Goal: Task Accomplishment & Management: Use online tool/utility

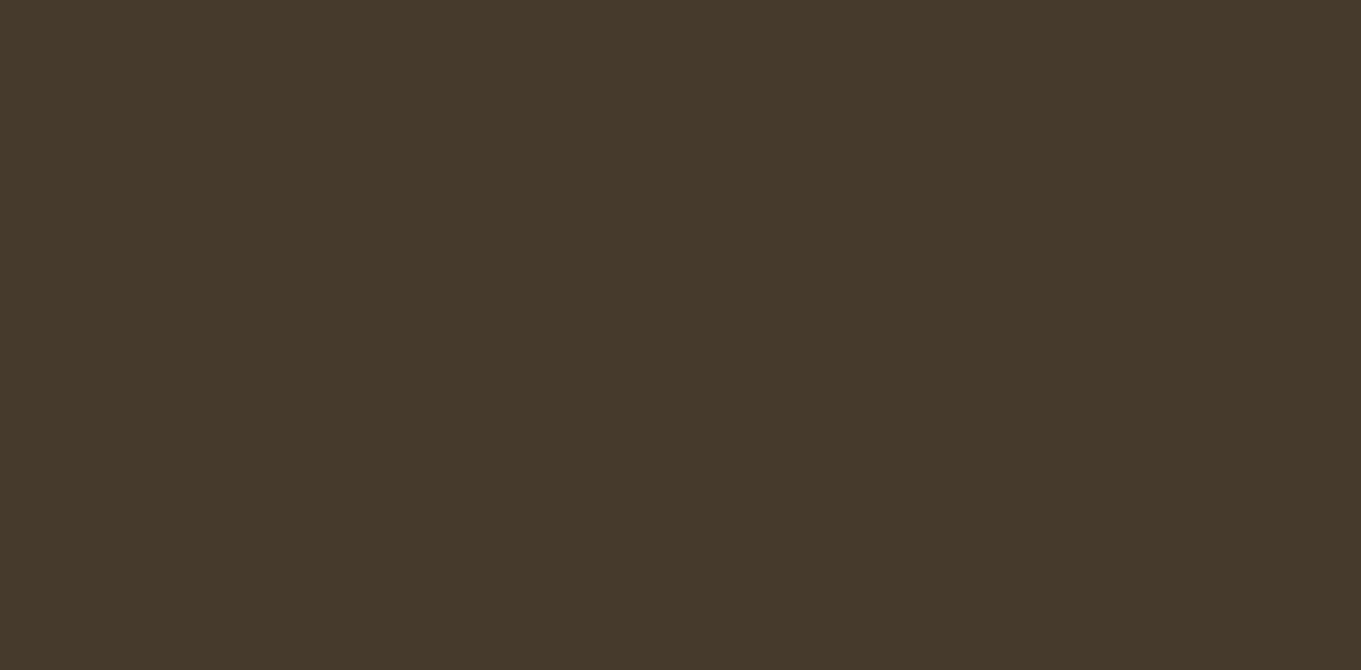
select select "es-ES"
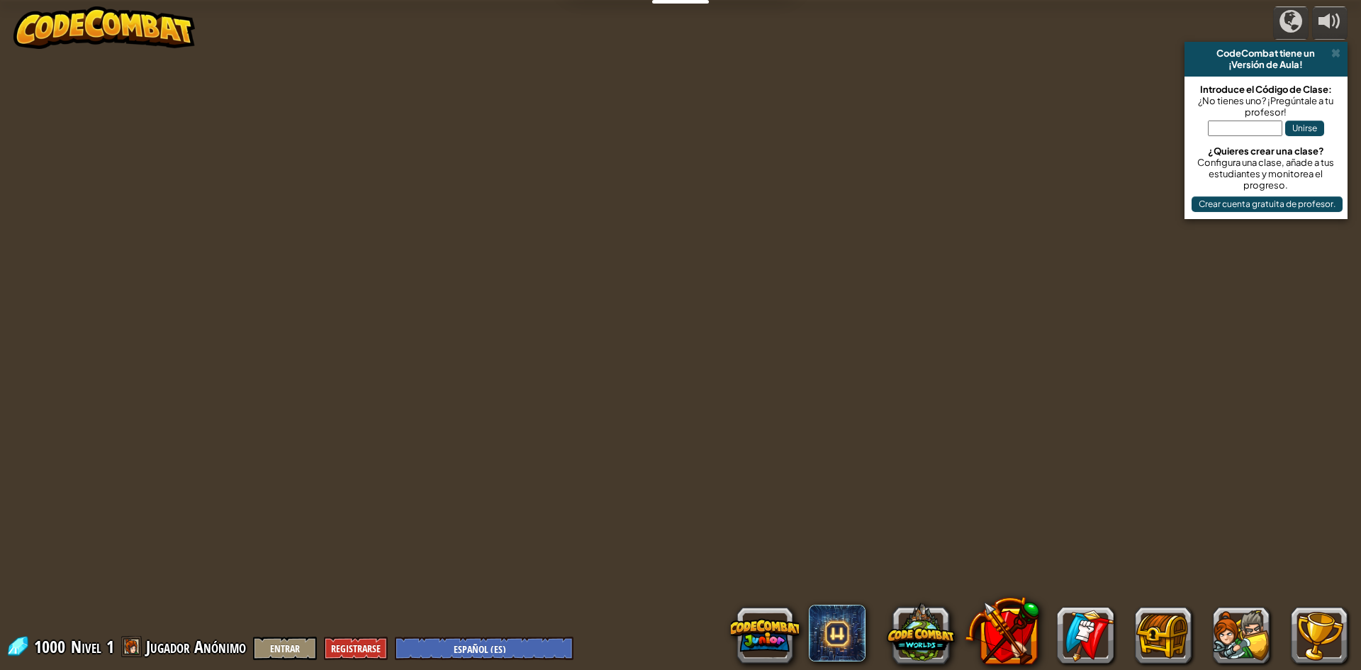
select select "es-ES"
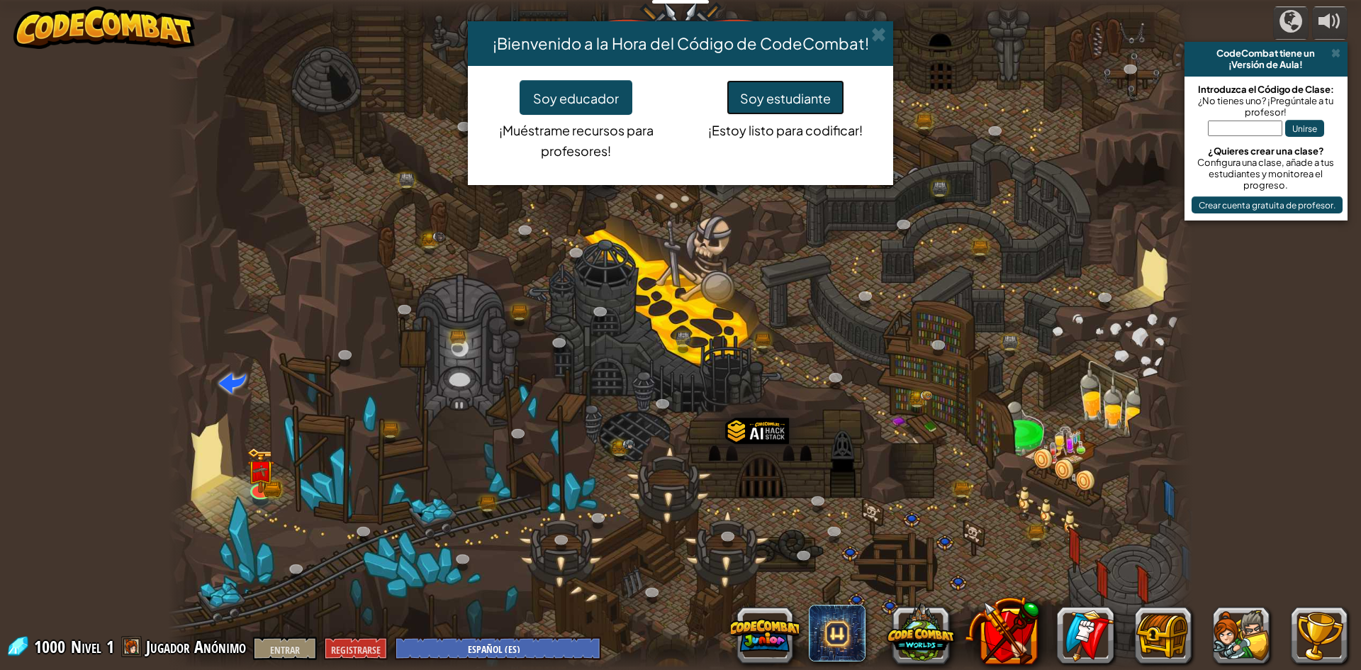
click at [771, 105] on font "Soy estudiante" at bounding box center [785, 98] width 91 height 16
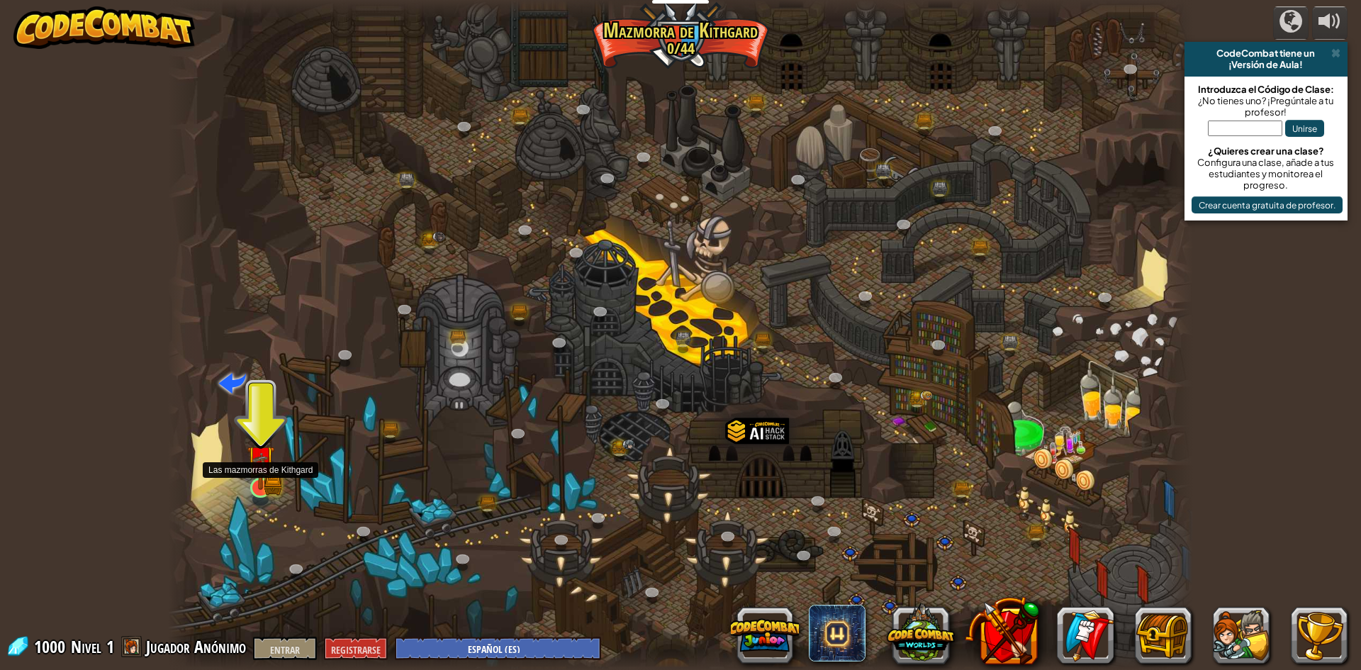
click at [260, 468] on img at bounding box center [260, 460] width 16 height 16
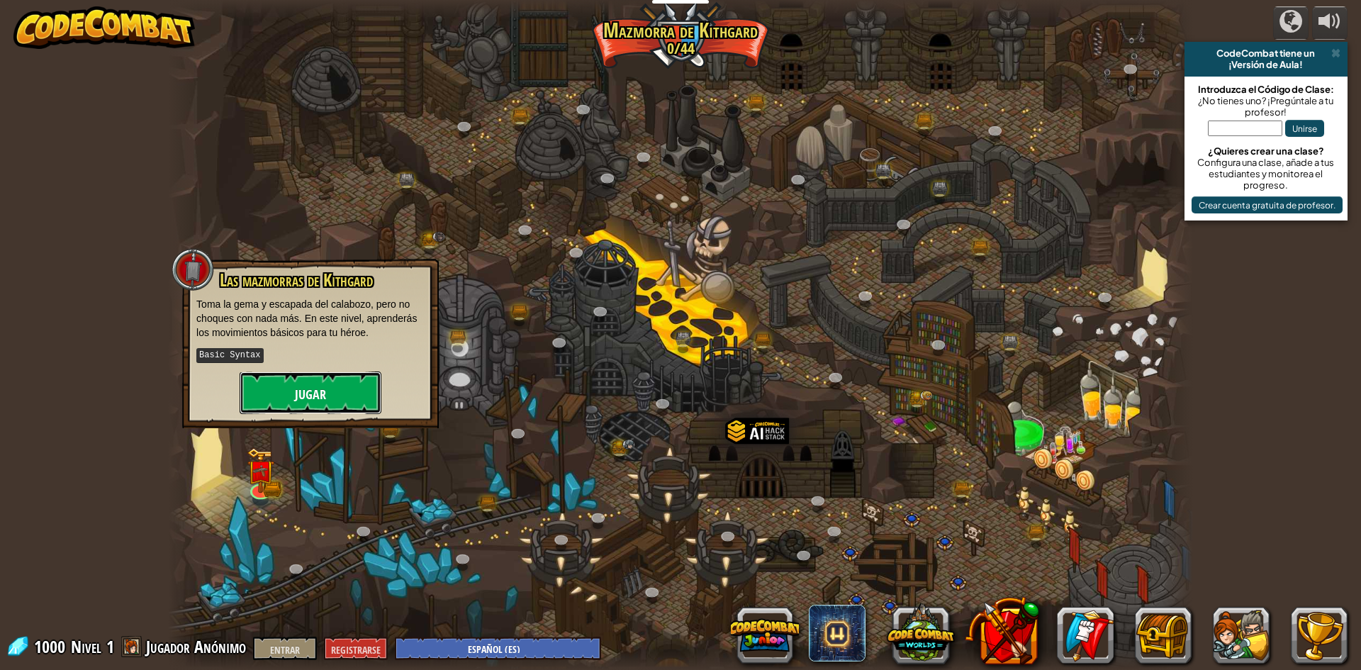
click at [296, 389] on font "Jugar" at bounding box center [310, 395] width 31 height 18
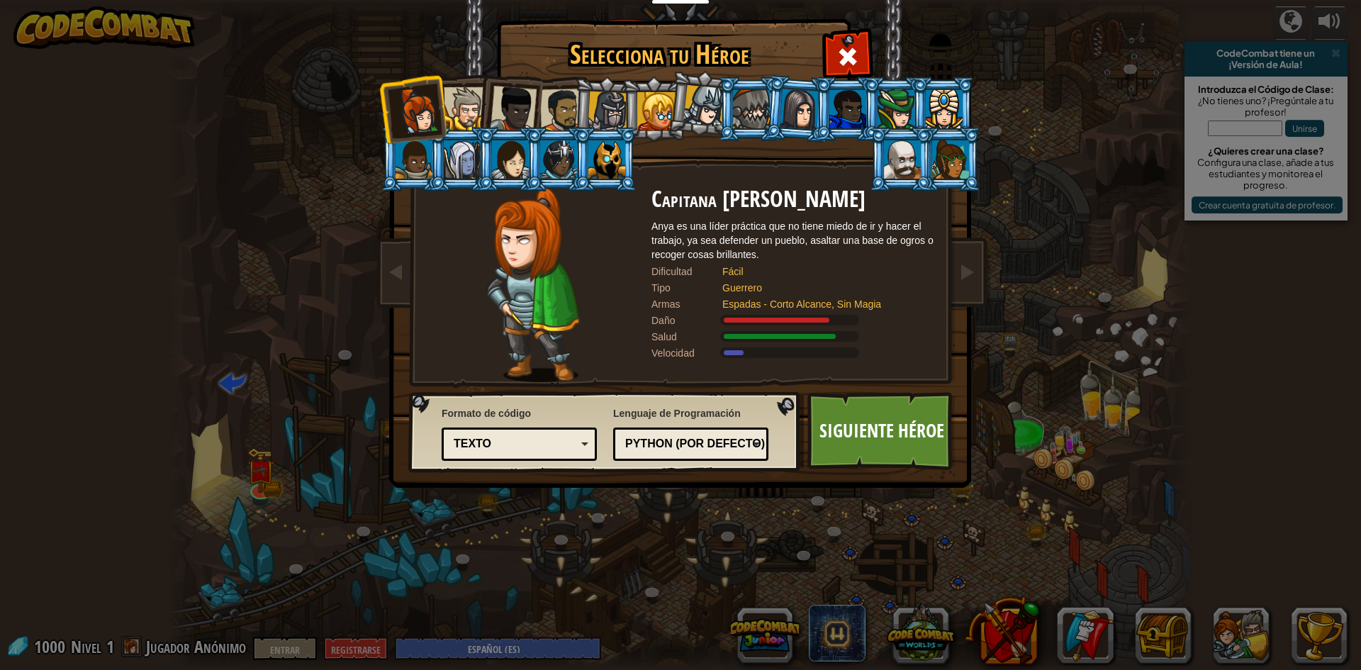
click at [460, 110] on div at bounding box center [465, 108] width 43 height 43
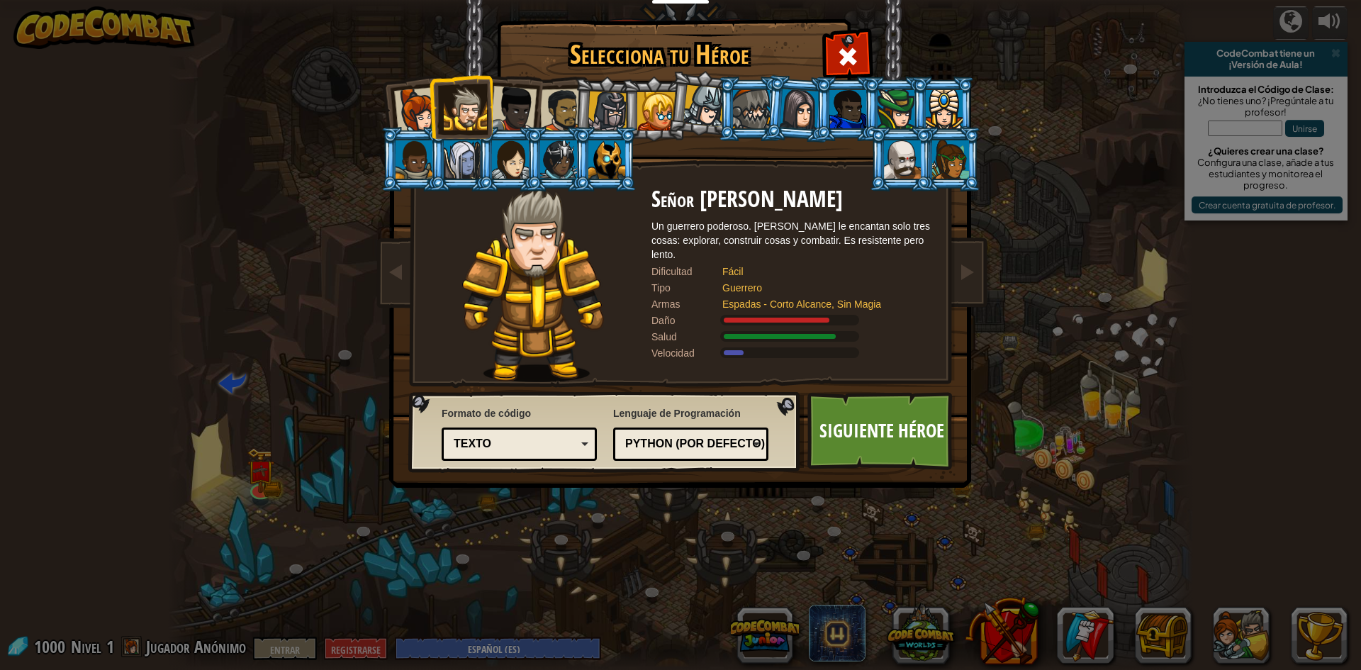
click at [511, 105] on div at bounding box center [513, 109] width 47 height 47
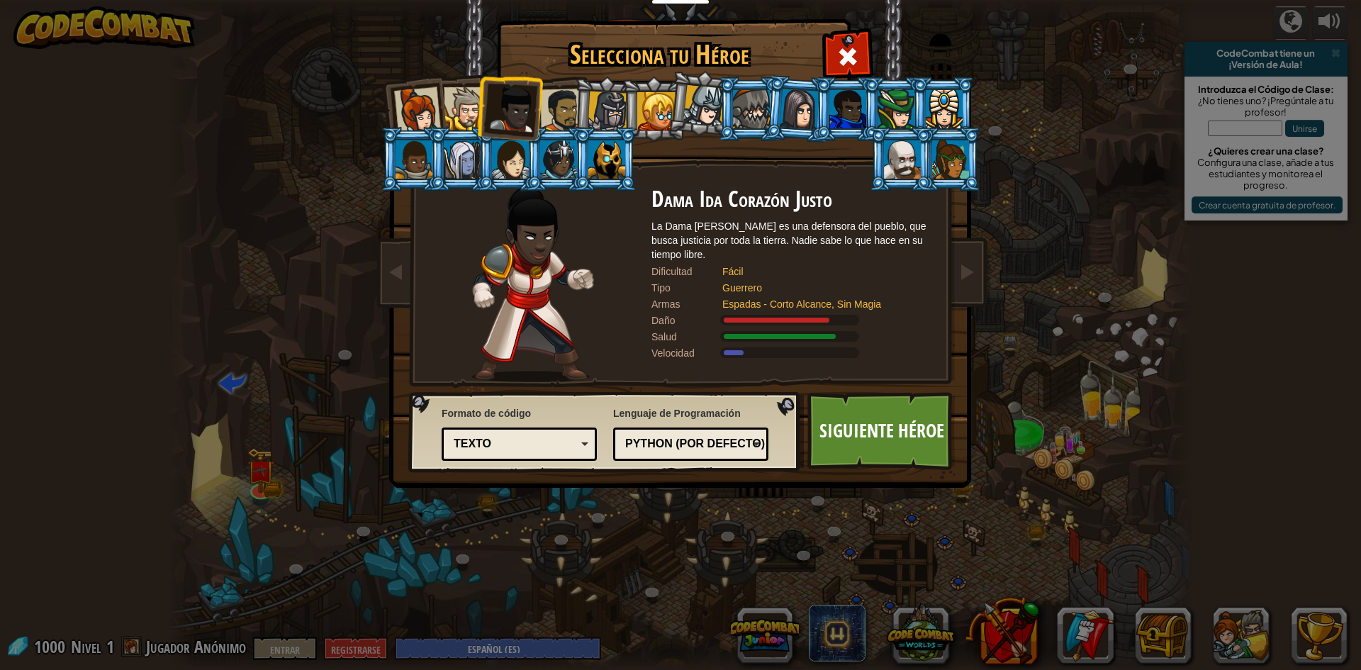
click at [541, 108] on div at bounding box center [562, 111] width 44 height 44
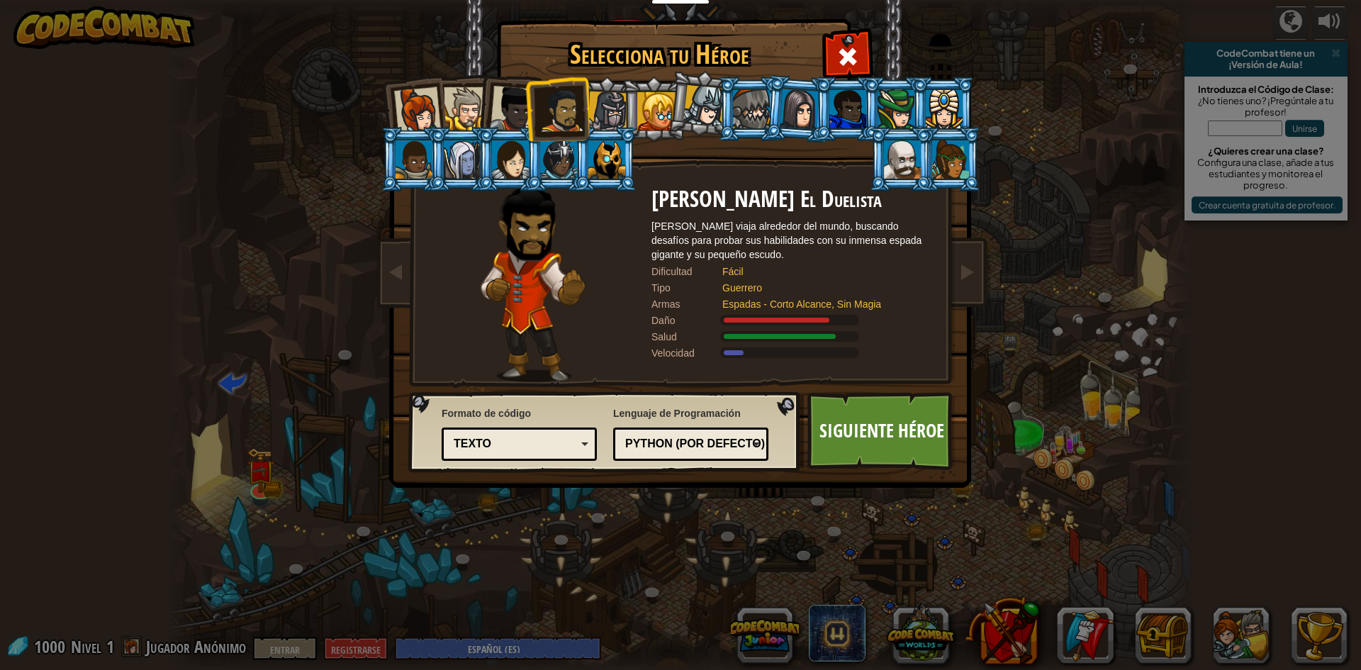
click at [599, 102] on div at bounding box center [608, 111] width 40 height 40
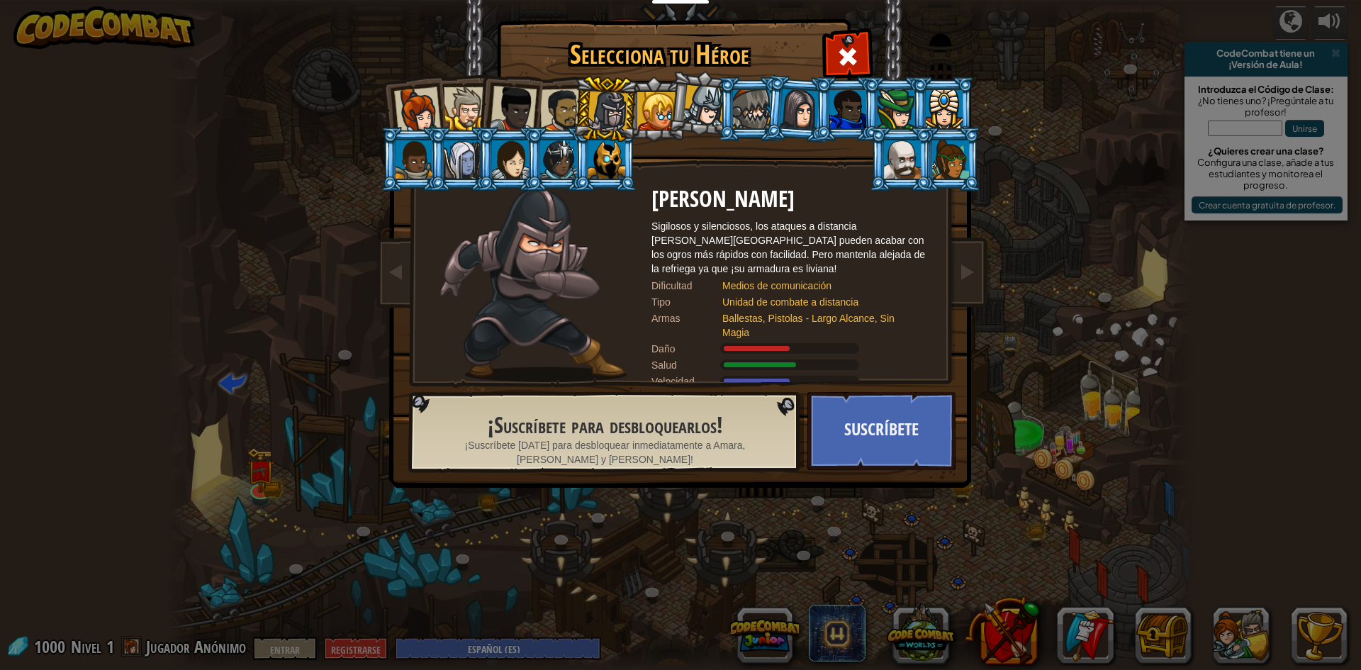
click at [652, 108] on div at bounding box center [656, 111] width 38 height 38
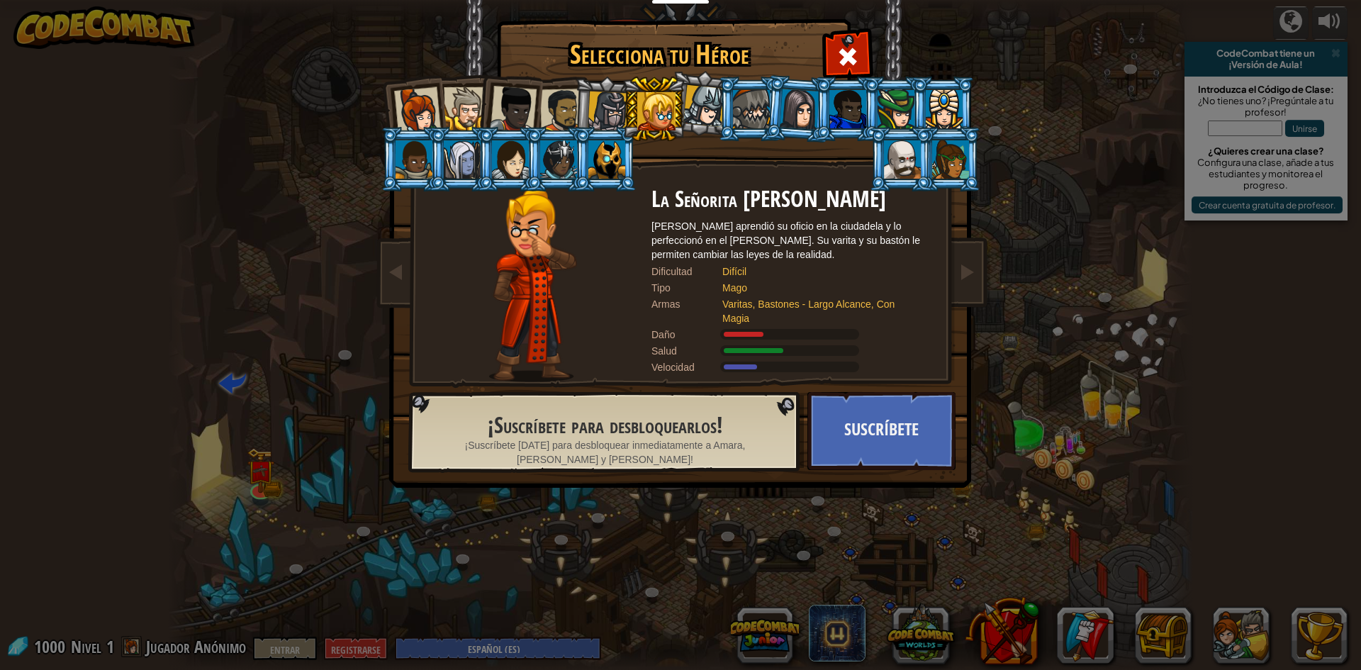
click at [708, 109] on div at bounding box center [704, 106] width 42 height 42
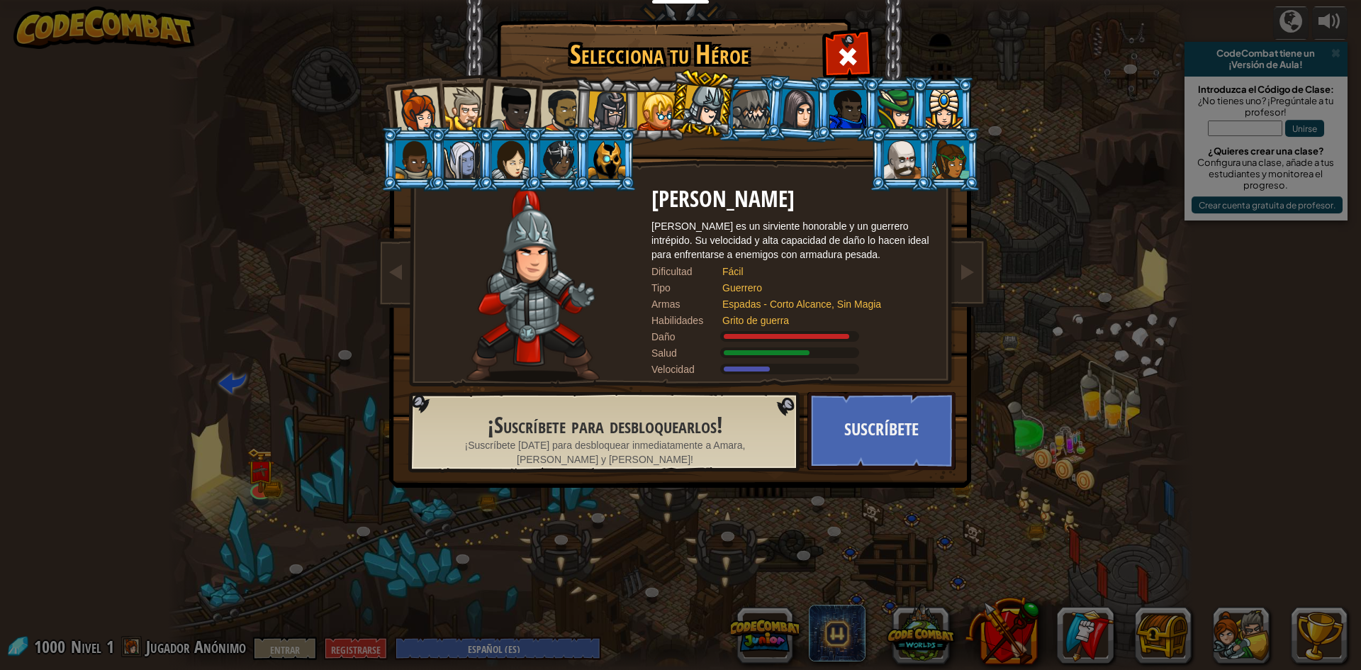
click at [603, 100] on div at bounding box center [608, 111] width 40 height 40
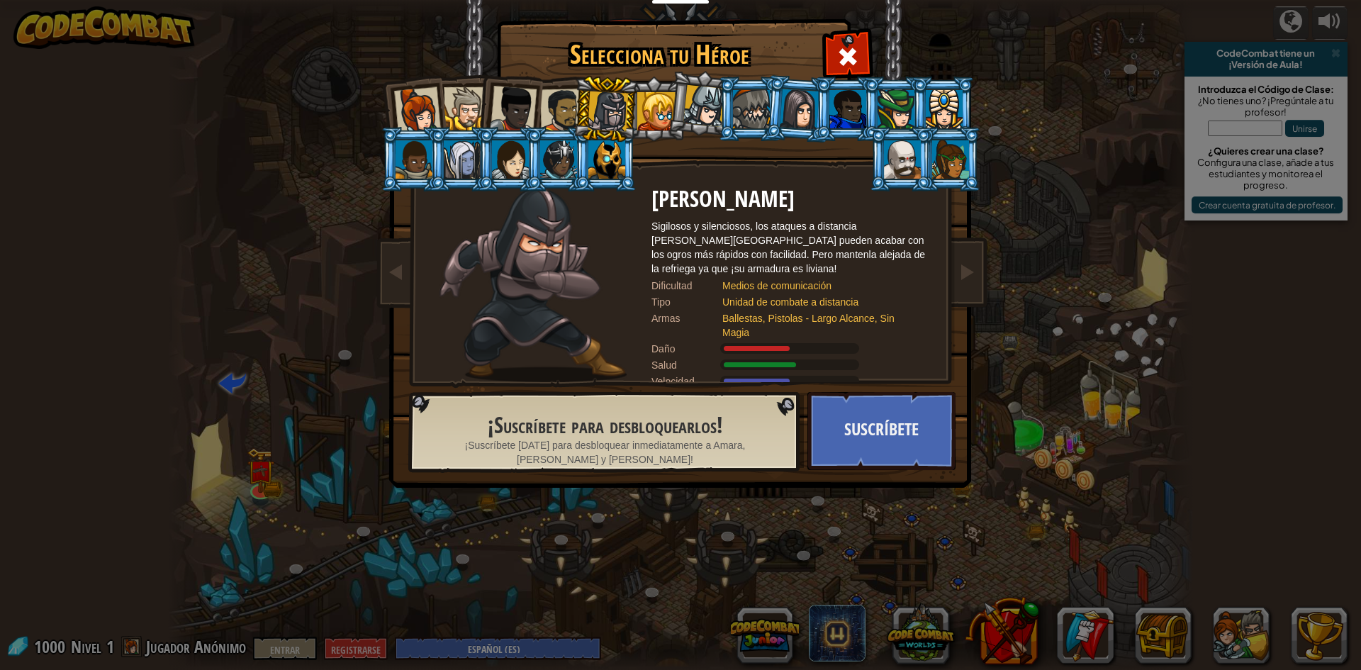
click at [566, 109] on div at bounding box center [562, 111] width 44 height 44
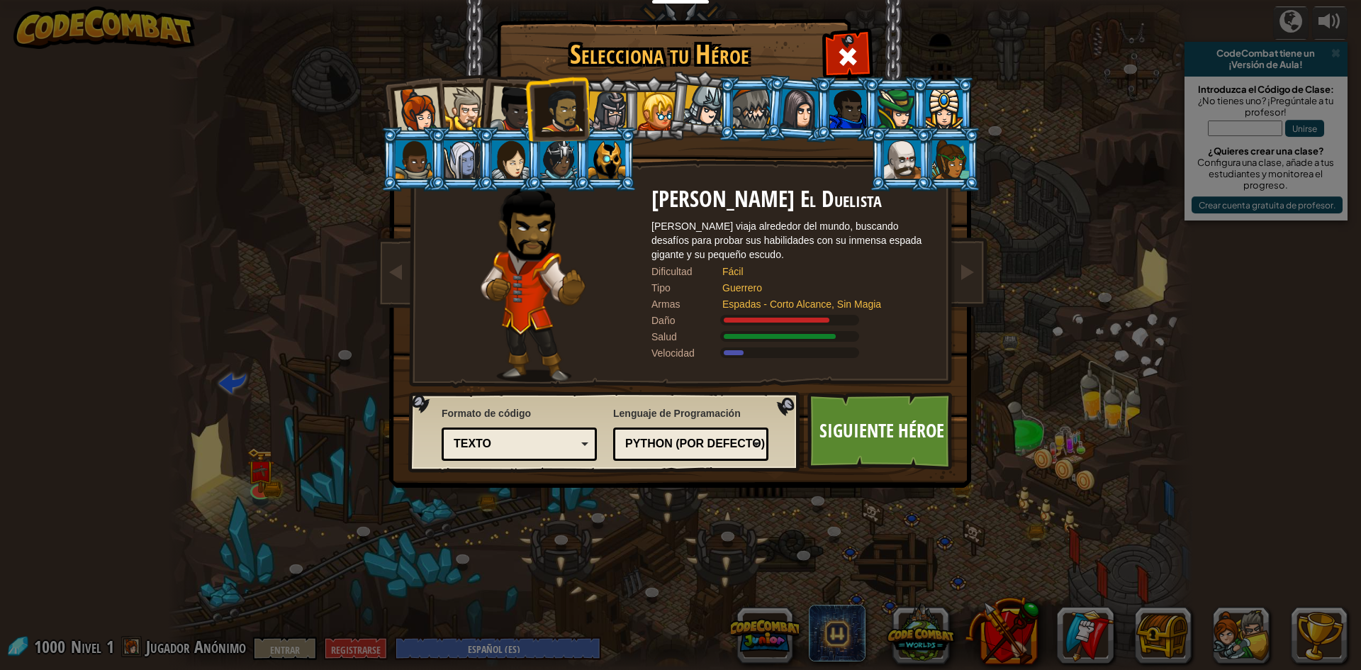
click at [427, 108] on div at bounding box center [417, 110] width 47 height 47
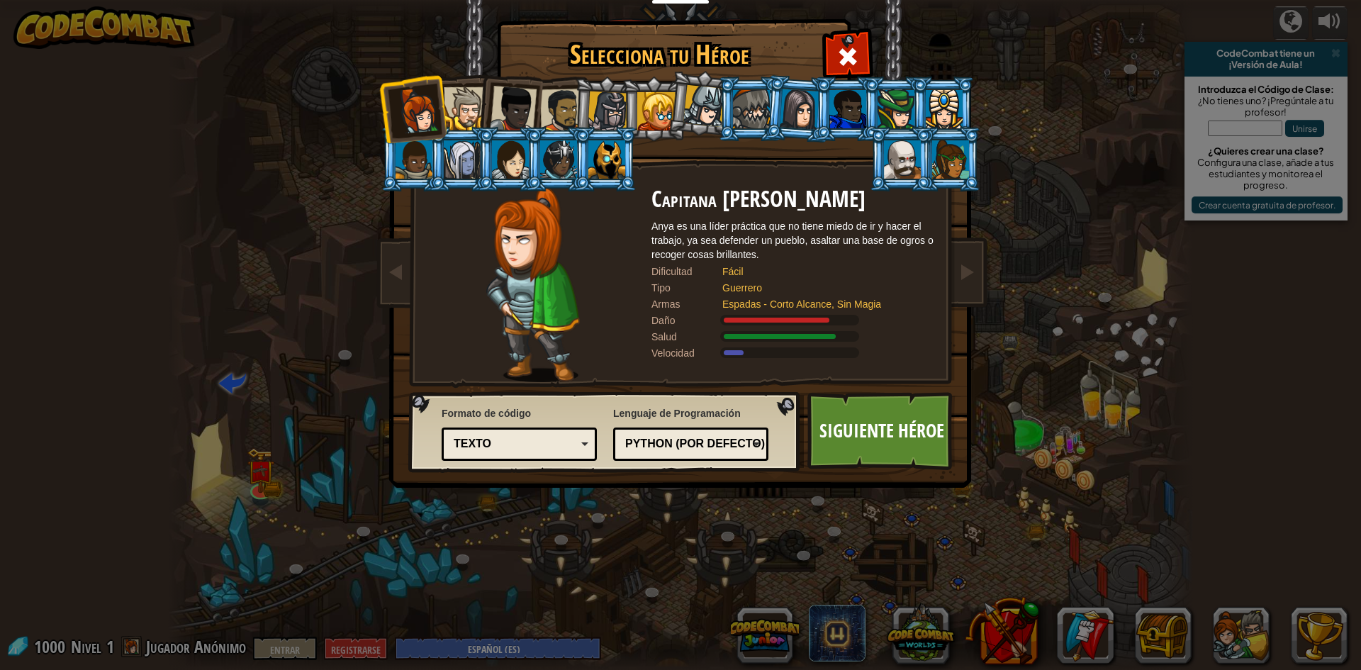
click at [735, 446] on font "Python (por defecto)" at bounding box center [695, 443] width 140 height 12
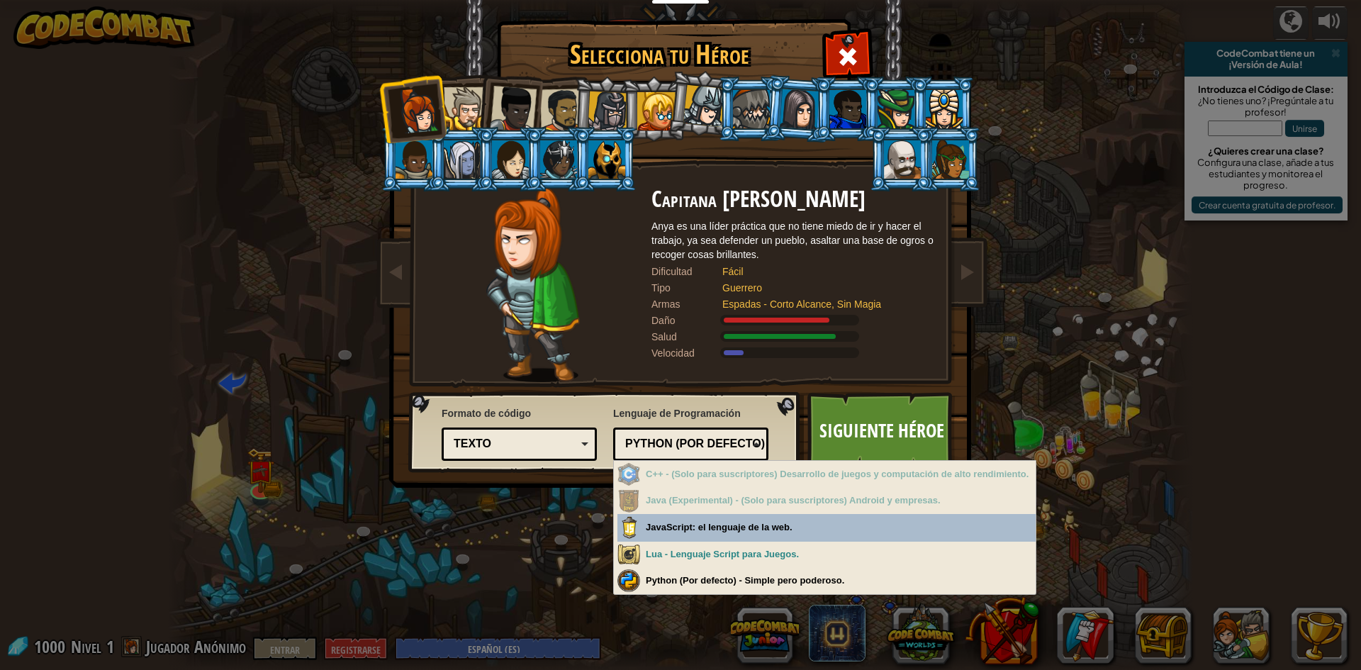
click at [735, 446] on font "Python (por defecto)" at bounding box center [695, 443] width 140 height 12
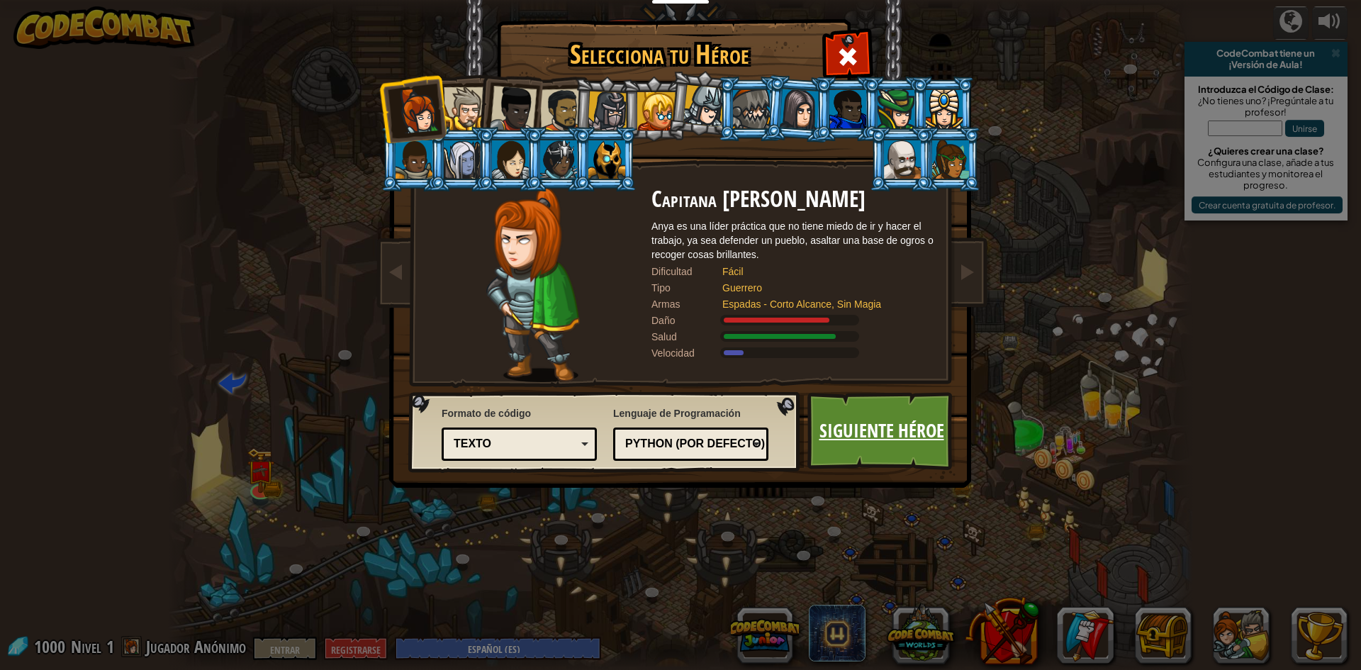
click at [870, 432] on font "Siguiente héroe" at bounding box center [881, 430] width 125 height 26
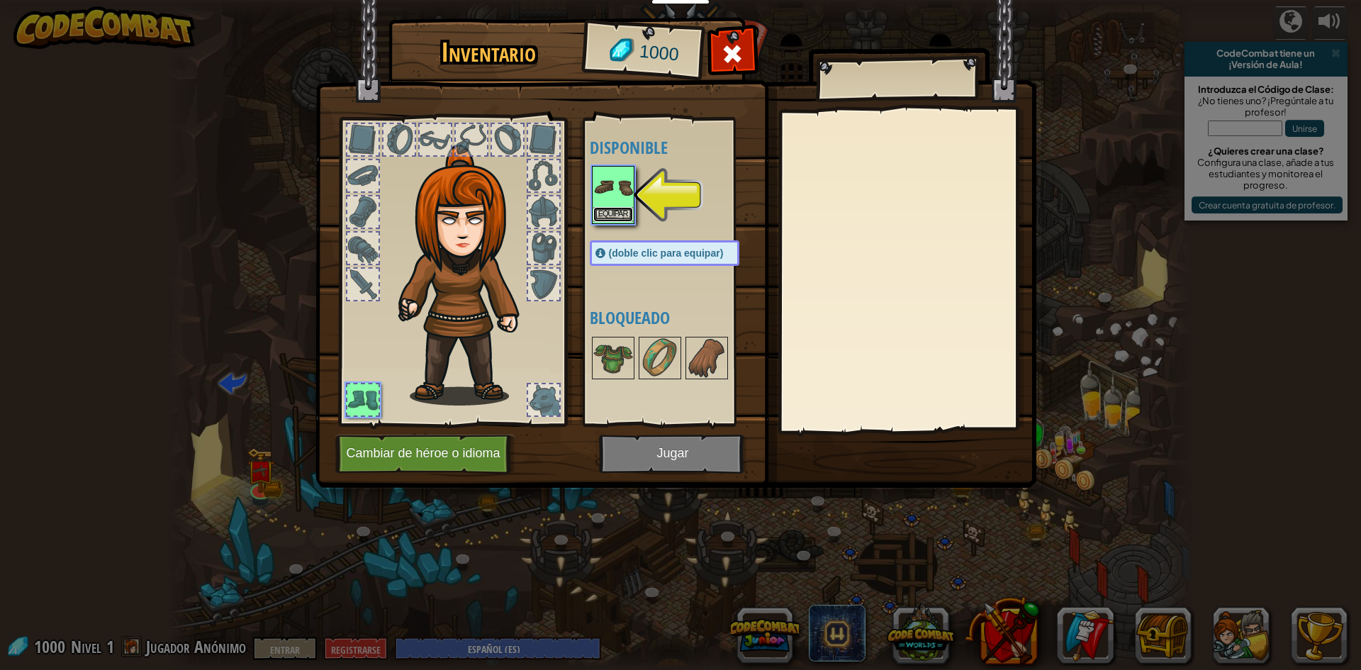
click at [626, 210] on font "Equipar" at bounding box center [613, 214] width 30 height 9
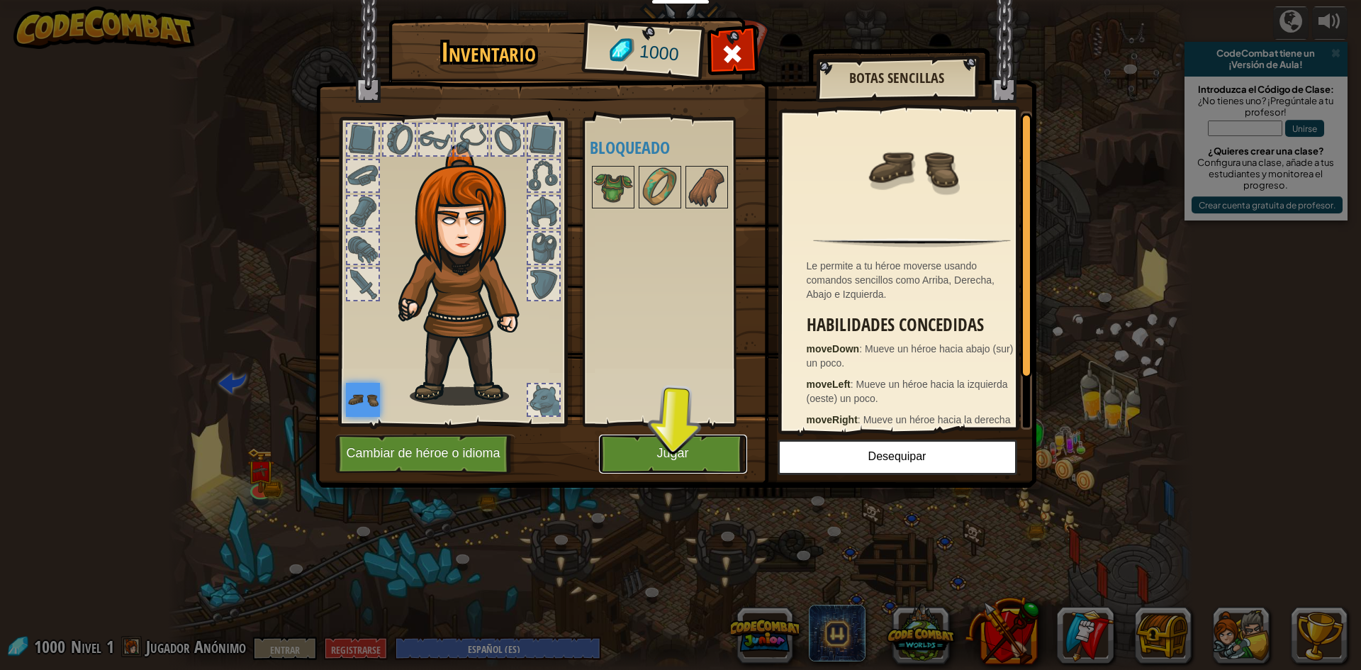
click at [670, 447] on font "Jugar" at bounding box center [672, 453] width 32 height 14
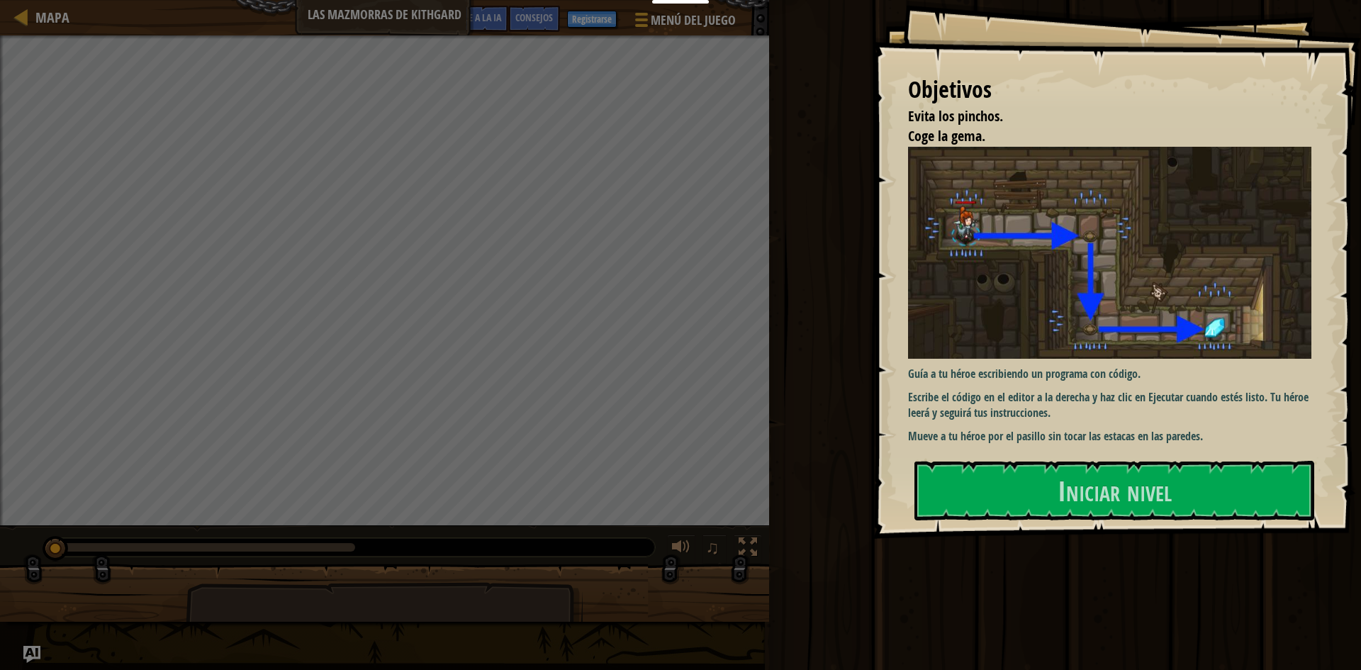
click at [1023, 432] on font "Mueve a tu héroe por el pasillo sin tocar las estacas en las paredes." at bounding box center [1055, 436] width 295 height 16
click at [1026, 482] on button "Iniciar nivel" at bounding box center [1114, 491] width 400 height 60
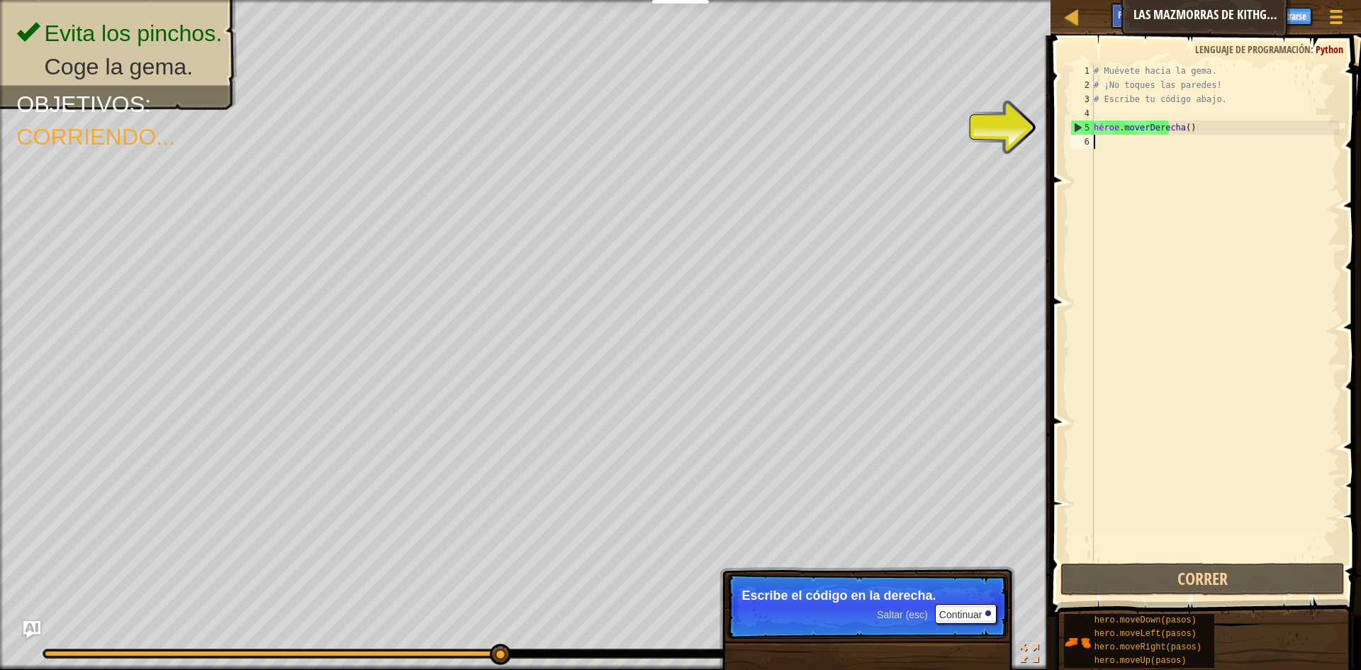
click at [1125, 142] on div "# Muévete hacia la gema. # ¡No toques las paredes! # Escribe tu código abajo. h…" at bounding box center [1215, 326] width 249 height 524
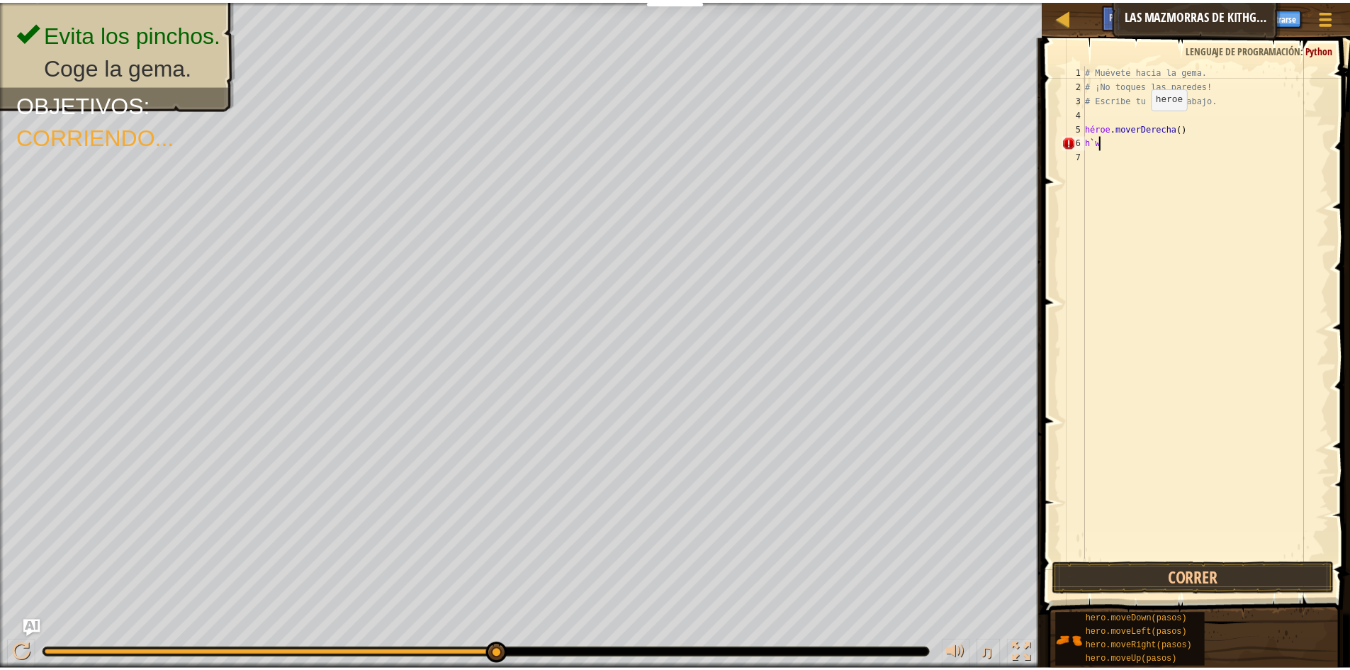
scroll to position [6, 0]
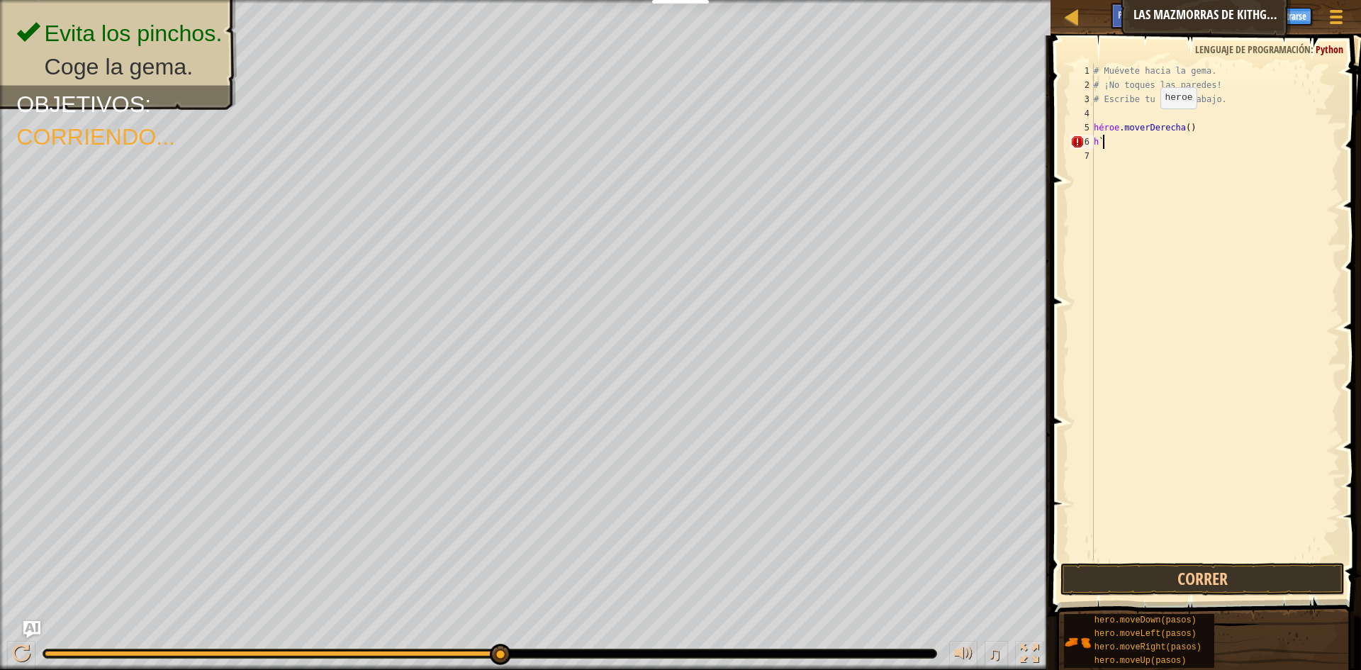
type textarea "h"
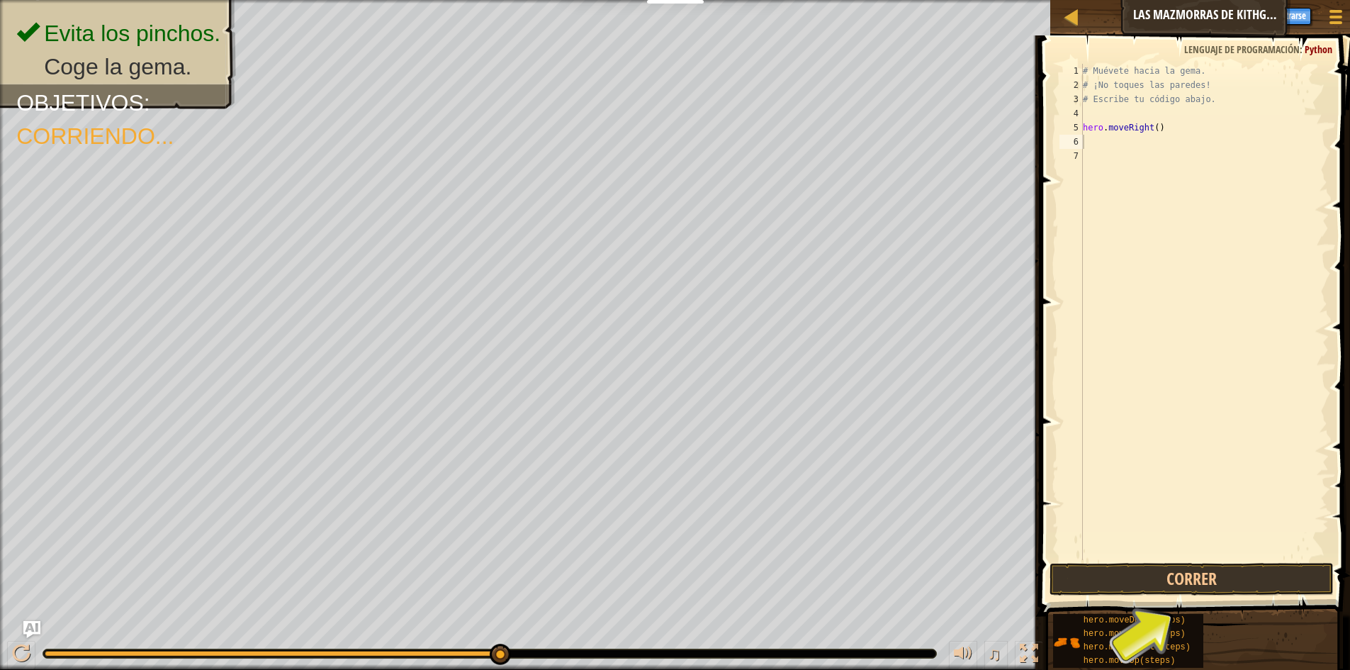
click at [1137, 139] on div "# Muévete hacia la gema. # ¡No toques las paredes! # Escribe tu código abajo. h…" at bounding box center [1204, 326] width 249 height 524
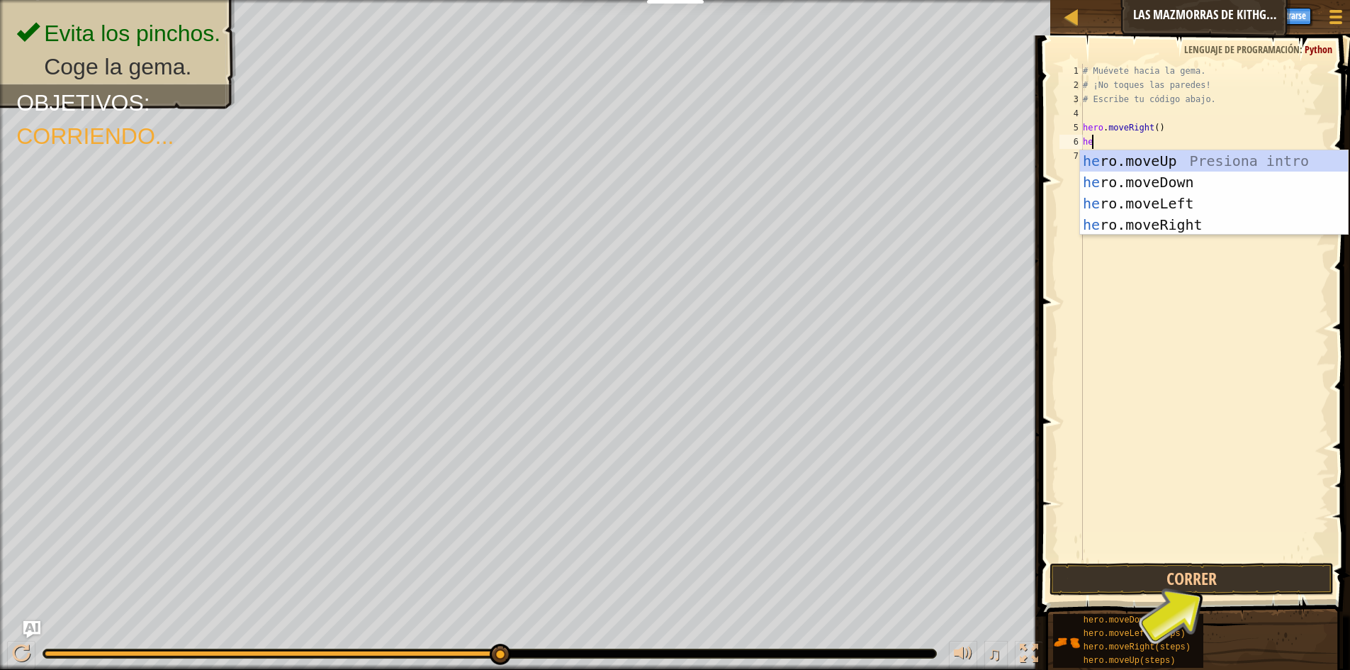
scroll to position [6, 1]
type textarea "hero"
click at [1137, 183] on div "hero .moveUp Presiona intro hero .moveDown Presiona intro hero .moveLeft Presio…" at bounding box center [1214, 214] width 268 height 128
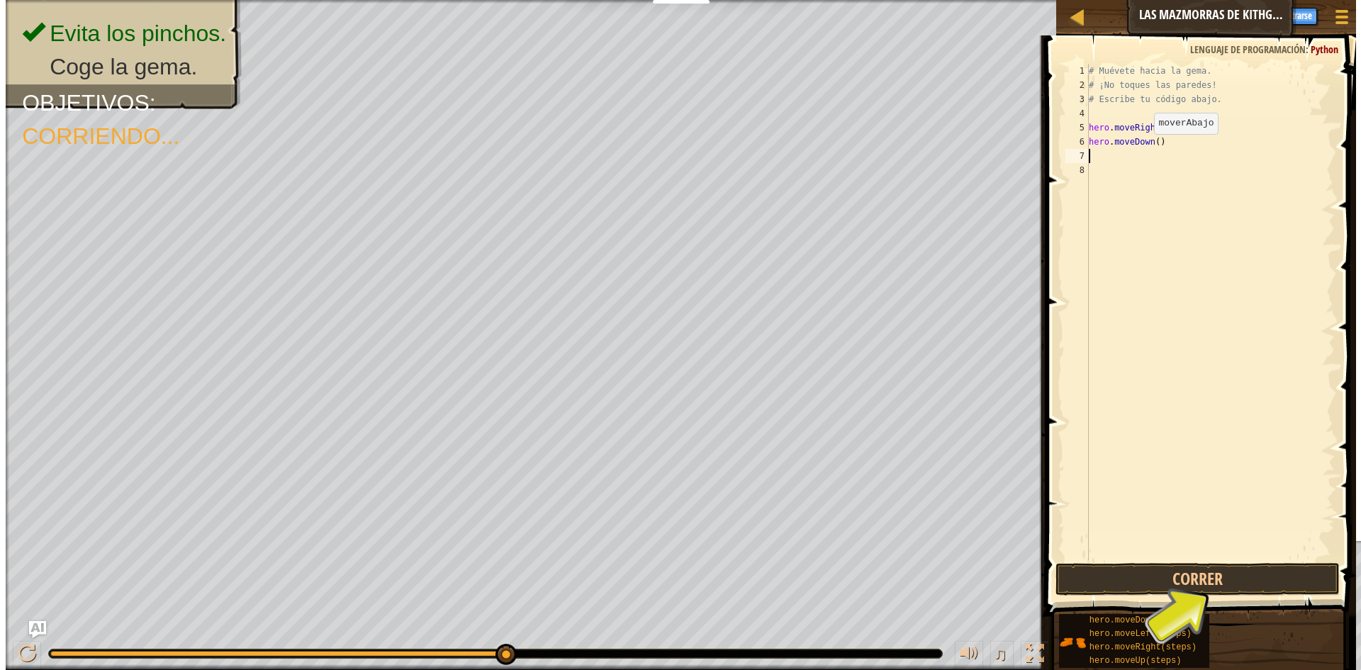
scroll to position [6, 0]
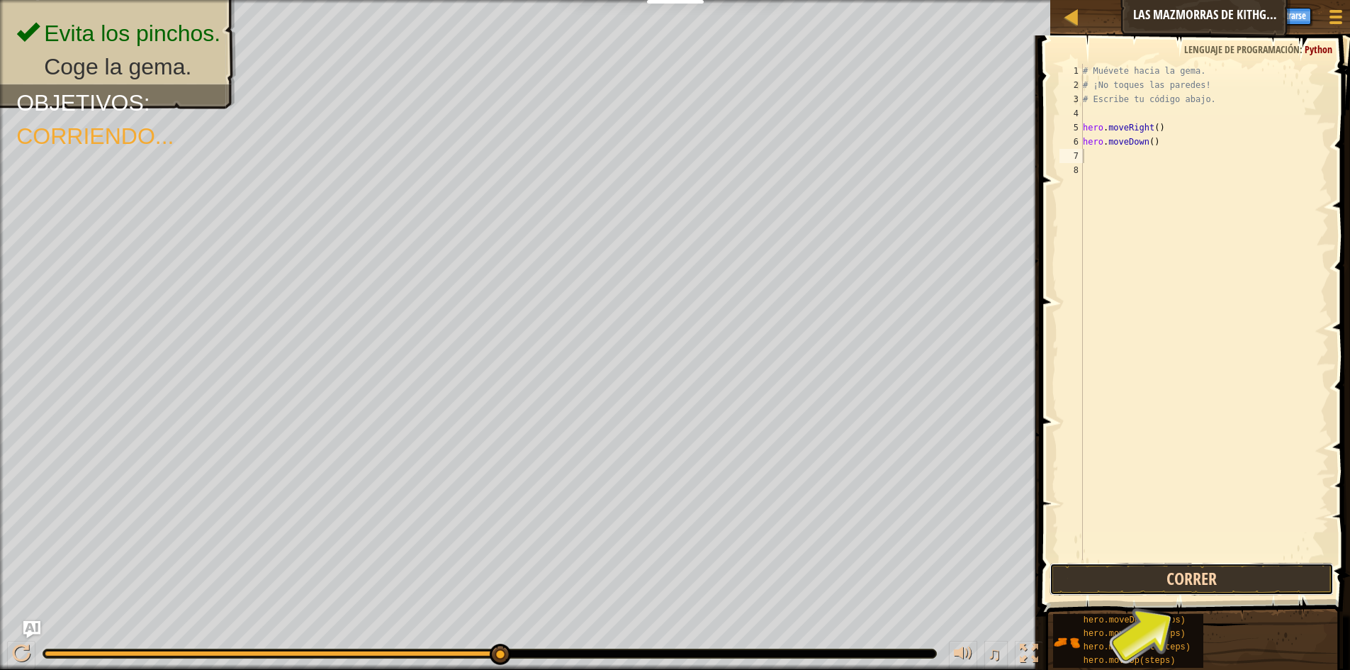
click at [1194, 576] on button "Correr" at bounding box center [1192, 579] width 284 height 33
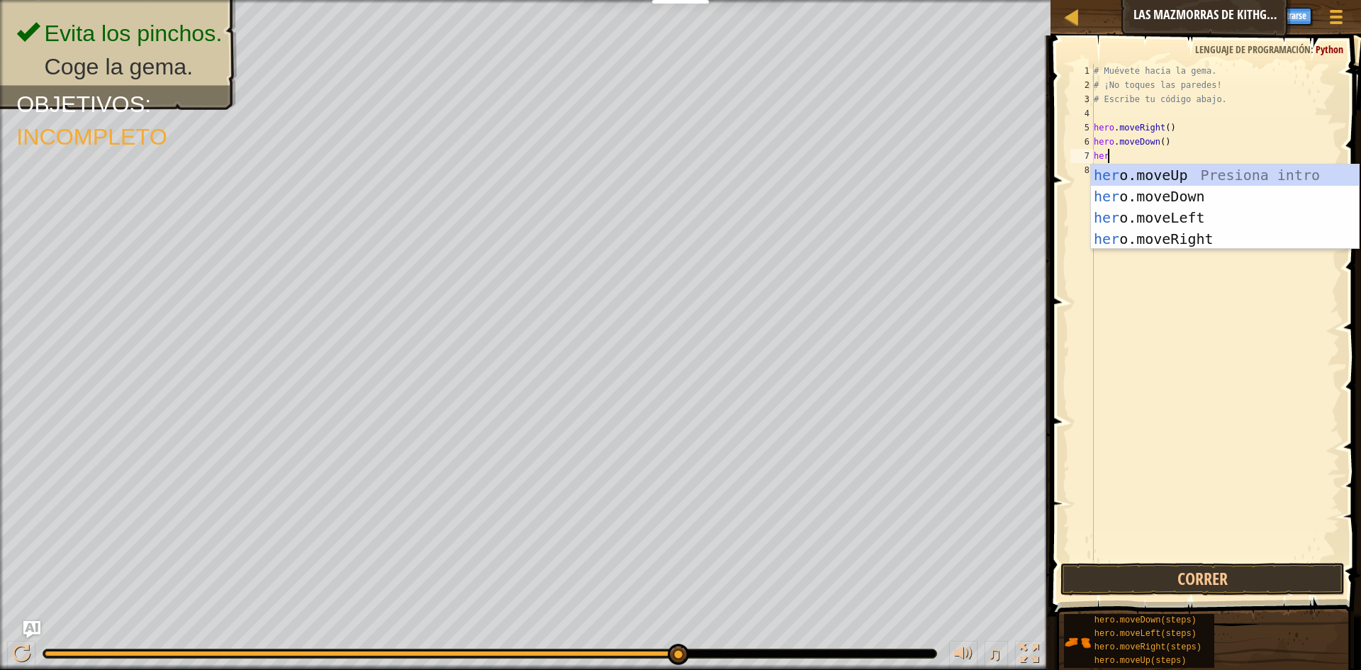
type textarea "hero"
click at [1137, 231] on div "hero .moveUp Presiona intro hero .moveDown Presiona intro hero .moveLeft Presio…" at bounding box center [1225, 228] width 268 height 128
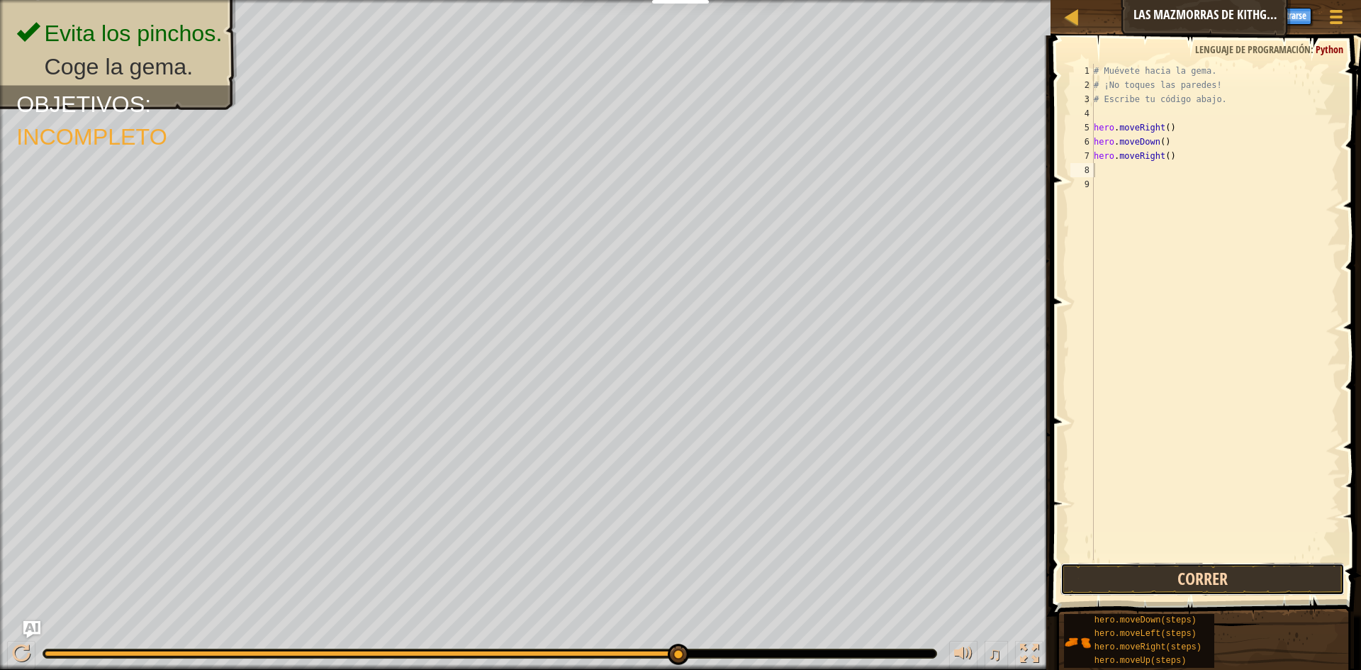
click at [1190, 567] on button "Correr" at bounding box center [1202, 579] width 284 height 33
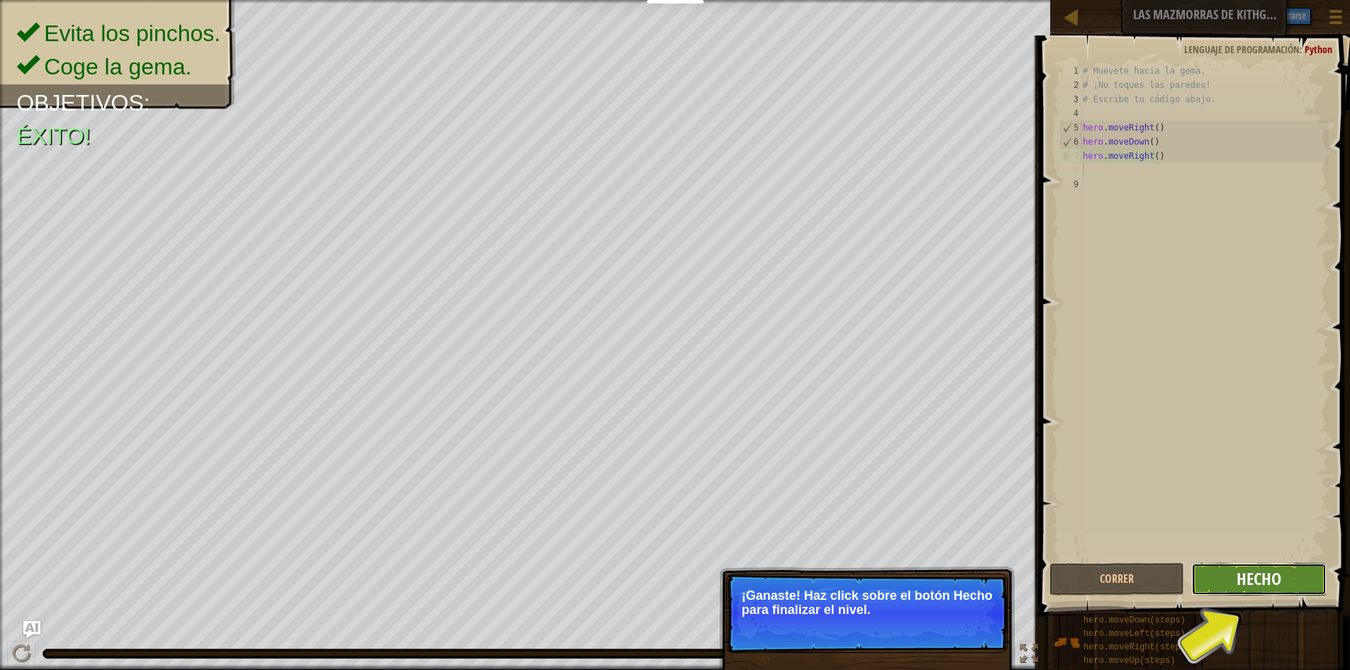
click at [1263, 573] on span "Hecho" at bounding box center [1259, 578] width 45 height 23
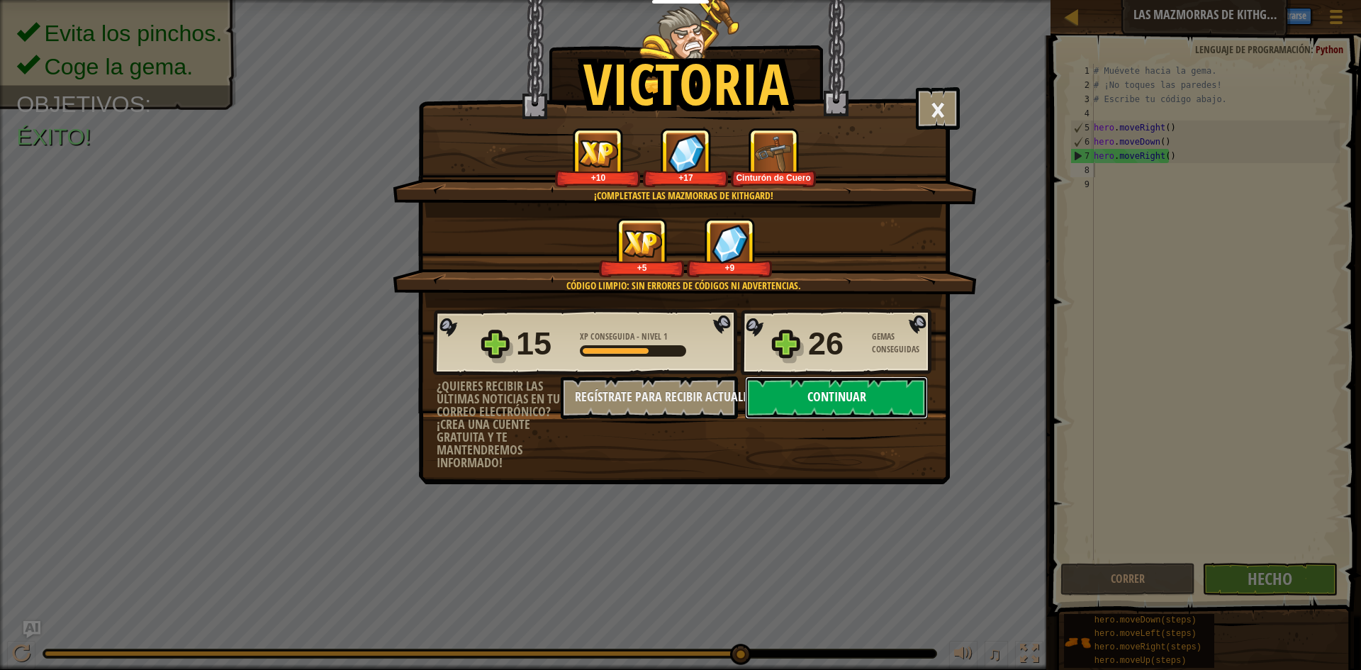
click at [780, 395] on button "Continuar" at bounding box center [836, 397] width 183 height 43
select select "es-ES"
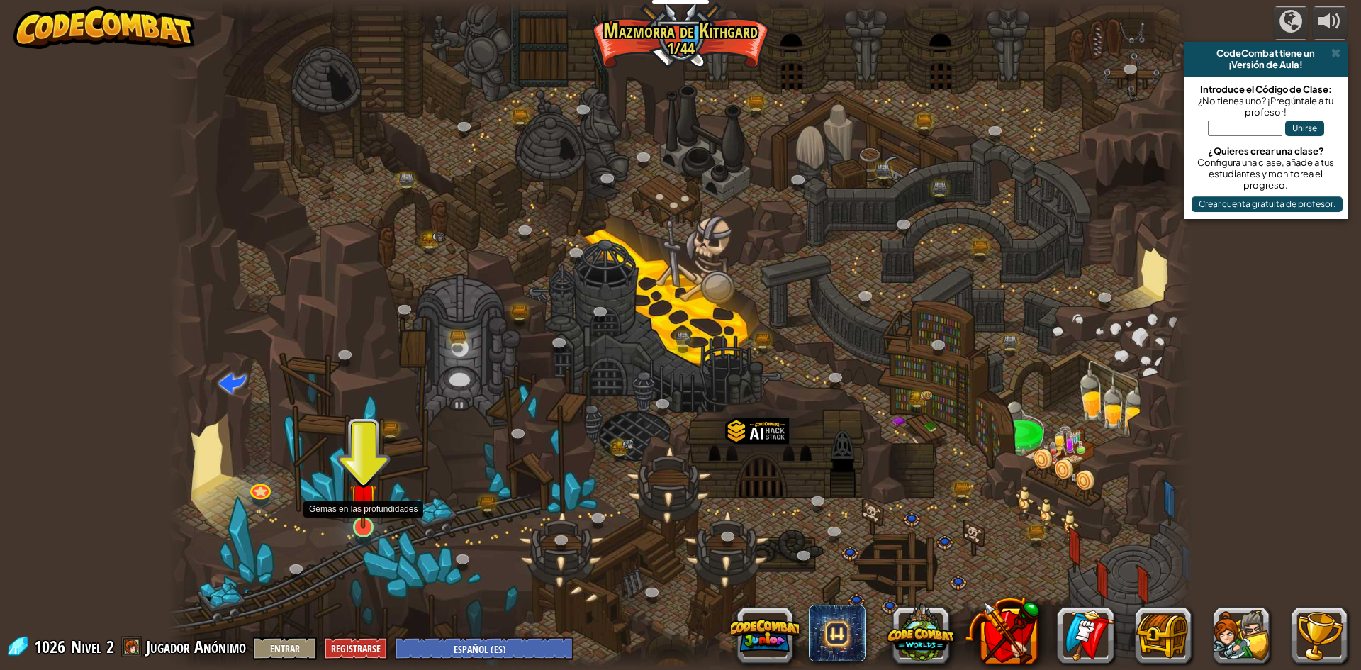
click at [366, 515] on img at bounding box center [363, 497] width 28 height 63
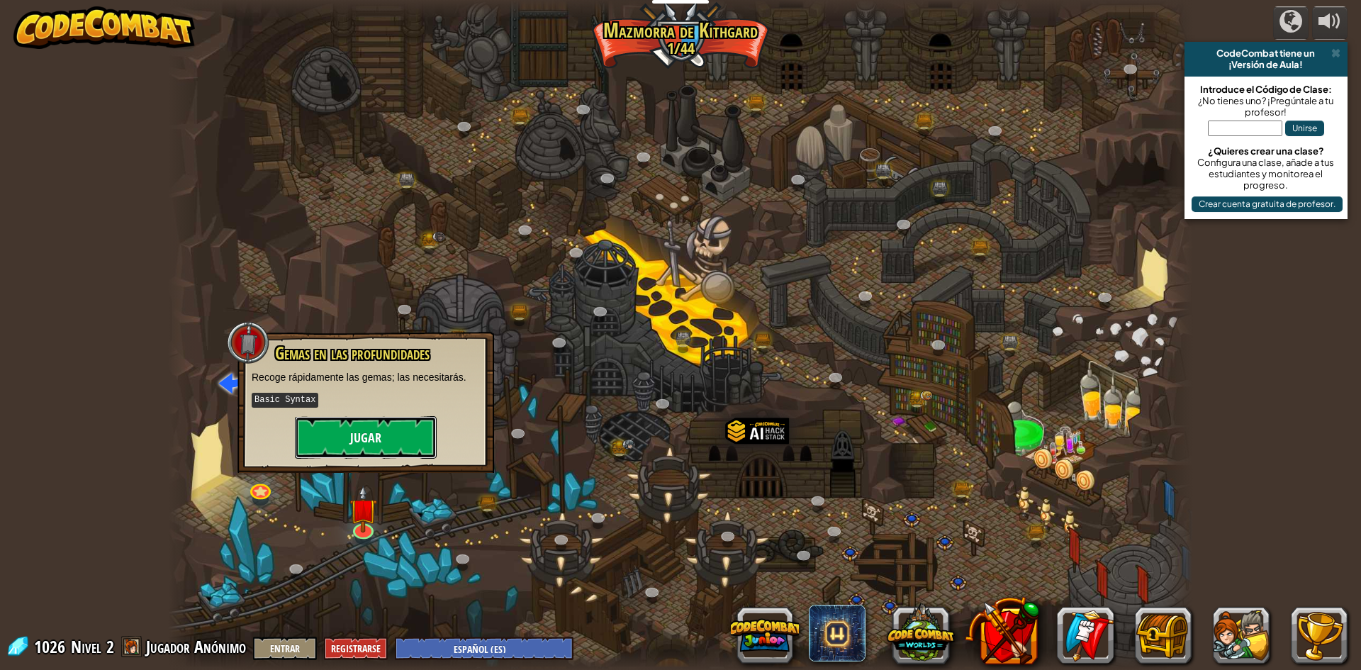
click at [381, 445] on button "Jugar" at bounding box center [366, 437] width 142 height 43
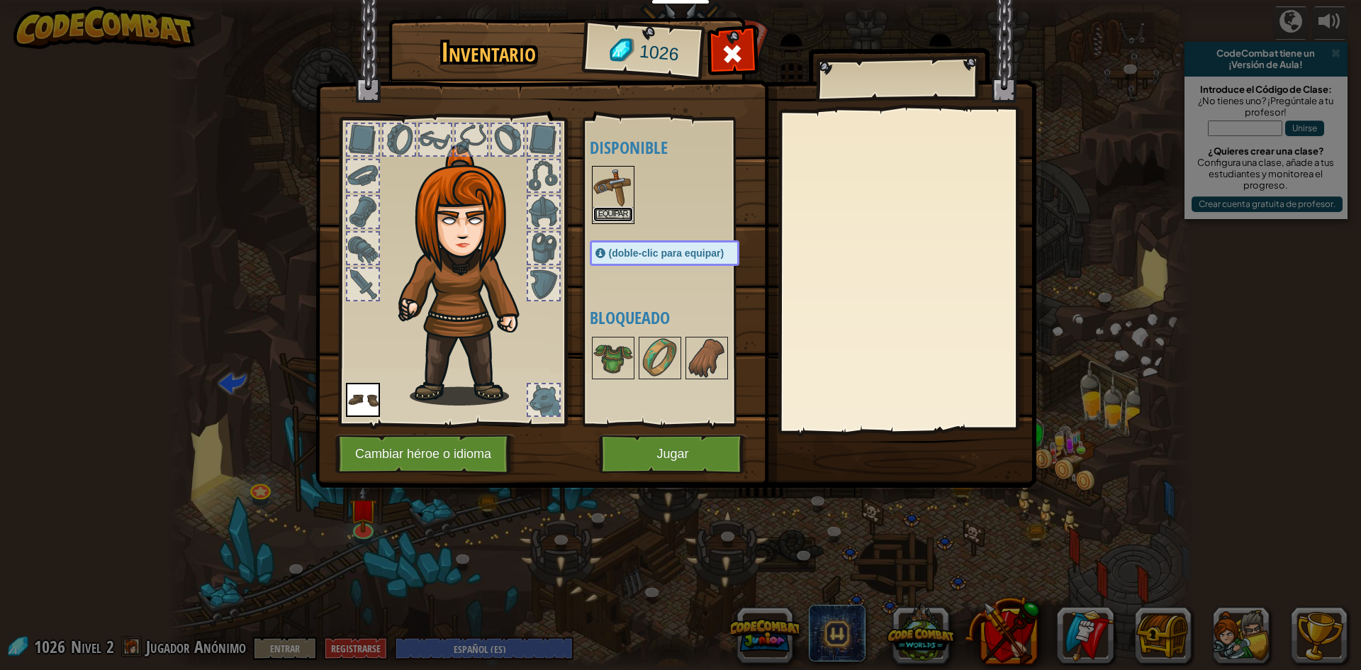
click at [606, 214] on button "Equipar" at bounding box center [613, 214] width 40 height 15
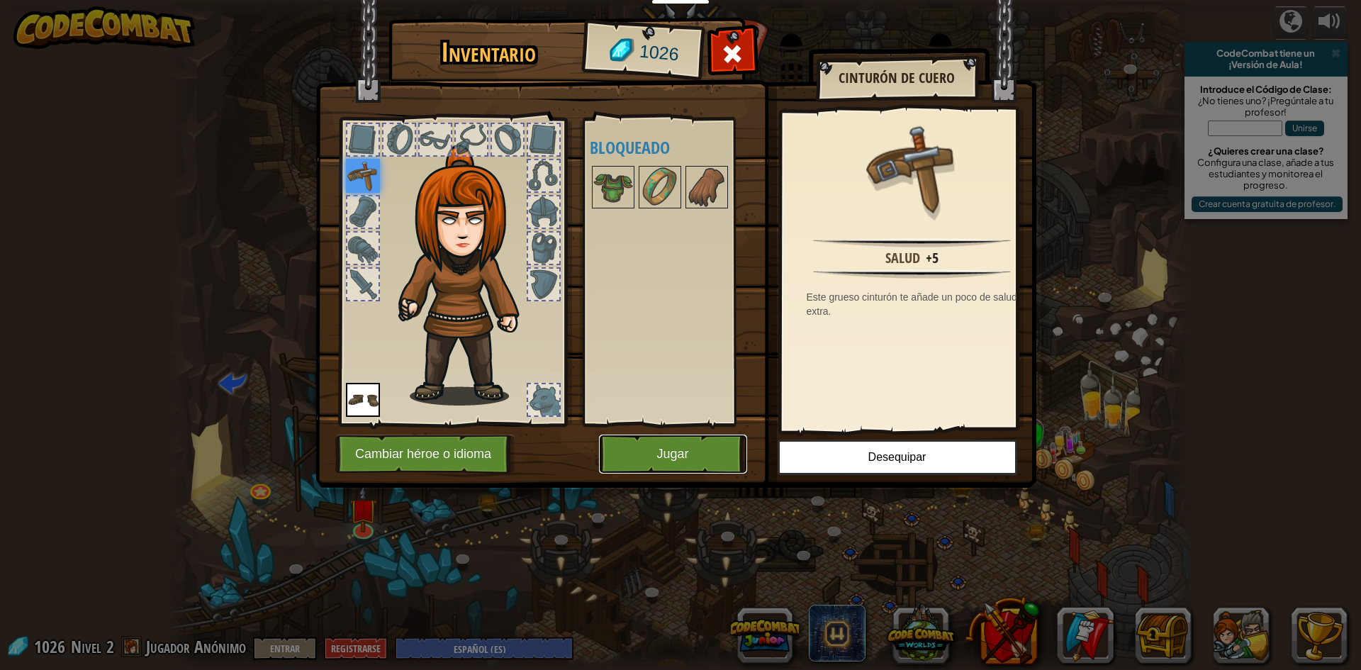
click at [690, 455] on button "Jugar" at bounding box center [673, 453] width 148 height 39
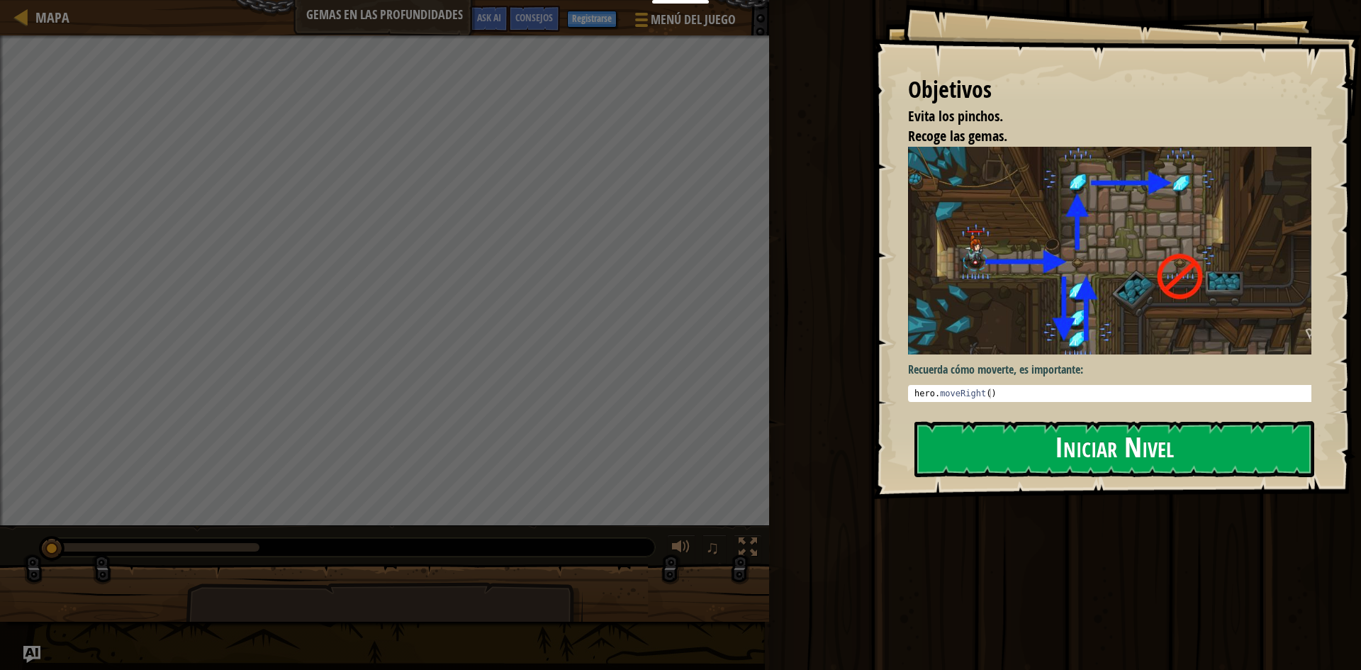
click at [1076, 444] on button "Iniciar Nivel" at bounding box center [1114, 449] width 400 height 56
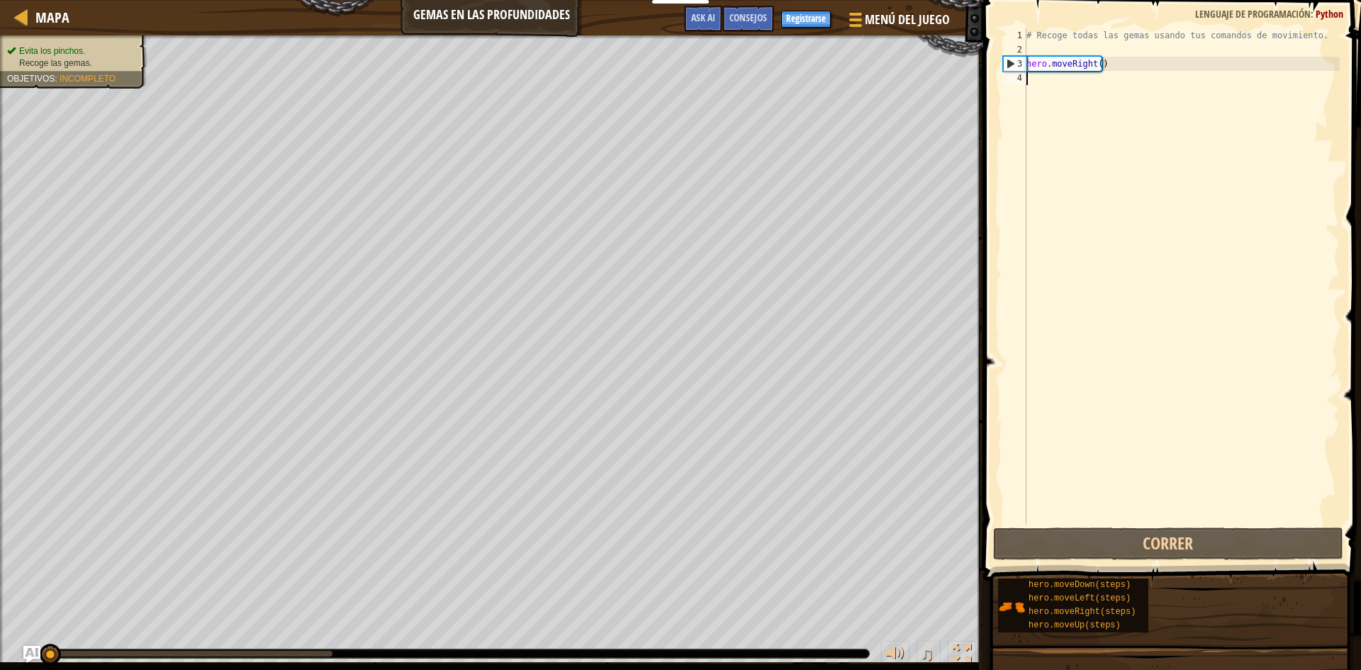
click at [1091, 80] on div "# Recoge todas las gemas usando tus comandos de movimiento. hero . moveRight ( )" at bounding box center [1181, 290] width 316 height 524
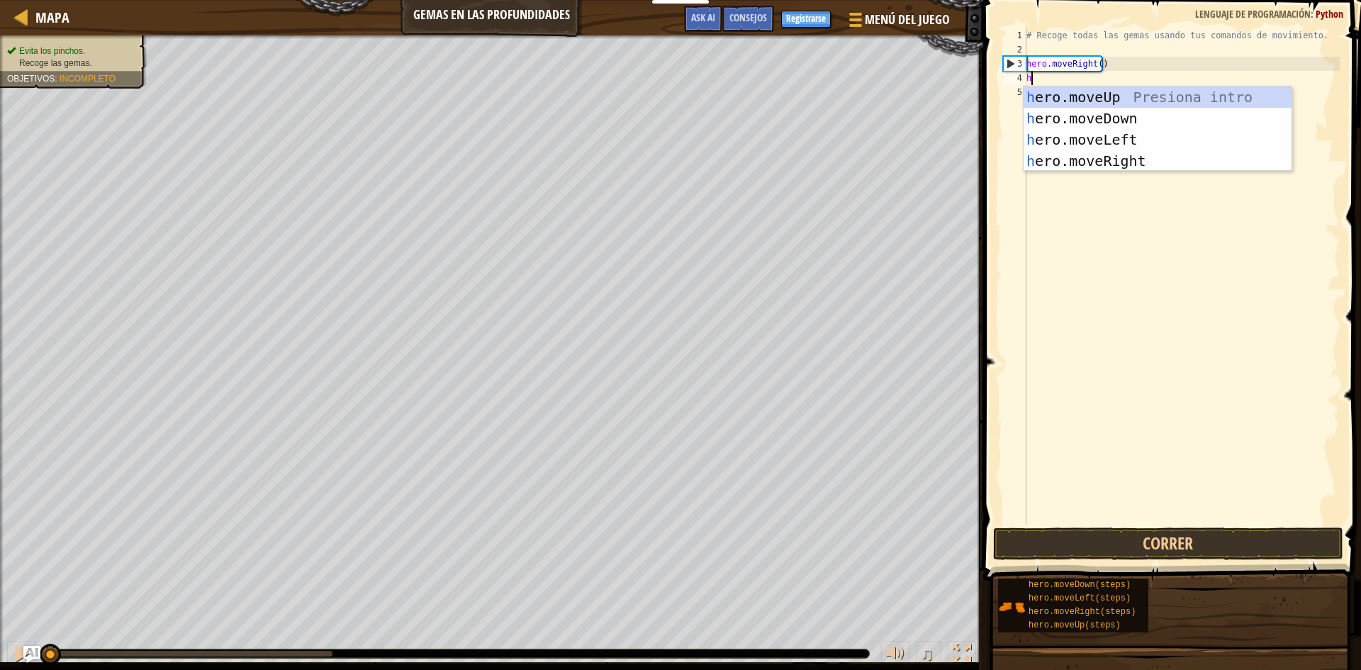
scroll to position [6, 0]
type textarea "hero"
click at [1086, 119] on div "hero .moveUp Presiona intro hero .moveDown Presiona intro hero .moveLeft Presio…" at bounding box center [1157, 150] width 268 height 128
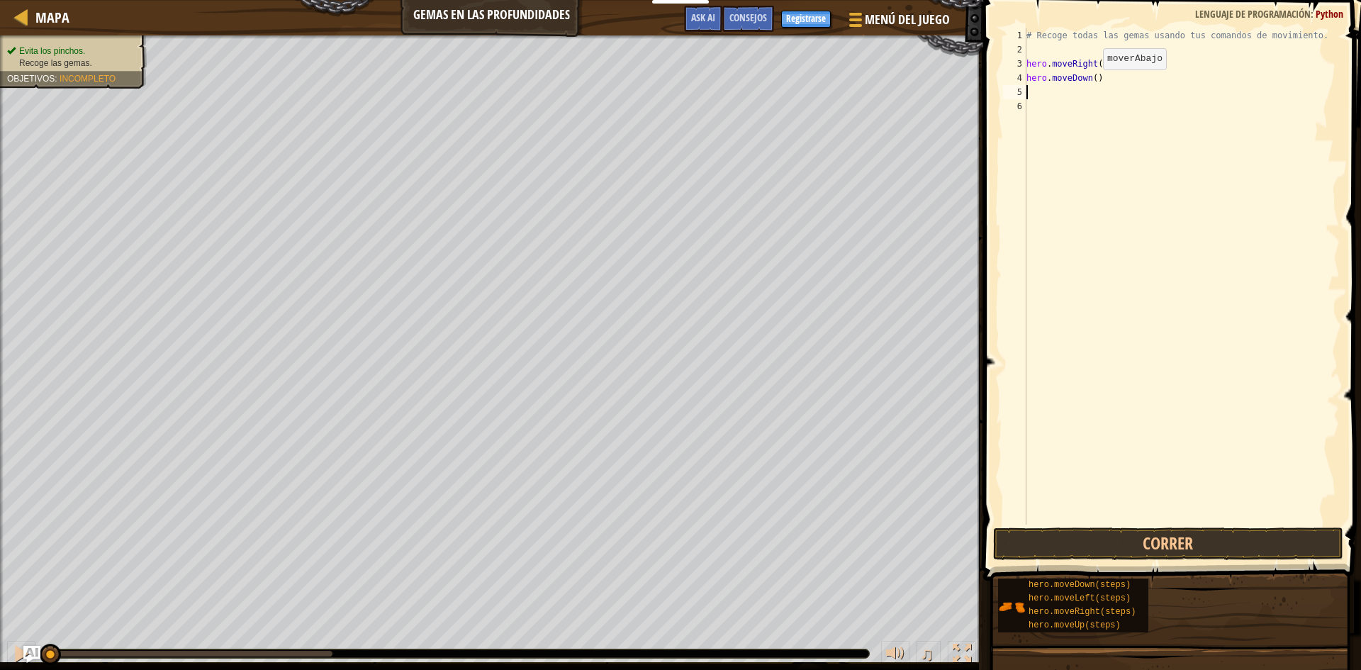
scroll to position [6, 0]
click at [1167, 534] on button "Correr" at bounding box center [1168, 543] width 350 height 33
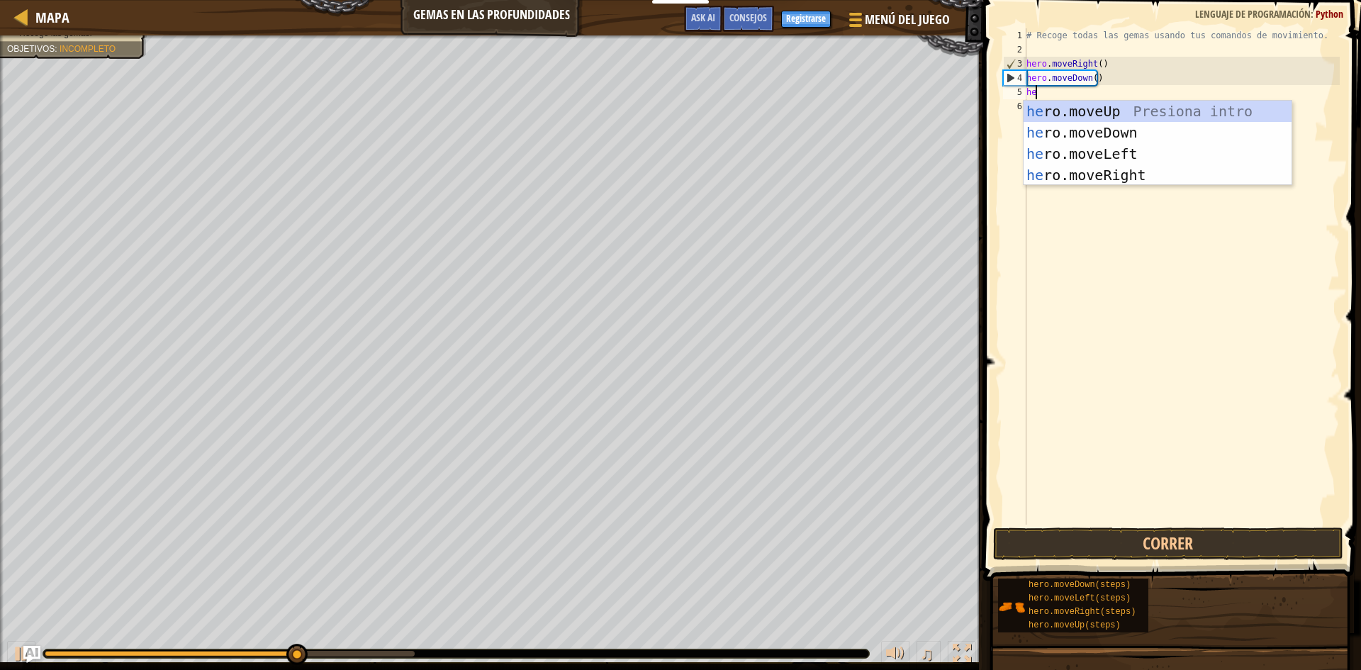
type textarea "hero"
click at [1091, 111] on div "hero .moveUp Presiona intro hero .moveDown Presiona intro hero .moveLeft Presio…" at bounding box center [1157, 165] width 268 height 128
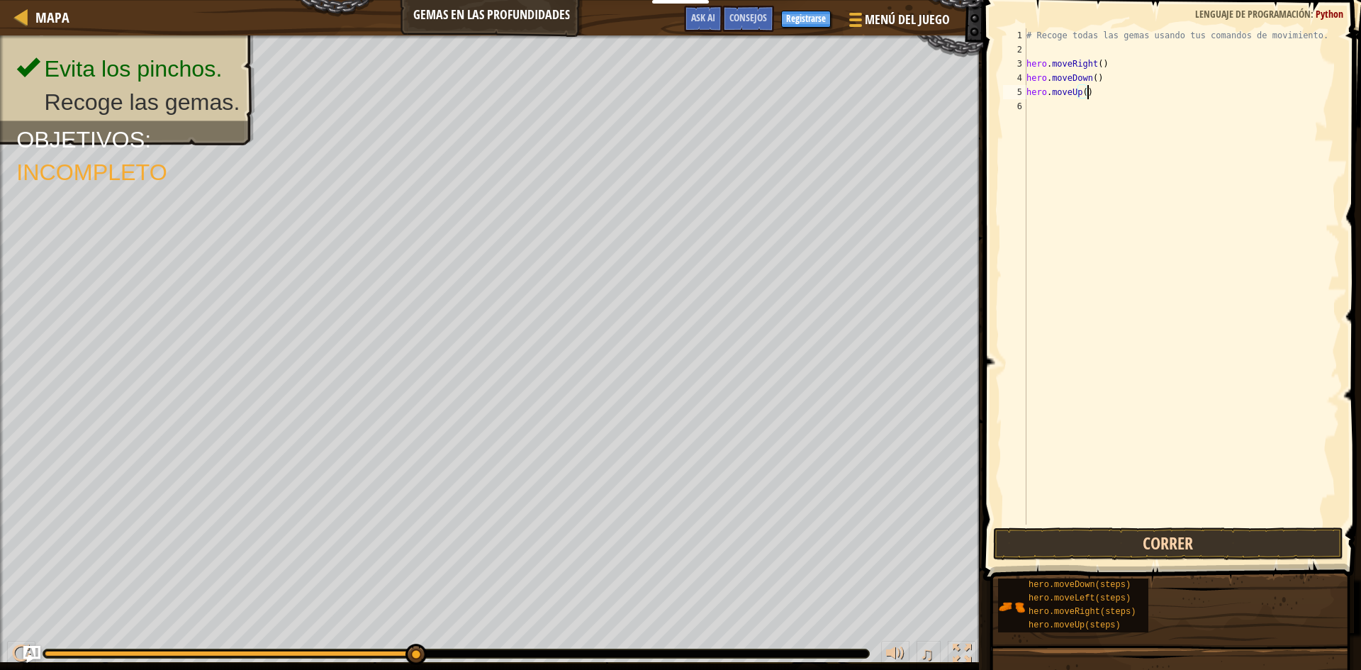
type textarea "hero.moveUp()"
click at [1186, 546] on button "Correr" at bounding box center [1168, 543] width 350 height 33
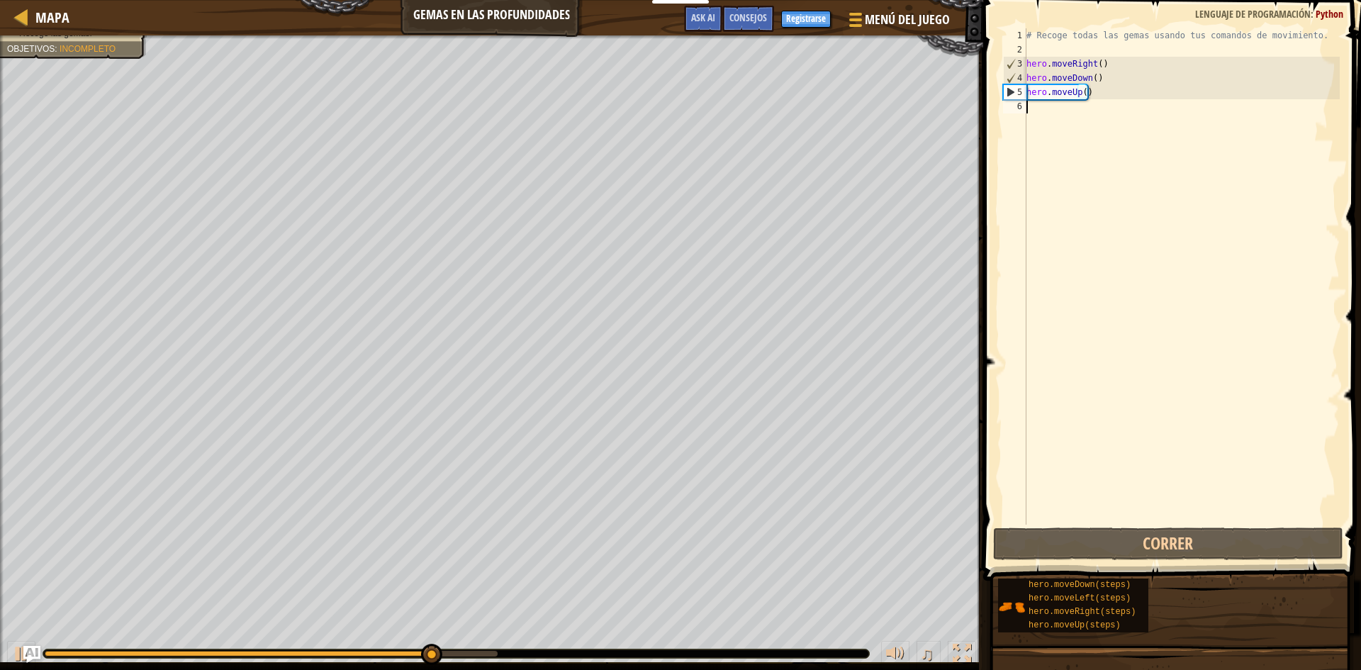
click at [1088, 113] on div "# Recoge todas las gemas usando tus comandos de movimiento. hero . moveRight ( …" at bounding box center [1181, 290] width 316 height 524
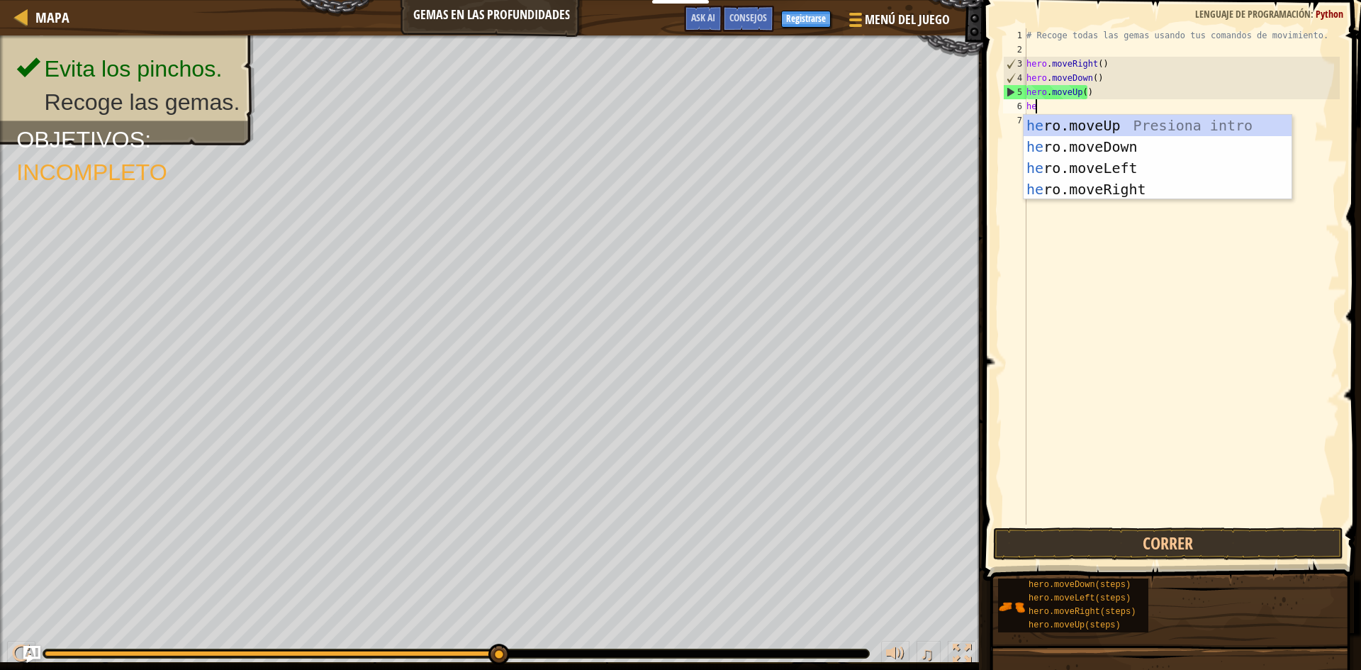
type textarea "her"
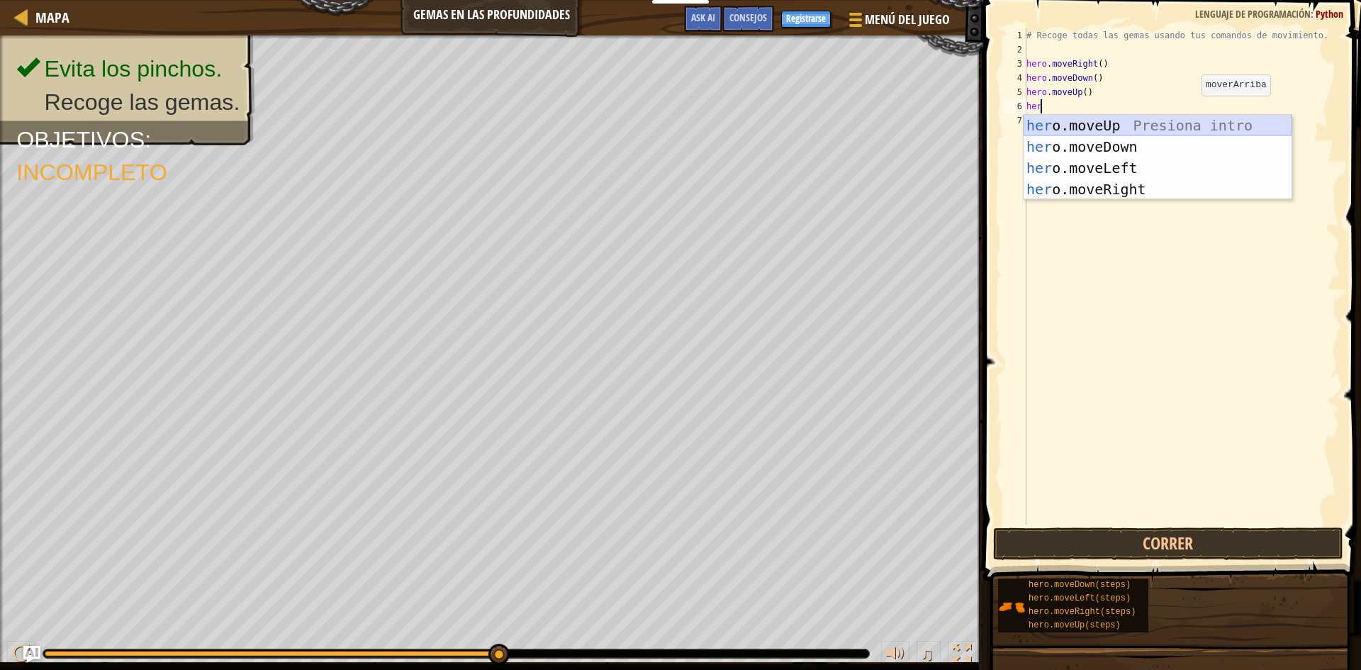
click at [1150, 125] on div "her o.moveUp Presiona intro her o.moveDown Presiona intro her o.moveLeft Presio…" at bounding box center [1157, 179] width 268 height 128
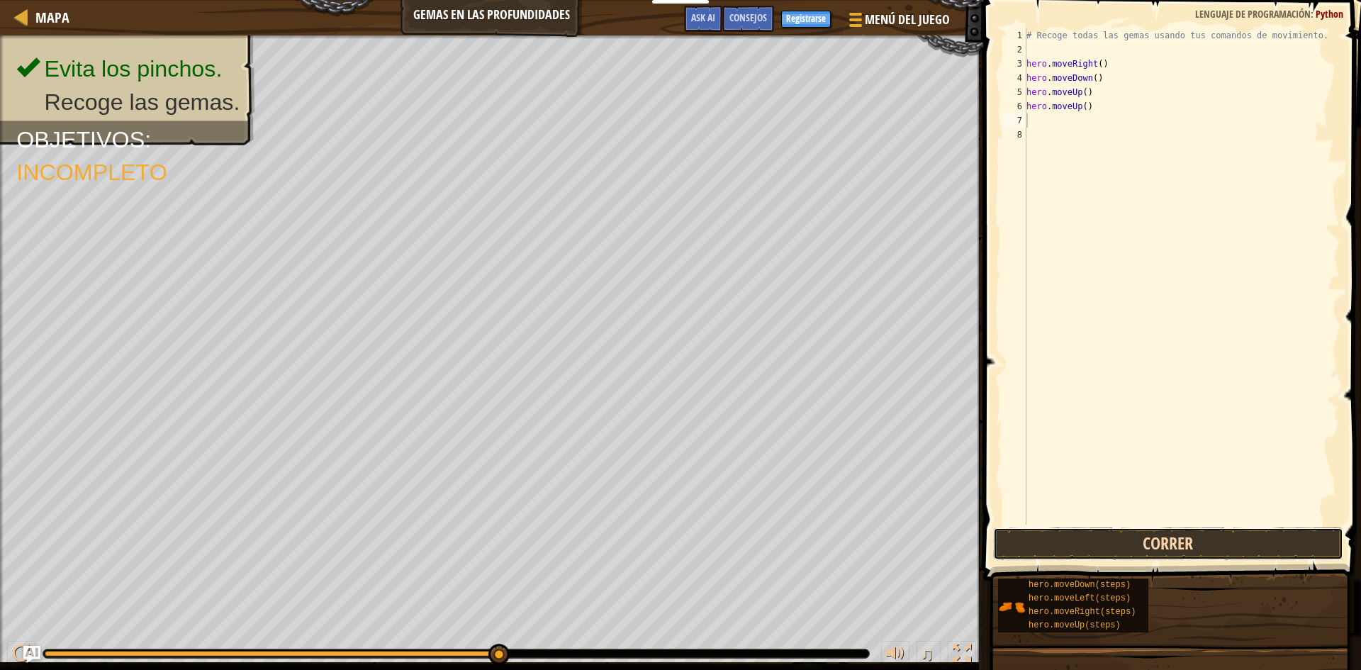
click at [1137, 541] on button "Correr" at bounding box center [1168, 543] width 350 height 33
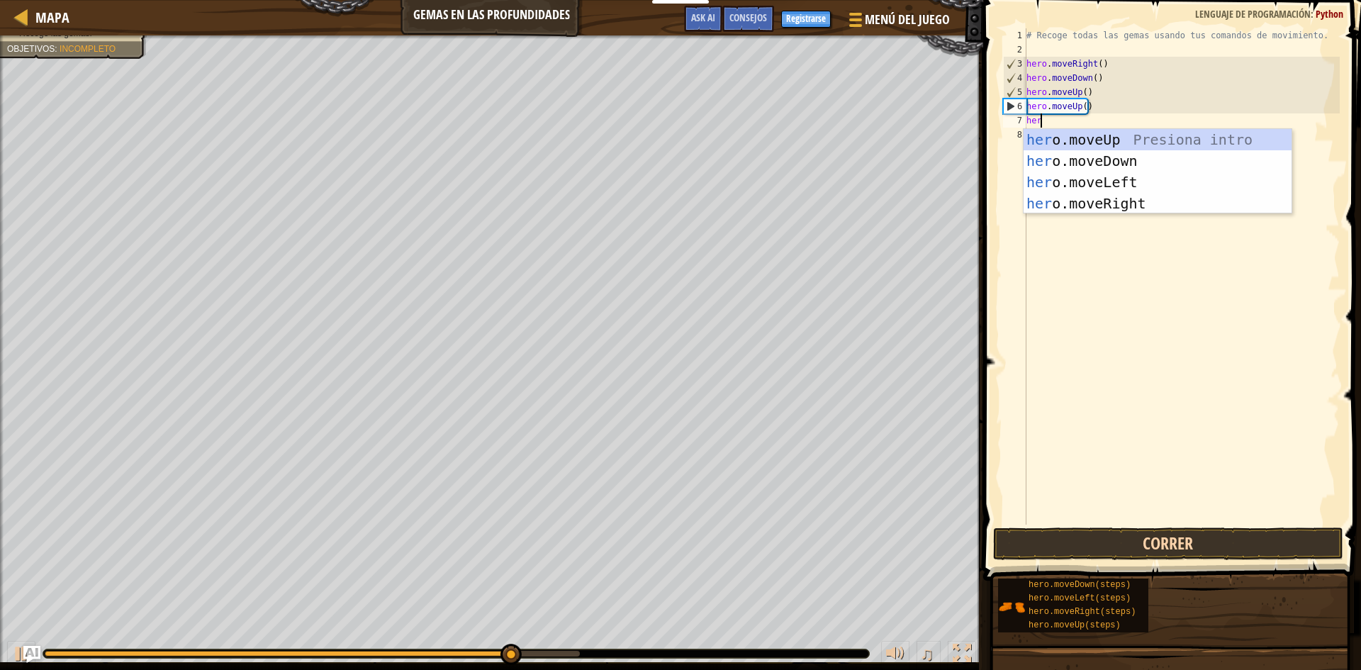
type textarea "hero"
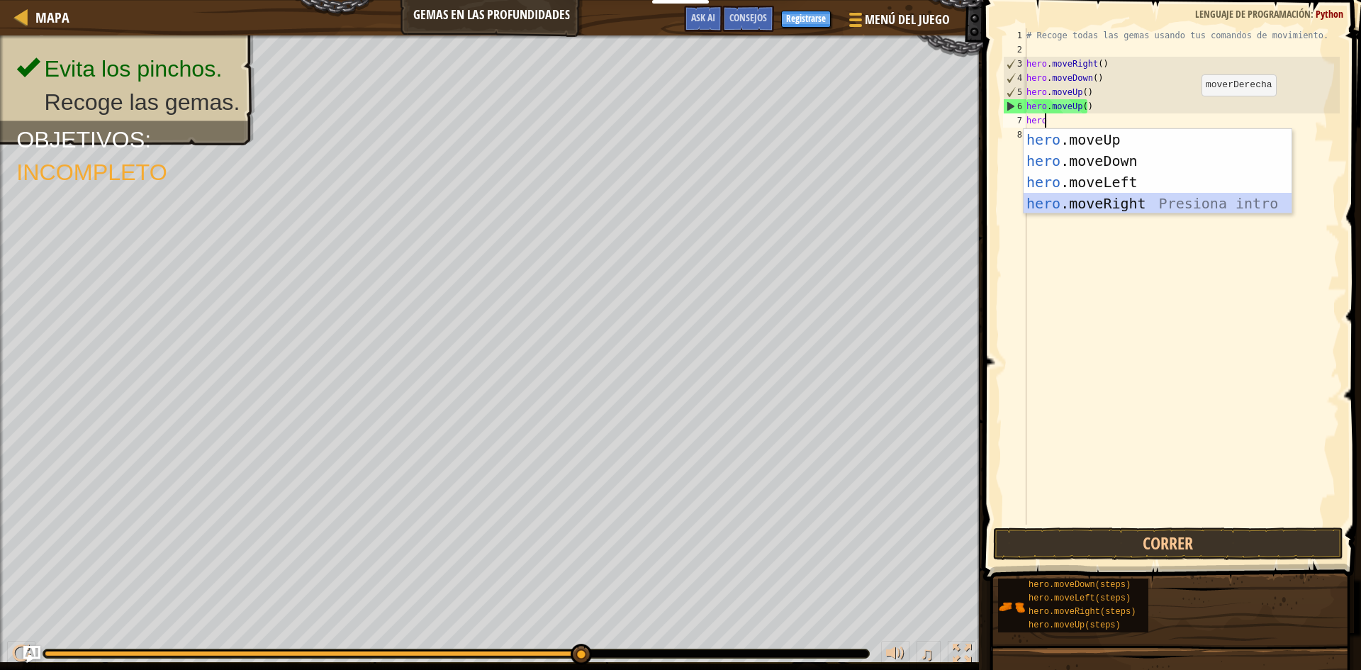
click at [1147, 195] on div "hero .moveUp Presiona intro hero .moveDown Presiona intro hero .moveLeft Presio…" at bounding box center [1157, 193] width 268 height 128
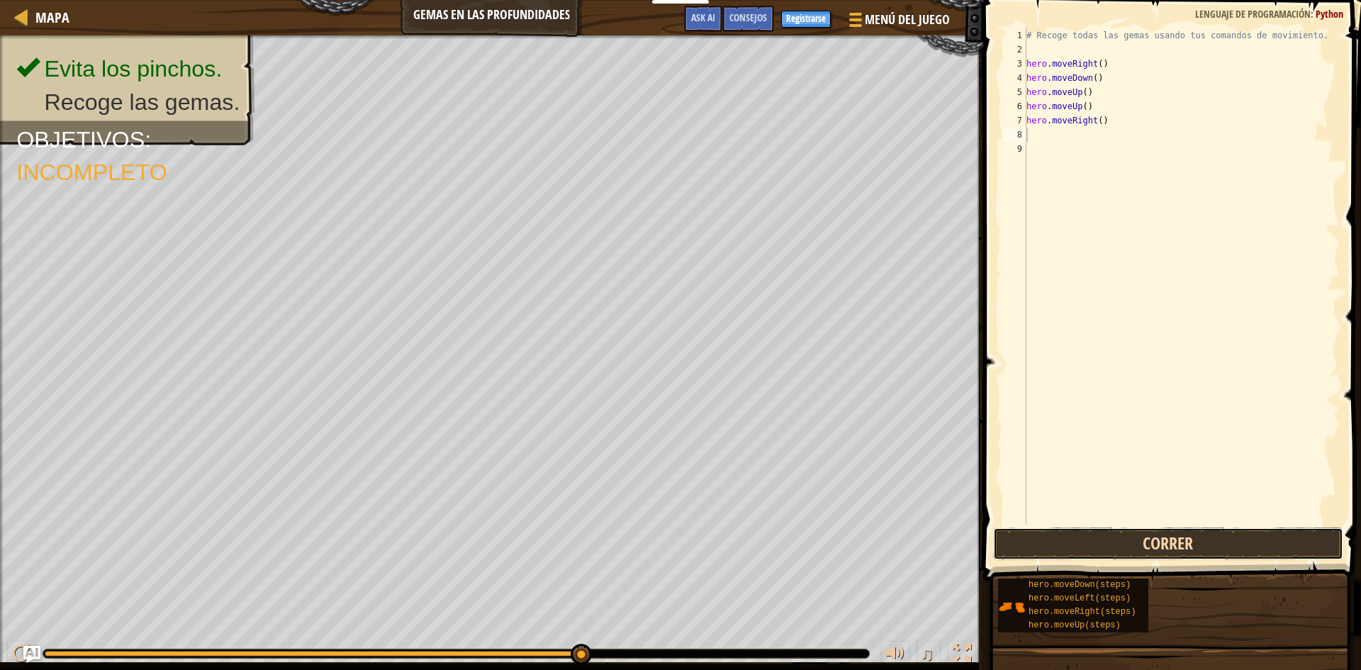
click at [1200, 546] on button "Correr" at bounding box center [1168, 543] width 350 height 33
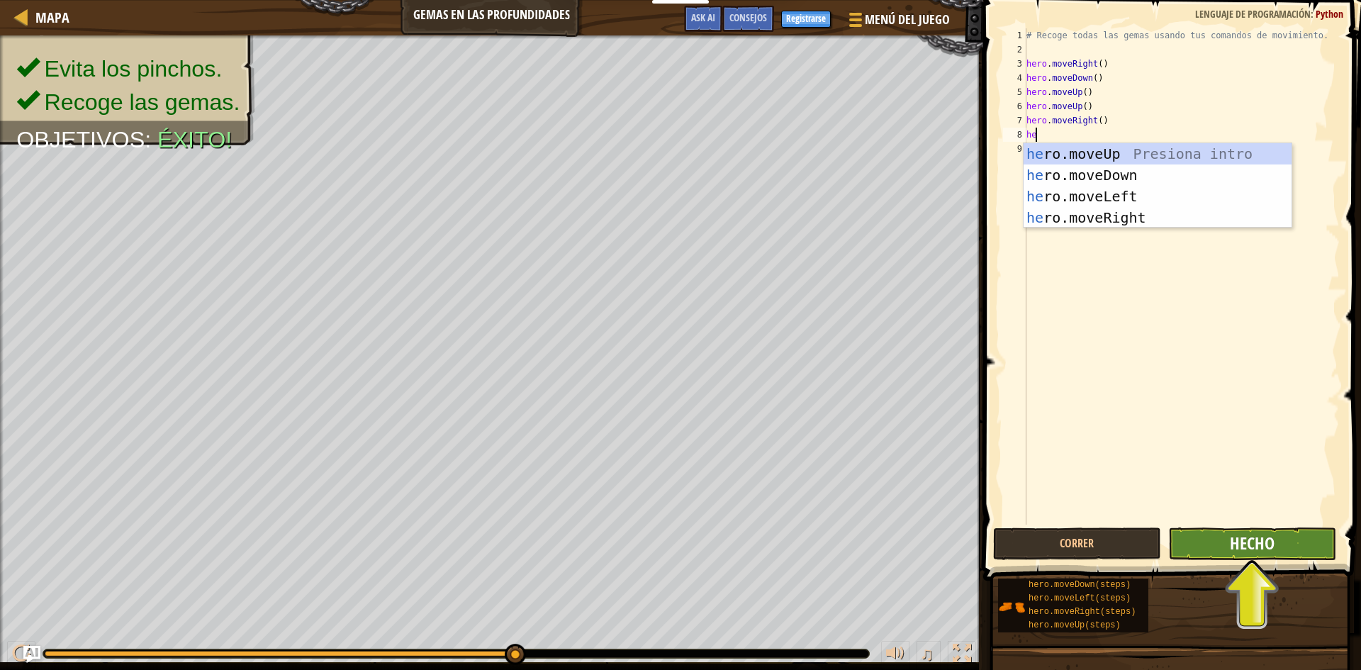
type textarea "he"
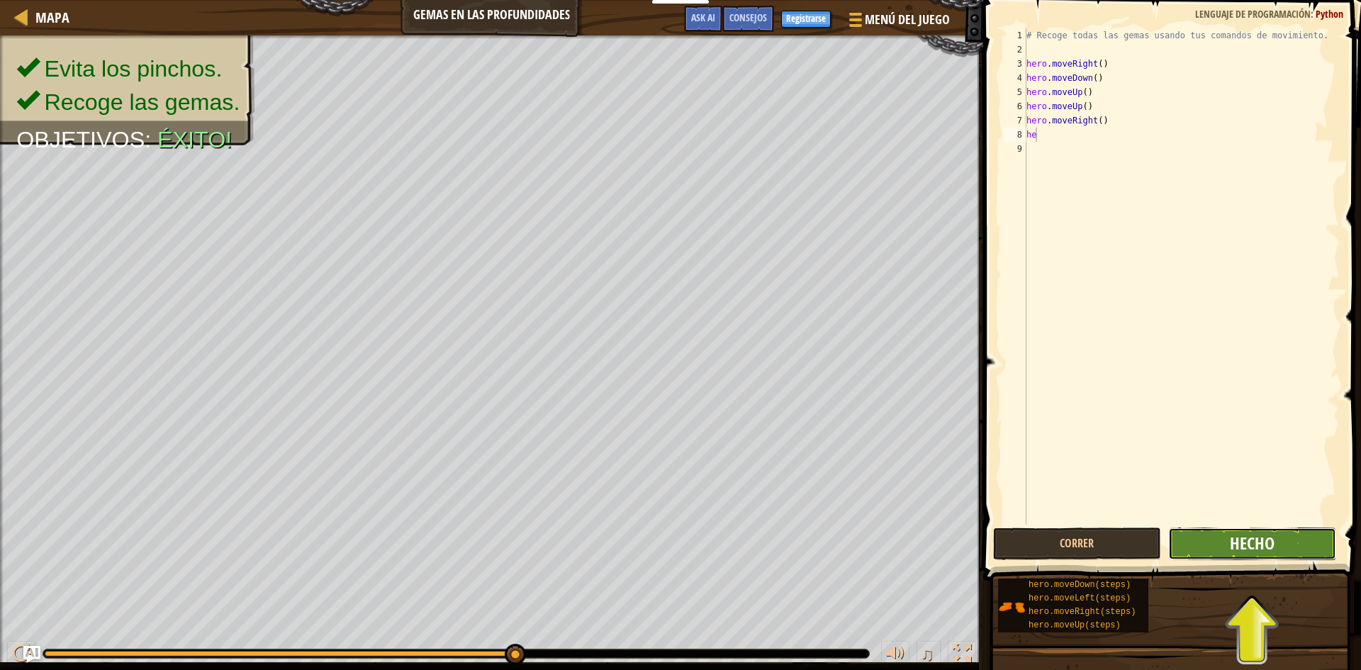
click at [1255, 551] on span "Hecho" at bounding box center [1252, 543] width 45 height 23
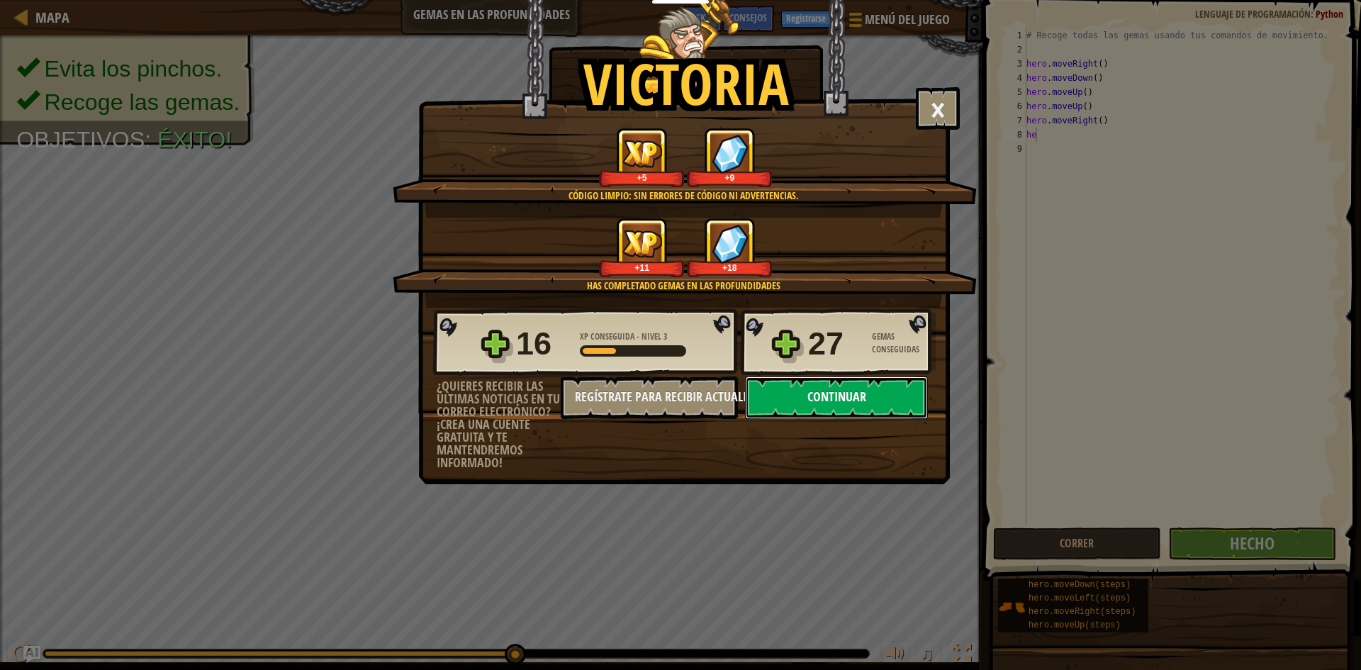
click at [825, 400] on button "Continuar" at bounding box center [836, 397] width 183 height 43
select select "es-ES"
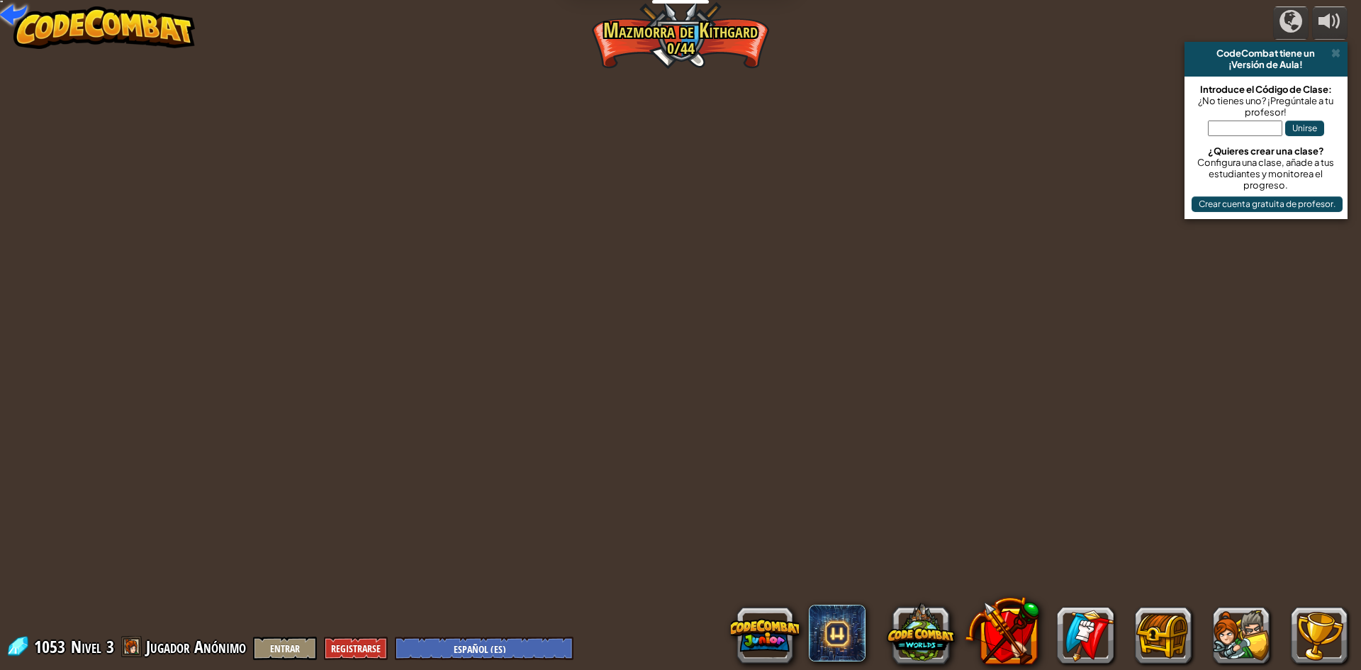
select select "es-ES"
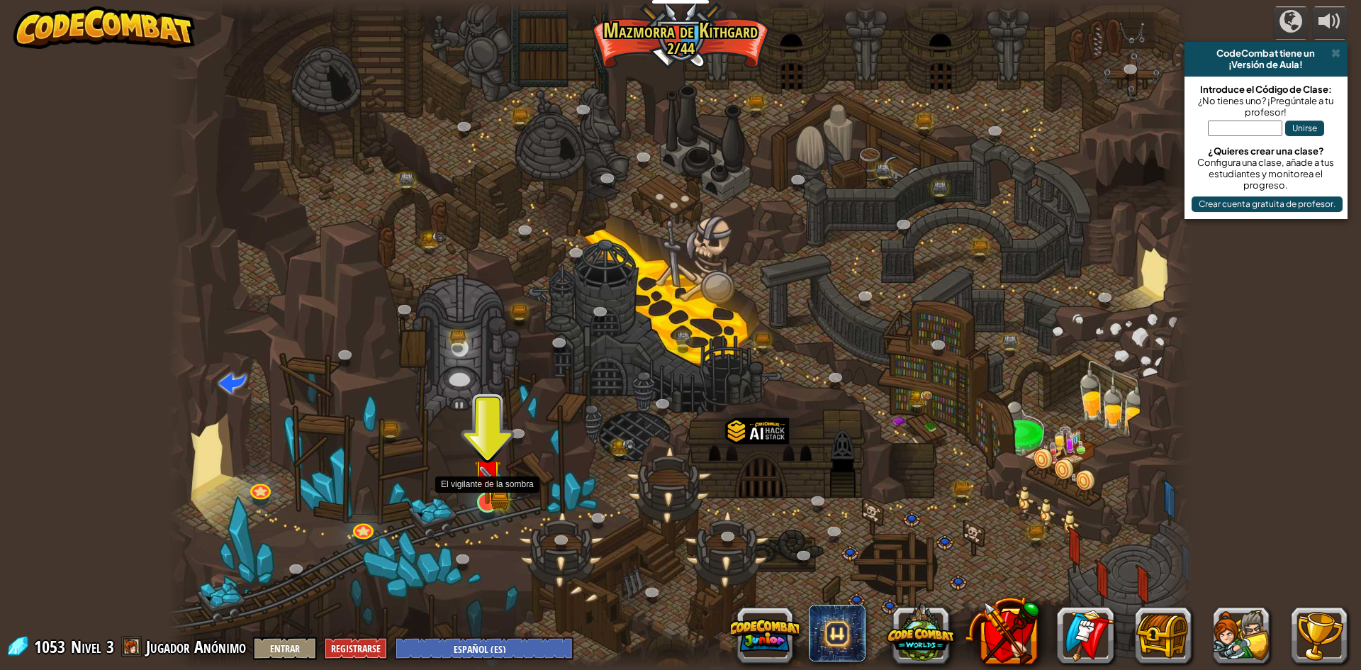
click at [486, 495] on img at bounding box center [487, 473] width 28 height 61
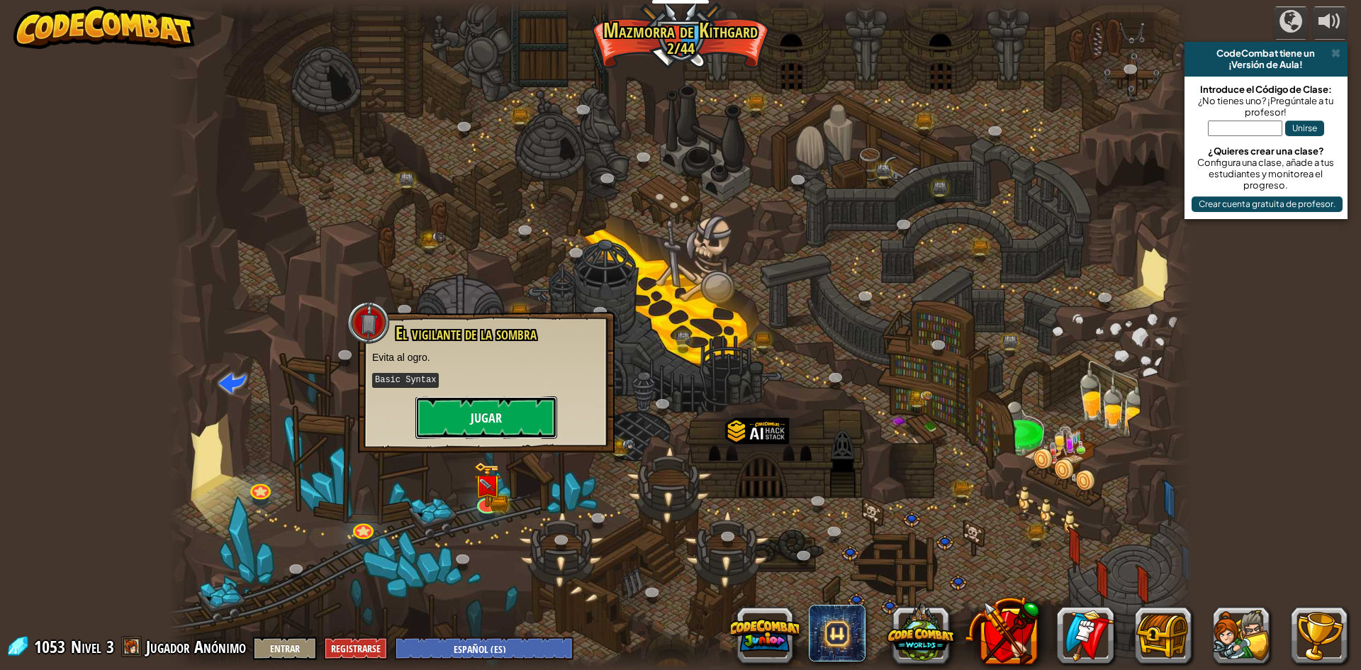
click at [458, 407] on button "Jugar" at bounding box center [486, 417] width 142 height 43
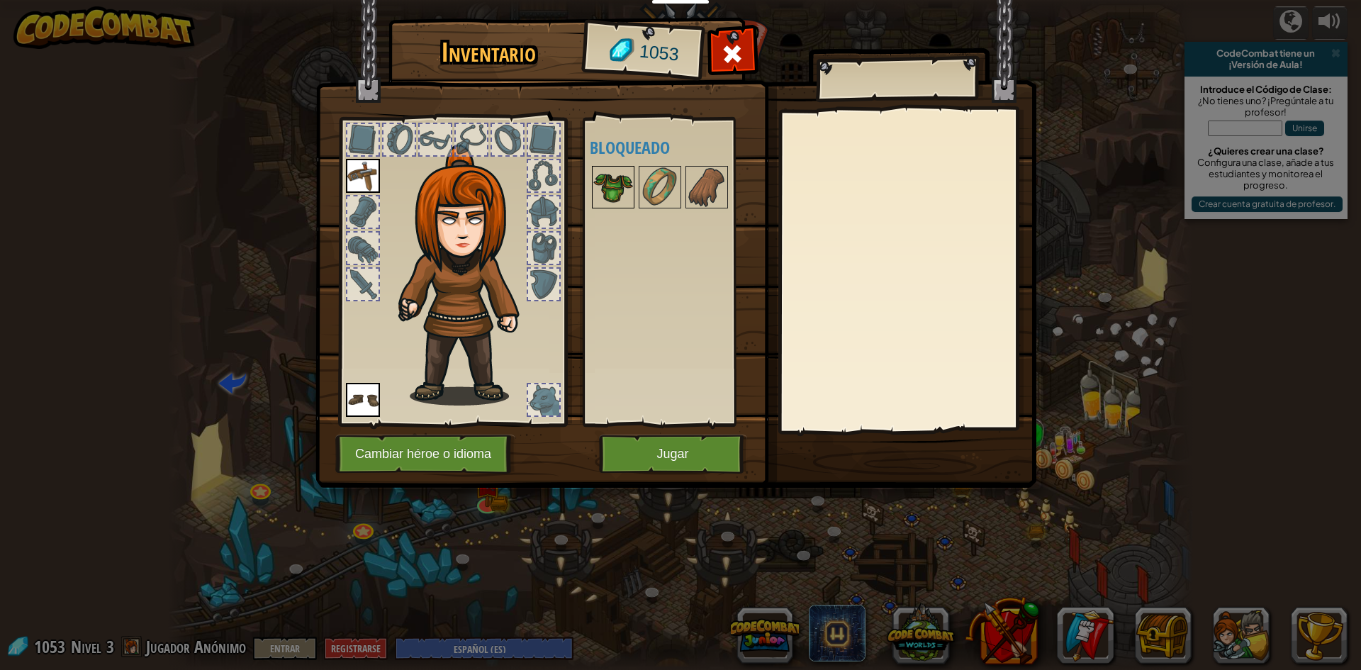
click at [608, 181] on img at bounding box center [613, 187] width 40 height 40
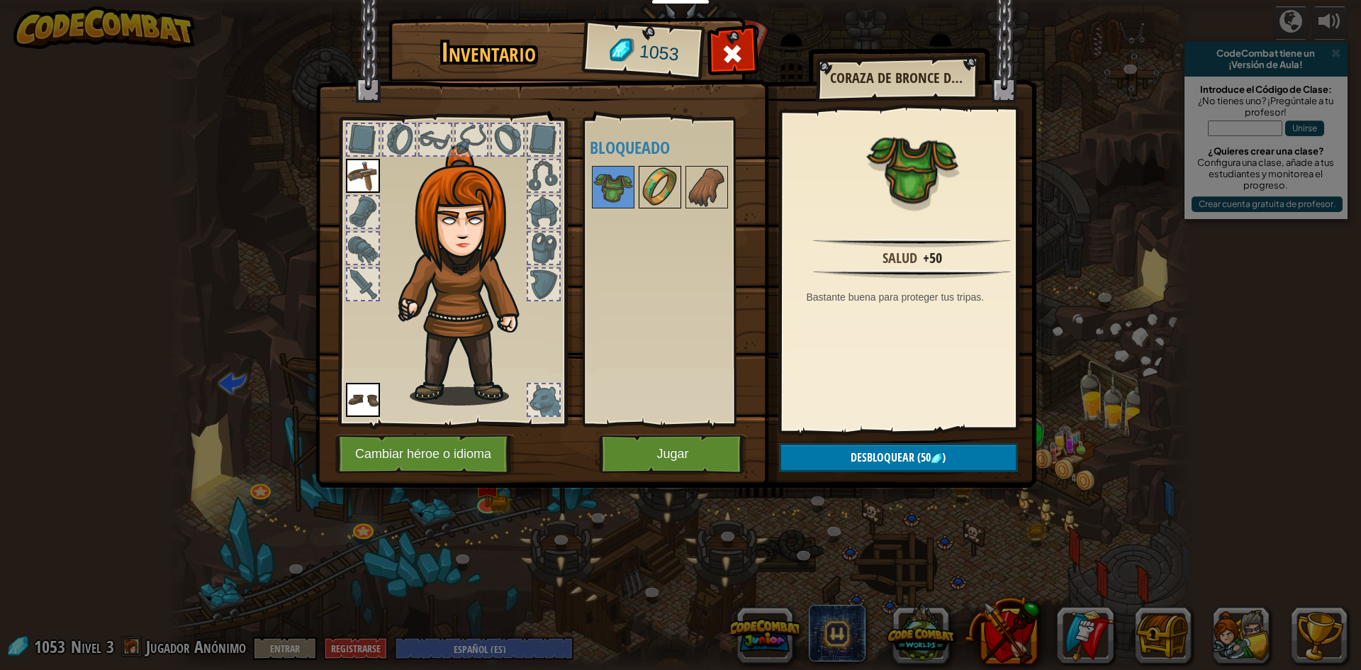
click at [654, 197] on img at bounding box center [660, 187] width 40 height 40
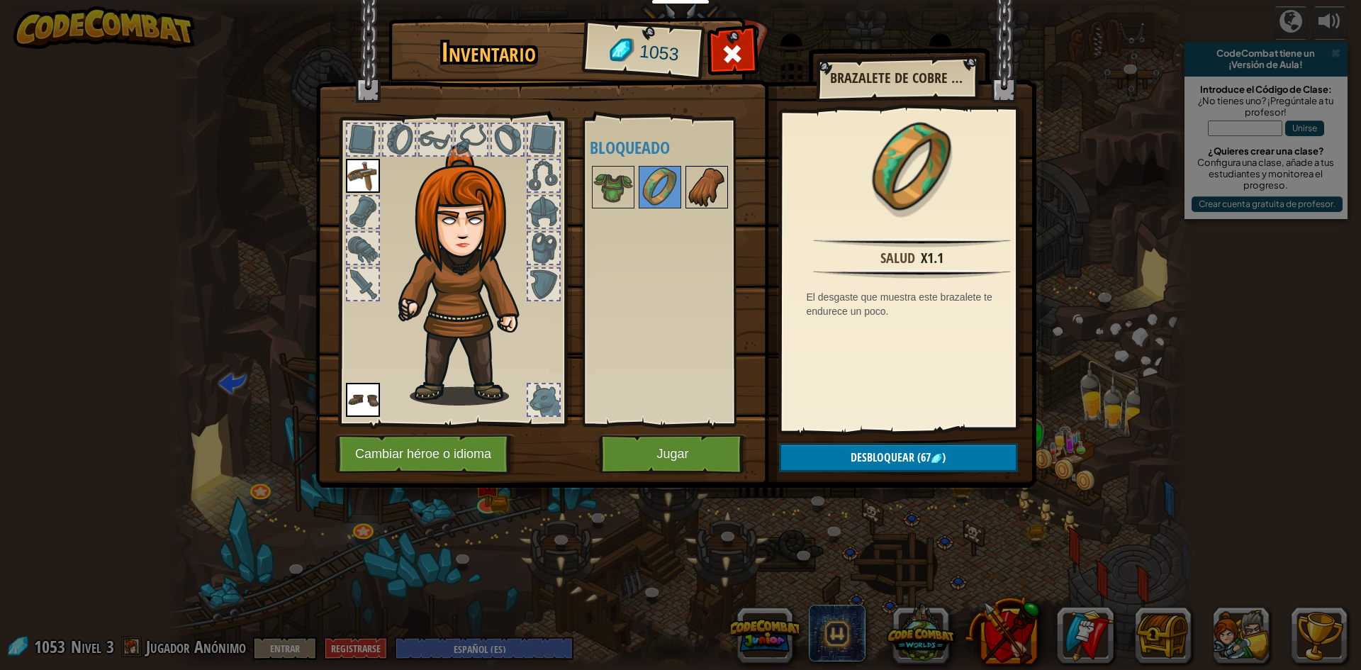
click at [694, 193] on img at bounding box center [707, 187] width 40 height 40
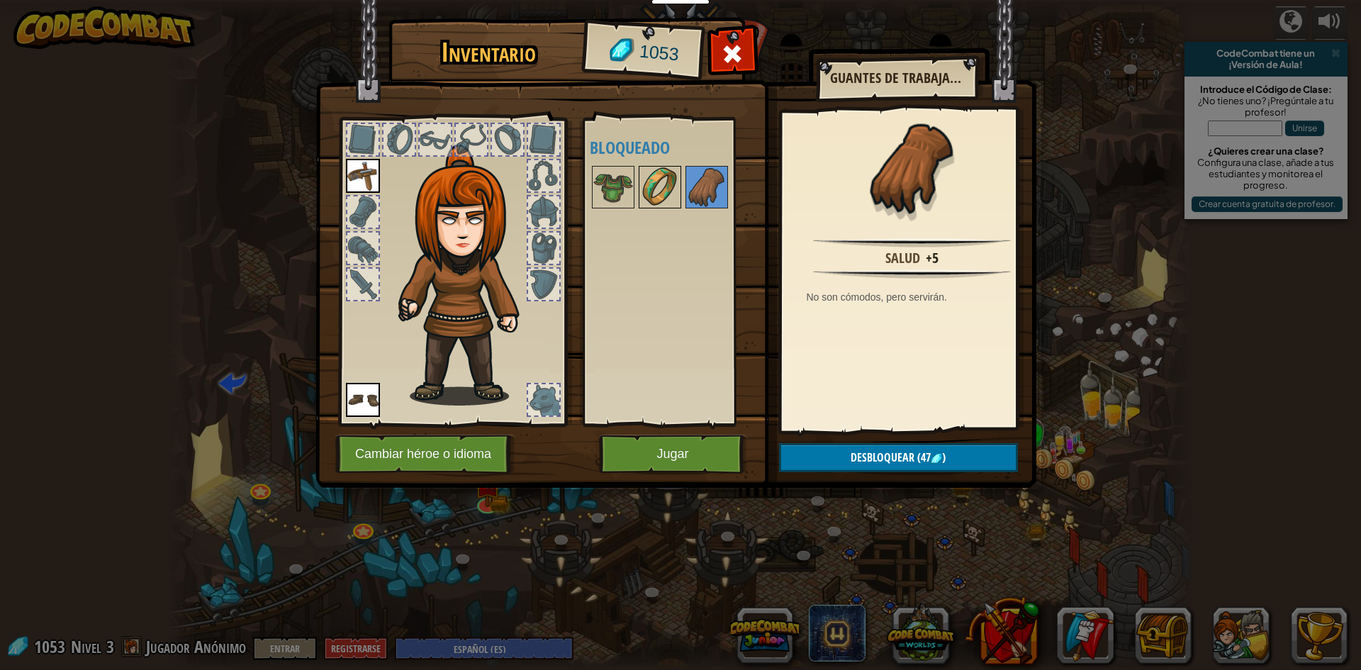
click at [668, 191] on img at bounding box center [660, 187] width 40 height 40
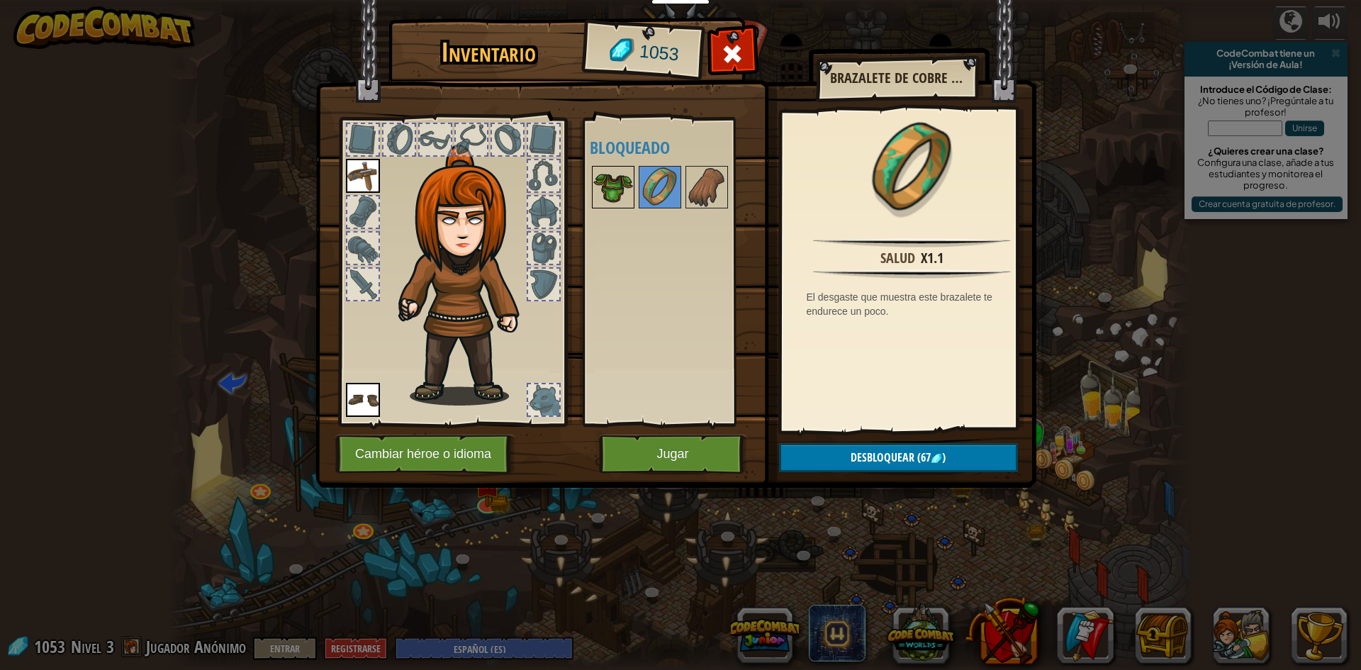
click at [627, 183] on img at bounding box center [613, 187] width 40 height 40
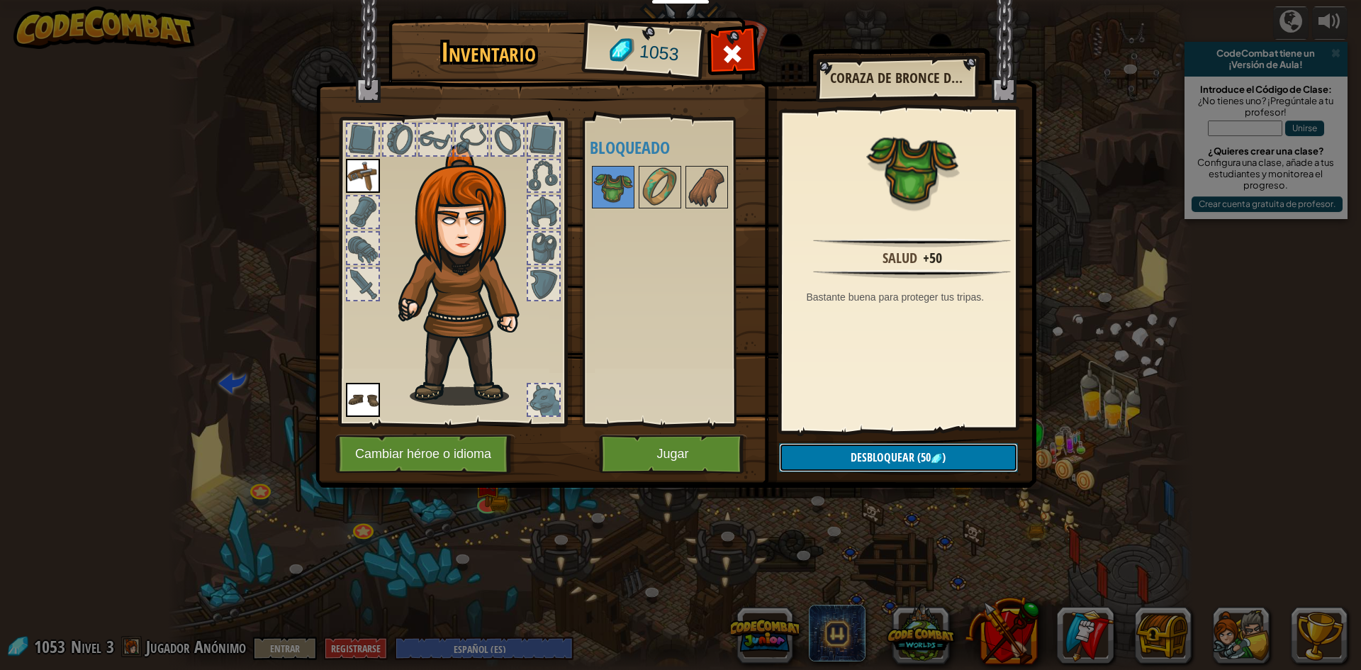
click at [888, 459] on span "Desbloquear" at bounding box center [882, 457] width 64 height 16
click at [612, 266] on div "Disponible Equipar Equipar (doble-clic para equipar) Bloqueado" at bounding box center [679, 272] width 178 height 296
click at [614, 194] on img at bounding box center [613, 187] width 40 height 40
click at [848, 460] on button "Desbloquear (50 )" at bounding box center [898, 457] width 239 height 29
click at [848, 460] on button "Confirmar" at bounding box center [898, 457] width 239 height 29
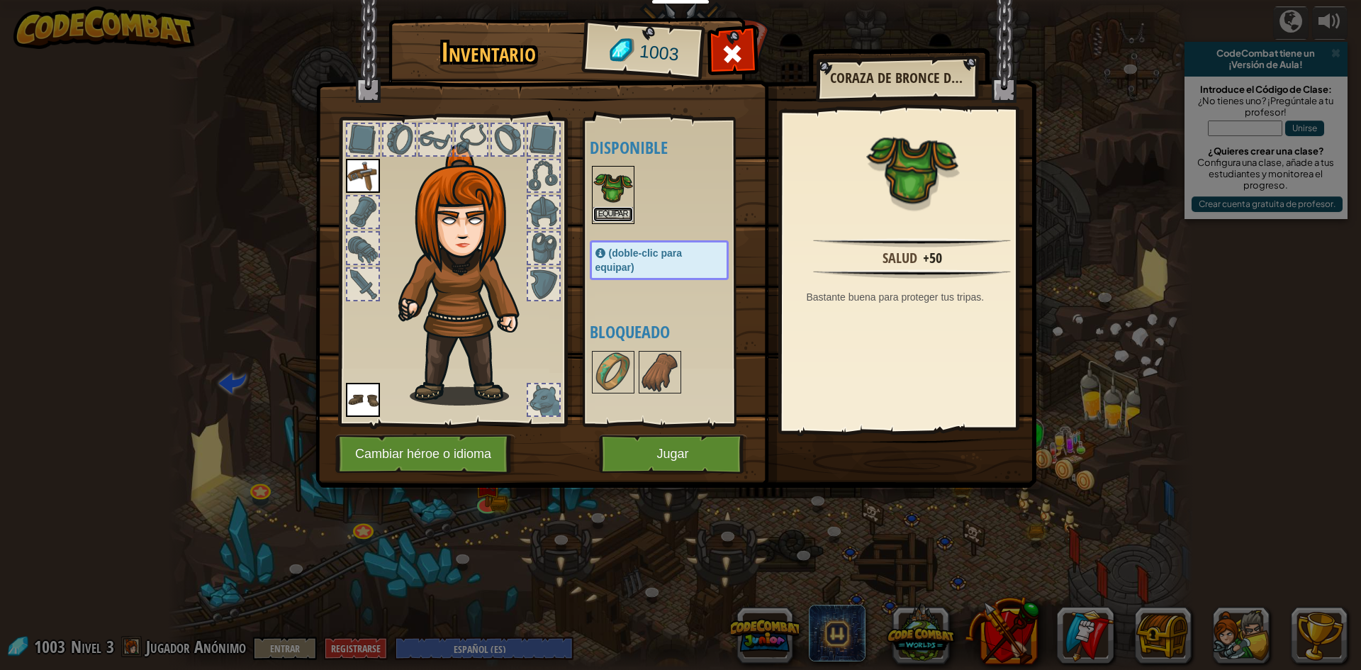
click at [609, 208] on button "Equipar" at bounding box center [613, 214] width 40 height 15
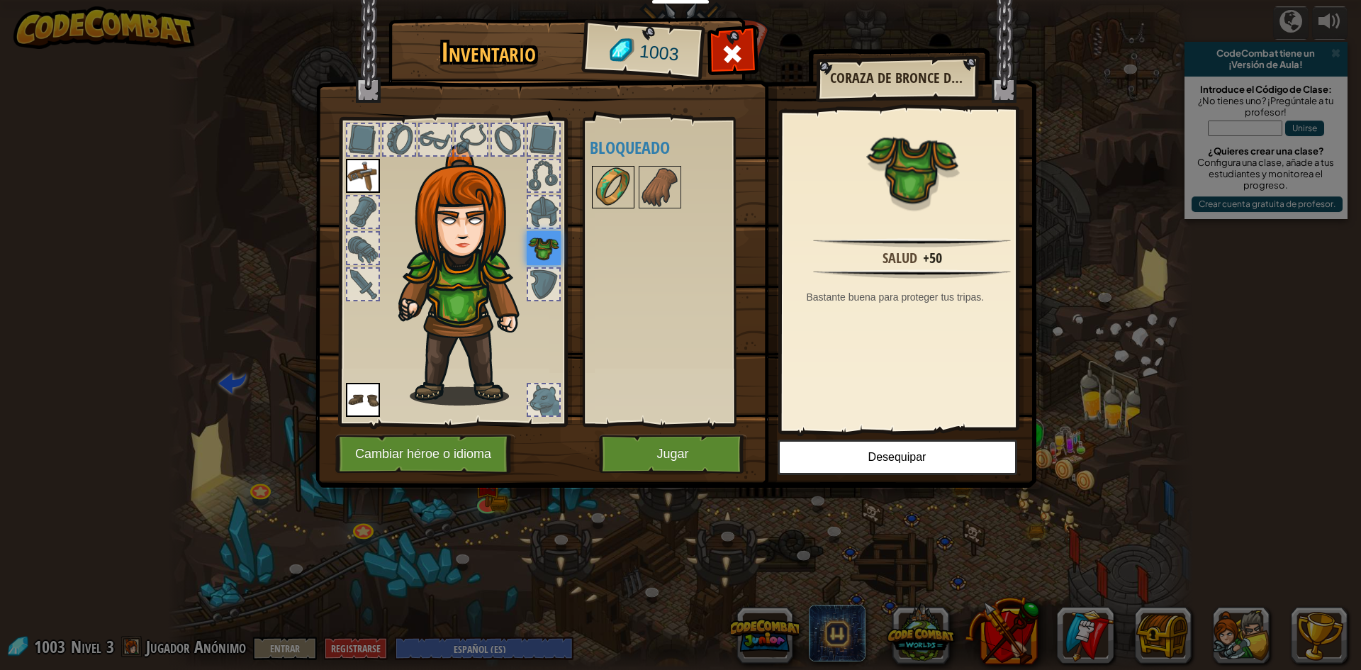
click at [598, 196] on img at bounding box center [613, 187] width 40 height 40
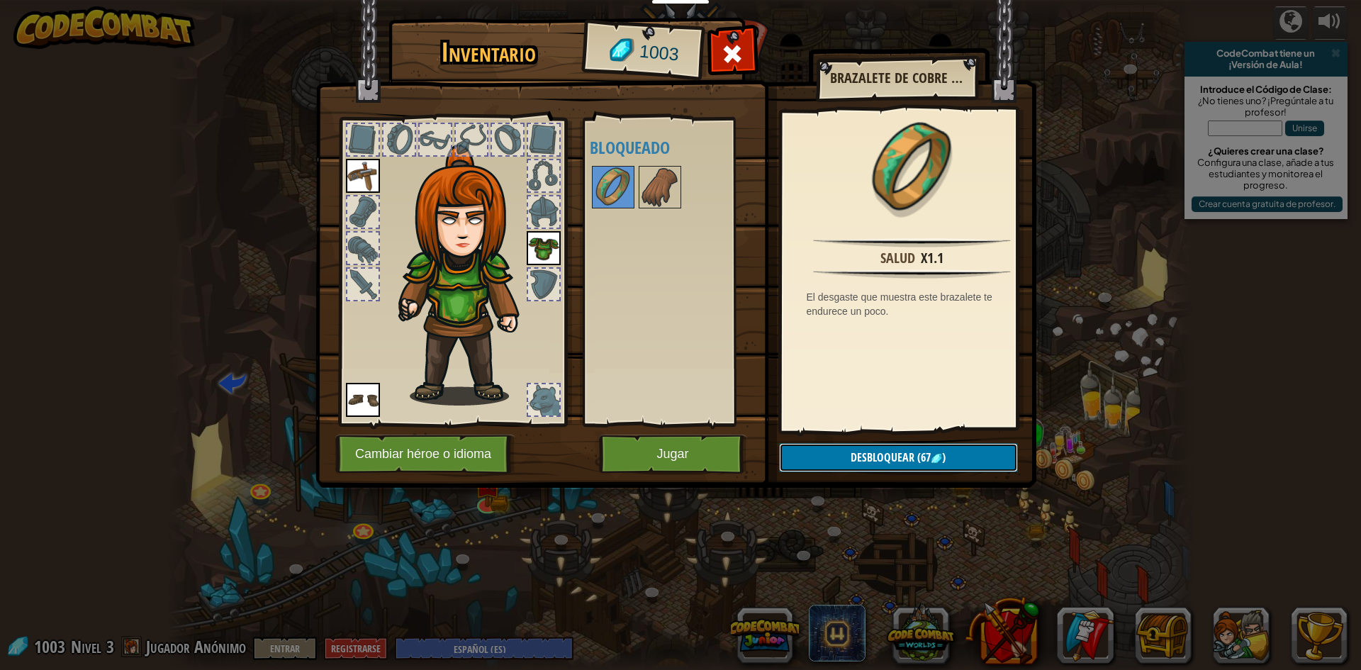
click at [930, 443] on button "Desbloquear (67 )" at bounding box center [898, 457] width 239 height 29
click at [928, 456] on button "Confirmar" at bounding box center [898, 457] width 239 height 29
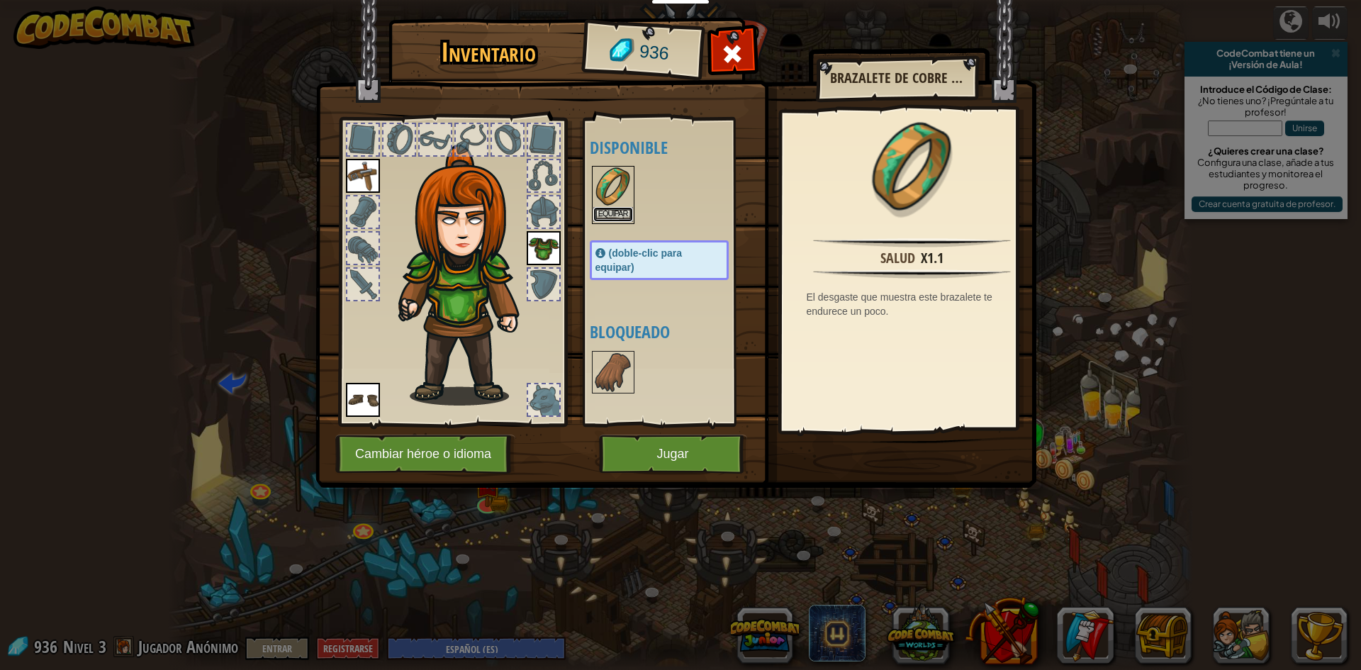
click at [602, 208] on button "Equipar" at bounding box center [613, 214] width 40 height 15
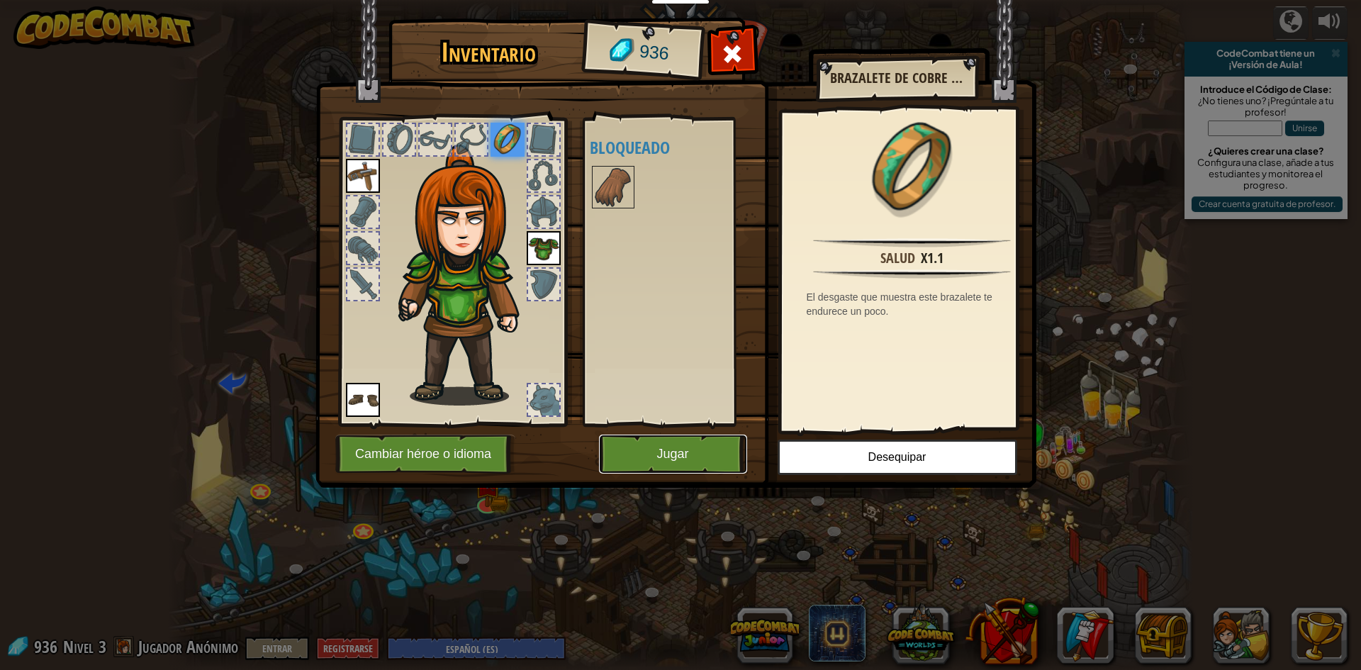
click at [676, 454] on button "Jugar" at bounding box center [673, 453] width 148 height 39
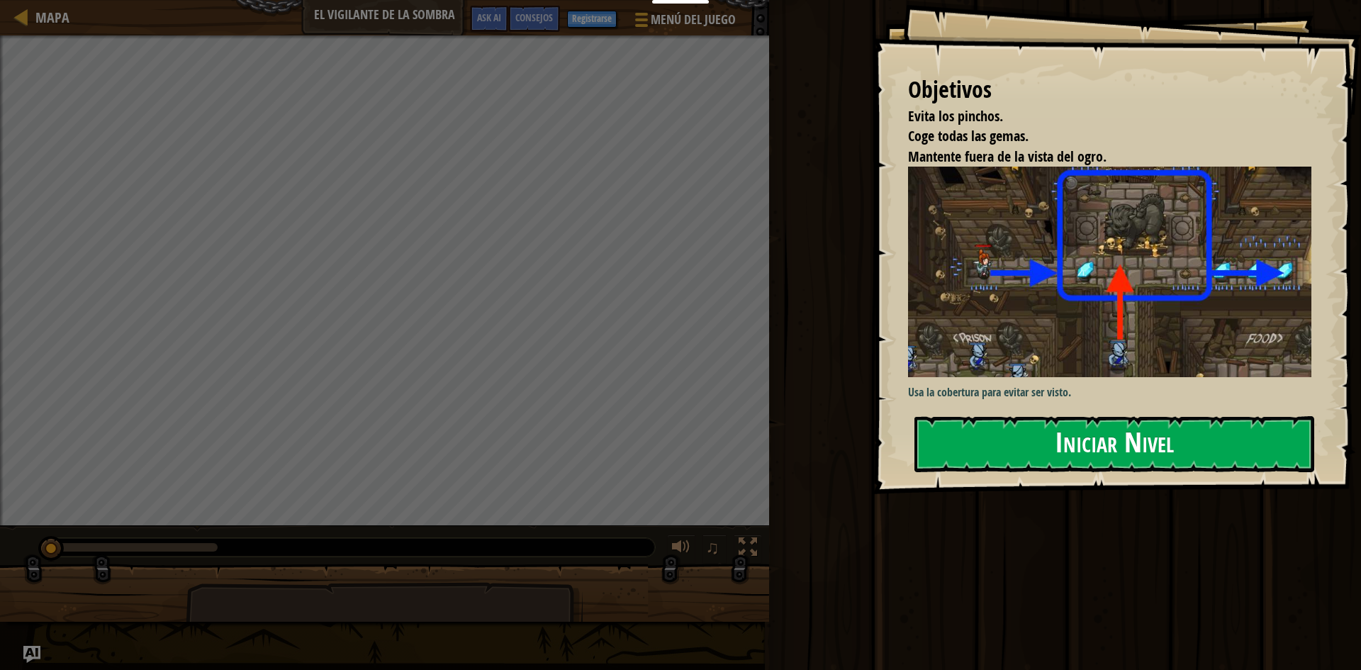
click at [1103, 439] on button "Iniciar Nivel" at bounding box center [1114, 444] width 400 height 56
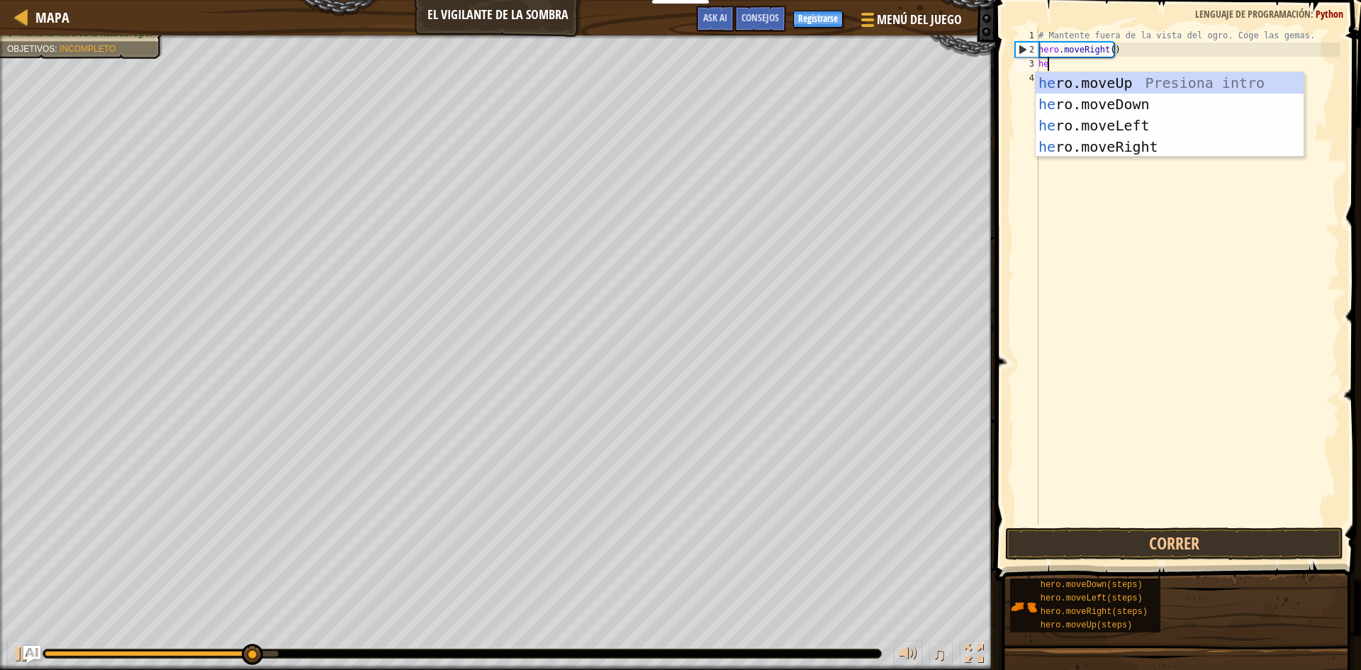
scroll to position [6, 1]
type textarea "hero"
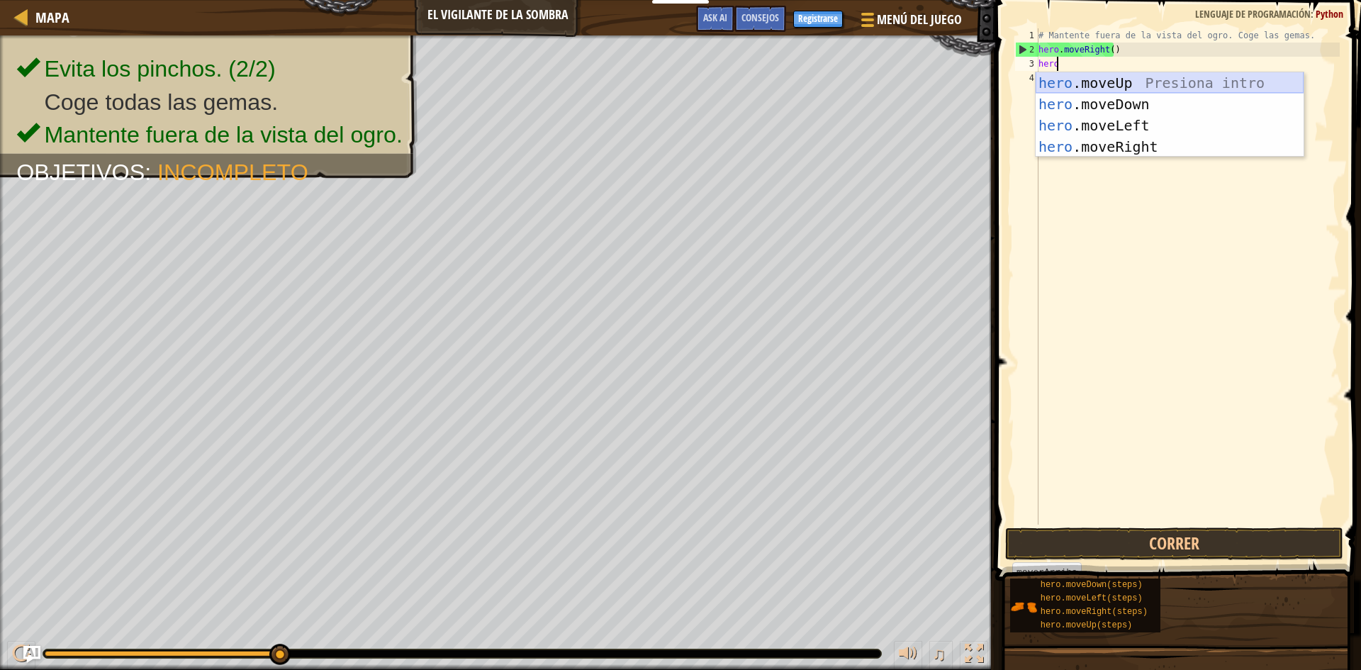
click at [1079, 80] on div "hero .moveUp Presiona intro hero .moveDown Presiona intro hero .moveLeft Presio…" at bounding box center [1169, 136] width 268 height 128
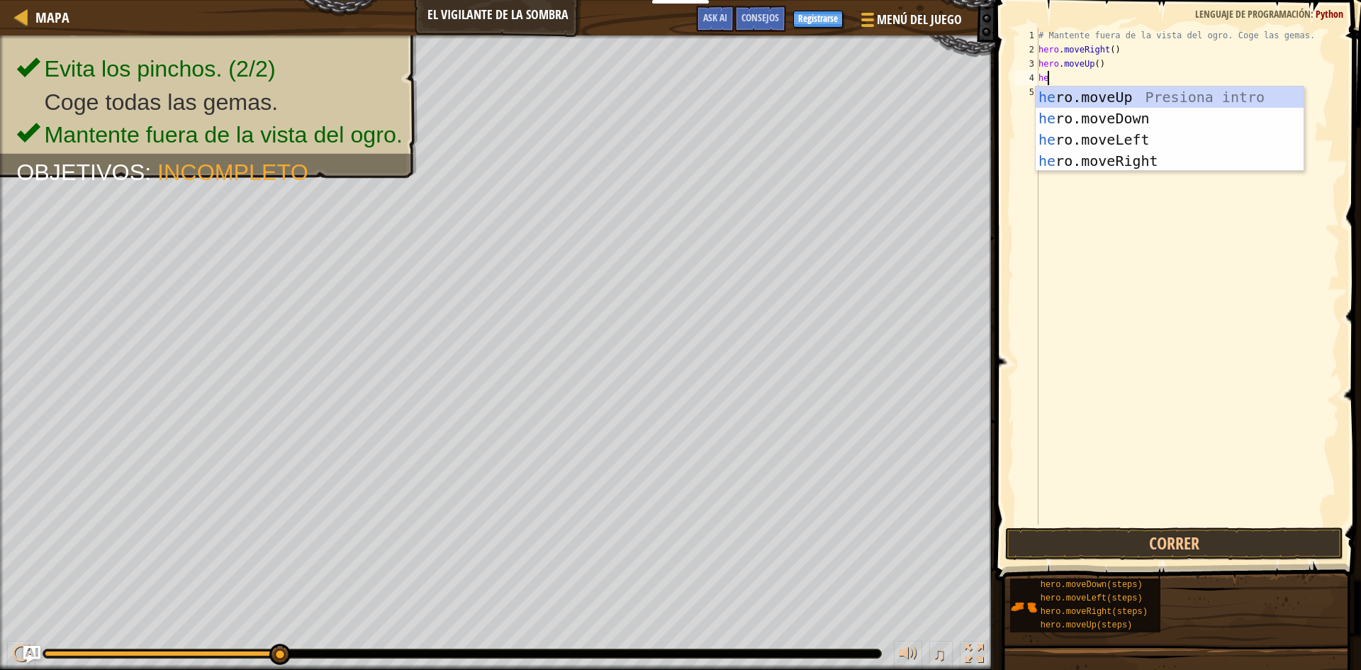
type textarea "her"
click at [1095, 164] on div "her o.moveUp Presiona intro her o.moveDown Presiona intro her o.moveLeft Presio…" at bounding box center [1169, 150] width 268 height 128
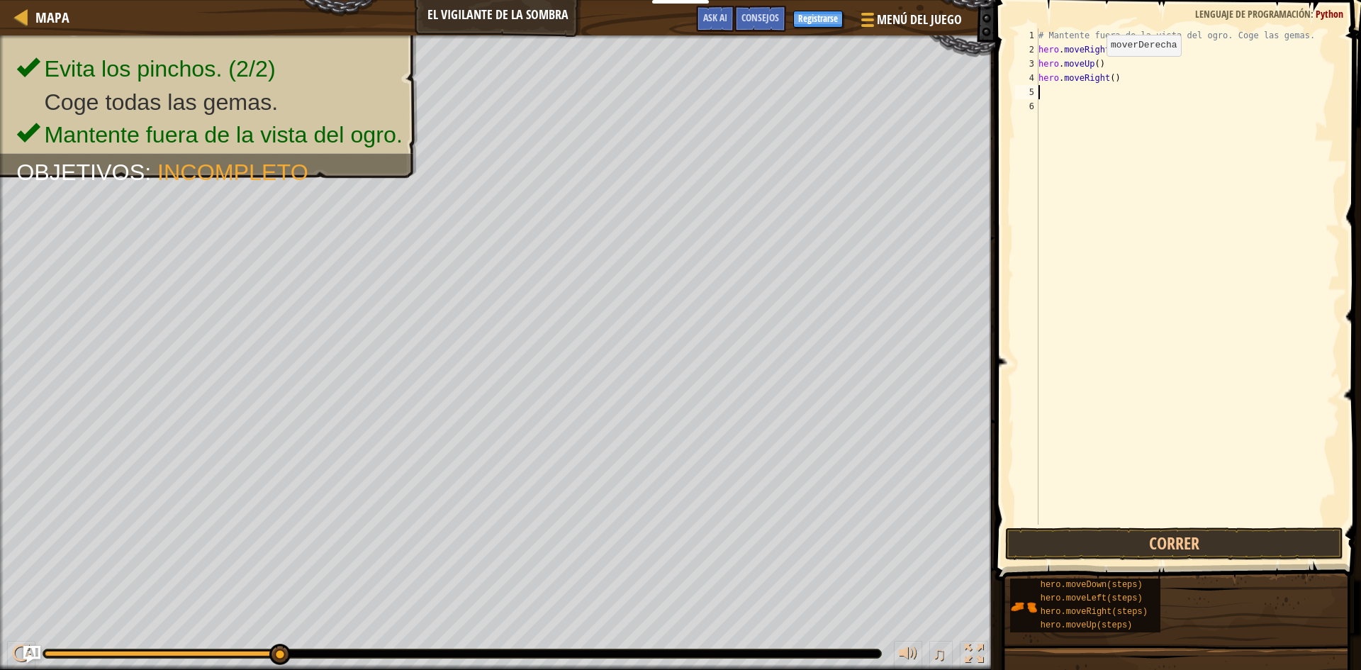
scroll to position [6, 0]
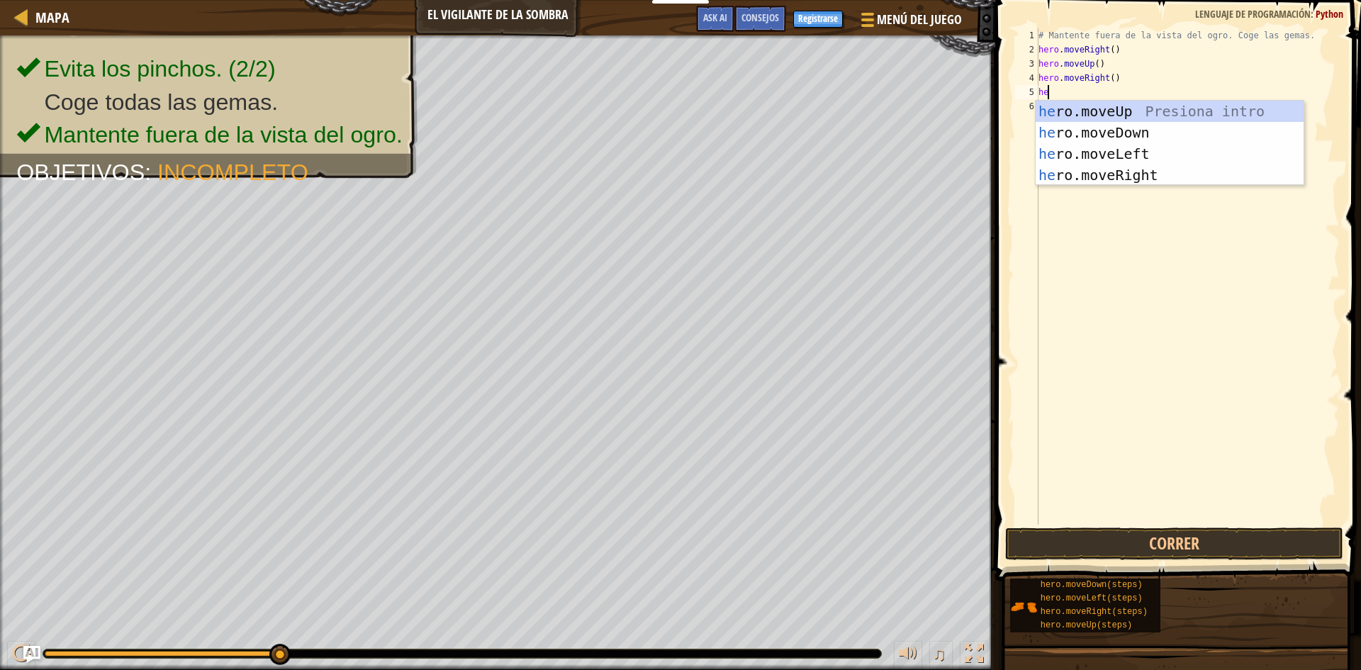
type textarea "hero"
click at [1098, 123] on div "hero .moveUp Presiona intro hero .moveDown Presiona intro hero .moveLeft Presio…" at bounding box center [1169, 165] width 268 height 128
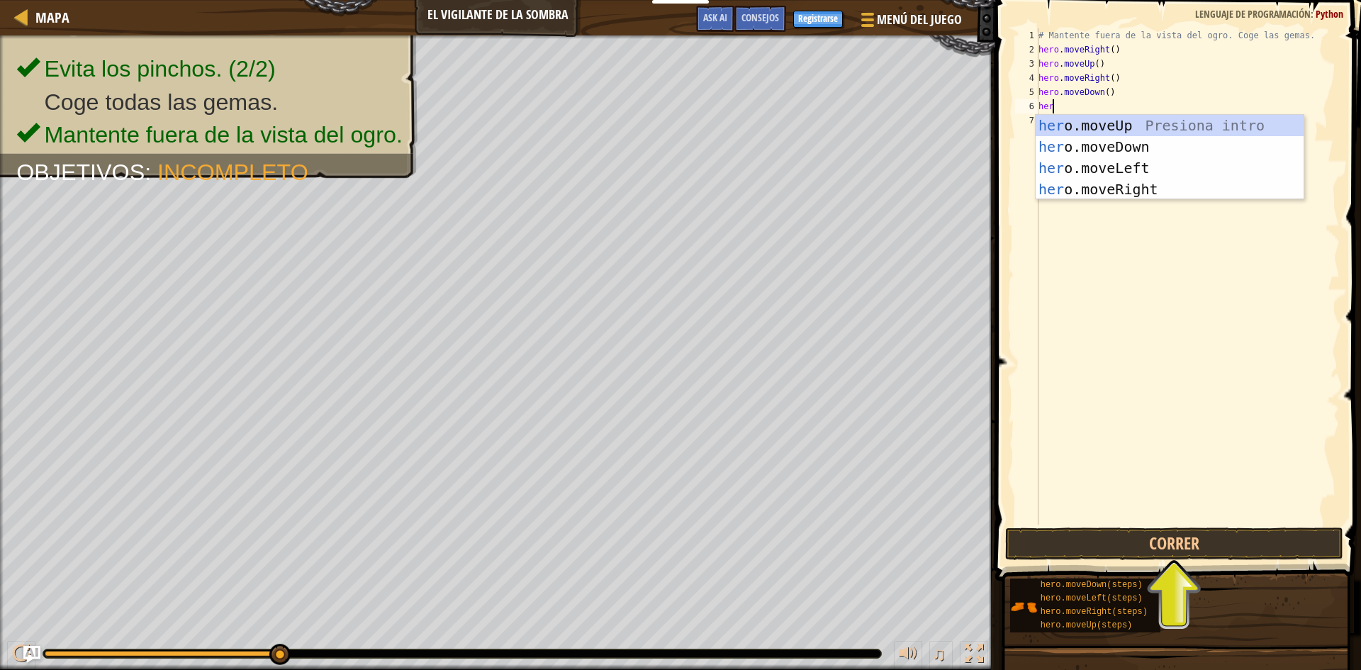
type textarea "hero"
click at [1116, 189] on div "hero .moveUp Presiona intro hero .moveDown Presiona intro hero .moveLeft Presio…" at bounding box center [1169, 179] width 268 height 128
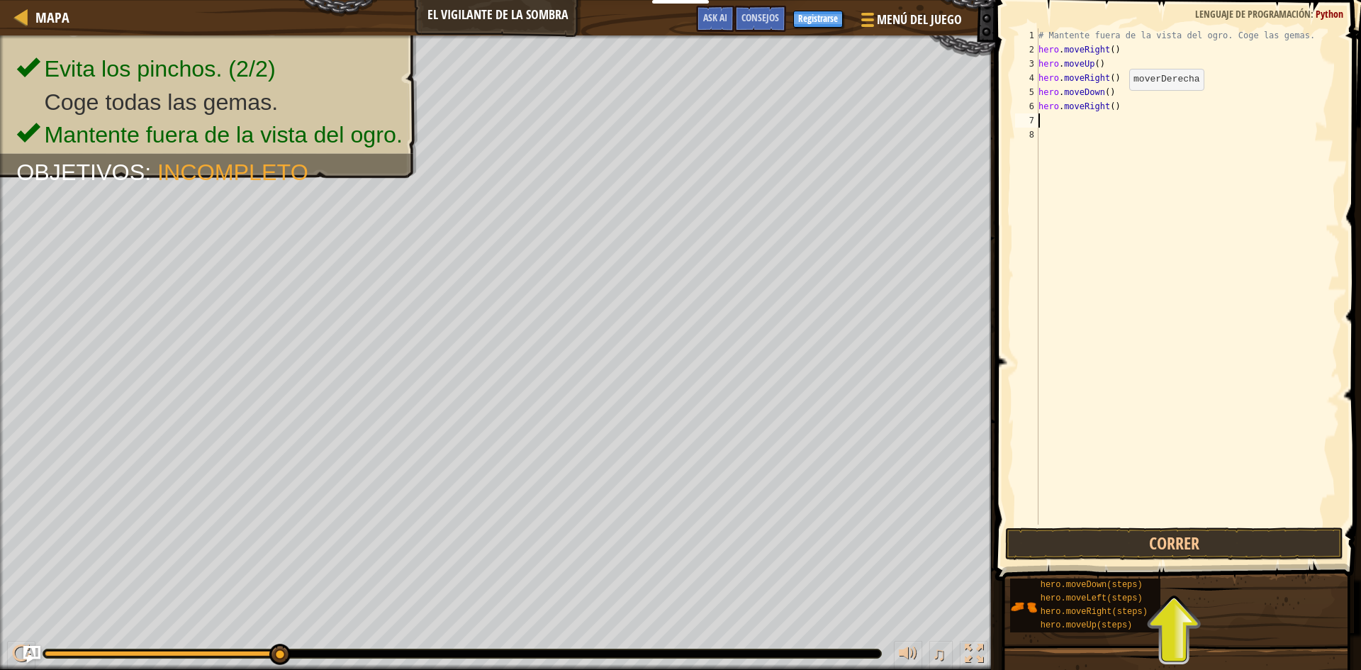
scroll to position [6, 0]
click at [1171, 545] on button "Correr" at bounding box center [1174, 543] width 338 height 33
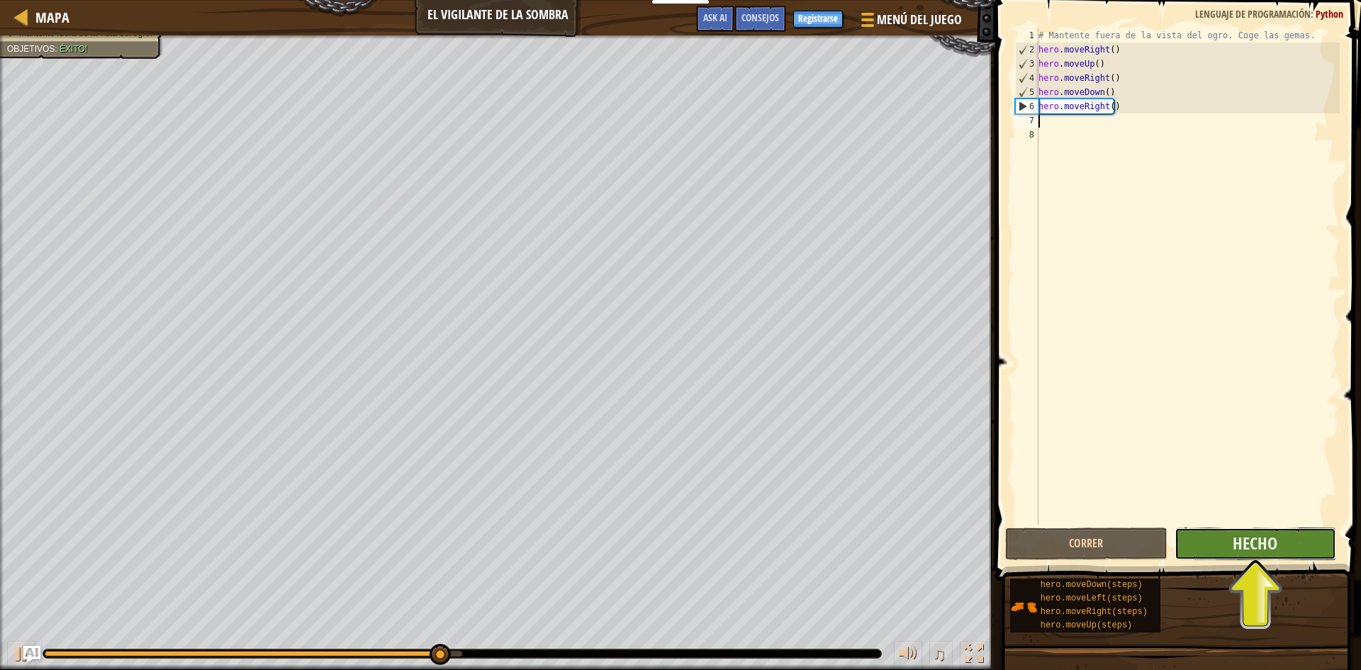
click at [1231, 535] on button "Hecho" at bounding box center [1255, 543] width 162 height 33
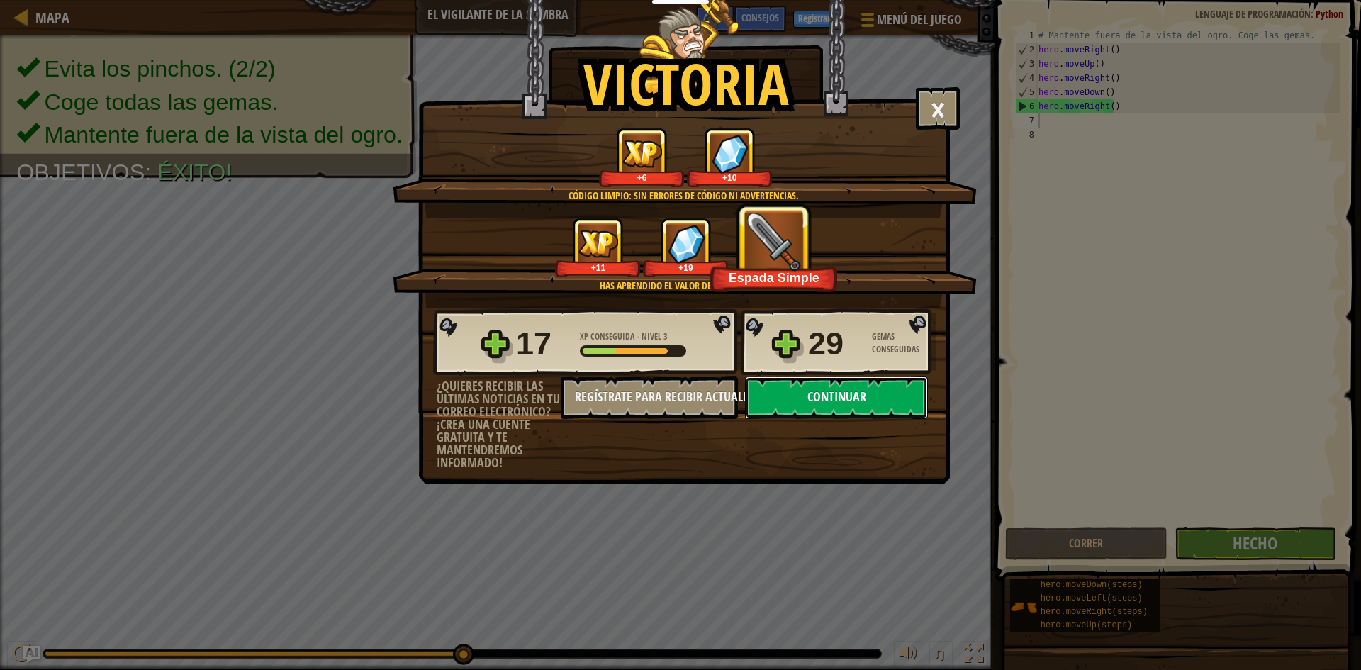
click at [832, 392] on button "Continuar" at bounding box center [836, 397] width 183 height 43
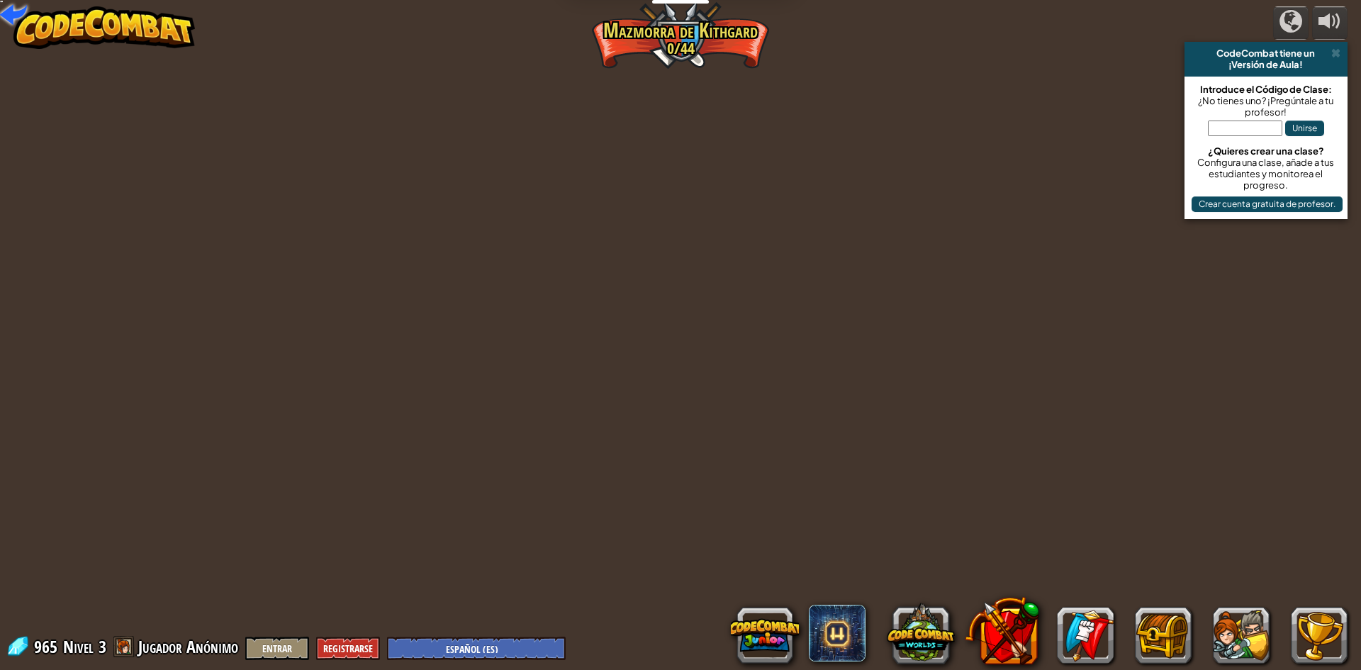
select select "es-ES"
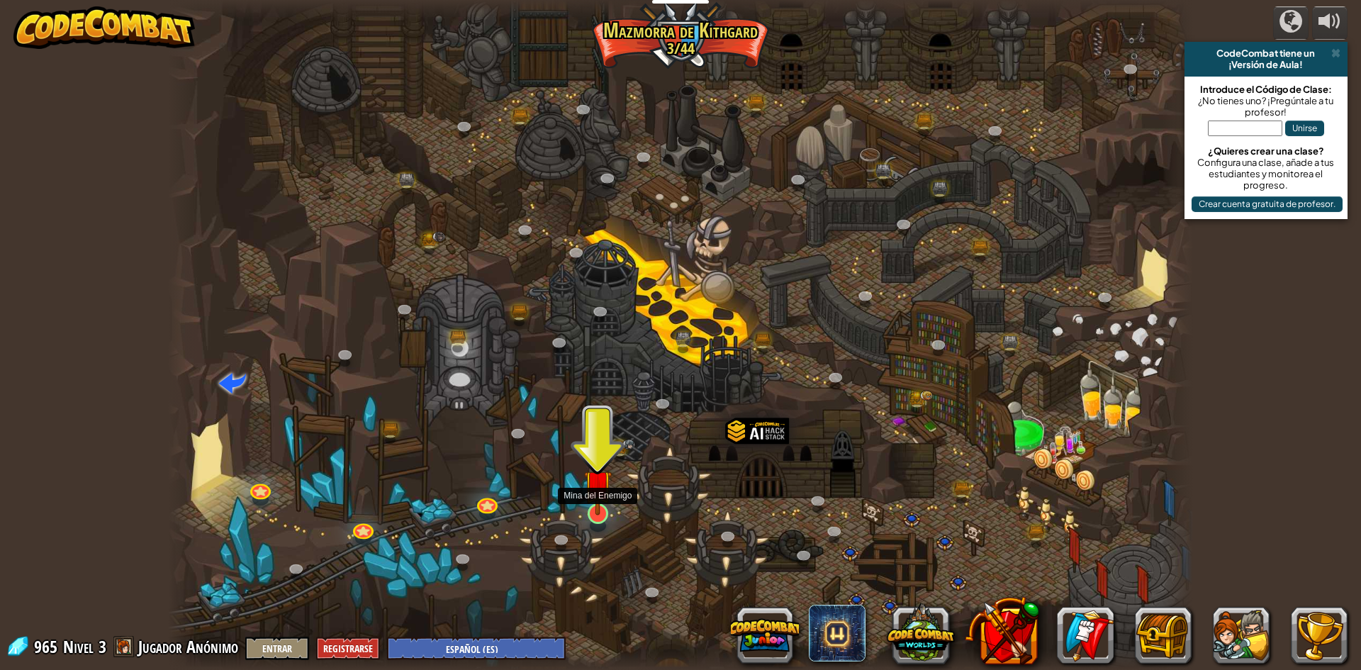
click at [595, 502] on img at bounding box center [598, 483] width 28 height 63
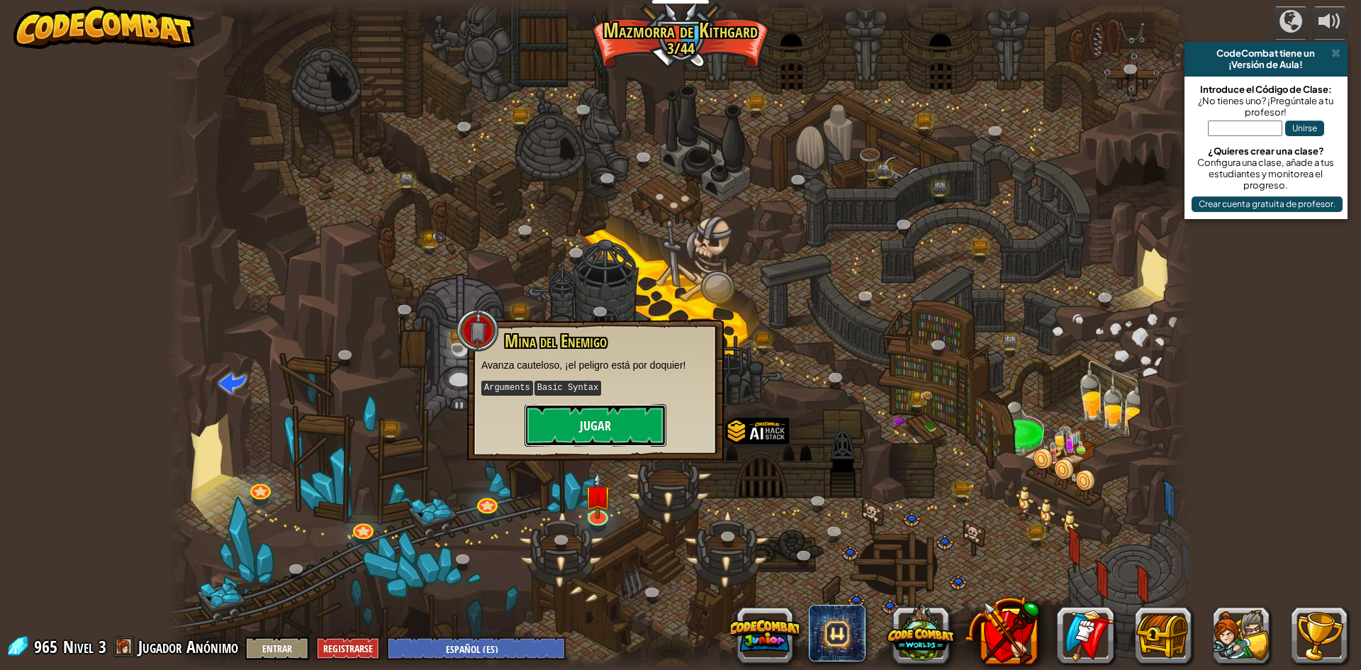
click at [611, 431] on button "Jugar" at bounding box center [595, 425] width 142 height 43
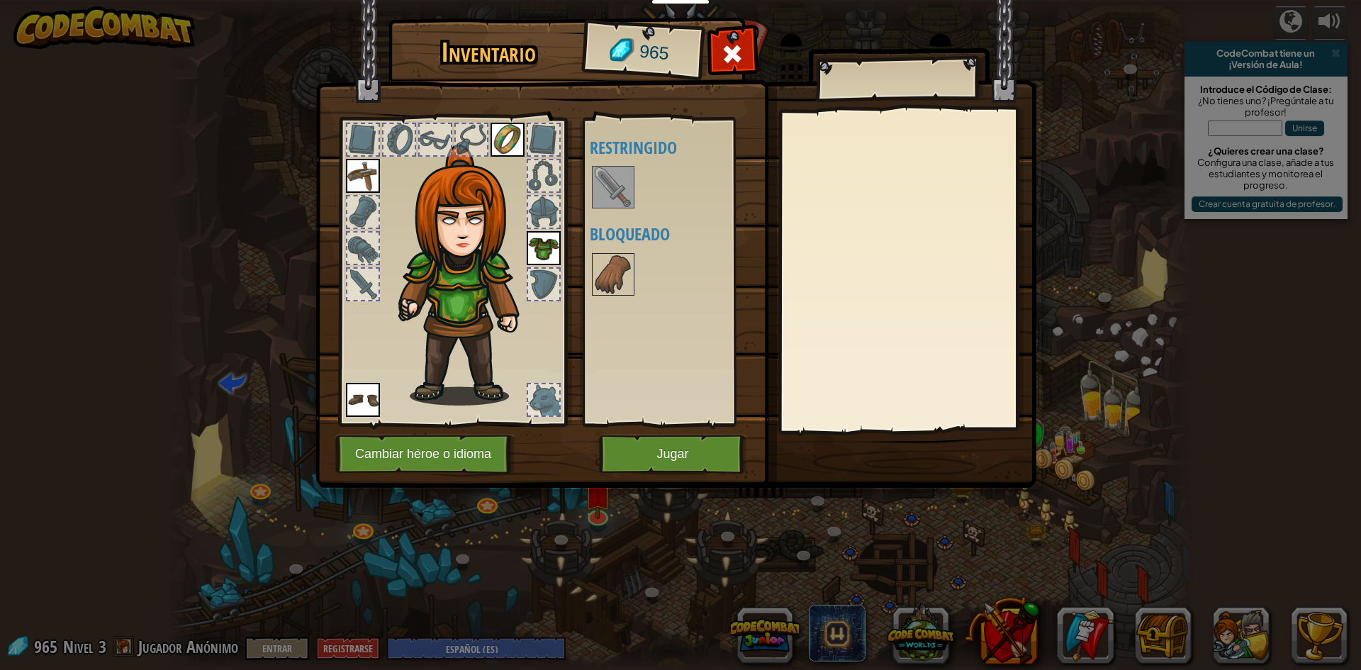
click at [614, 193] on img at bounding box center [613, 187] width 40 height 40
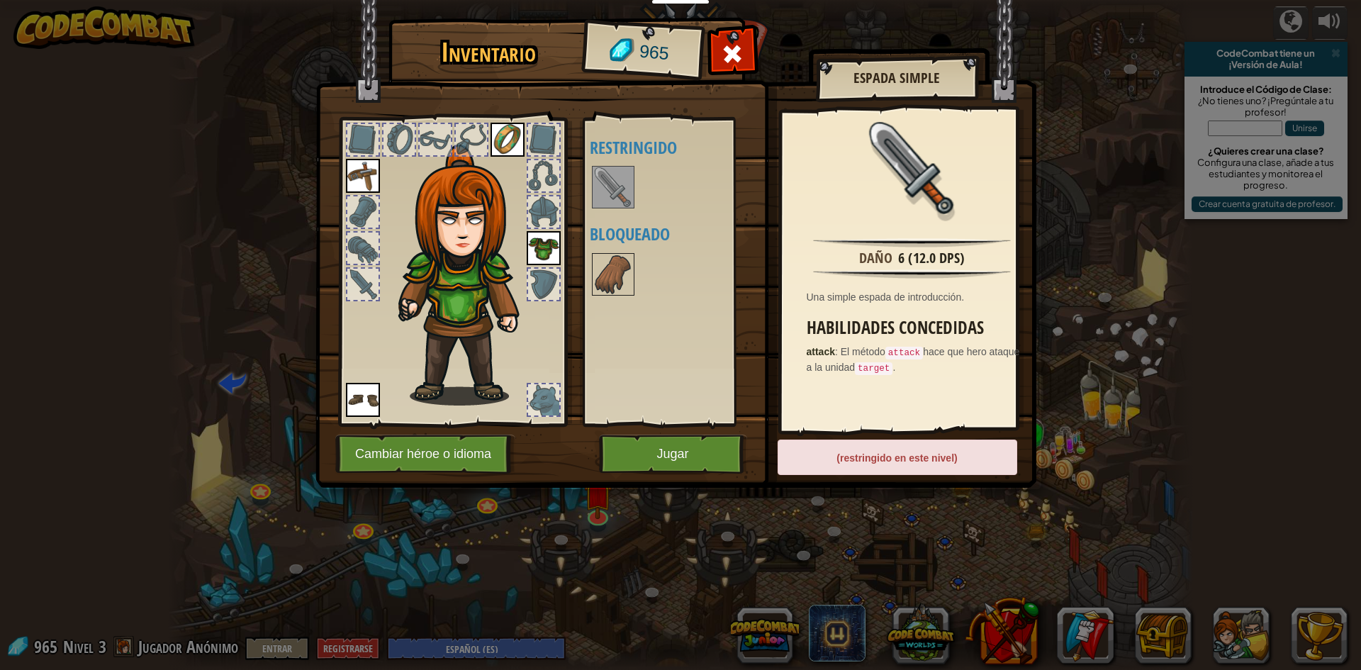
click at [626, 352] on div "Disponible [GEOGRAPHIC_DATA] [GEOGRAPHIC_DATA] [GEOGRAPHIC_DATA] [GEOGRAPHIC_DA…" at bounding box center [679, 272] width 178 height 296
click at [649, 330] on div "Disponible [GEOGRAPHIC_DATA] [GEOGRAPHIC_DATA] [GEOGRAPHIC_DATA] [GEOGRAPHIC_DA…" at bounding box center [679, 272] width 178 height 296
click at [692, 444] on button "Jugar" at bounding box center [673, 453] width 148 height 39
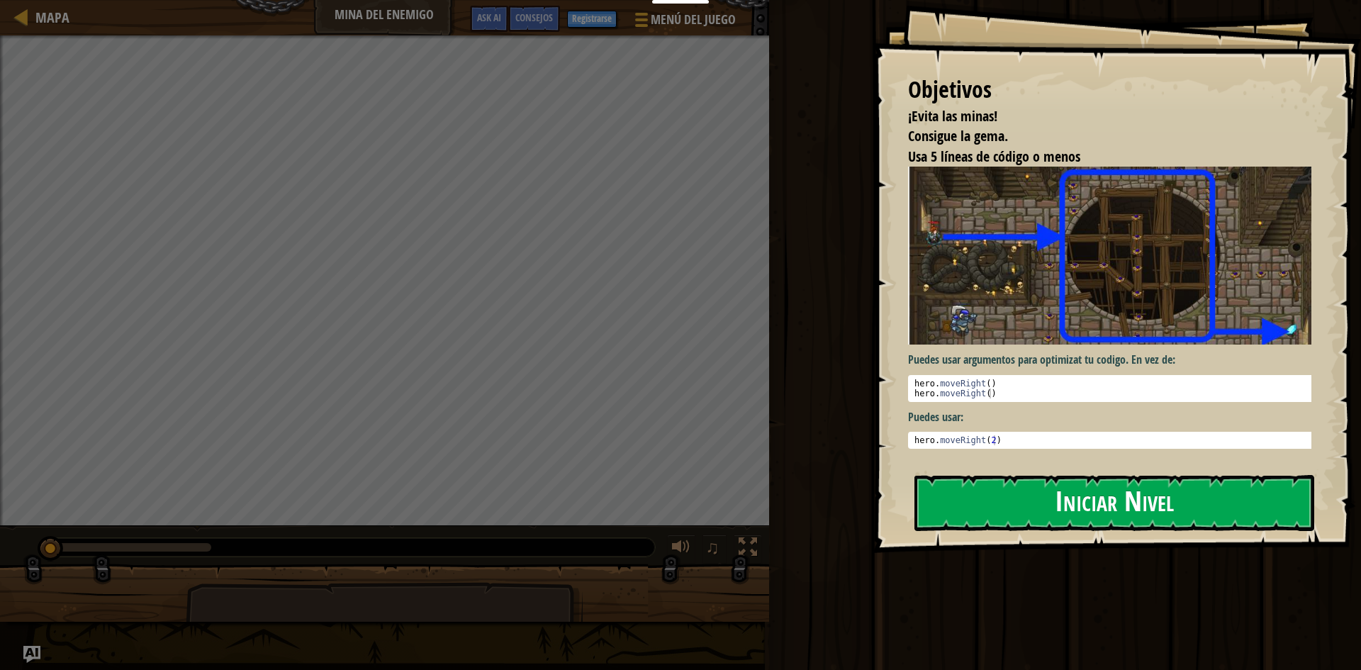
click at [1094, 511] on button "Iniciar Nivel" at bounding box center [1114, 503] width 400 height 56
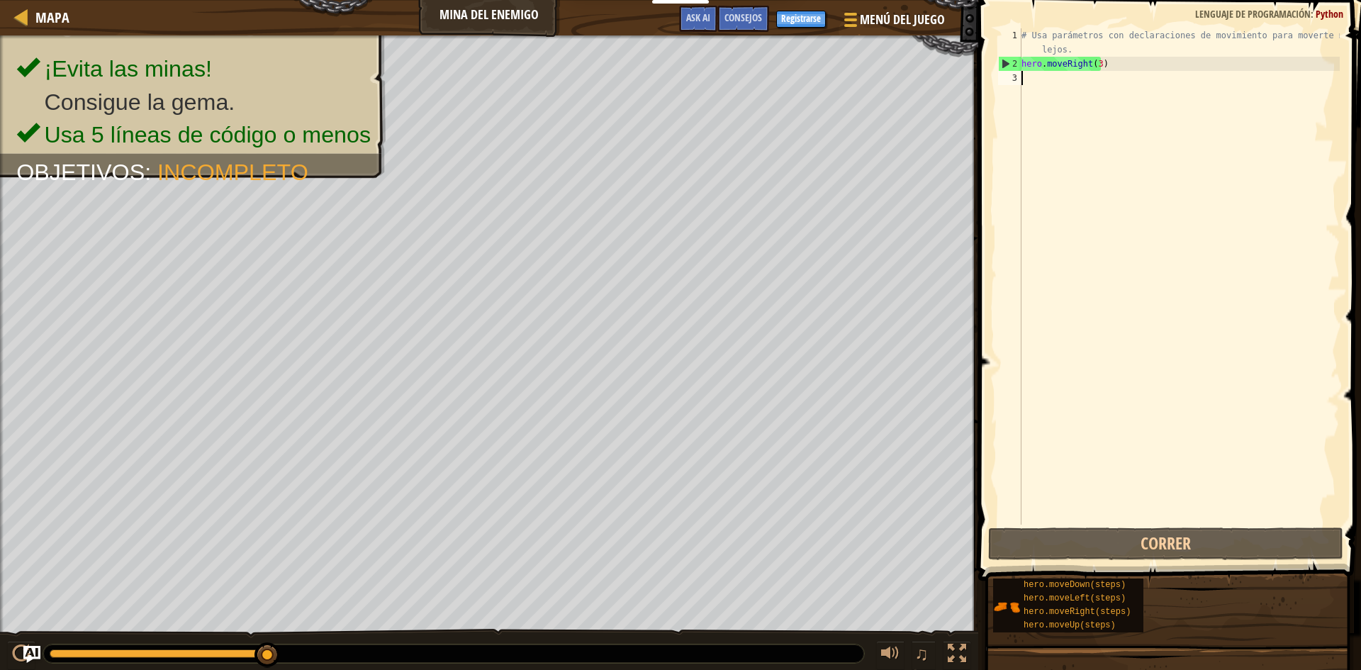
click at [1104, 75] on div "# Usa parámetros con declaraciones de movimiento para moverte más lejos. hero .…" at bounding box center [1178, 297] width 321 height 539
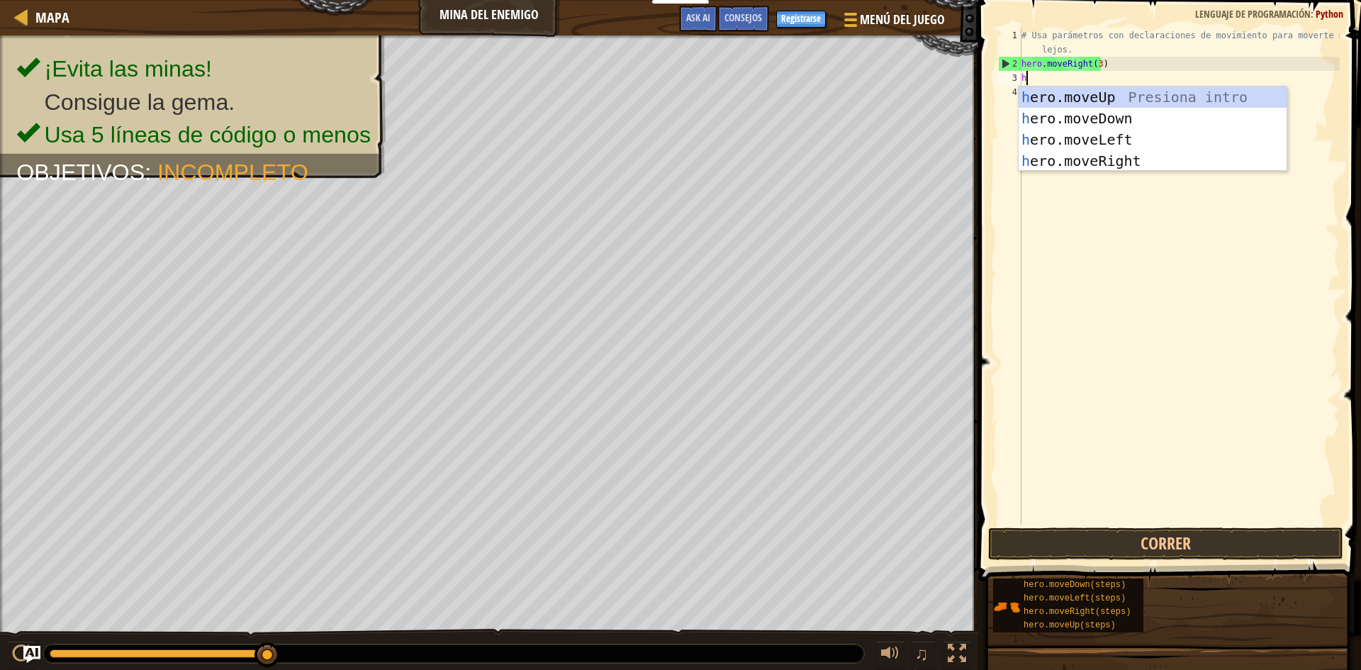
scroll to position [6, 0]
type textarea "hero"
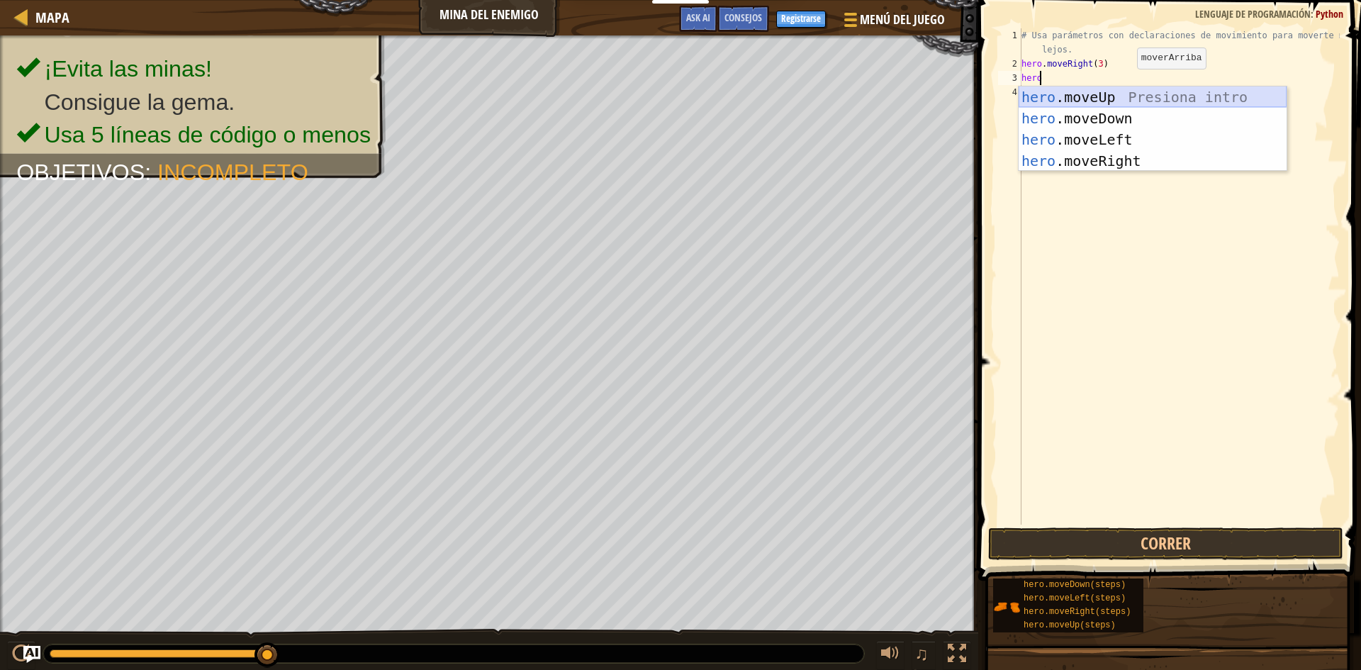
click at [1124, 91] on div "hero .moveUp Presiona intro hero .moveDown Presiona intro hero .moveLeft Presio…" at bounding box center [1152, 150] width 268 height 128
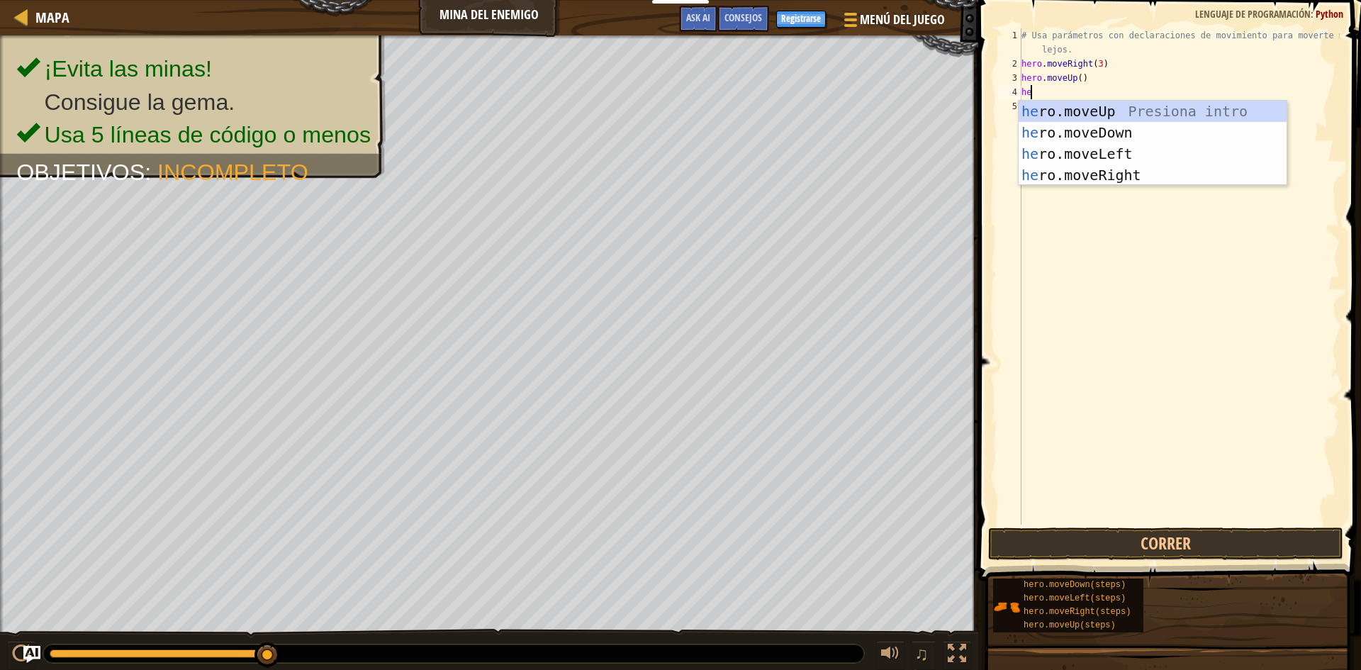
type textarea "her"
click at [1193, 174] on div "her o.moveUp Presiona intro her o.moveDown Presiona intro her o.moveLeft Presio…" at bounding box center [1152, 165] width 268 height 128
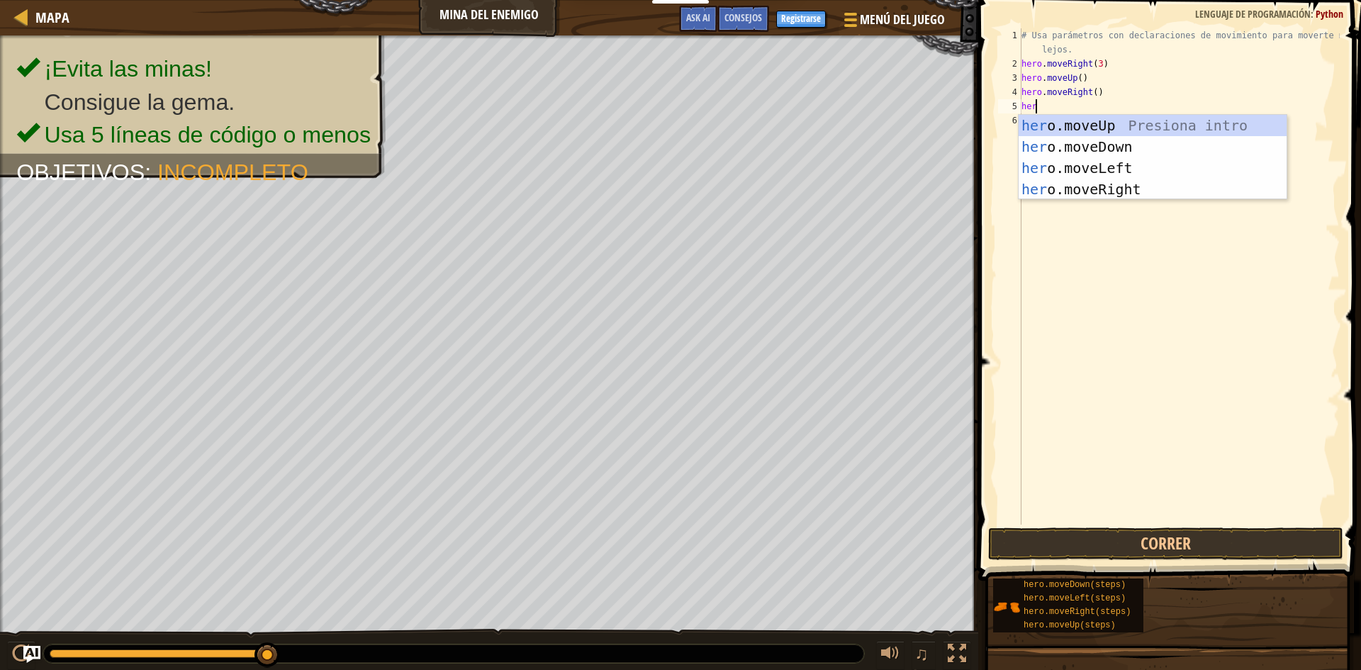
type textarea "hero"
click at [1164, 146] on div "hero .moveUp Presiona intro hero .moveDown Presiona intro hero .moveLeft Presio…" at bounding box center [1152, 179] width 268 height 128
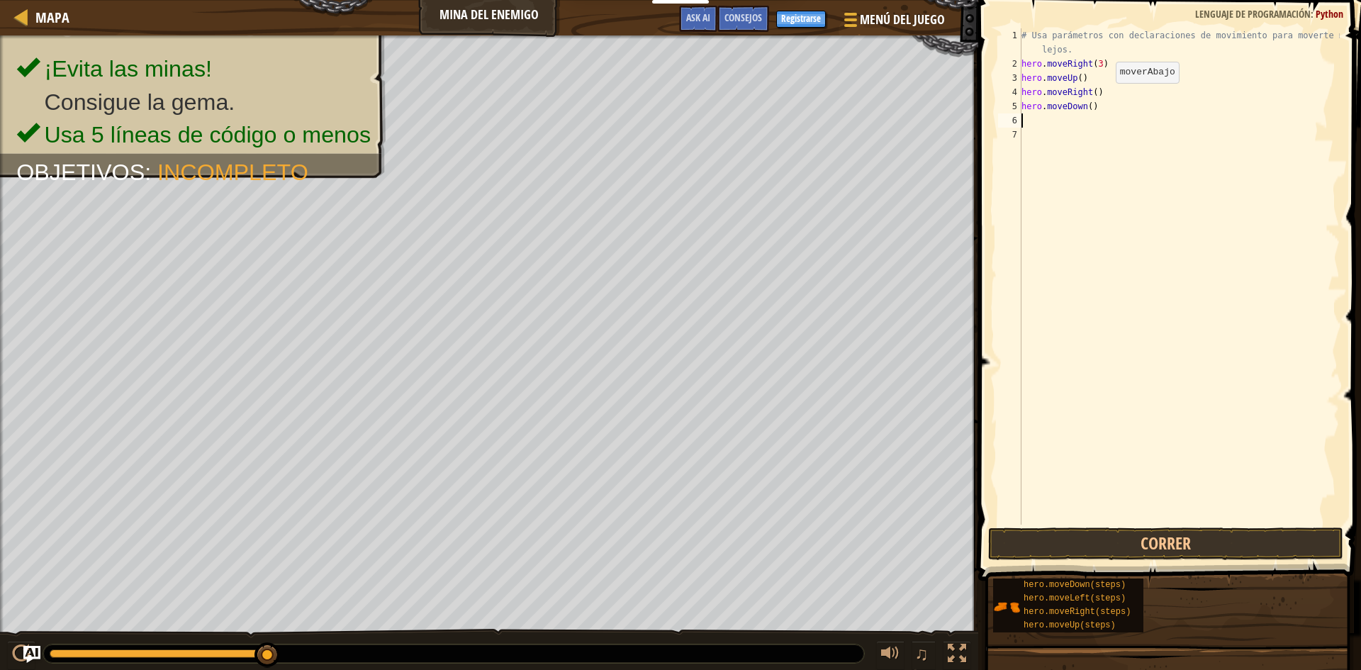
scroll to position [6, 0]
click at [1088, 108] on div "# Usa parámetros con declaraciones de movimiento para moverte más lejos. hero .…" at bounding box center [1178, 297] width 321 height 539
type textarea "hero.moveDown()"
click at [1156, 114] on div "# Usa parámetros con declaraciones de movimiento para moverte más lejos. hero .…" at bounding box center [1178, 297] width 321 height 539
drag, startPoint x: 1098, startPoint y: 105, endPoint x: 1016, endPoint y: 103, distance: 82.2
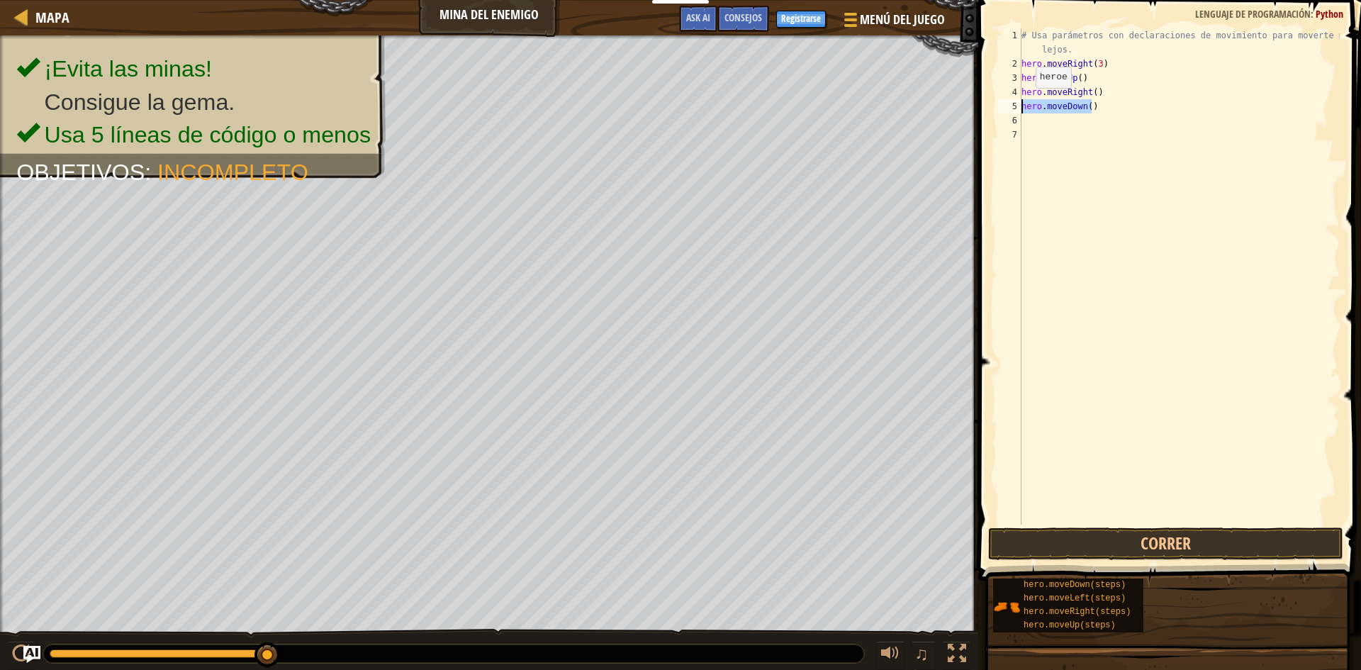
click at [1016, 103] on div "1 2 3 4 5 6 7 # Usa parámetros con declaraciones de movimiento para moverte más…" at bounding box center [1167, 276] width 344 height 496
click at [1084, 104] on div "# Usa parámetros con declaraciones de movimiento para moverte más lejos. hero .…" at bounding box center [1178, 276] width 321 height 496
click at [1086, 105] on div "# Usa parámetros con declaraciones de movimiento para moverte más lejos. hero .…" at bounding box center [1178, 297] width 321 height 539
type textarea "hero.moveDown(3)"
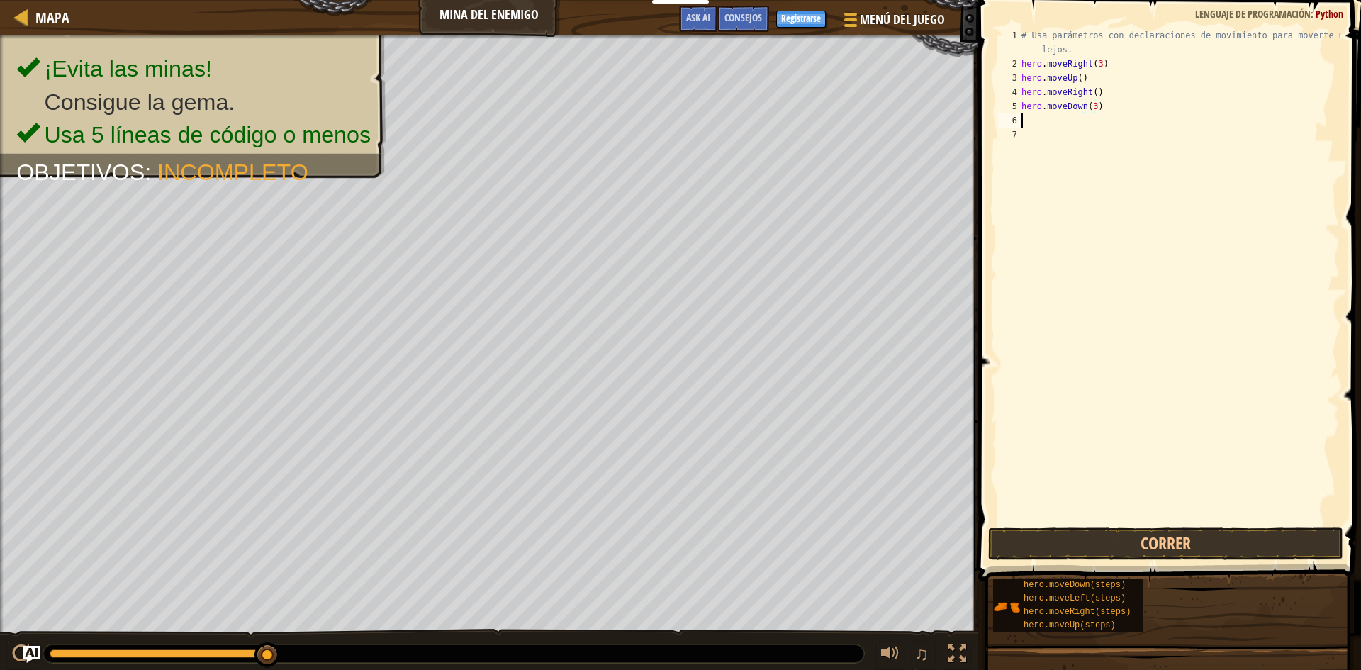
click at [1120, 127] on div "# Usa parámetros con declaraciones de movimiento para moverte más lejos. hero .…" at bounding box center [1178, 297] width 321 height 539
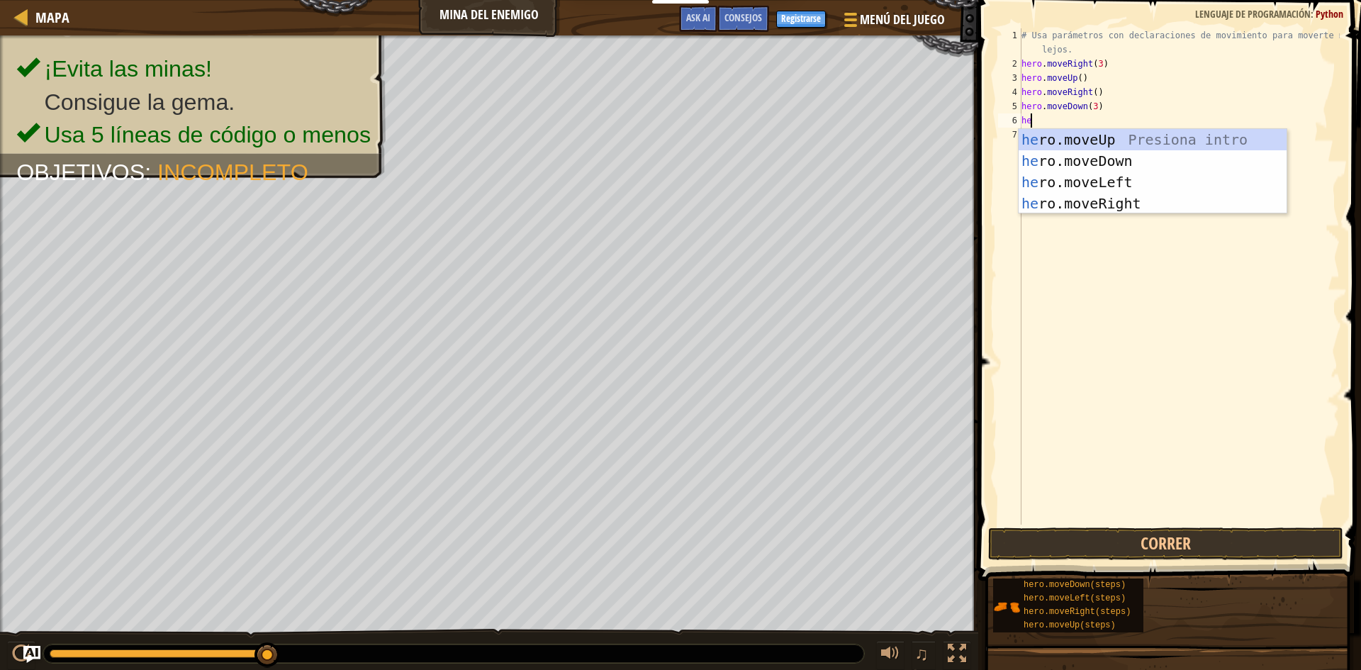
type textarea "her"
click at [1095, 198] on div "her o.moveUp Presiona intro her o.moveDown Presiona intro her o.moveLeft Presio…" at bounding box center [1152, 193] width 268 height 128
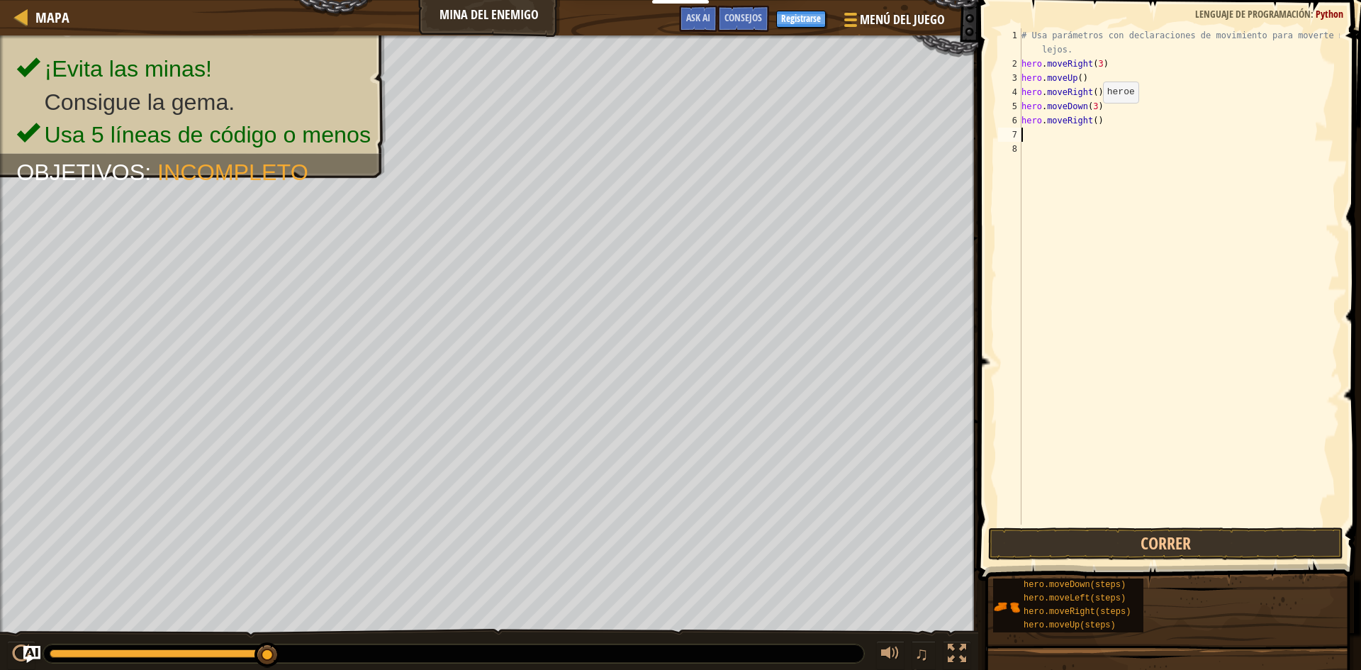
click at [1090, 118] on div "# Usa parámetros con declaraciones de movimiento para moverte más lejos. hero .…" at bounding box center [1178, 297] width 321 height 539
type textarea "hero.moveRight(2)"
click at [1110, 176] on div "# Usa parámetros con declaraciones de movimiento para moverte más lejos. hero .…" at bounding box center [1178, 297] width 321 height 539
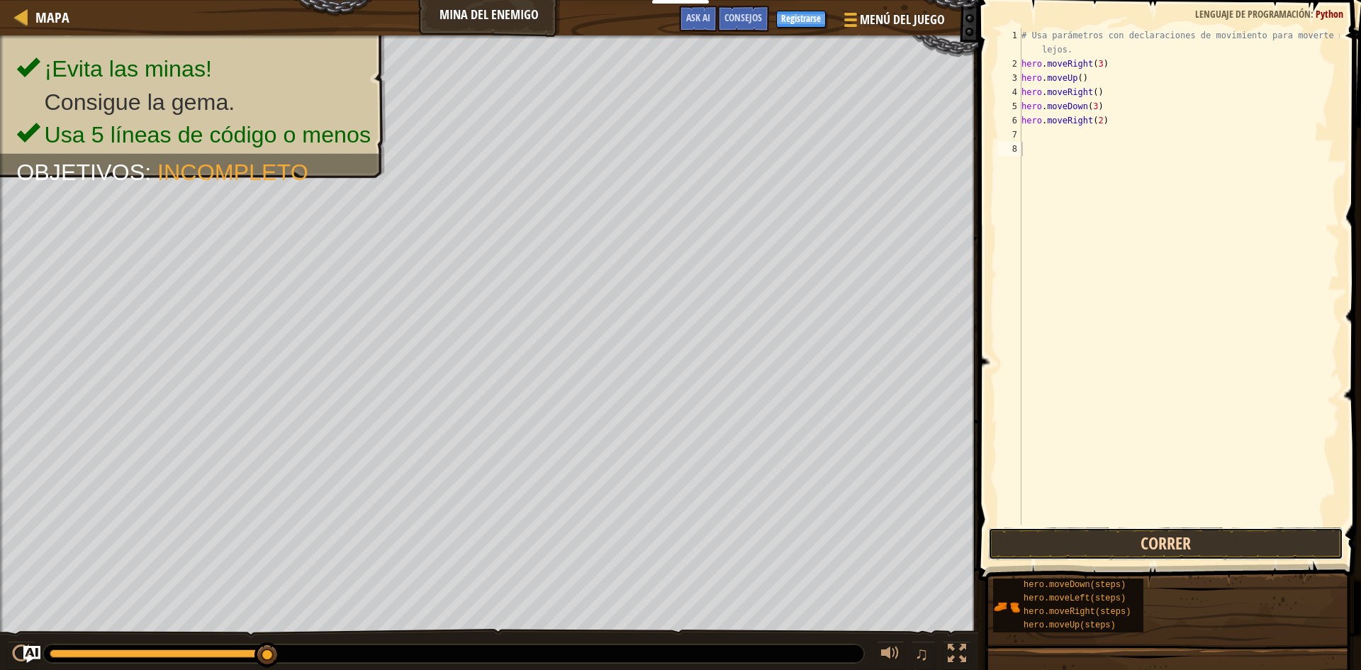
click at [1190, 539] on button "Correr" at bounding box center [1165, 543] width 355 height 33
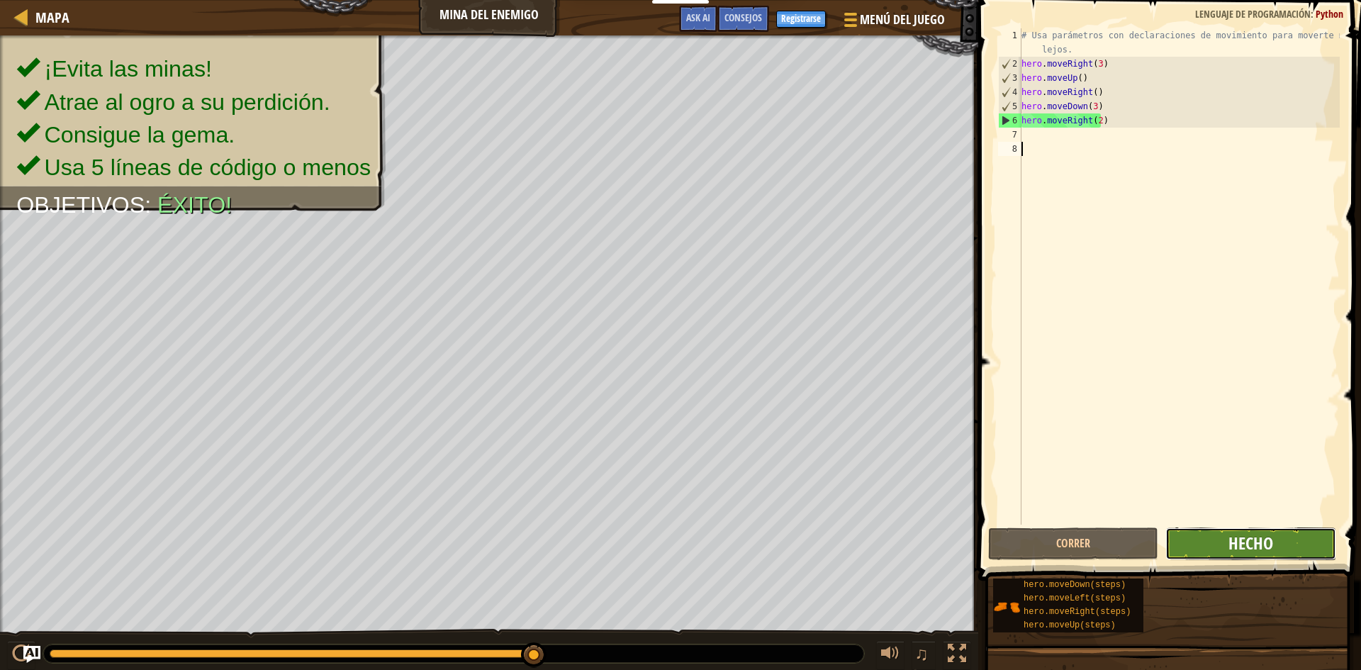
click at [1249, 545] on span "Hecho" at bounding box center [1250, 543] width 45 height 23
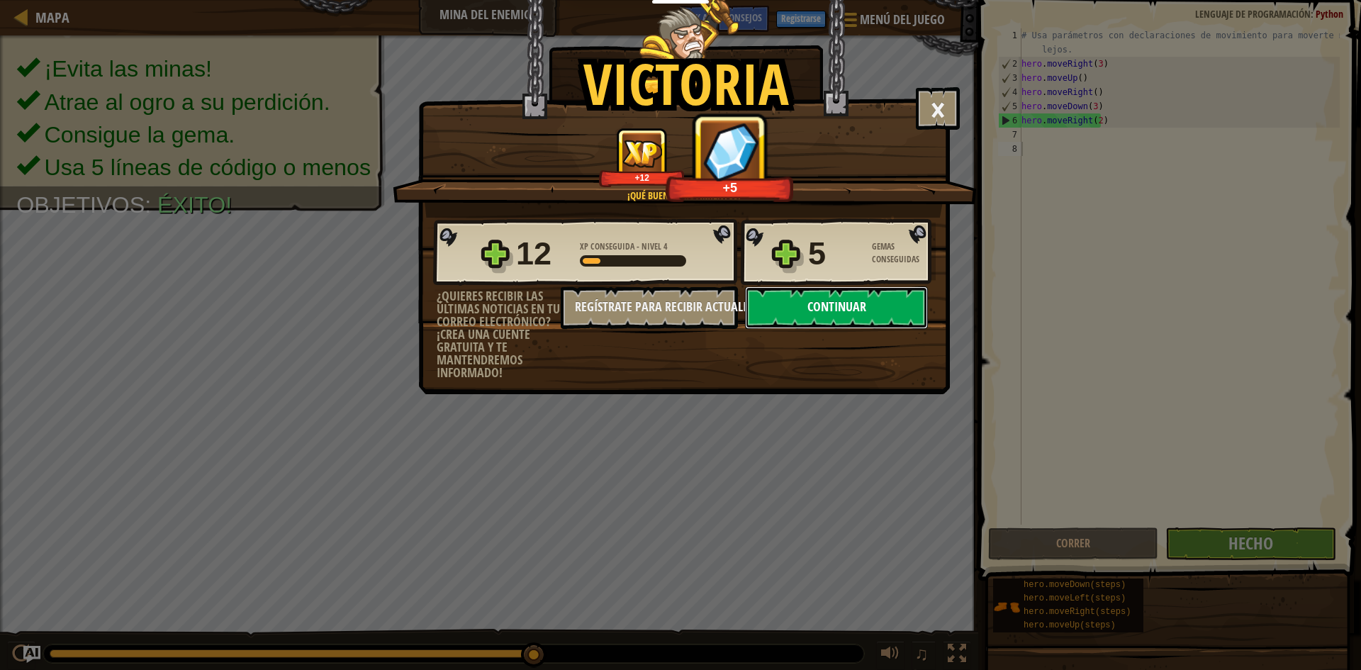
click at [873, 298] on button "Continuar" at bounding box center [836, 307] width 183 height 43
select select "es-ES"
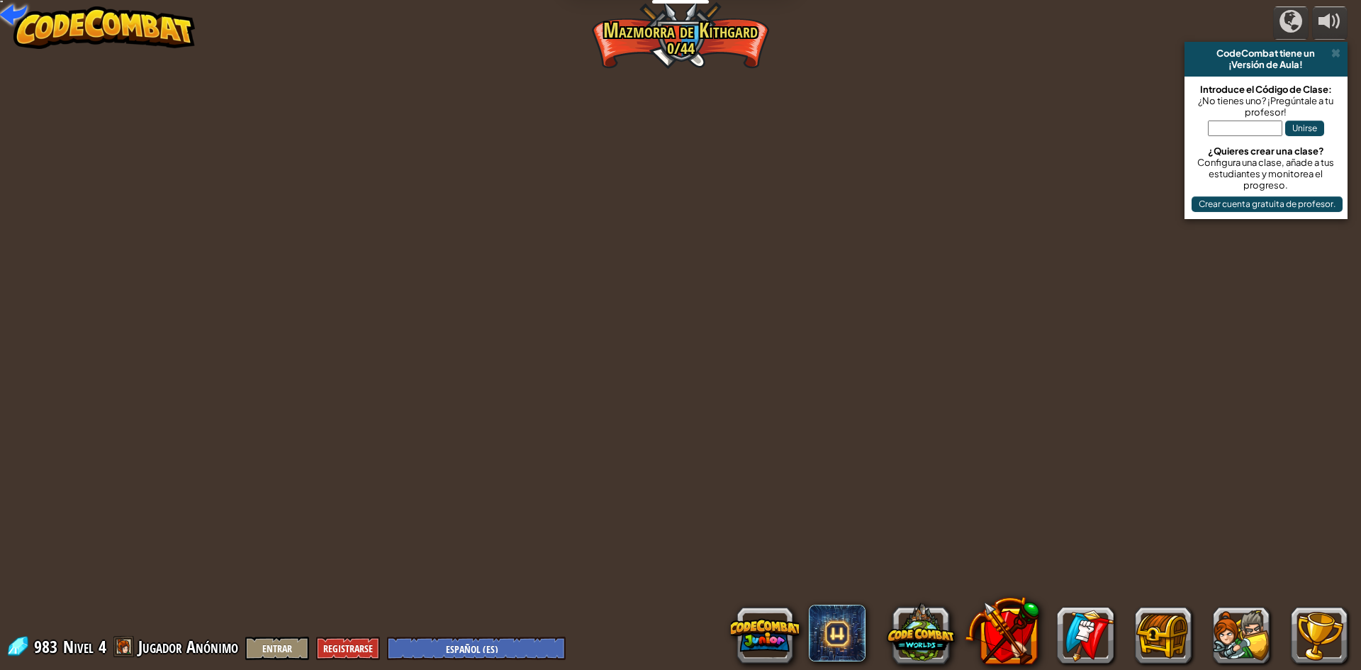
select select "es-ES"
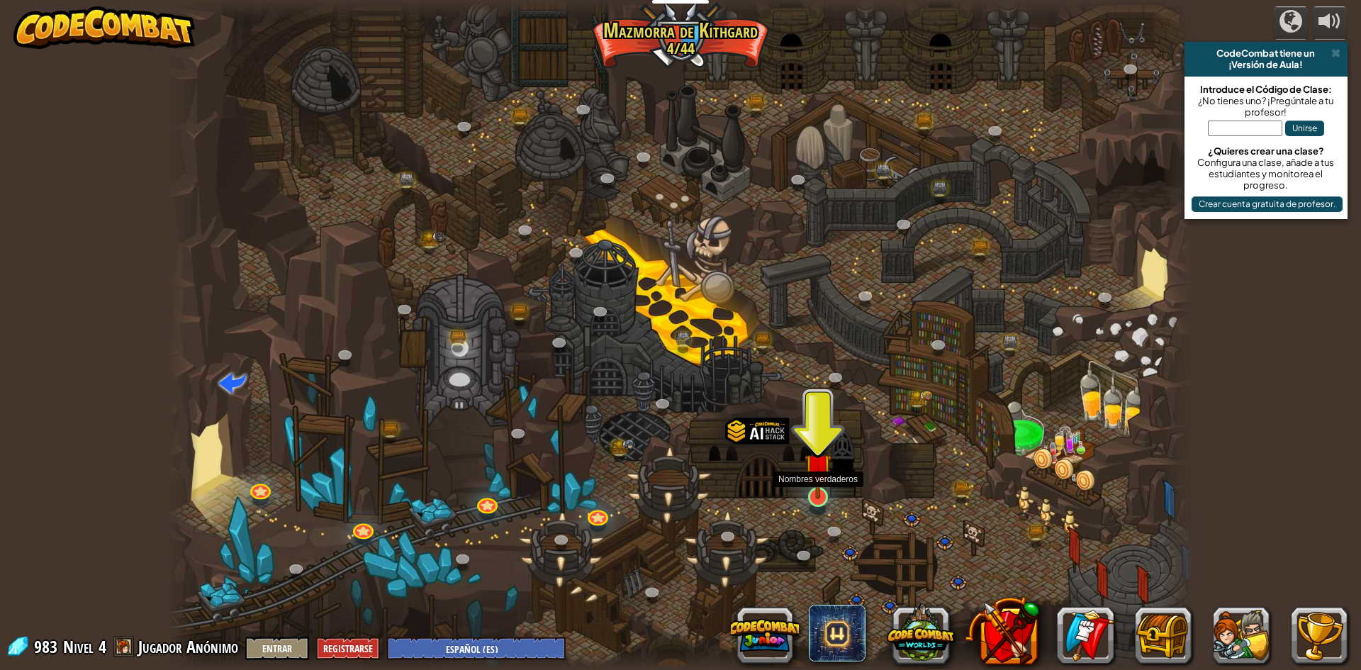
click at [821, 489] on img at bounding box center [818, 466] width 28 height 63
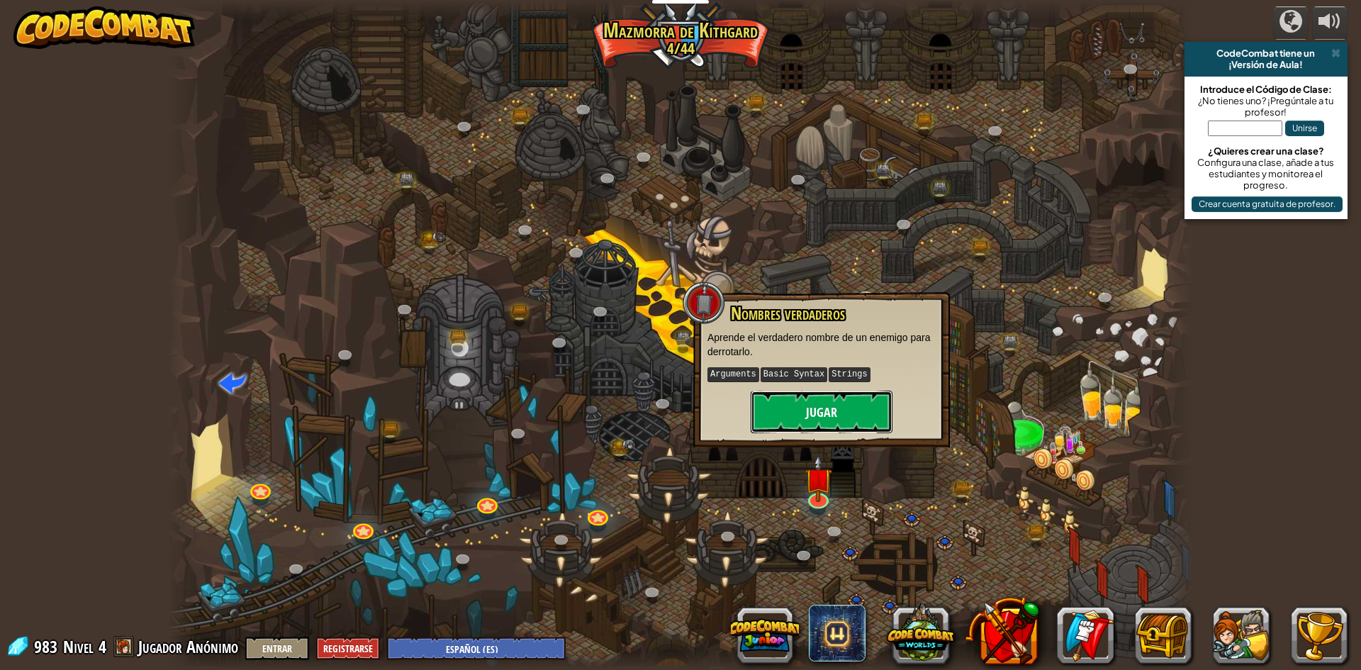
click at [821, 402] on button "Jugar" at bounding box center [822, 411] width 142 height 43
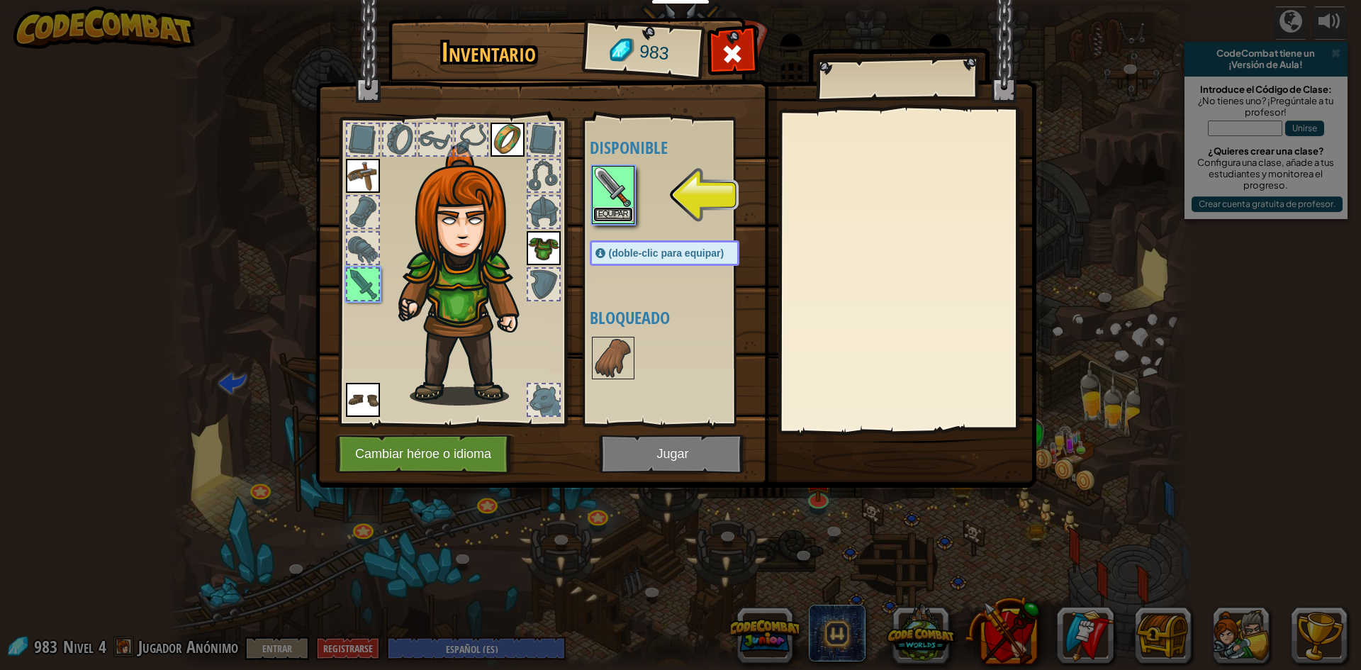
click at [619, 208] on button "Equipar" at bounding box center [613, 214] width 40 height 15
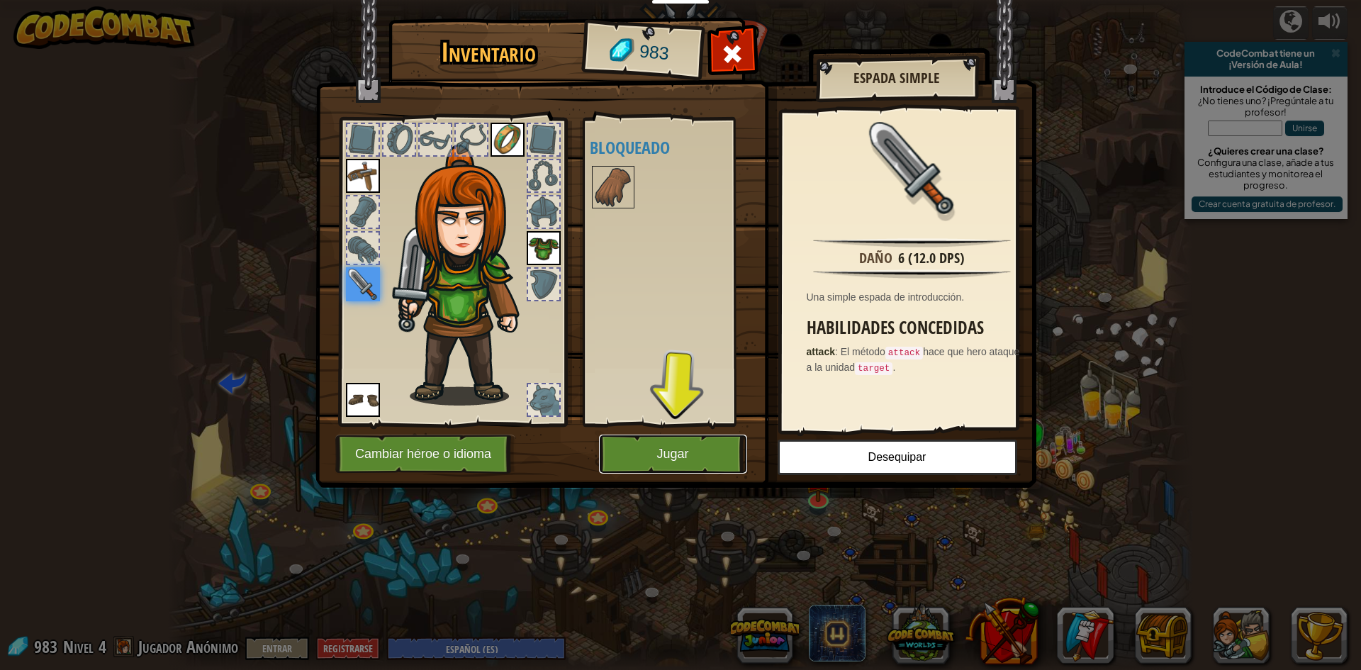
click at [686, 449] on button "Jugar" at bounding box center [673, 453] width 148 height 39
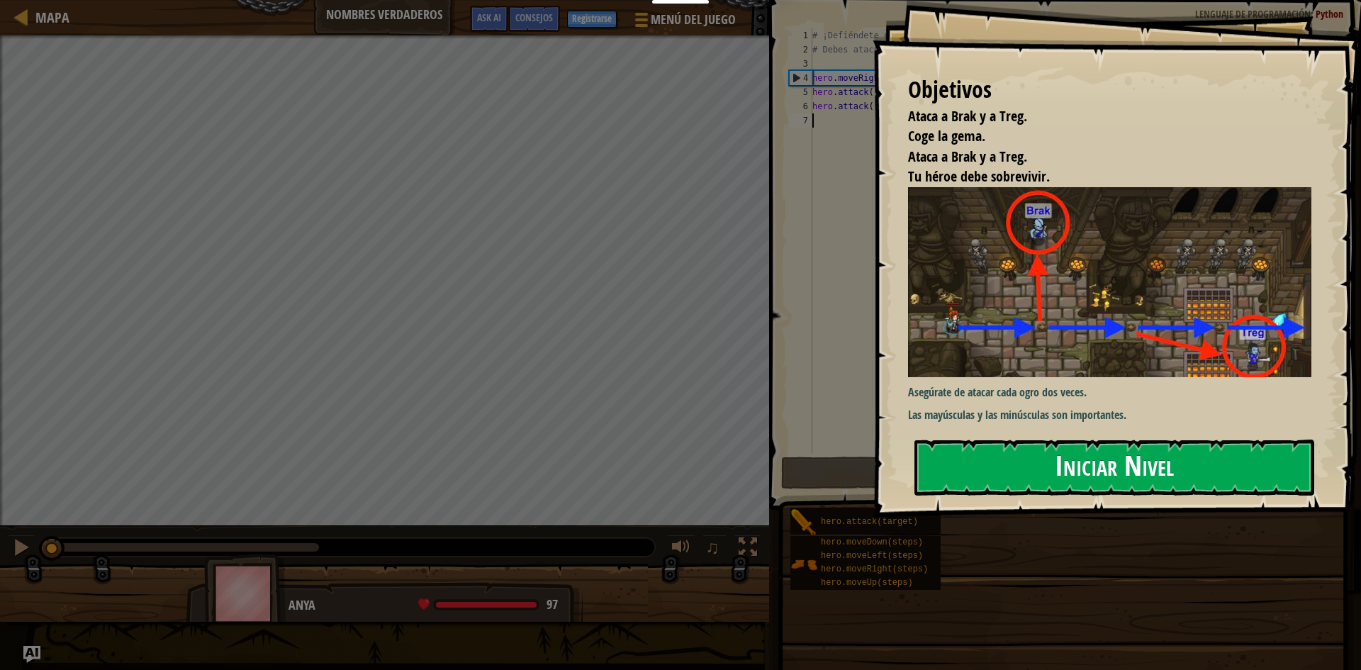
click at [1171, 466] on button "Iniciar Nivel" at bounding box center [1114, 467] width 400 height 56
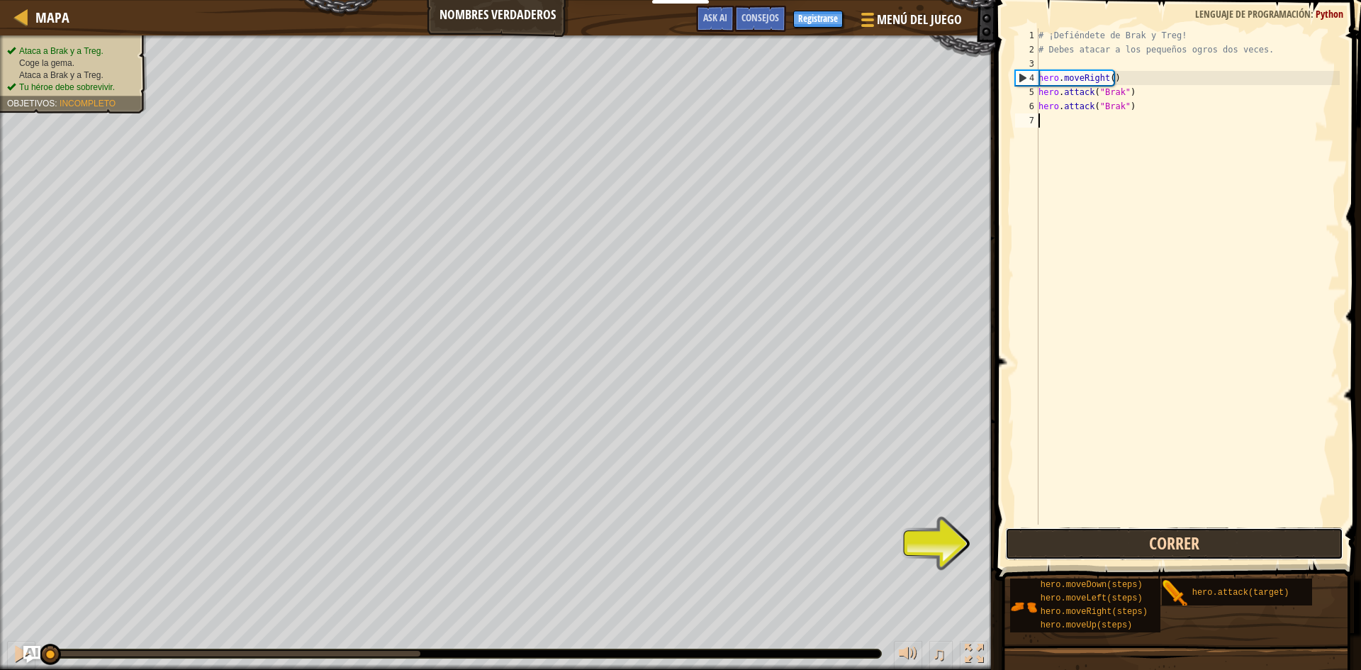
click at [1150, 546] on button "Correr" at bounding box center [1174, 543] width 338 height 33
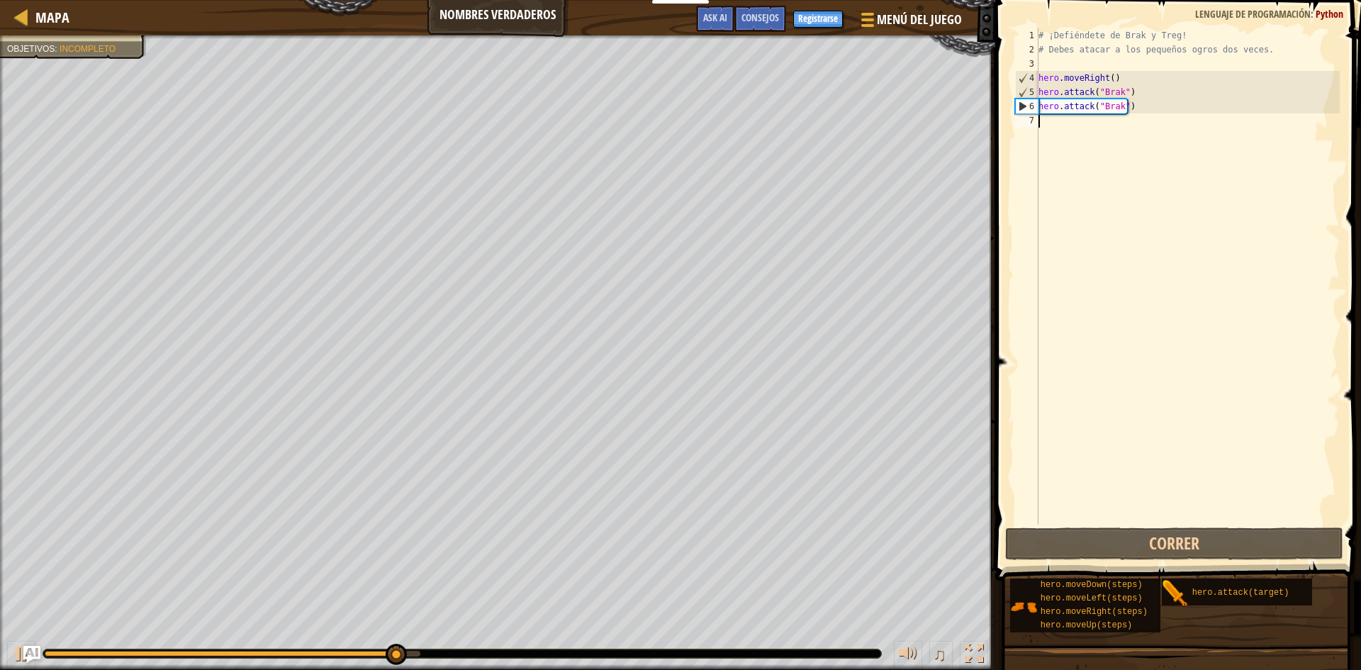
scroll to position [6, 0]
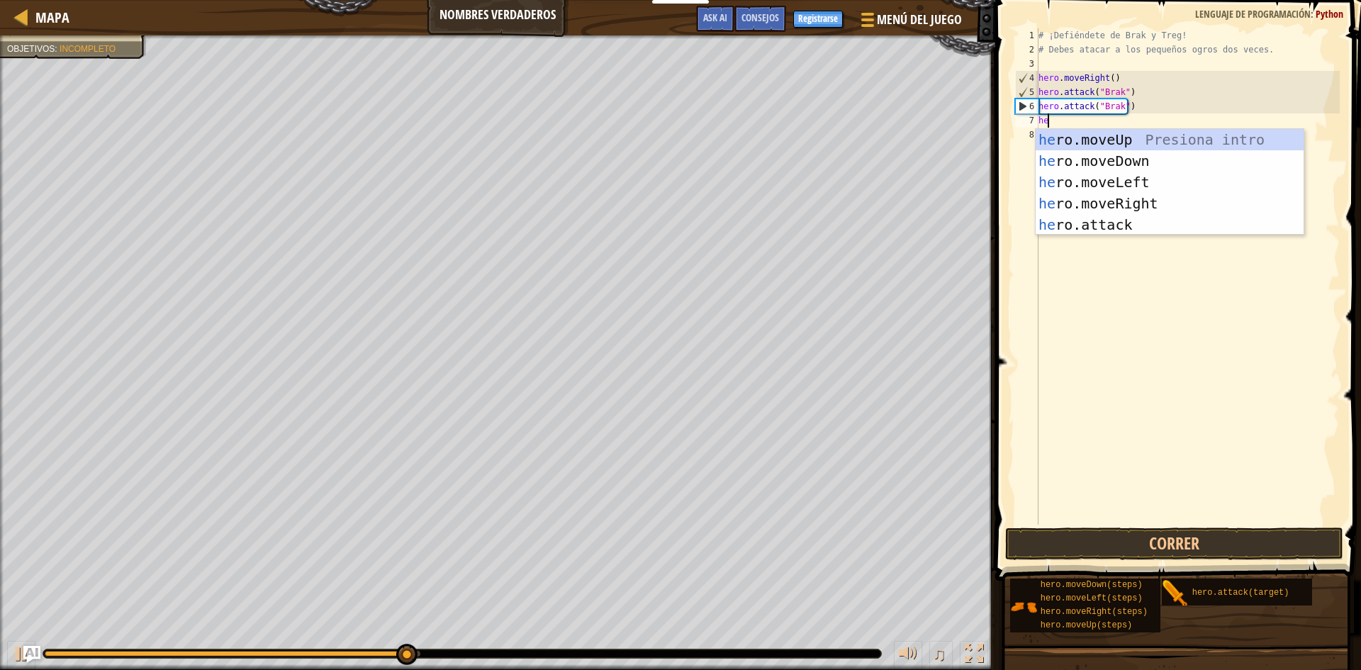
type textarea "her"
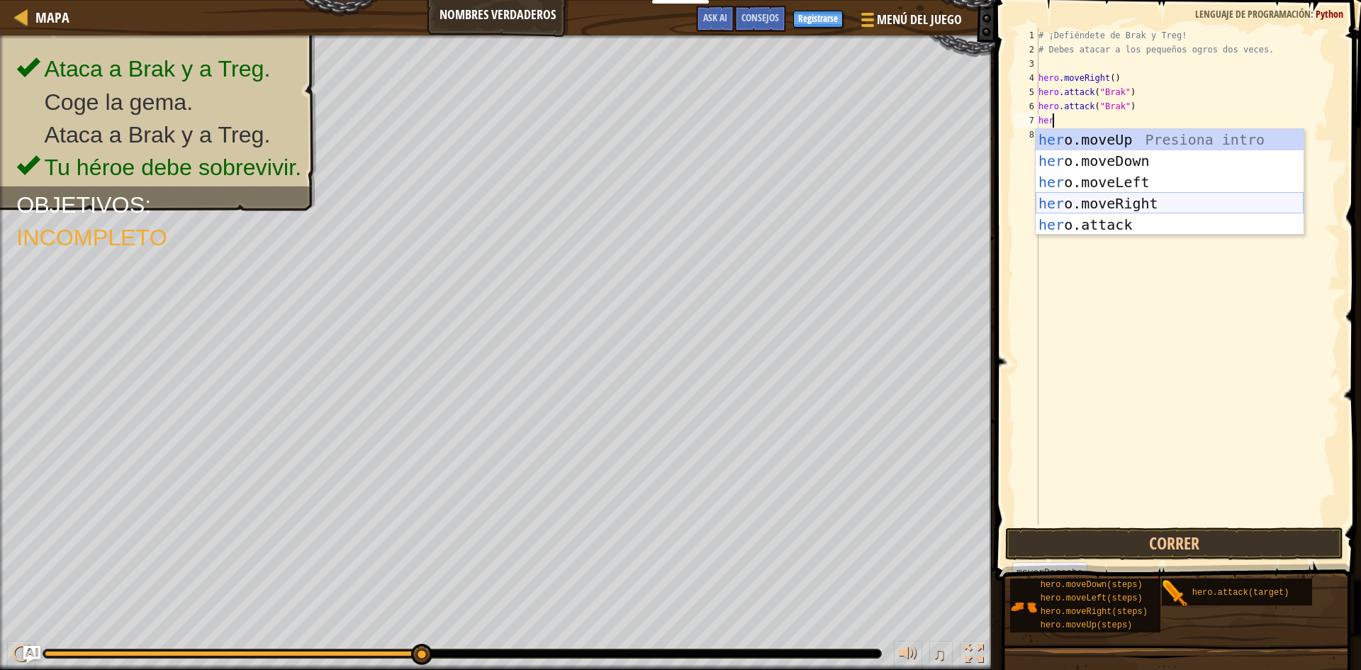
click at [1106, 200] on div "her o.moveUp Presiona intro her o.moveDown Presiona intro her o.moveLeft Presio…" at bounding box center [1169, 203] width 268 height 149
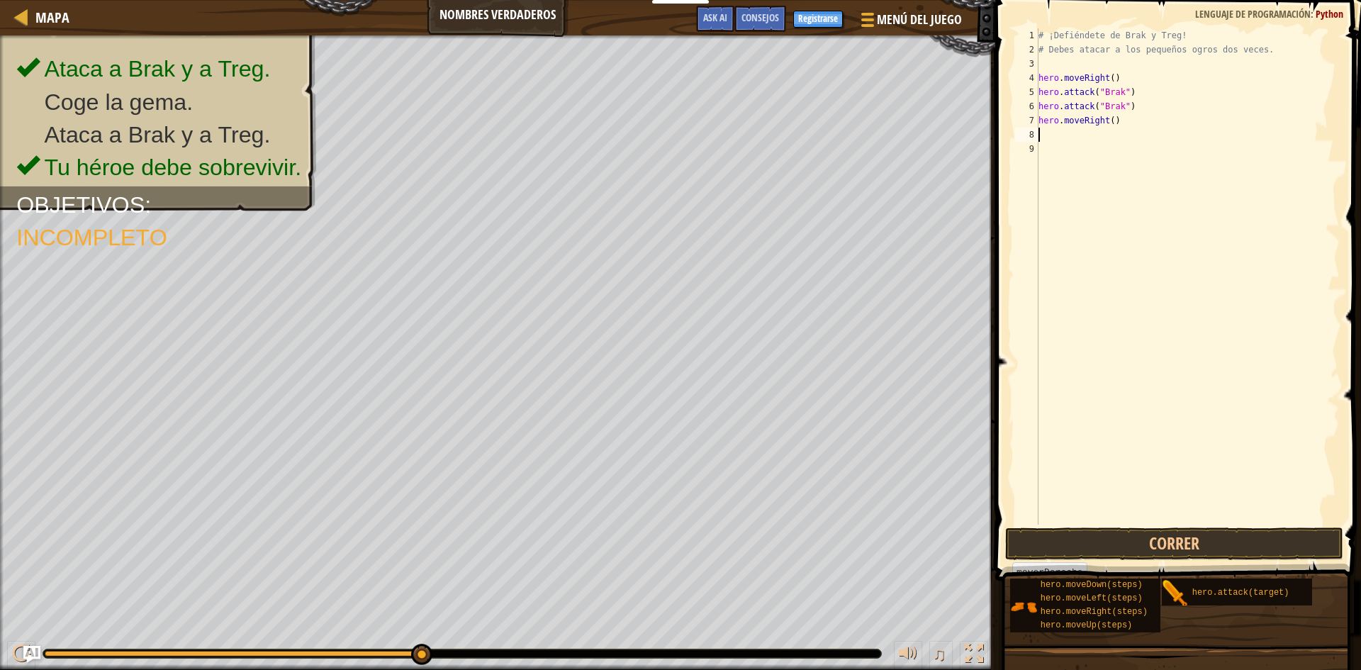
scroll to position [6, 0]
click at [1108, 122] on div "# ¡Defiéndete de Brak y Treg! # Debes atacar a los pequeños ogros dos veces. he…" at bounding box center [1187, 290] width 304 height 524
type textarea "hero.moveRight(2)"
click at [1103, 144] on div "# ¡Defiéndete de Brak y Treg! # Debes atacar a los pequeños ogros dos veces. he…" at bounding box center [1187, 290] width 304 height 524
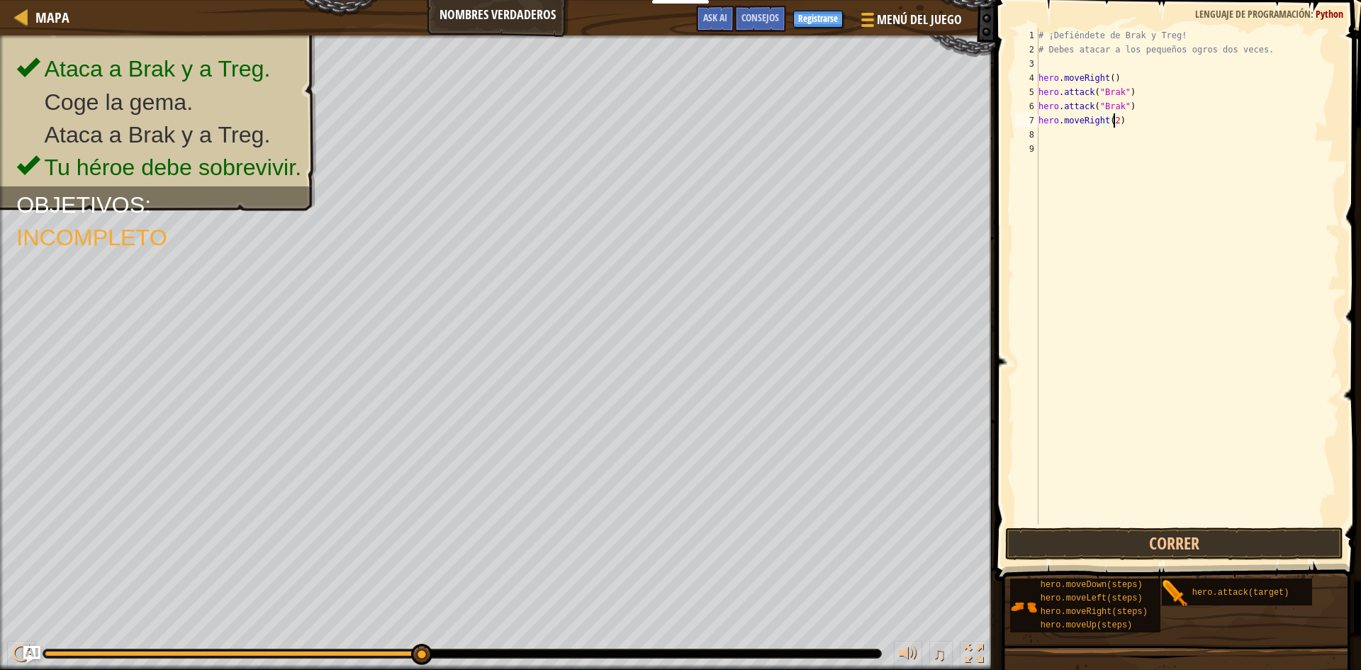
scroll to position [6, 0]
click at [1053, 137] on div "# ¡Defiéndete de Brak y Treg! # Debes atacar a los pequeños ogros dos veces. he…" at bounding box center [1187, 290] width 304 height 524
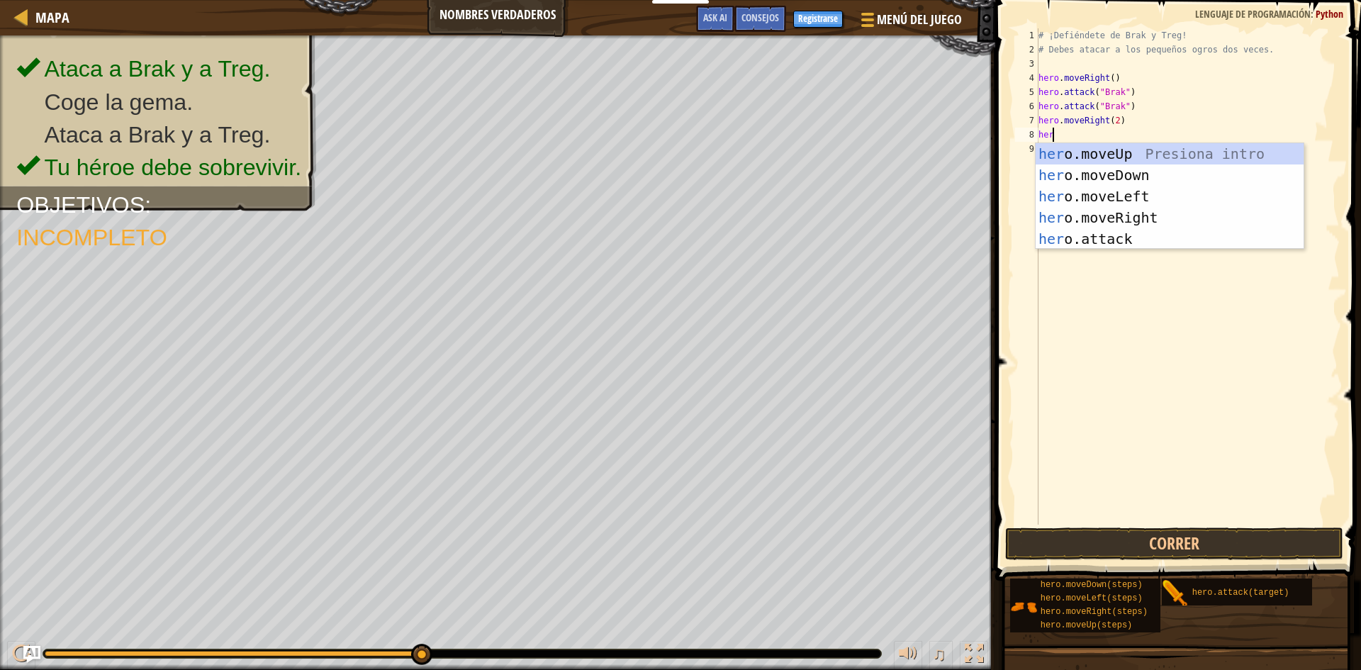
scroll to position [6, 1]
click at [1098, 245] on div "her o.moveUp Presiona intro her o.moveDown Presiona intro her o.moveLeft Presio…" at bounding box center [1169, 217] width 268 height 149
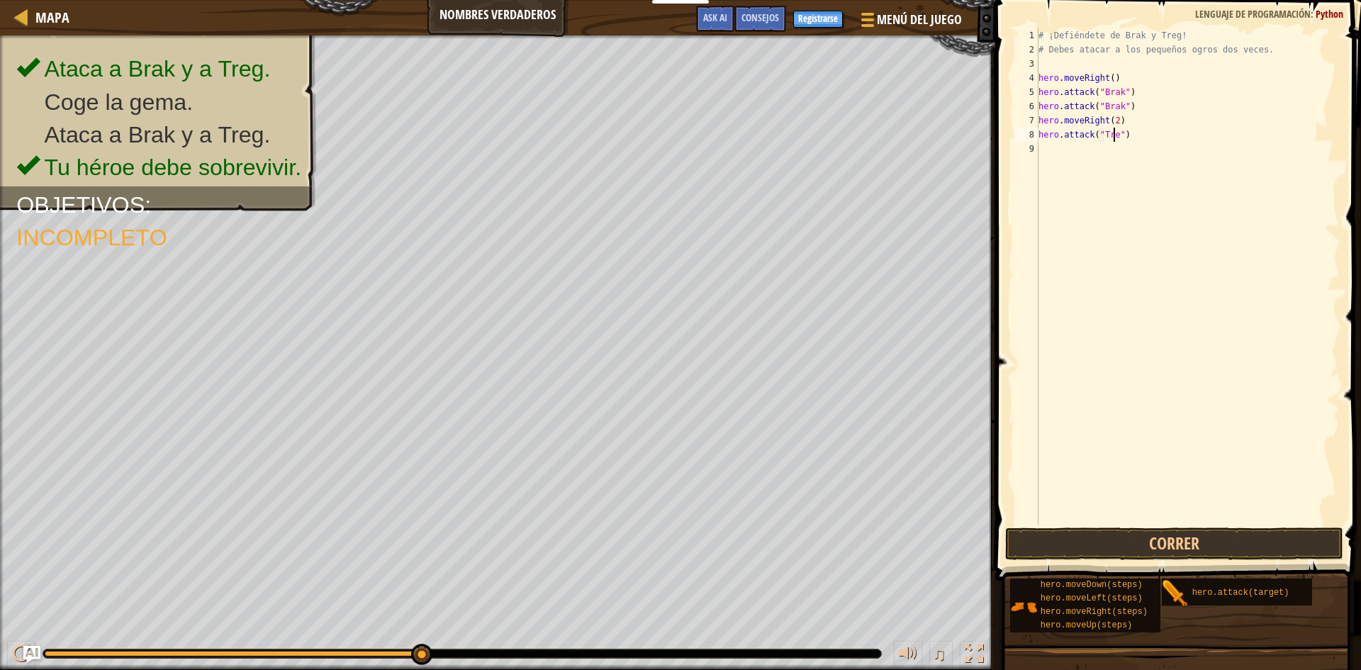
scroll to position [6, 6]
type textarea "hero.attack("Treg")"
click at [1105, 544] on button "Correr" at bounding box center [1174, 543] width 338 height 33
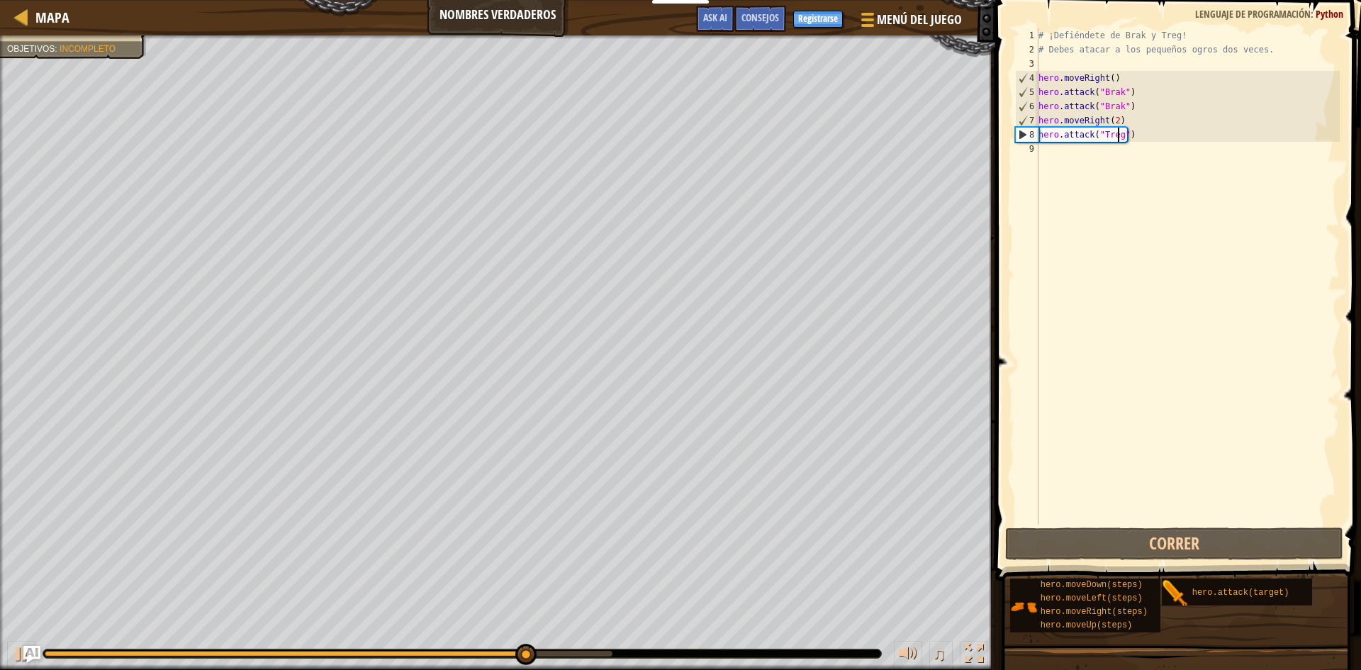
click at [1159, 237] on div "# ¡Defiéndete de Brak y Treg! # Debes atacar a los pequeños ogros dos veces. he…" at bounding box center [1187, 290] width 304 height 524
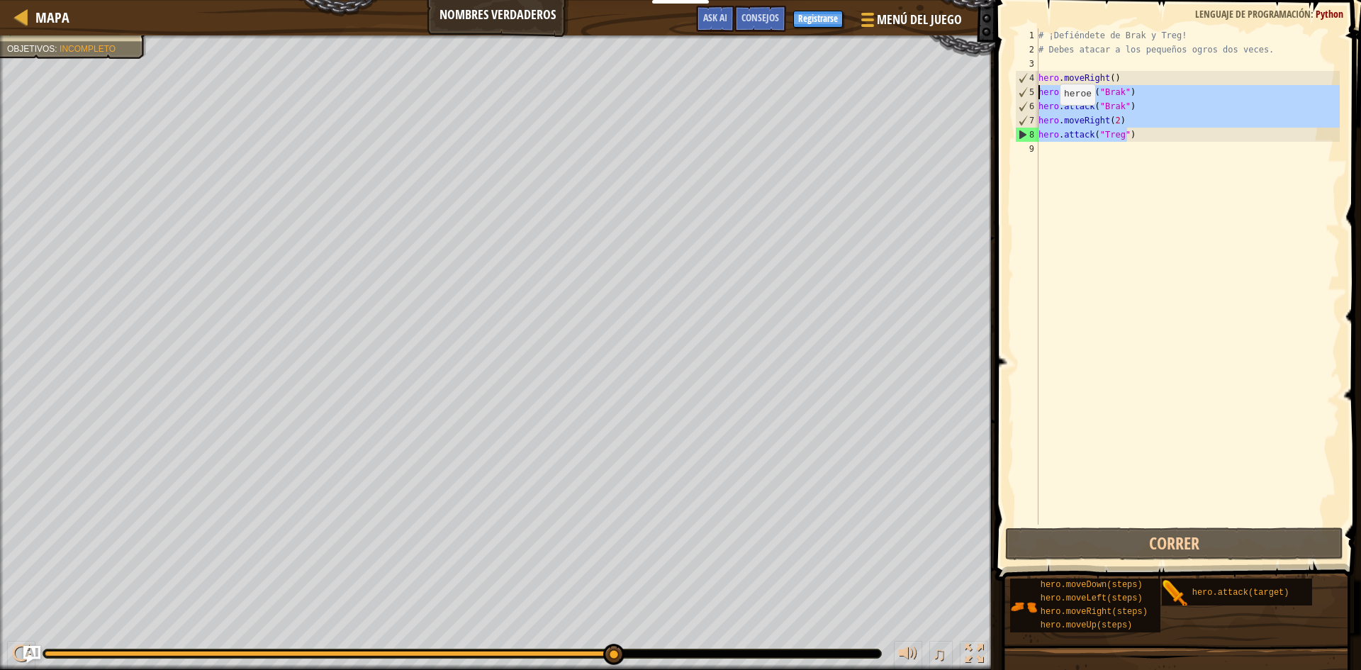
drag, startPoint x: 1137, startPoint y: 133, endPoint x: 1018, endPoint y: 92, distance: 125.7
click at [1018, 92] on div "[PHONE_NUMBER] ¡Defiéndete de Brak y Treg! # Debes atacar a los pequeños ogros …" at bounding box center [1175, 276] width 327 height 496
click at [1128, 141] on div "# ¡Defiéndete de Brak y Treg! # Debes atacar a los pequeños ogros dos veces. he…" at bounding box center [1187, 276] width 304 height 496
drag, startPoint x: 1129, startPoint y: 139, endPoint x: 1023, endPoint y: 123, distance: 106.8
click at [1023, 123] on div "hero.attack("Treg") [PHONE_NUMBER] ¡Defiéndete de Brak y Treg! # Debes atacar a…" at bounding box center [1175, 276] width 327 height 496
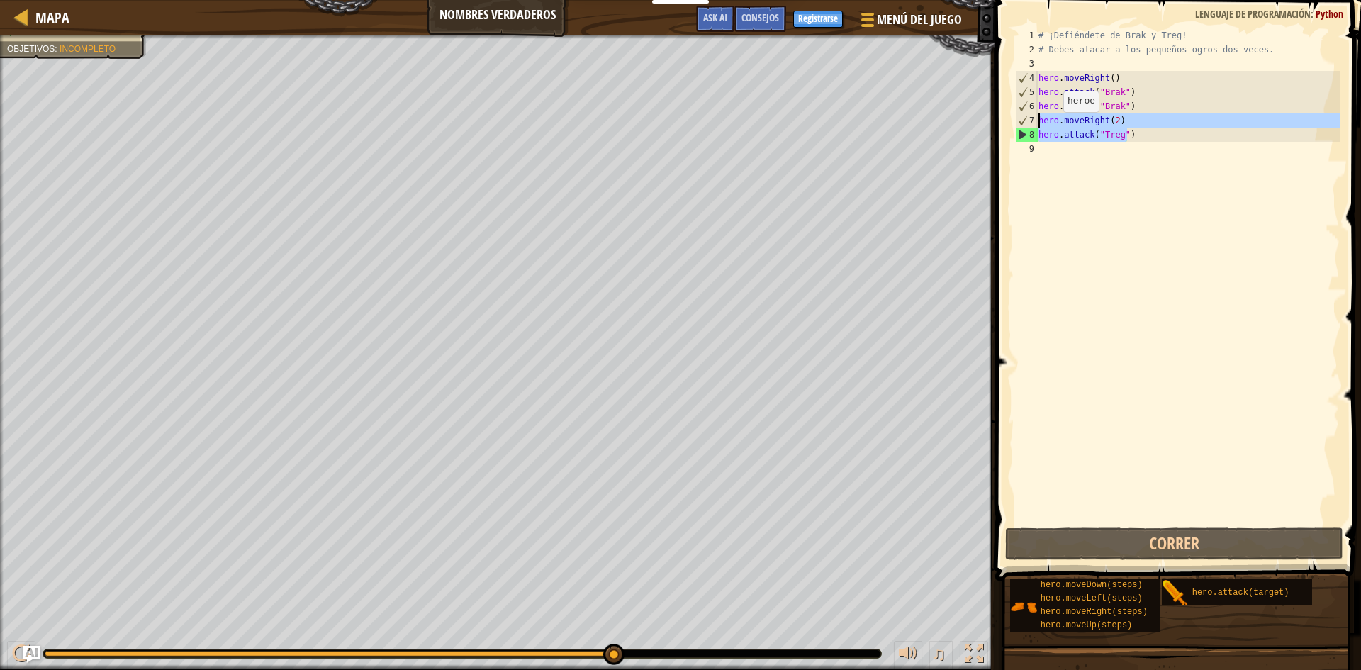
type textarea "hero.moveRight(2) hero.attack("Treg")"
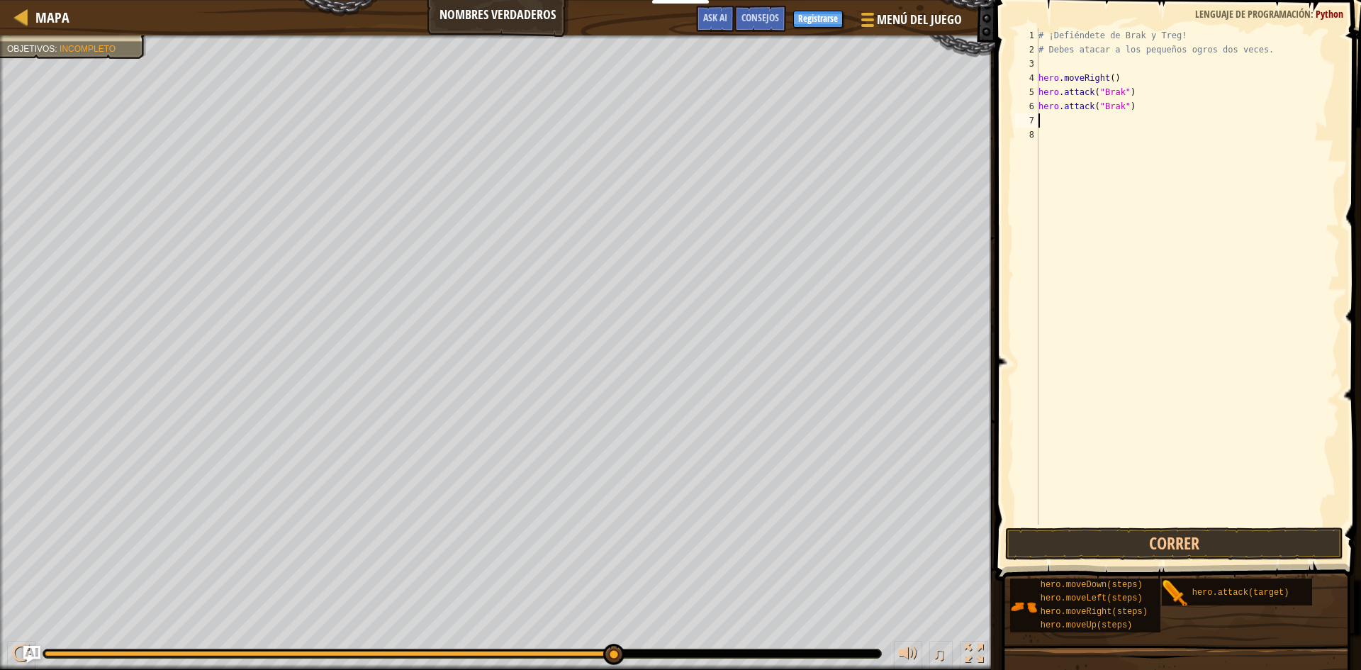
click at [1082, 119] on div "# ¡Defiéndete de Brak y Treg! # Debes atacar a los pequeños ogros dos veces. he…" at bounding box center [1187, 290] width 304 height 524
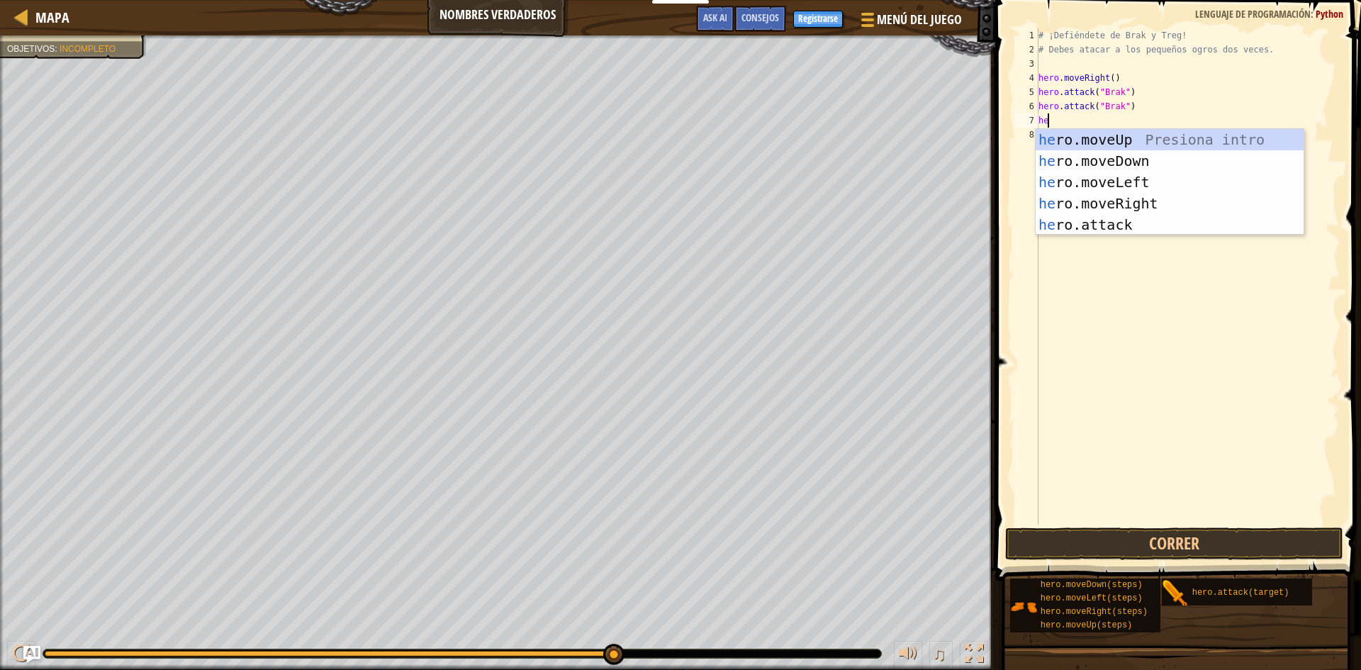
type textarea "her"
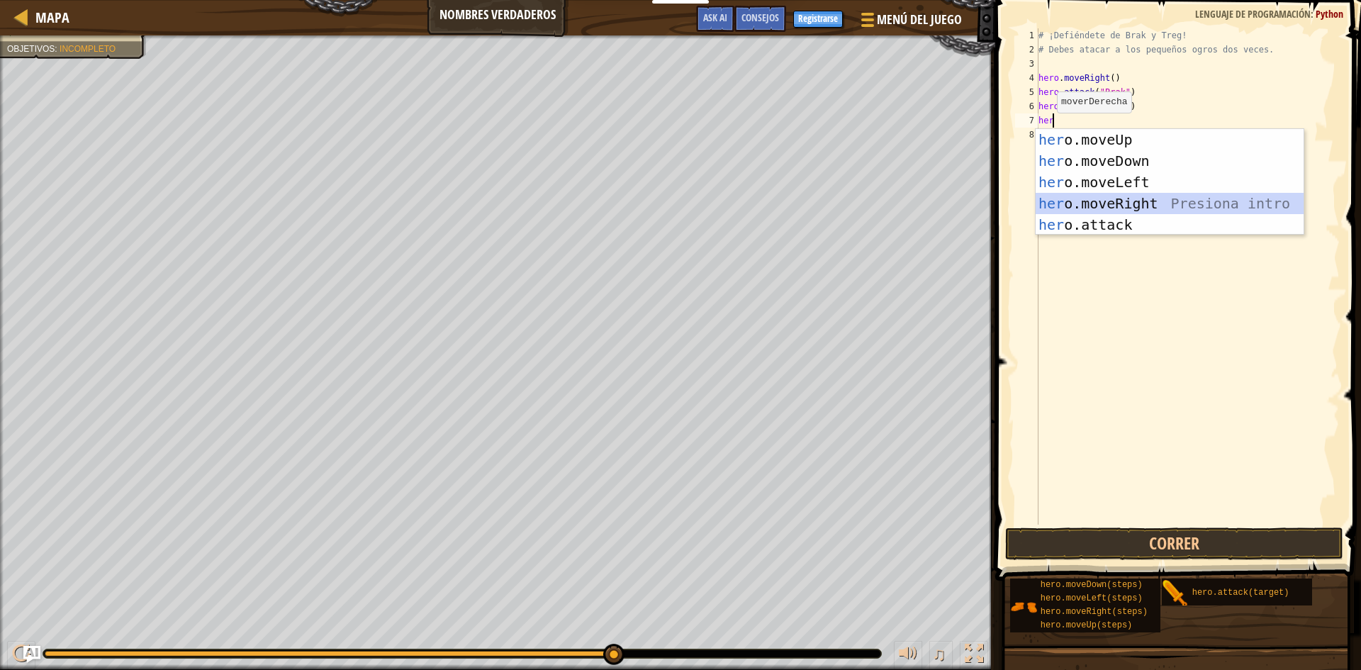
click at [1065, 200] on div "her o.moveUp Presiona intro her o.moveDown Presiona intro her o.moveLeft Presio…" at bounding box center [1169, 203] width 268 height 149
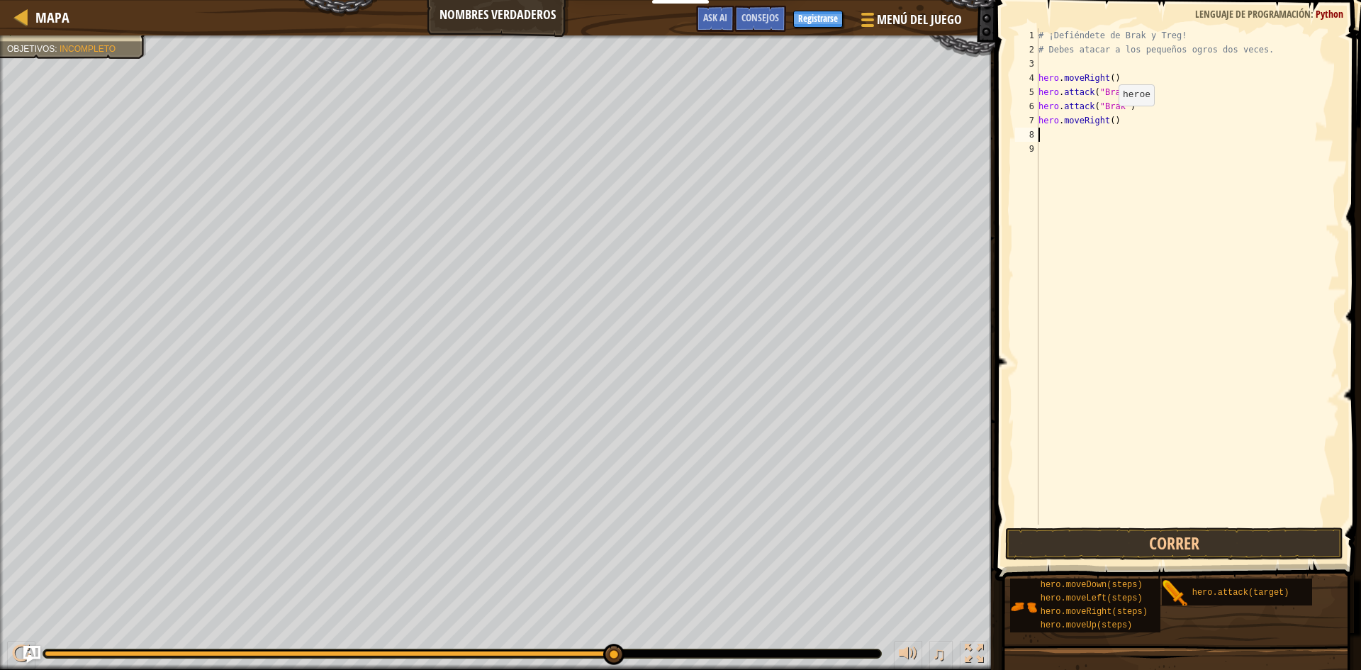
click at [1106, 120] on div "# ¡Defiéndete de Brak y Treg! # Debes atacar a los pequeños ogros dos veces. he…" at bounding box center [1187, 290] width 304 height 524
type textarea "hero.moveRight(2)"
click at [1092, 140] on div "# ¡Defiéndete de Brak y Treg! # Debes atacar a los pequeños ogros dos veces. he…" at bounding box center [1187, 290] width 304 height 524
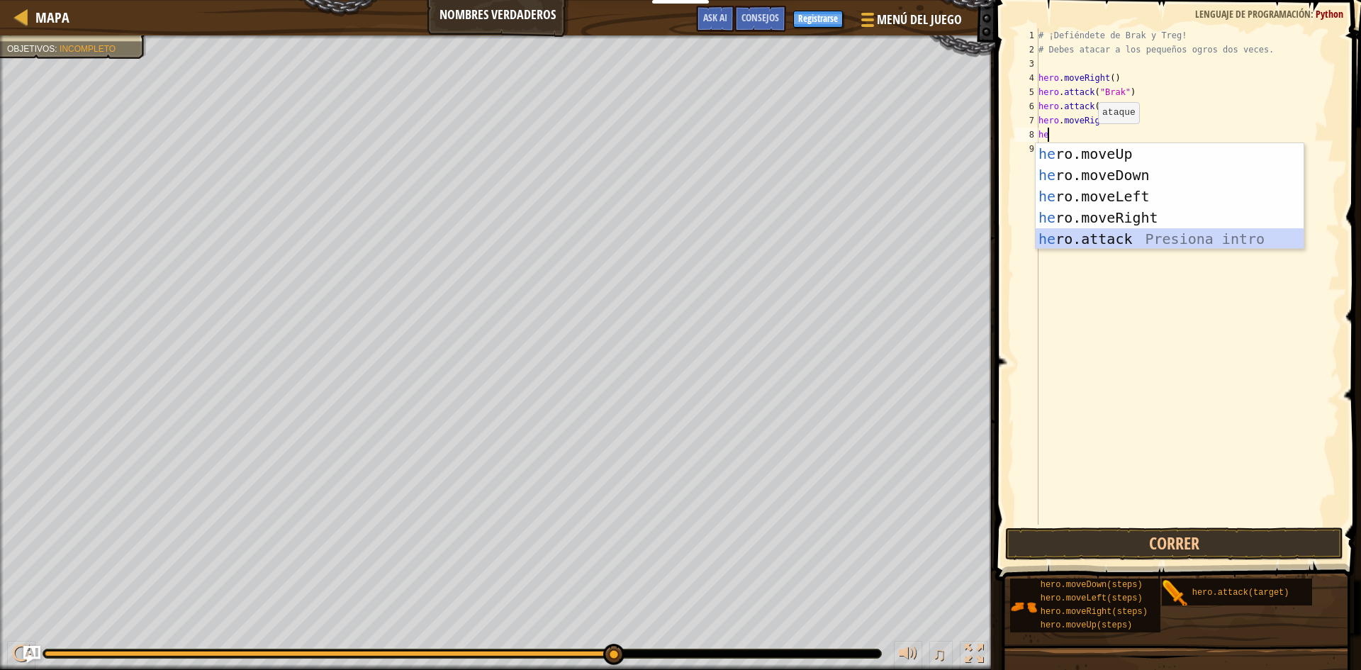
click at [1089, 240] on div "he ro.moveUp Presiona intro he ro.moveDown Presiona intro he ro.moveLeft Presio…" at bounding box center [1169, 217] width 268 height 149
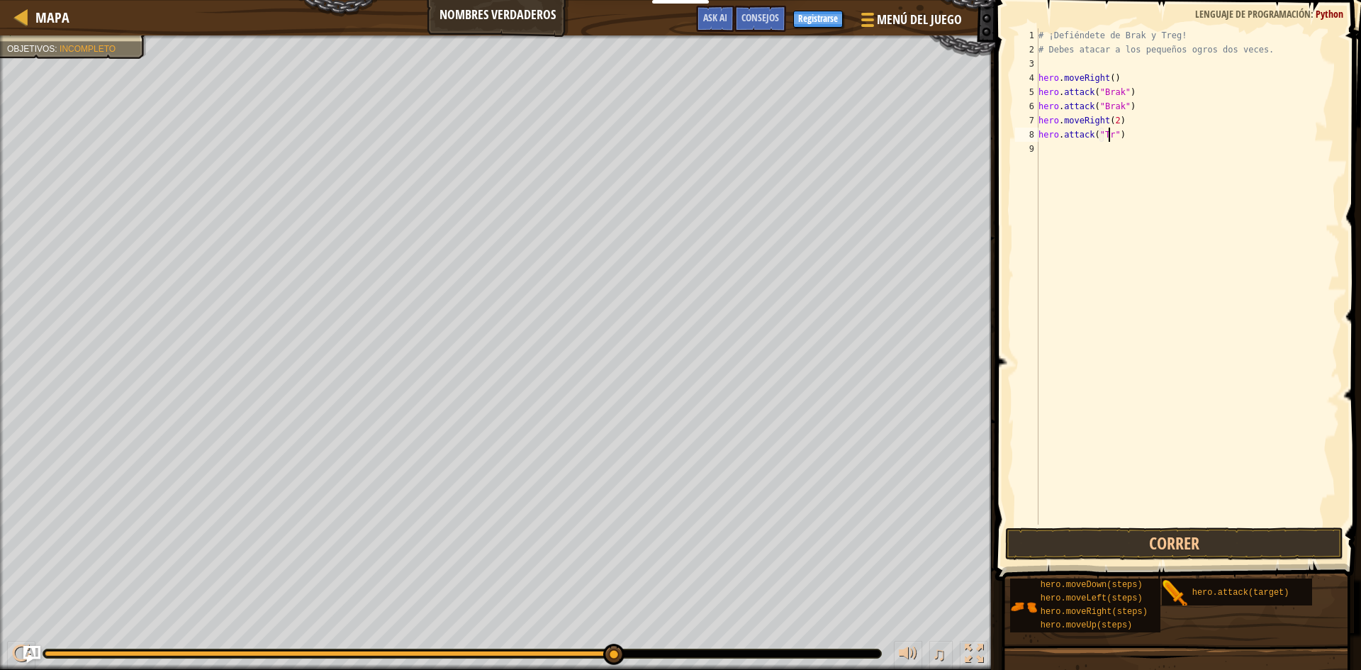
scroll to position [6, 6]
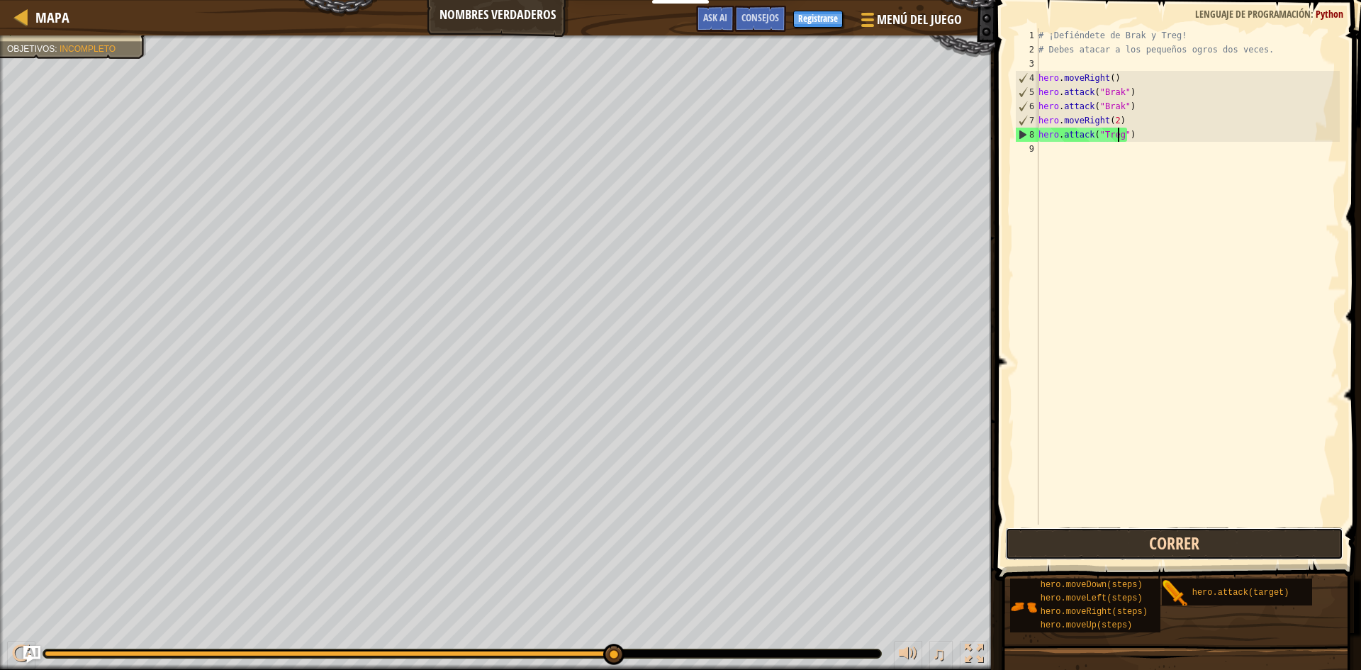
click at [1134, 534] on button "Correr" at bounding box center [1174, 543] width 338 height 33
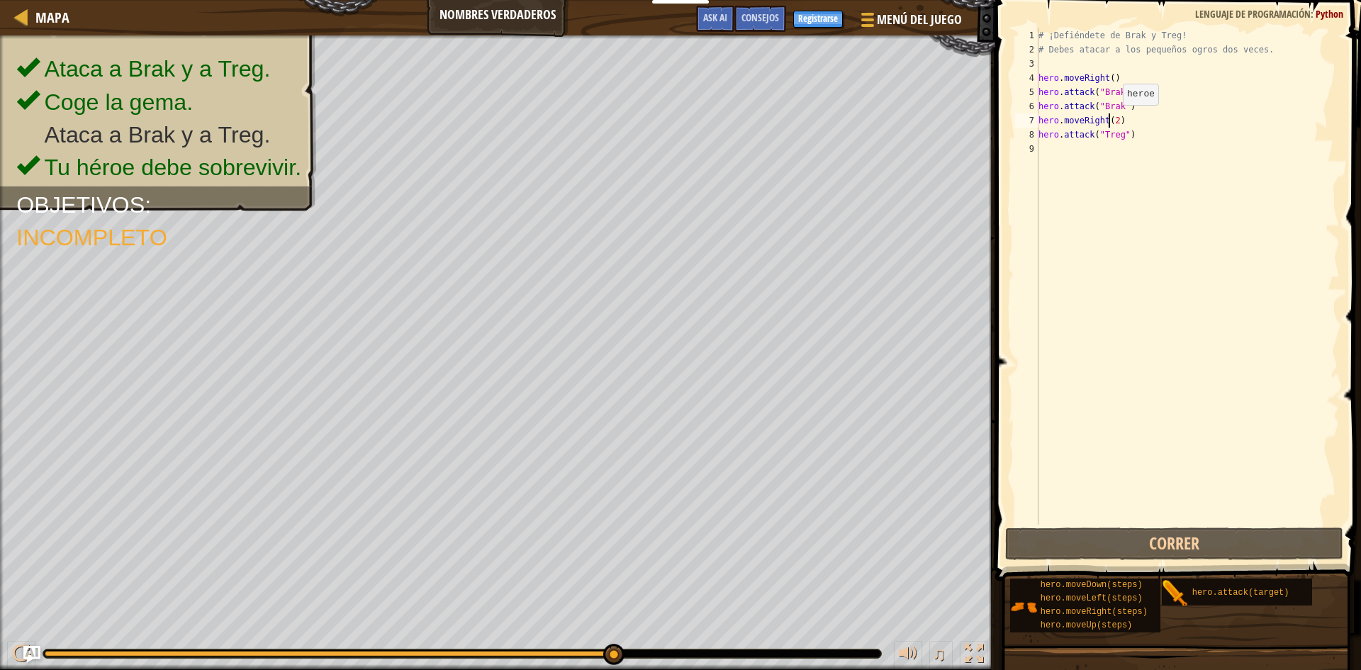
click at [1111, 119] on div "# ¡Defiéndete de Brak y Treg! # Debes atacar a los pequeños ogros dos veces. he…" at bounding box center [1187, 290] width 304 height 524
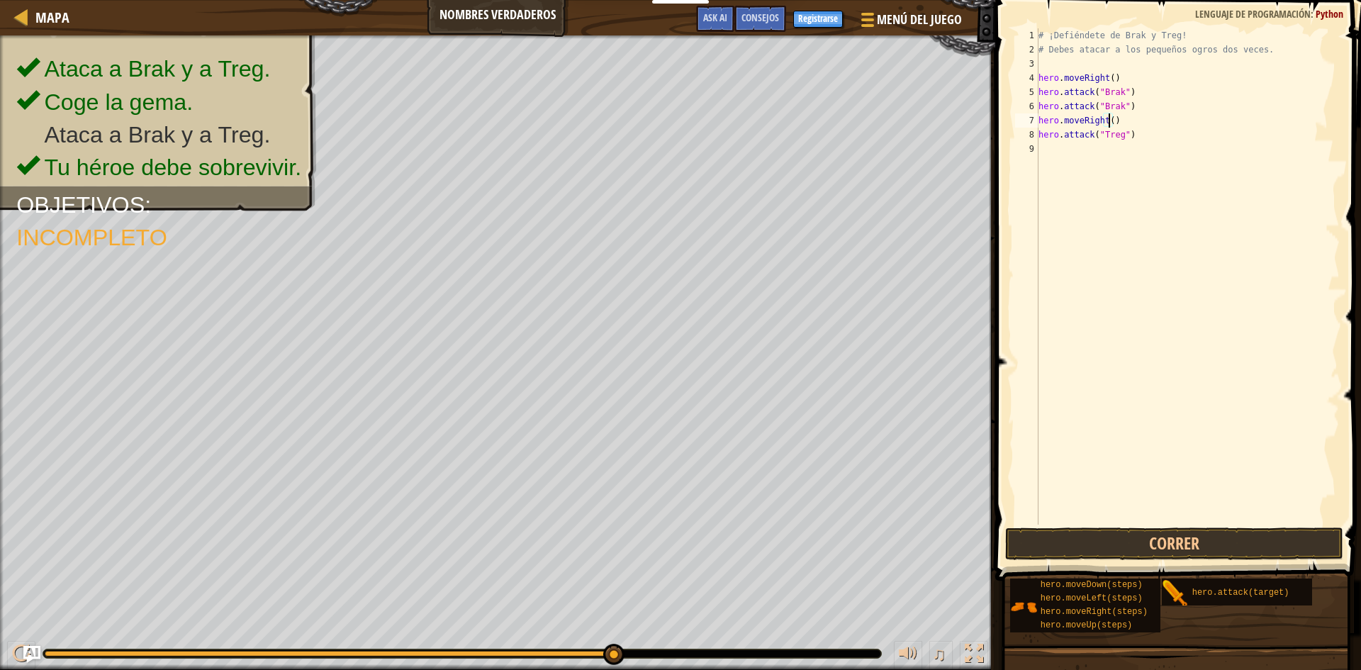
click at [1142, 137] on div "# ¡Defiéndete de Brak y Treg! # Debes atacar a los pequeños ogros dos veces. he…" at bounding box center [1187, 290] width 304 height 524
type textarea "hero.attack("Treg")"
click at [1119, 539] on button "Correr" at bounding box center [1174, 543] width 338 height 33
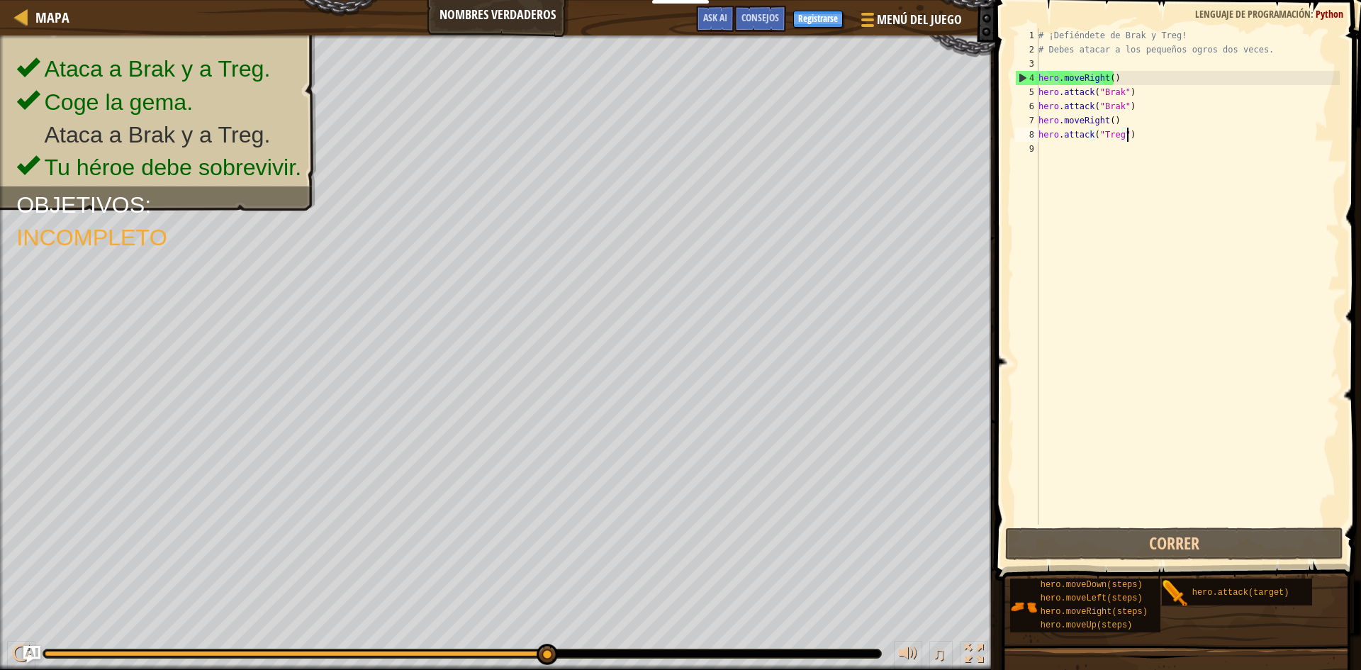
click at [1130, 142] on div "# ¡Defiéndete de Brak y Treg! # Debes atacar a los pequeños ogros dos veces. he…" at bounding box center [1187, 290] width 304 height 524
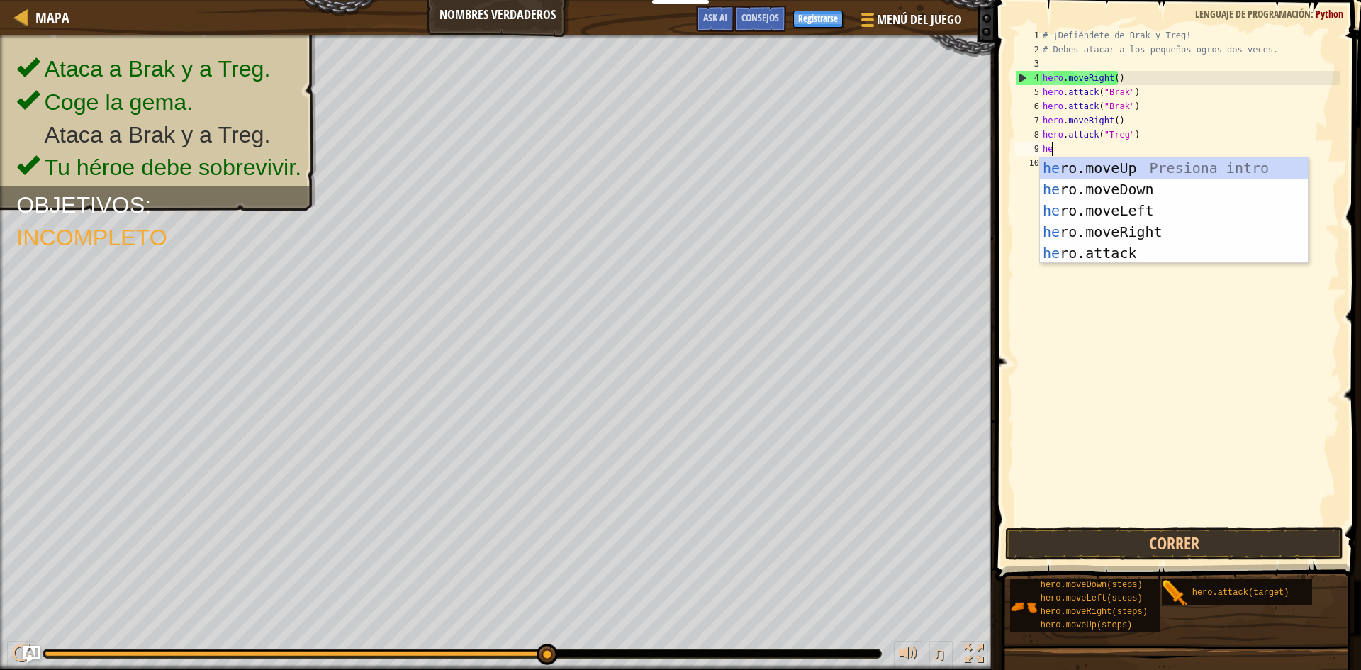
scroll to position [6, 1]
click at [1057, 254] on div "her o.moveUp Presiona intro her o.moveDown Presiona intro her o.moveLeft Presio…" at bounding box center [1174, 231] width 268 height 149
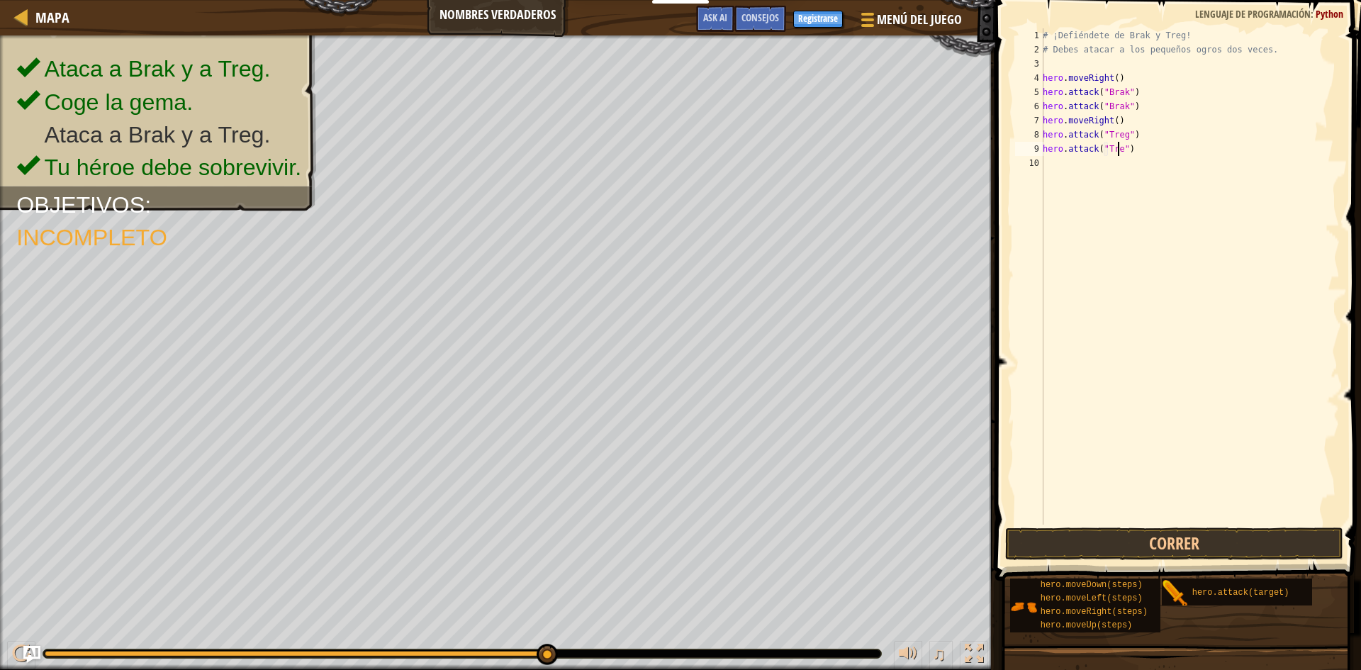
scroll to position [6, 6]
type textarea "hero.attack("Treg")"
click at [1119, 546] on button "Correr" at bounding box center [1174, 543] width 338 height 33
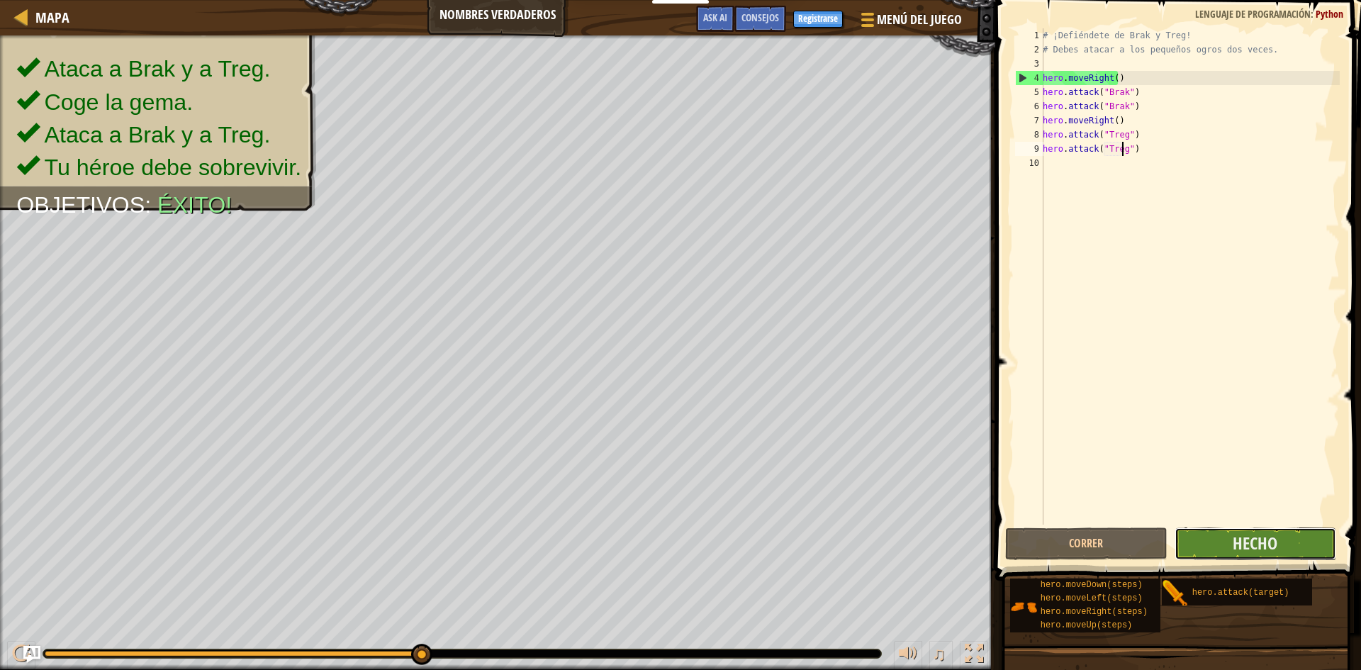
click at [1262, 529] on button "Hecho" at bounding box center [1255, 543] width 162 height 33
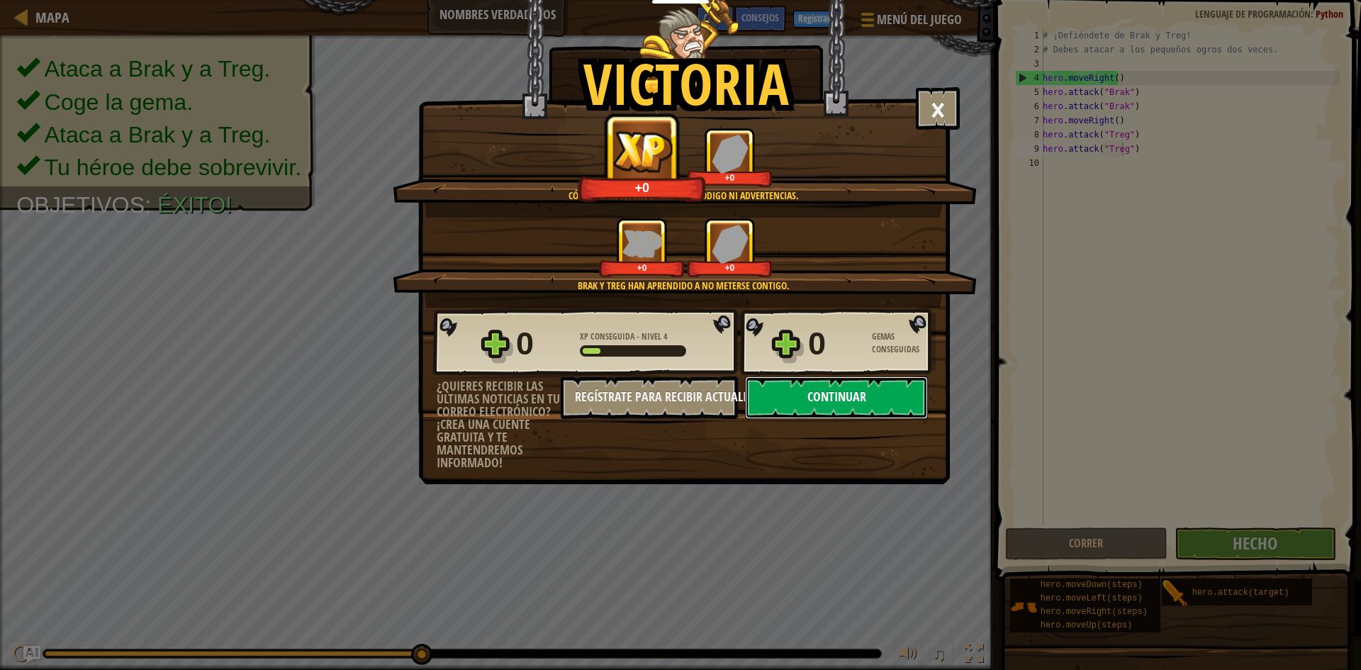
click at [804, 398] on button "Continuar" at bounding box center [836, 397] width 183 height 43
select select "es-ES"
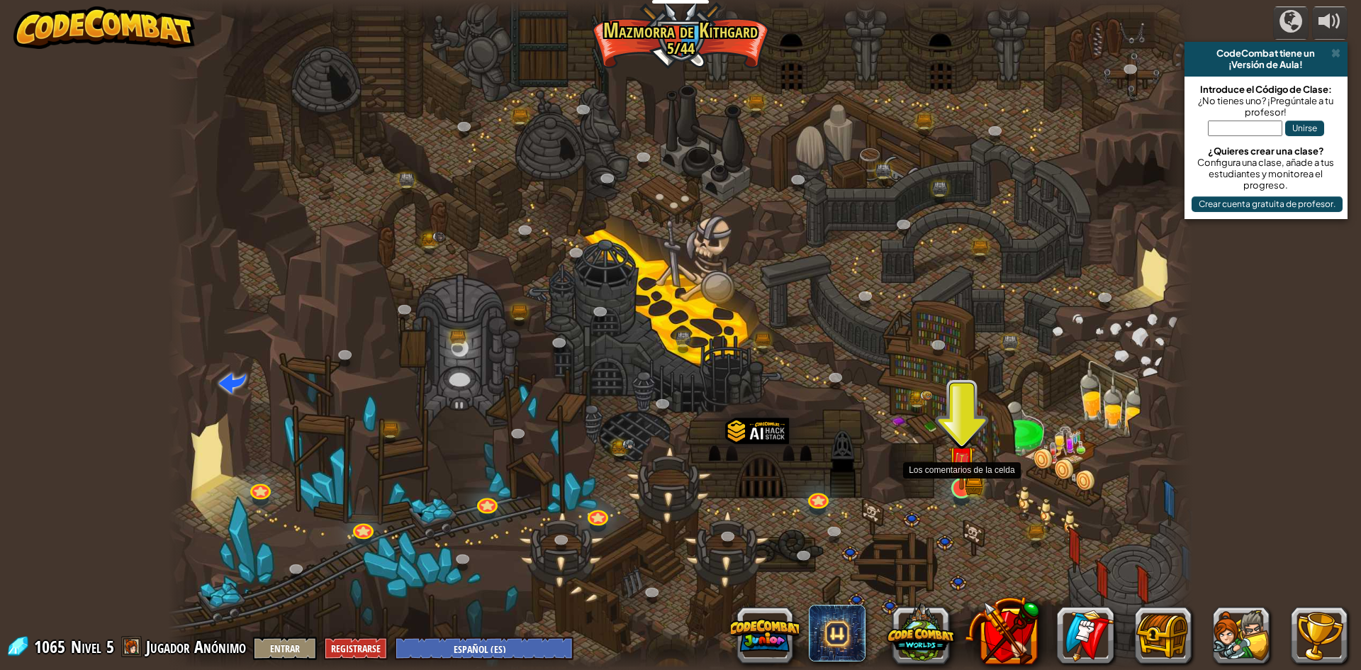
click at [964, 473] on img at bounding box center [962, 459] width 28 height 61
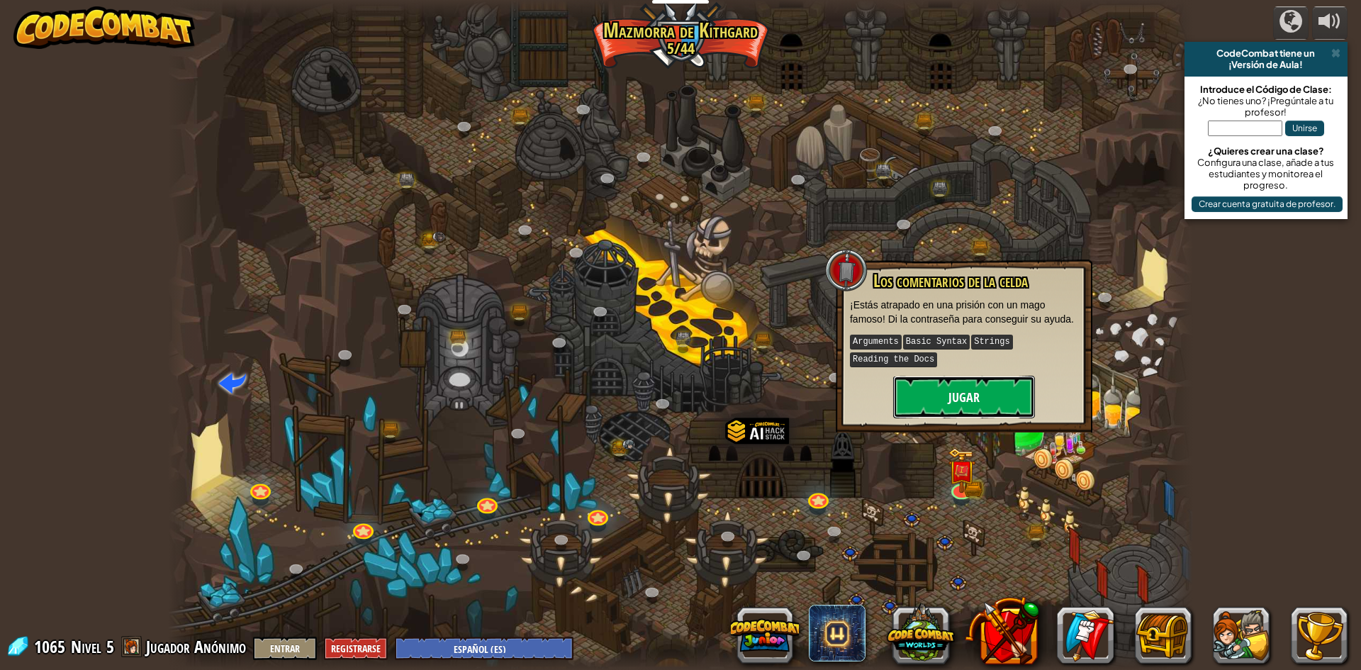
click at [956, 404] on button "Jugar" at bounding box center [964, 397] width 142 height 43
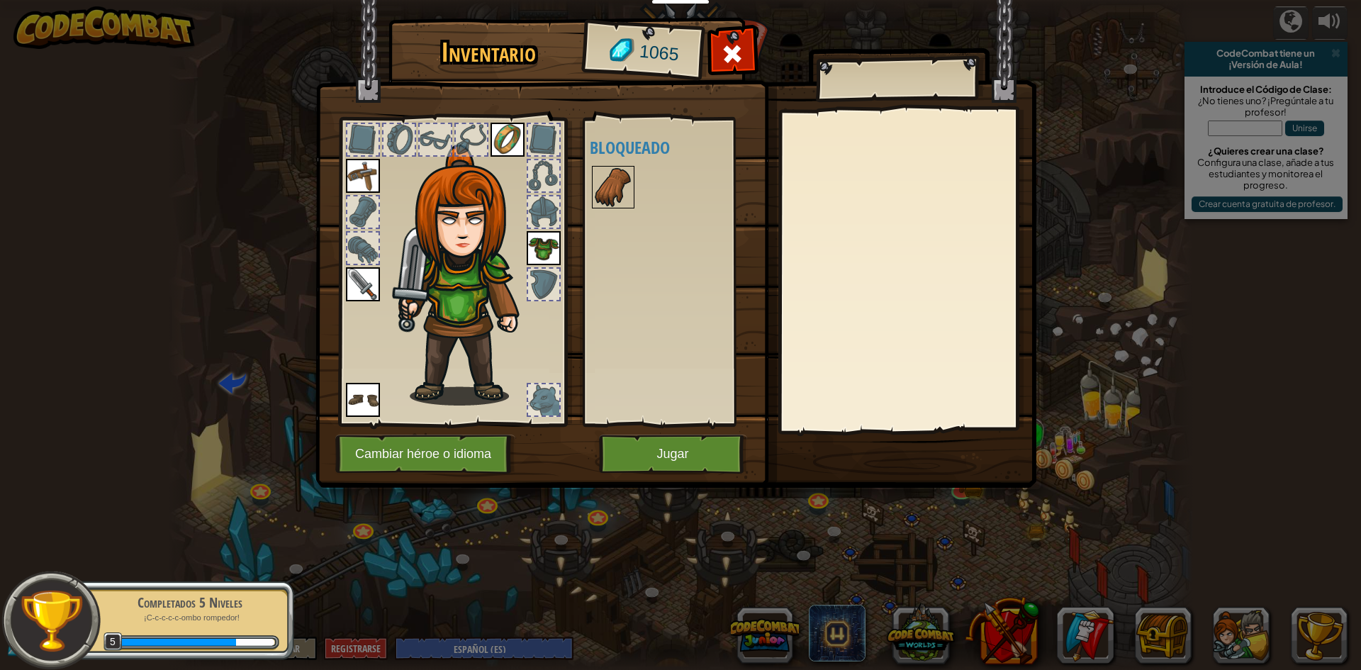
click at [612, 187] on img at bounding box center [613, 187] width 40 height 40
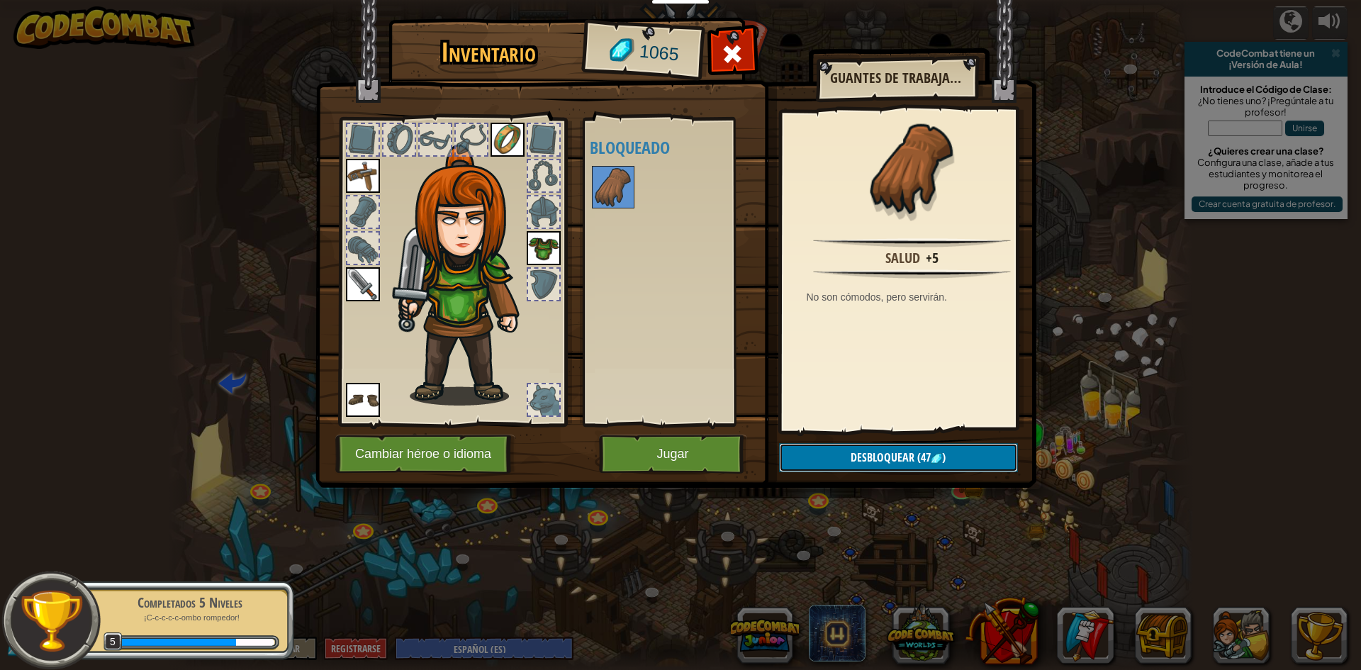
click at [943, 449] on button "Desbloquear (47 )" at bounding box center [898, 457] width 239 height 29
click at [848, 448] on button "Confirmar" at bounding box center [898, 457] width 239 height 29
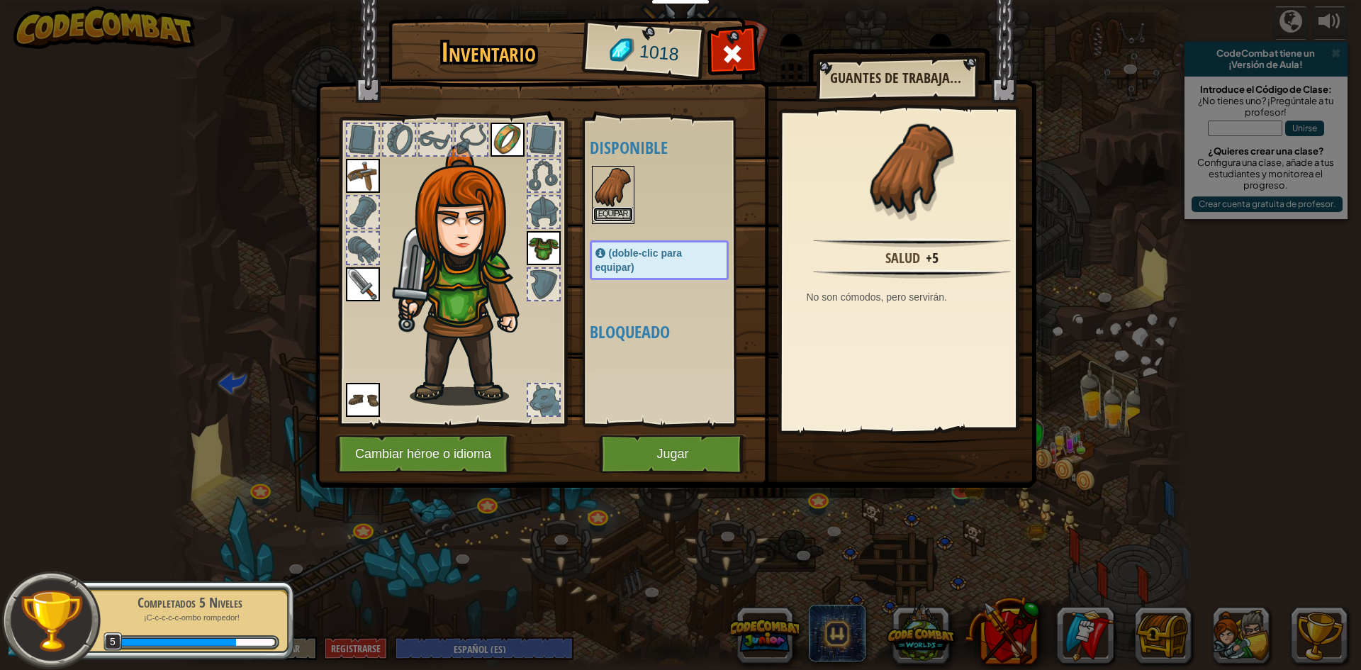
click at [612, 209] on button "Equipar" at bounding box center [613, 214] width 40 height 15
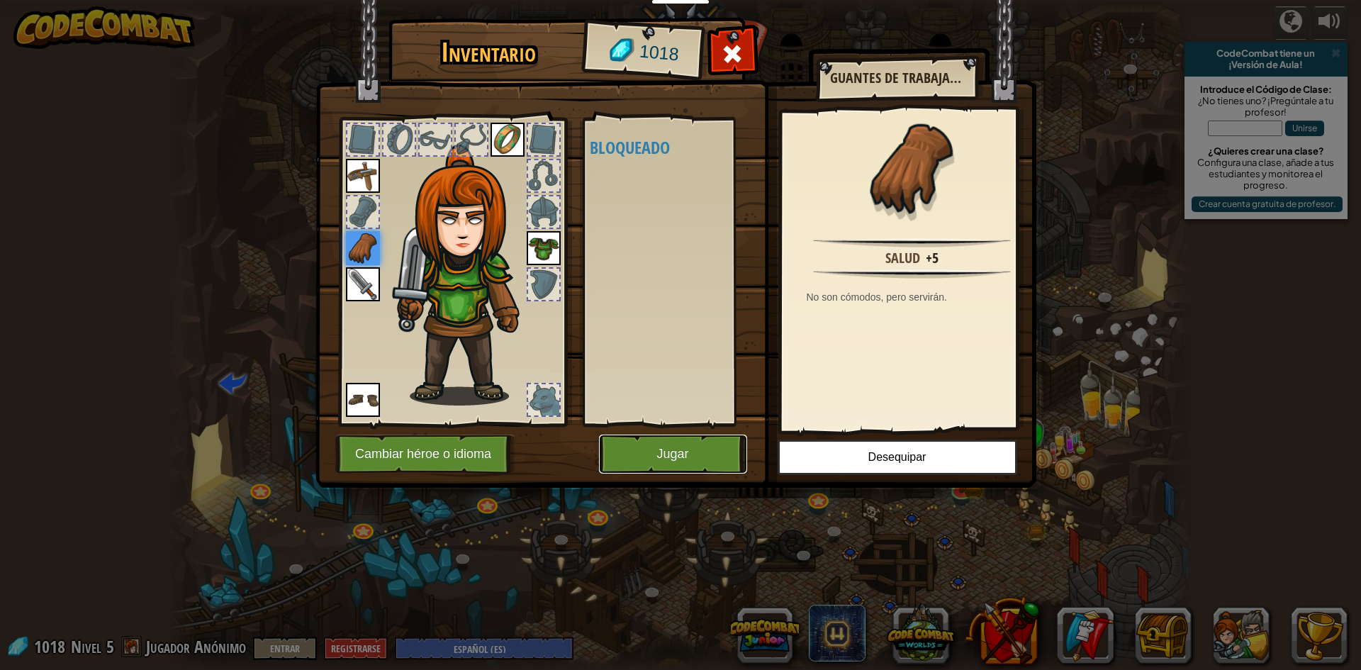
click at [631, 453] on button "Jugar" at bounding box center [673, 453] width 148 height 39
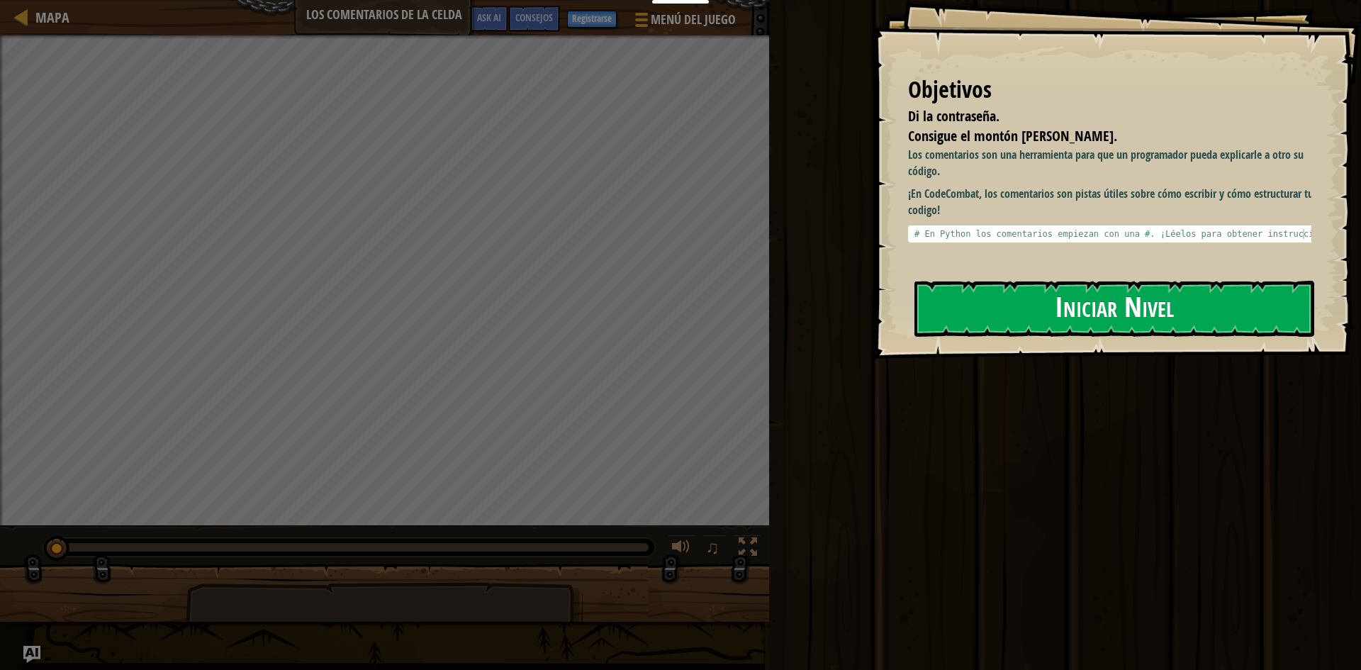
click at [1101, 288] on button "Iniciar Nivel" at bounding box center [1114, 309] width 400 height 56
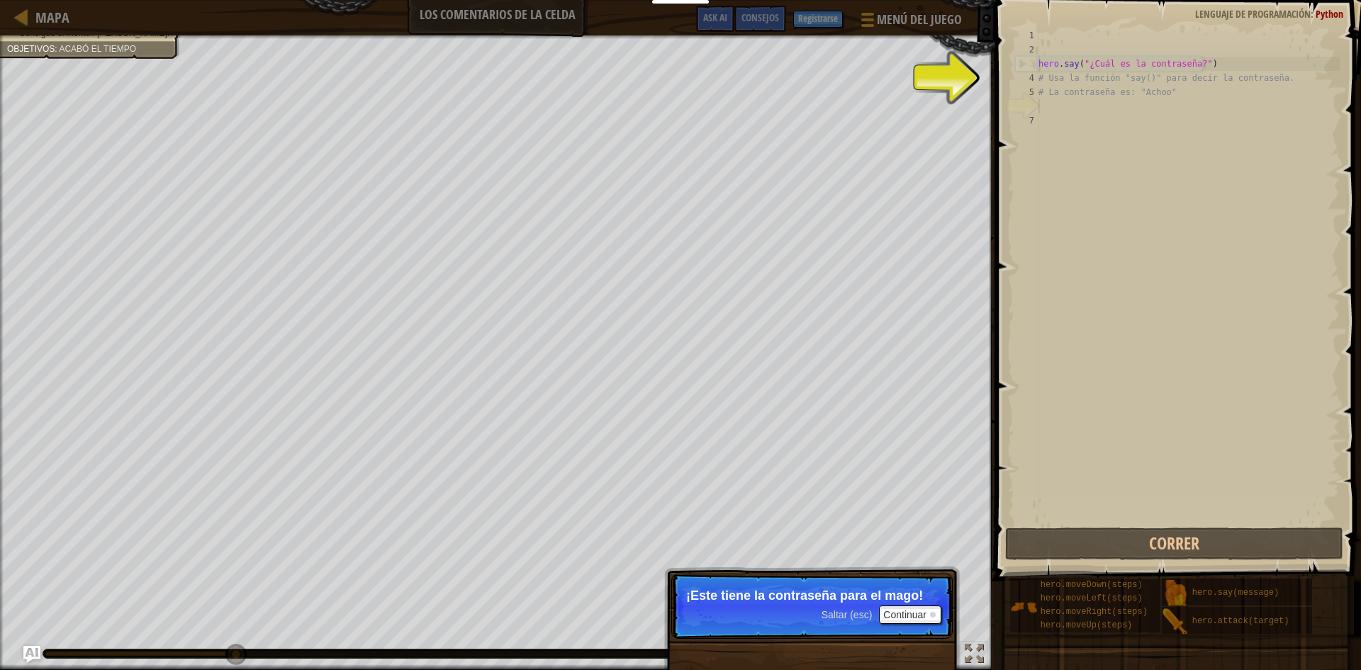
click at [1111, 88] on div "hero . say ( "¿Cuál es la contraseña?" ) # Usa la función "say()" para decir la…" at bounding box center [1187, 290] width 304 height 524
type textarea "# La contraseña es: "Achoo""
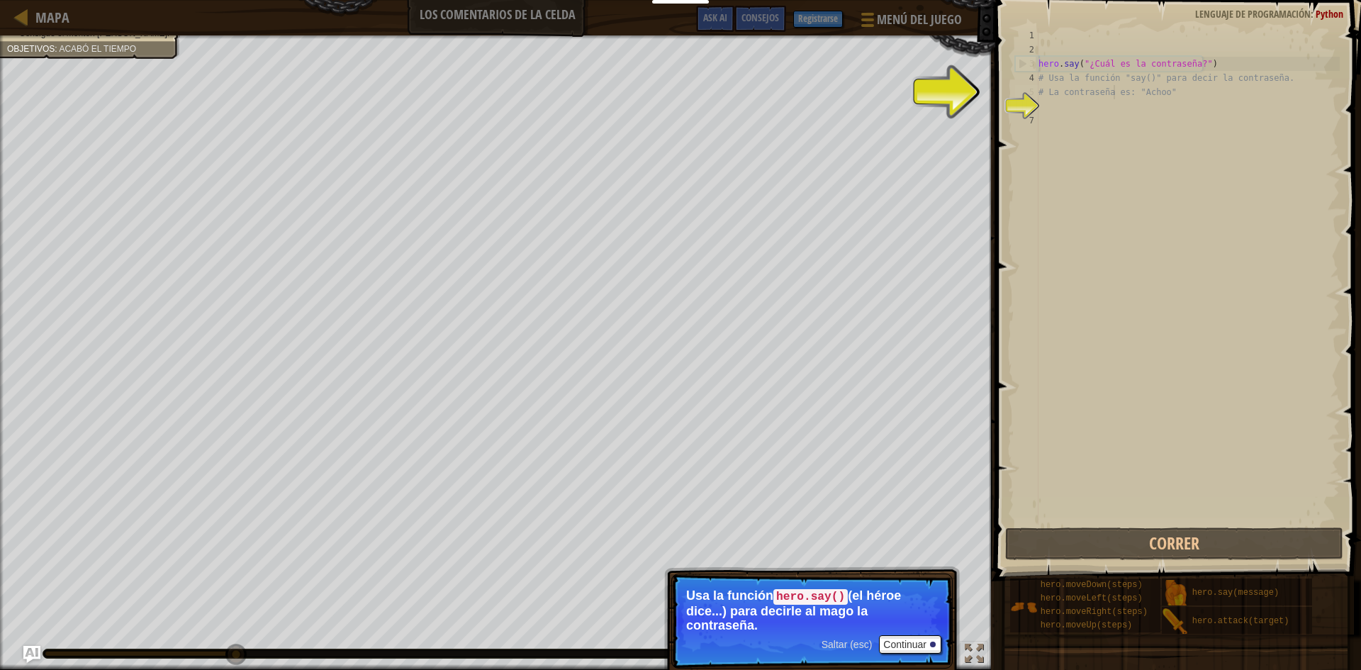
click at [1079, 105] on div "hero . say ( "¿Cuál es la contraseña?" ) # Usa la función "say()" para decir la…" at bounding box center [1187, 290] width 304 height 524
click at [908, 636] on button "Continuar" at bounding box center [910, 644] width 62 height 18
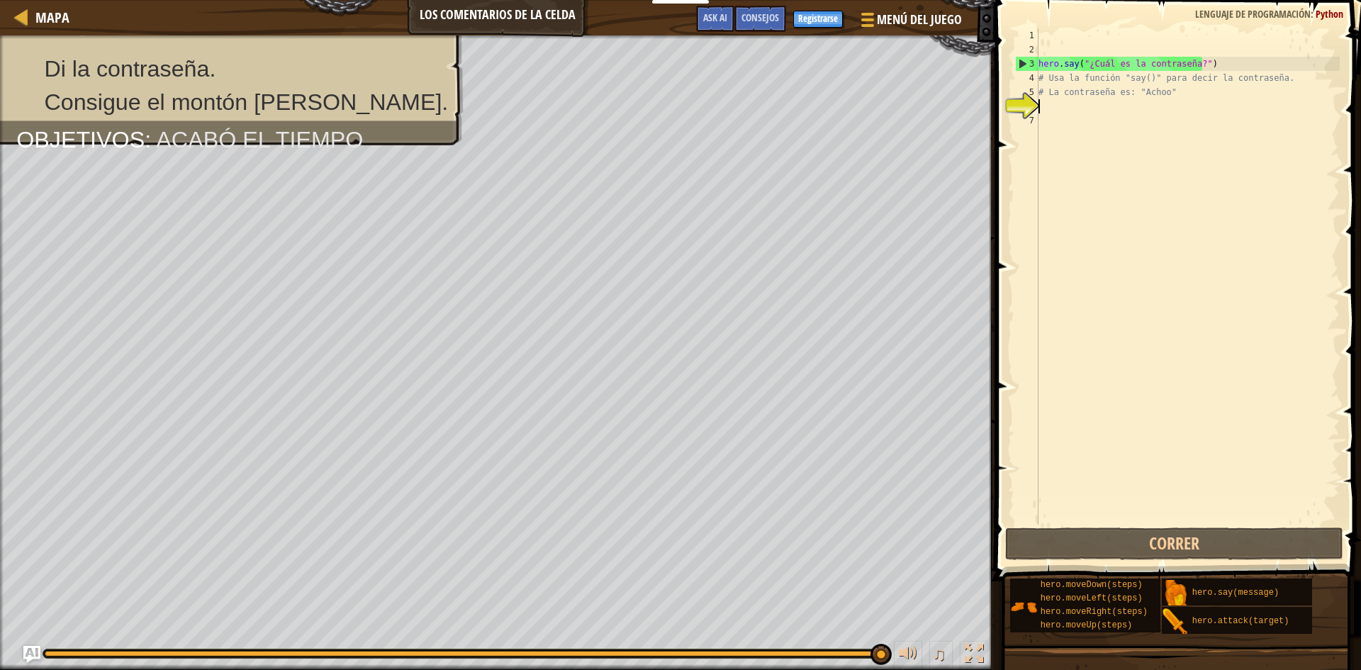
click at [1111, 107] on div "hero . say ( "¿Cuál es la contraseña?" ) # Usa la función "say()" para decir la…" at bounding box center [1187, 290] width 304 height 524
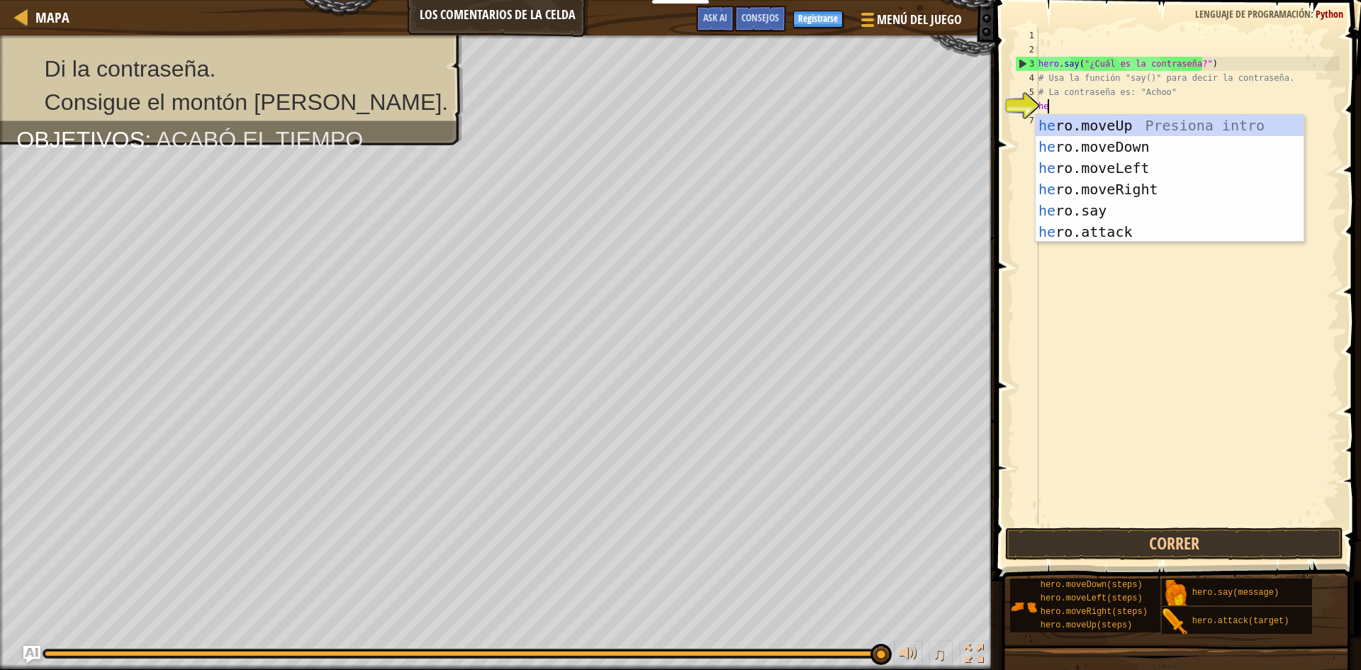
scroll to position [6, 1]
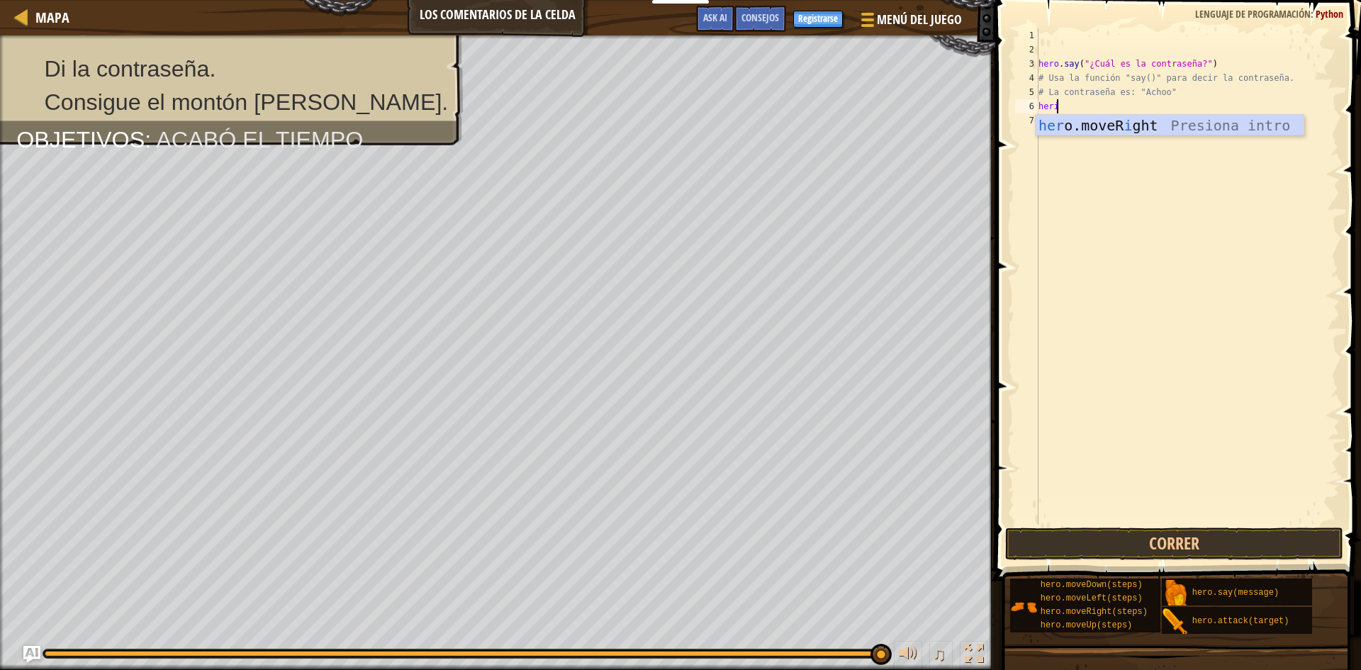
type textarea "her"
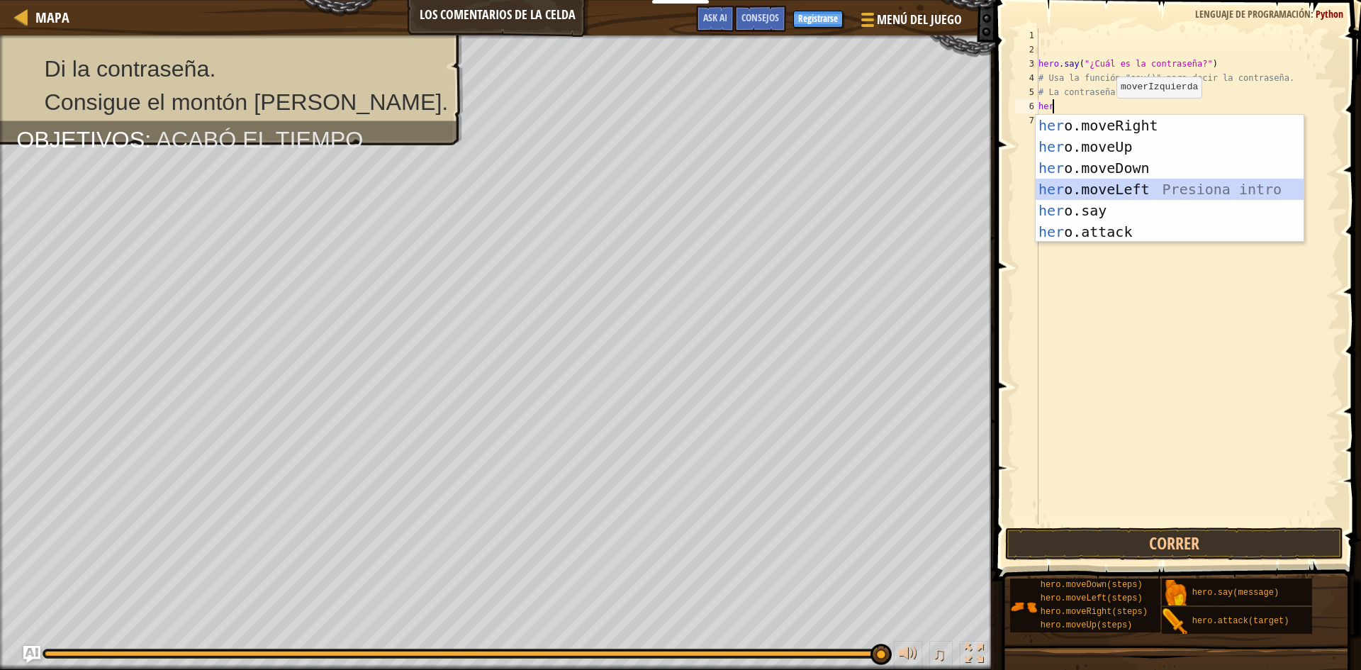
click at [1085, 186] on div "her o.moveRight Presiona intro her o.moveUp Presiona intro her o.moveDown Presi…" at bounding box center [1169, 200] width 268 height 170
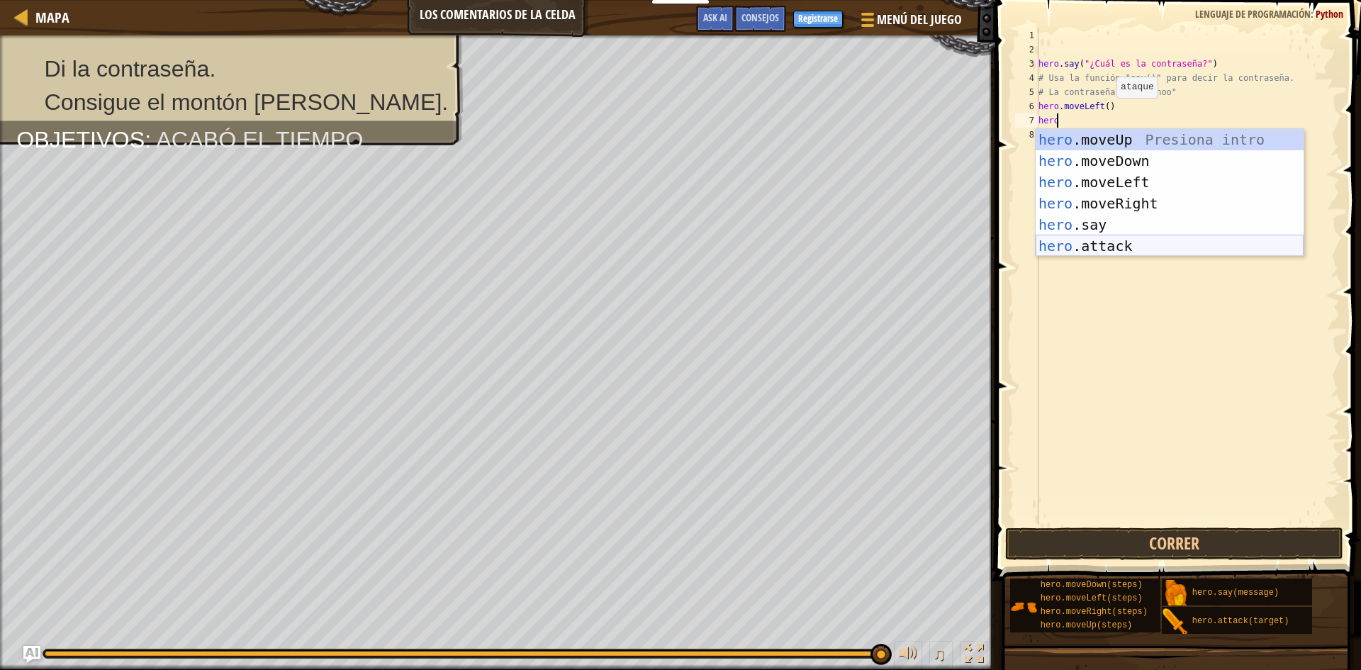
click at [1083, 242] on div "hero .moveUp Presiona intro hero .moveDown Presiona intro hero .moveLeft Presio…" at bounding box center [1169, 214] width 268 height 170
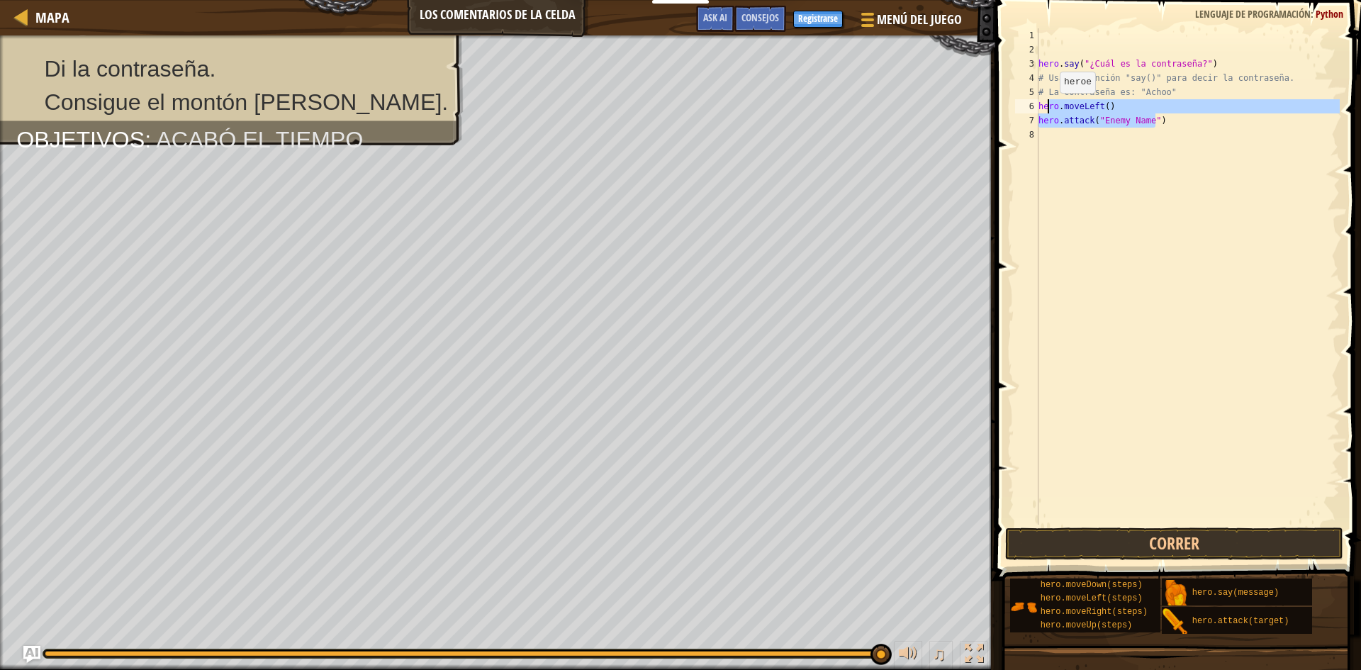
drag, startPoint x: 1162, startPoint y: 121, endPoint x: 1019, endPoint y: 103, distance: 144.3
click at [1019, 103] on div "hero.attack("Enemy Name") 1 2 3 4 5 6 7 8 hero . say ( "¿Cuál es la contraseña?…" at bounding box center [1175, 276] width 327 height 496
type textarea "hero.moveLeft() hero.attack("Enemy Name")"
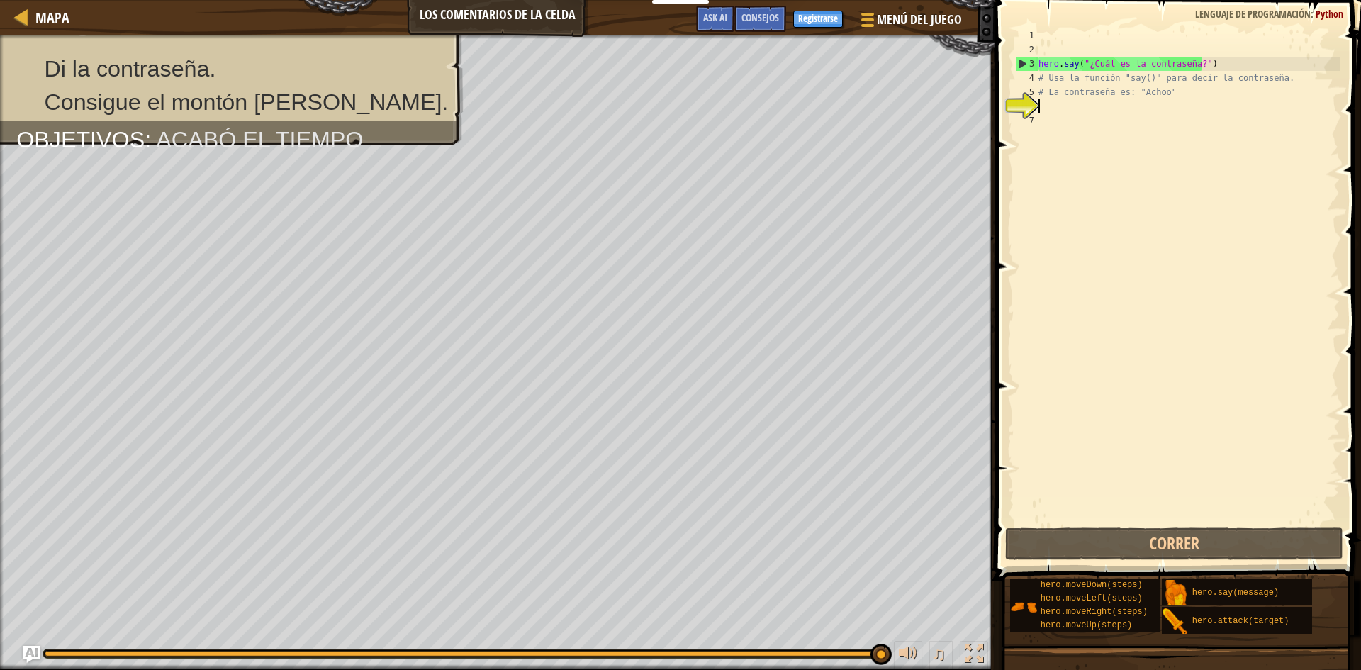
click at [1054, 108] on div "hero . say ( "¿Cuál es la contraseña?" ) # Usa la función "say()" para decir la…" at bounding box center [1187, 290] width 304 height 524
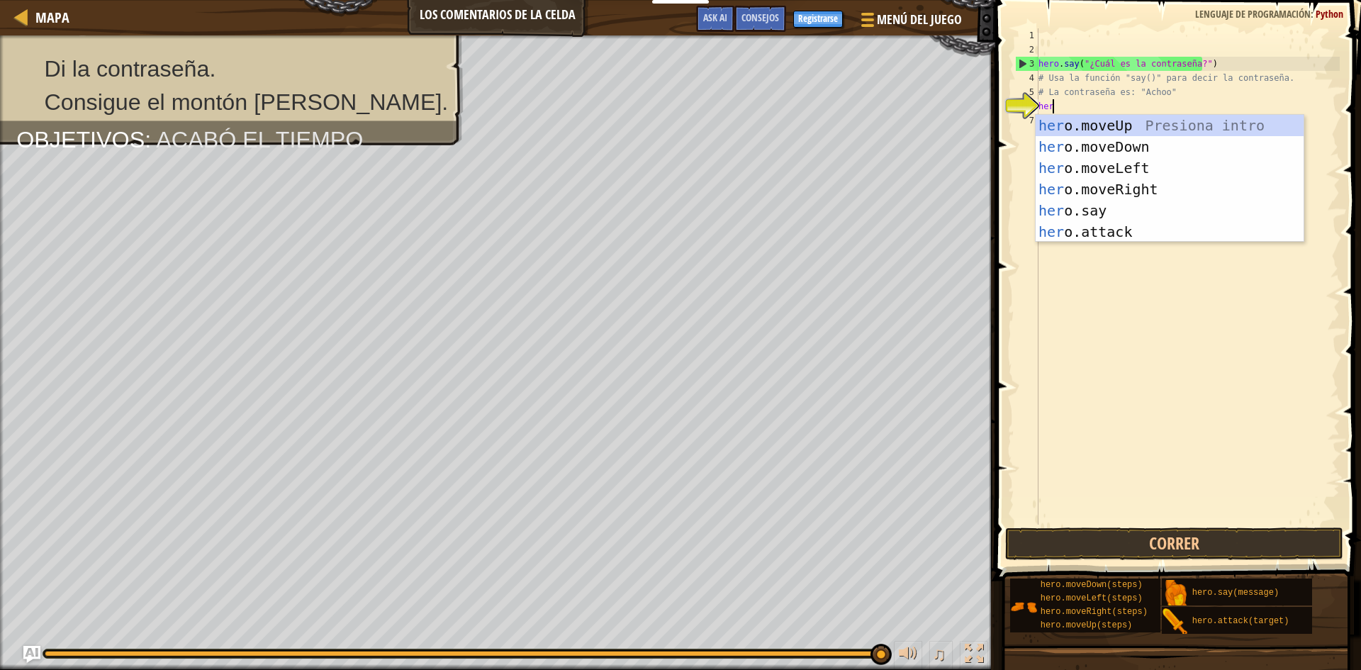
scroll to position [6, 1]
type textarea "hero"
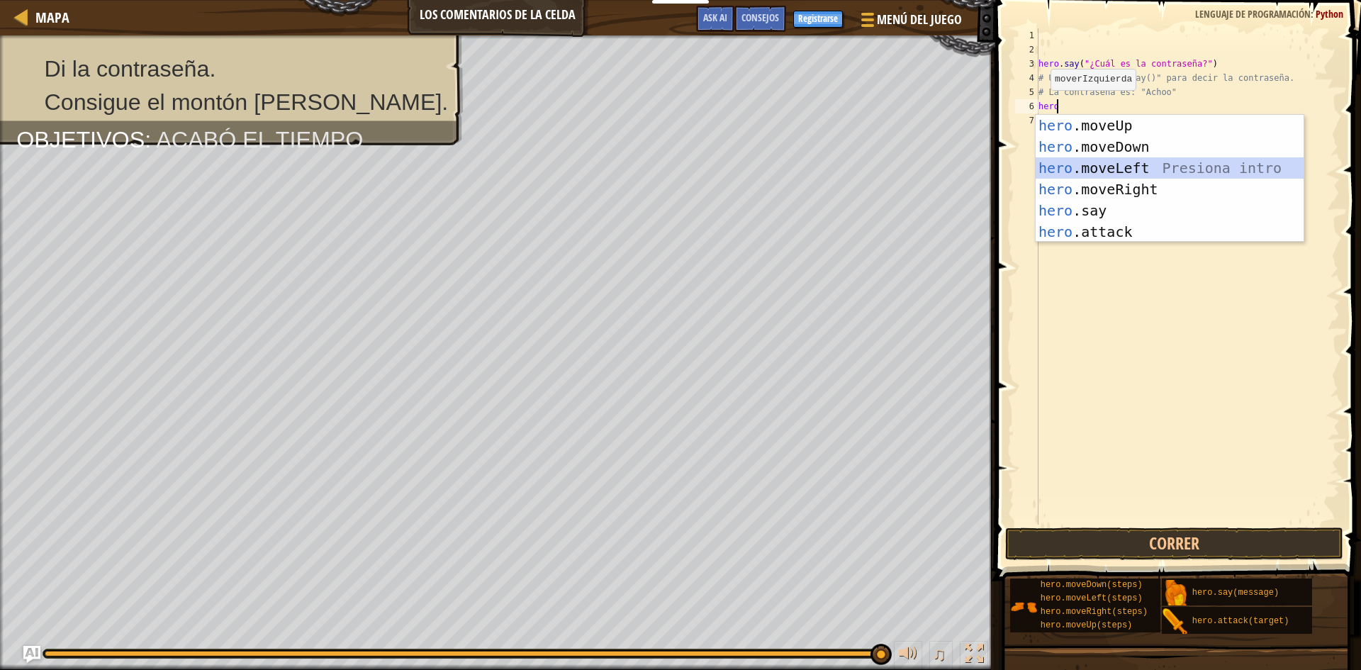
click at [1155, 172] on div "hero .moveUp Presiona intro hero .moveDown Presiona intro hero .moveLeft Presio…" at bounding box center [1169, 200] width 268 height 170
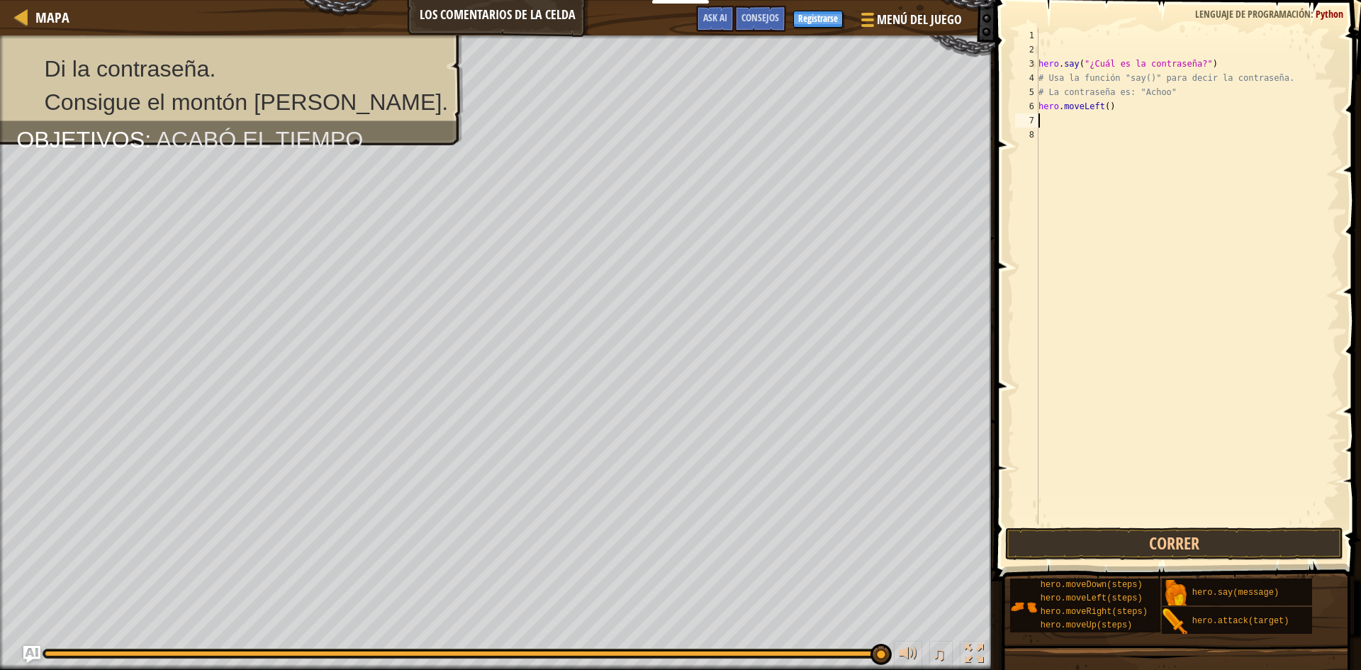
click at [1101, 122] on div "hero . say ( "¿Cuál es la contraseña?" ) # Usa la función "say()" para decir la…" at bounding box center [1187, 290] width 304 height 524
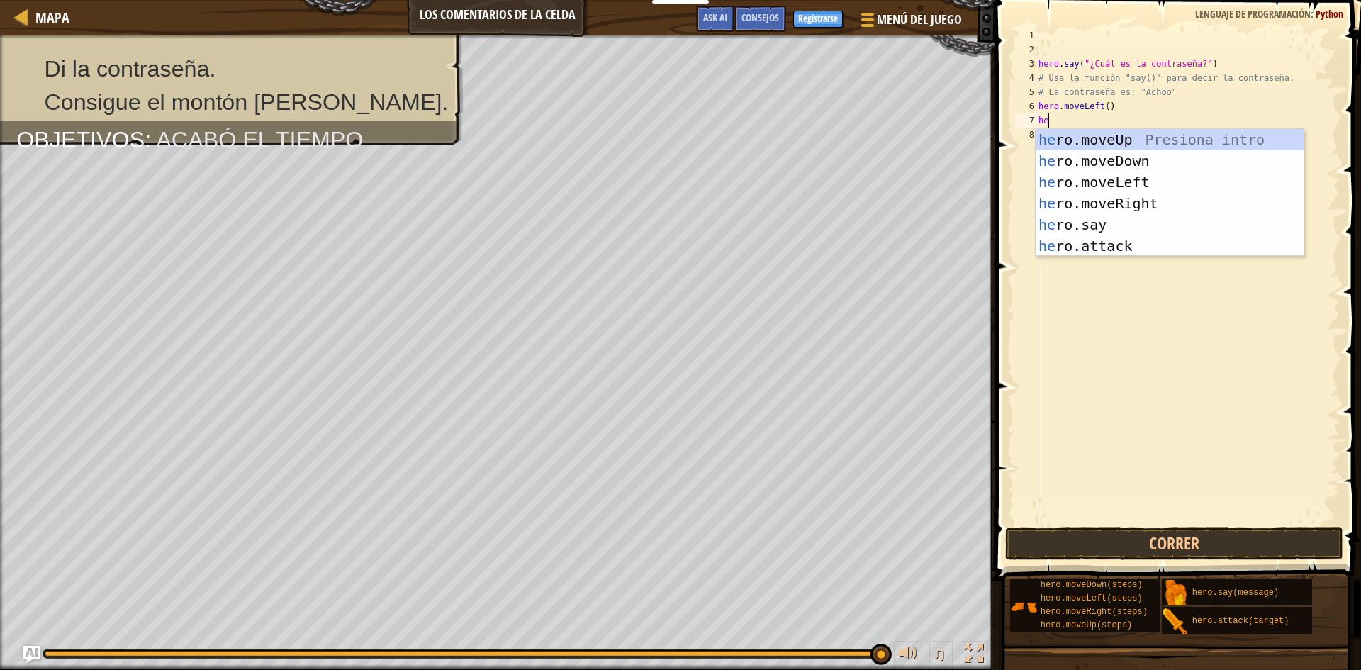
scroll to position [6, 1]
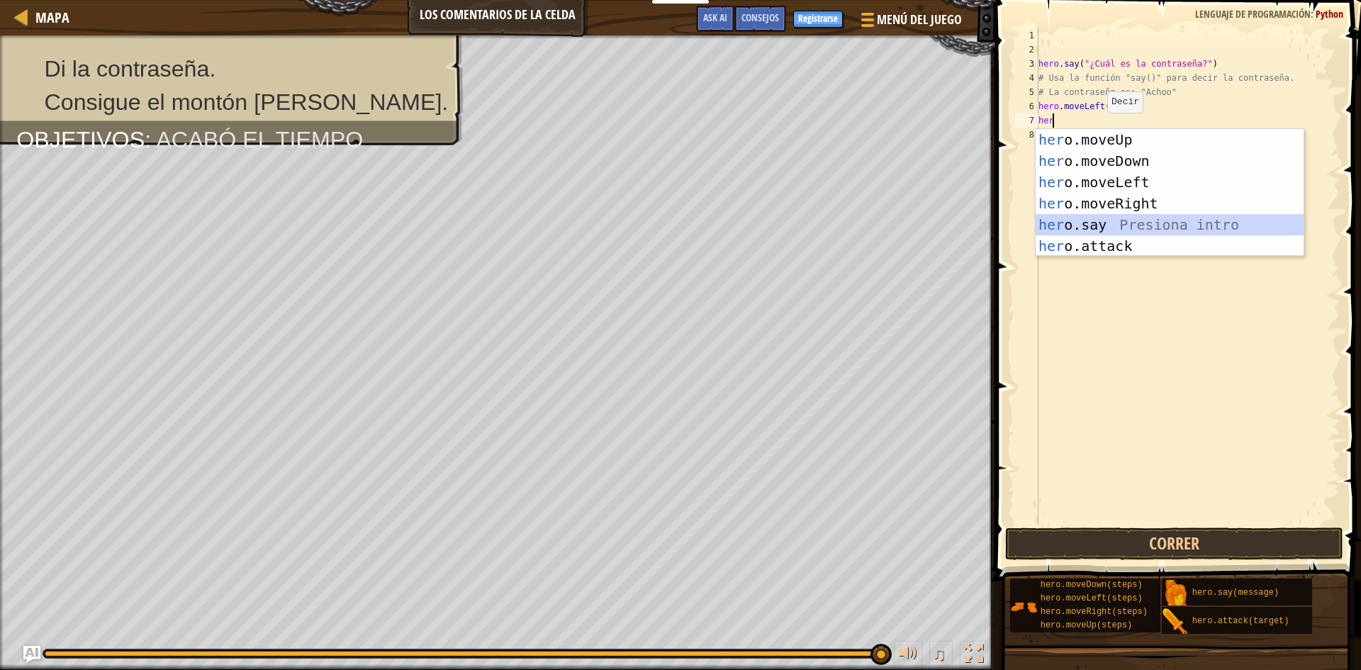
click at [1130, 227] on div "her o.moveUp Presiona intro her o.moveDown Presiona intro her o.moveLeft Presio…" at bounding box center [1169, 214] width 268 height 170
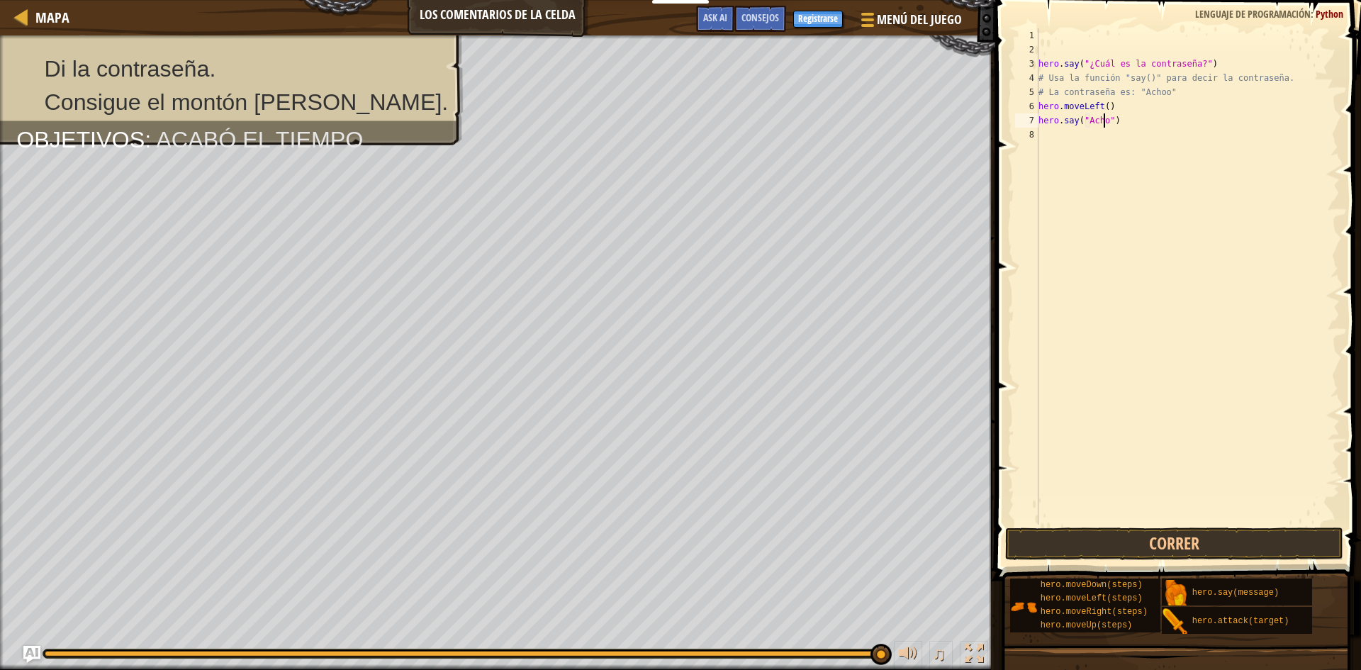
scroll to position [6, 6]
type textarea "hero.say("Achoo")"
click at [1130, 544] on button "Correr" at bounding box center [1174, 543] width 338 height 33
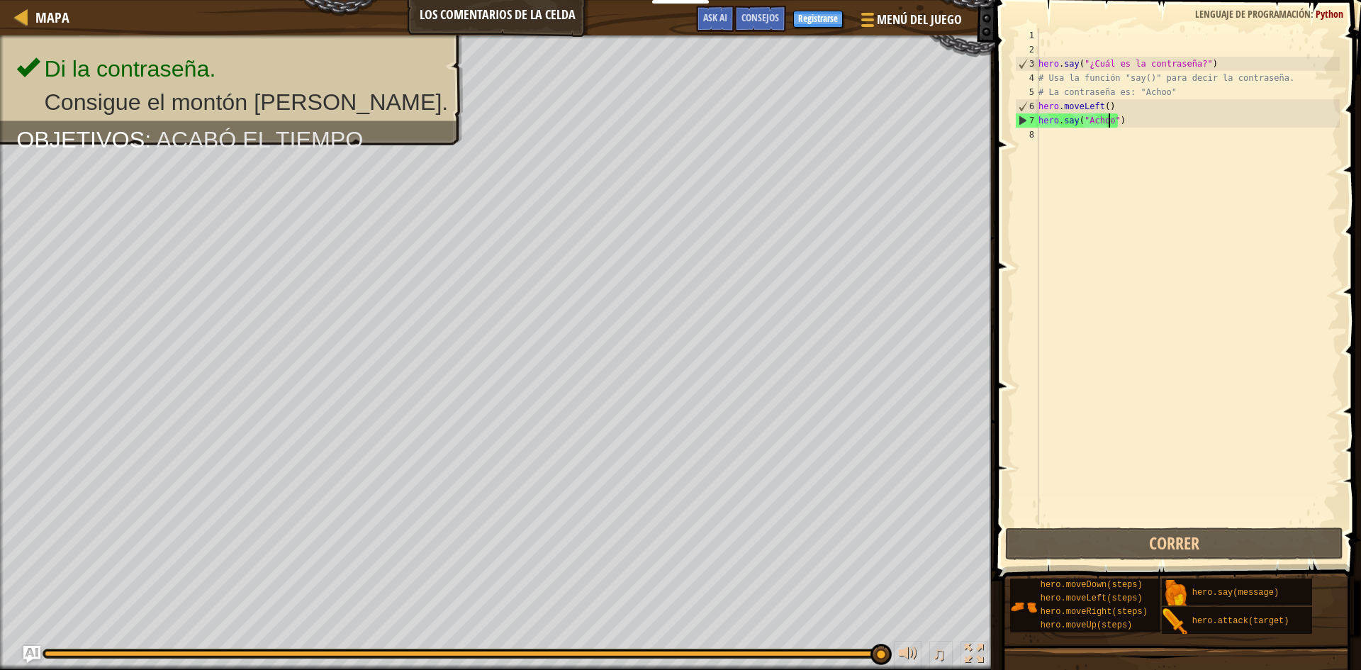
click at [1091, 142] on div "hero . say ( "¿Cuál es la contraseña?" ) # Usa la función "say()" para decir la…" at bounding box center [1187, 290] width 304 height 524
type textarea "he"
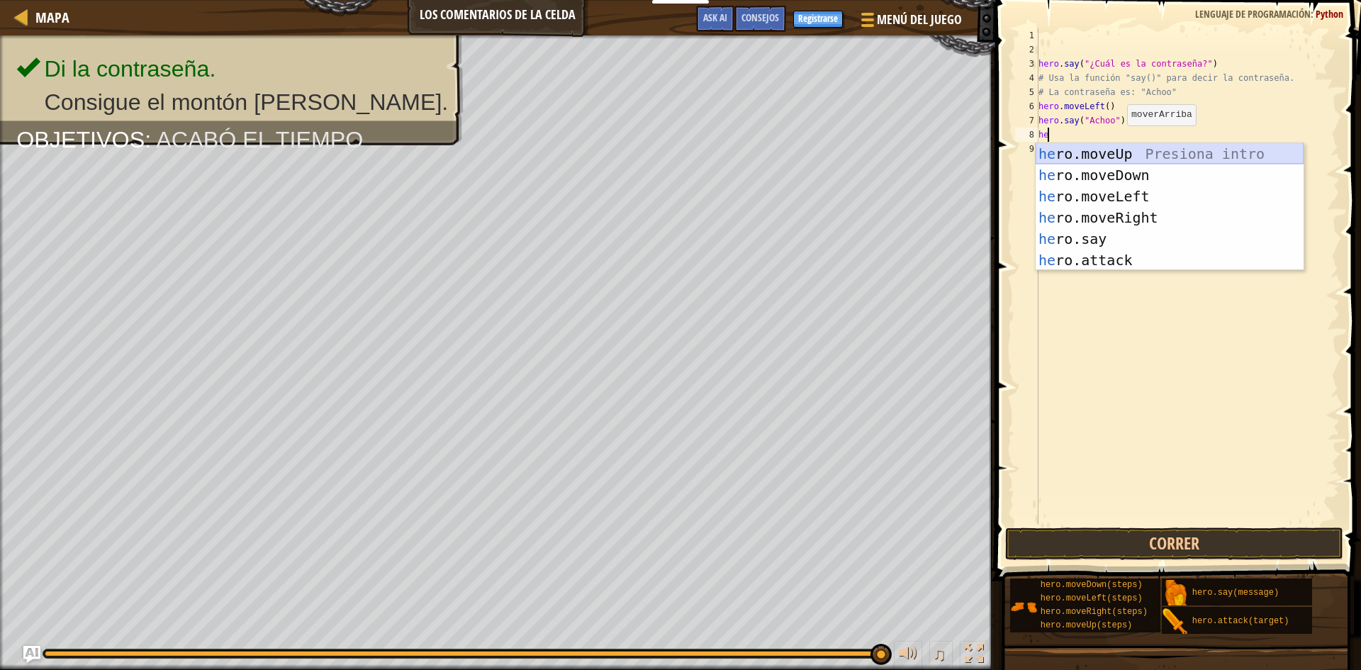
click at [1100, 152] on div "he ro.moveUp Presiona intro he ro.moveDown Presiona intro he ro.moveLeft Presio…" at bounding box center [1169, 228] width 268 height 170
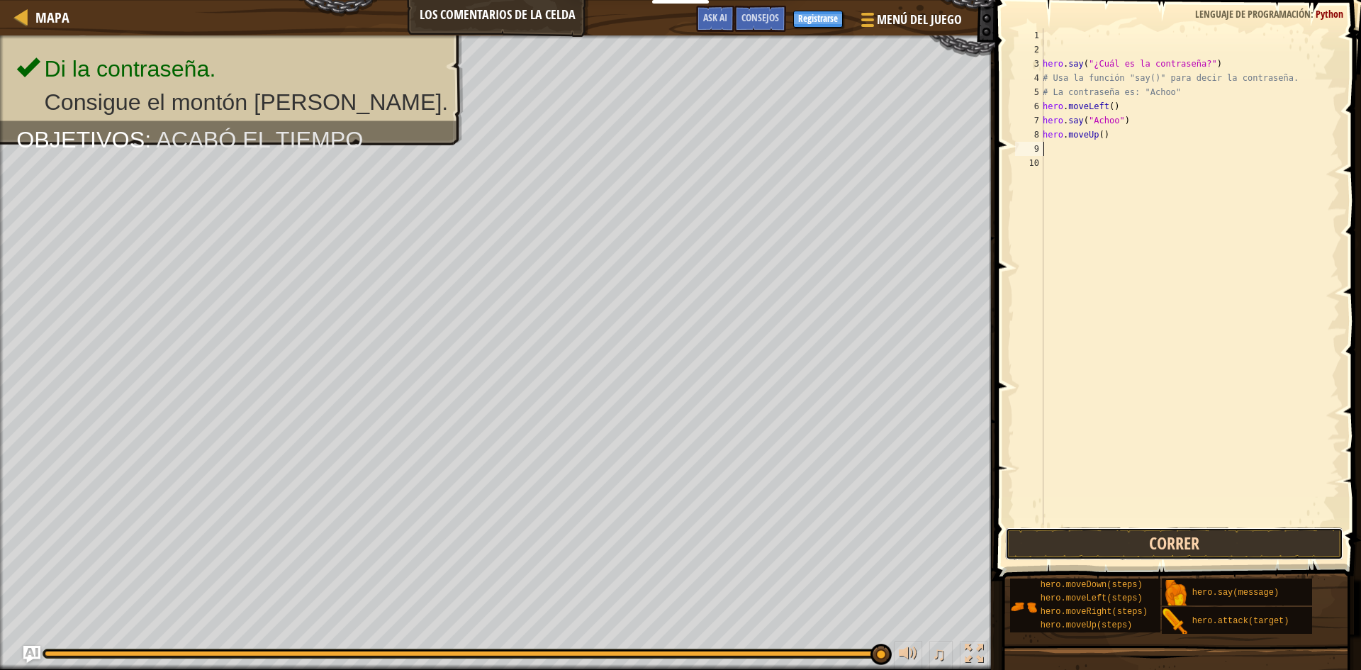
click at [1100, 540] on button "Correr" at bounding box center [1174, 543] width 338 height 33
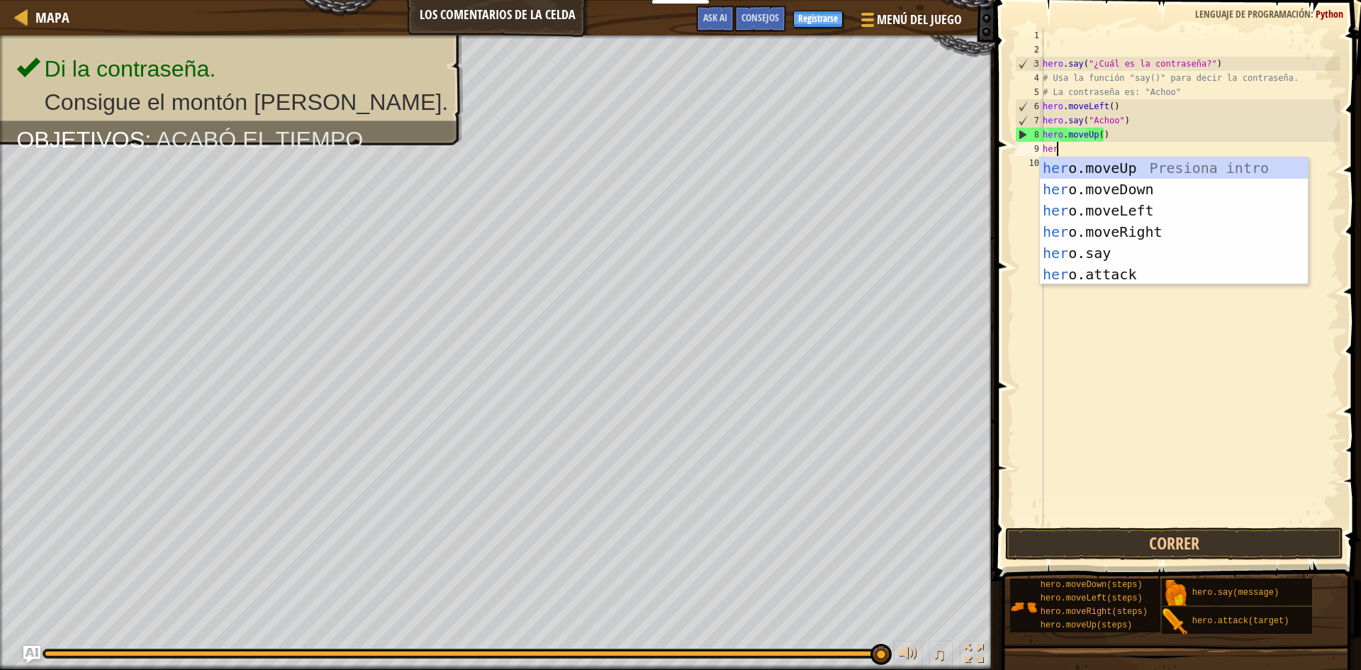
scroll to position [6, 1]
type textarea "hero"
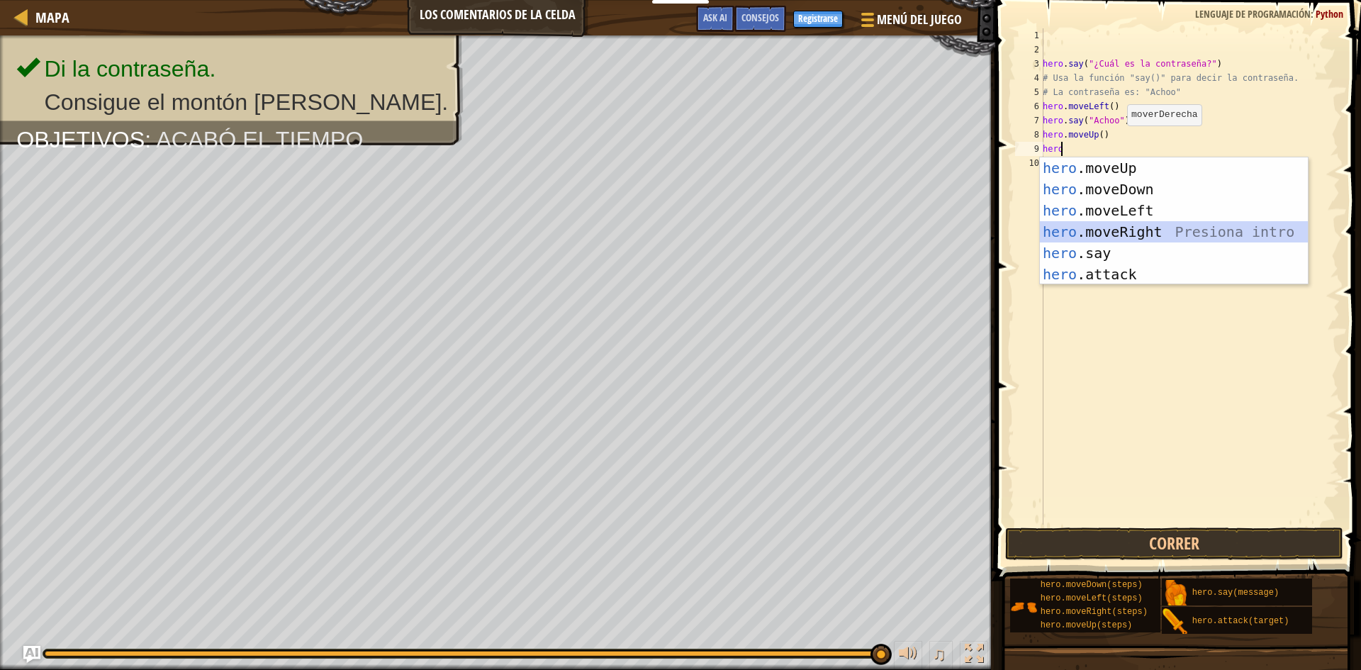
click at [1108, 230] on div "hero .moveUp Presiona intro hero .moveDown Presiona intro hero .moveLeft Presio…" at bounding box center [1174, 242] width 268 height 170
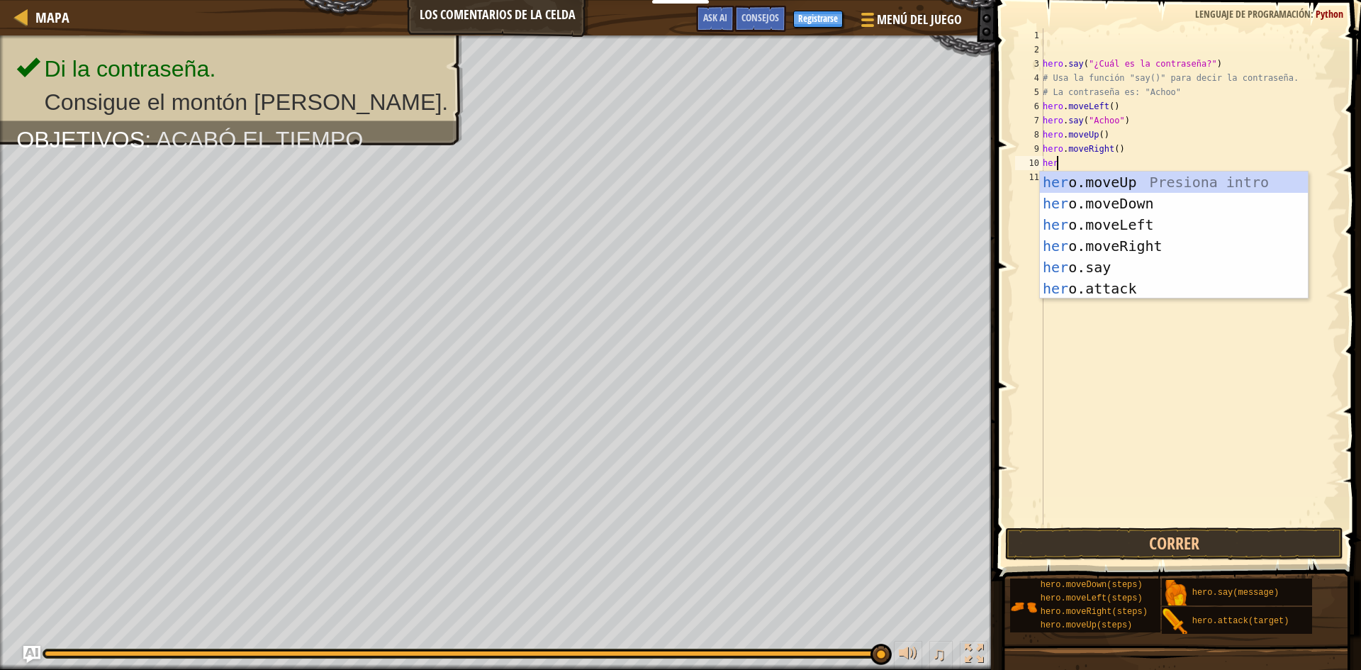
type textarea "hero"
click at [1050, 191] on div "hero .moveUp Presiona intro hero .moveDown Presiona intro hero .moveLeft Presio…" at bounding box center [1174, 257] width 268 height 170
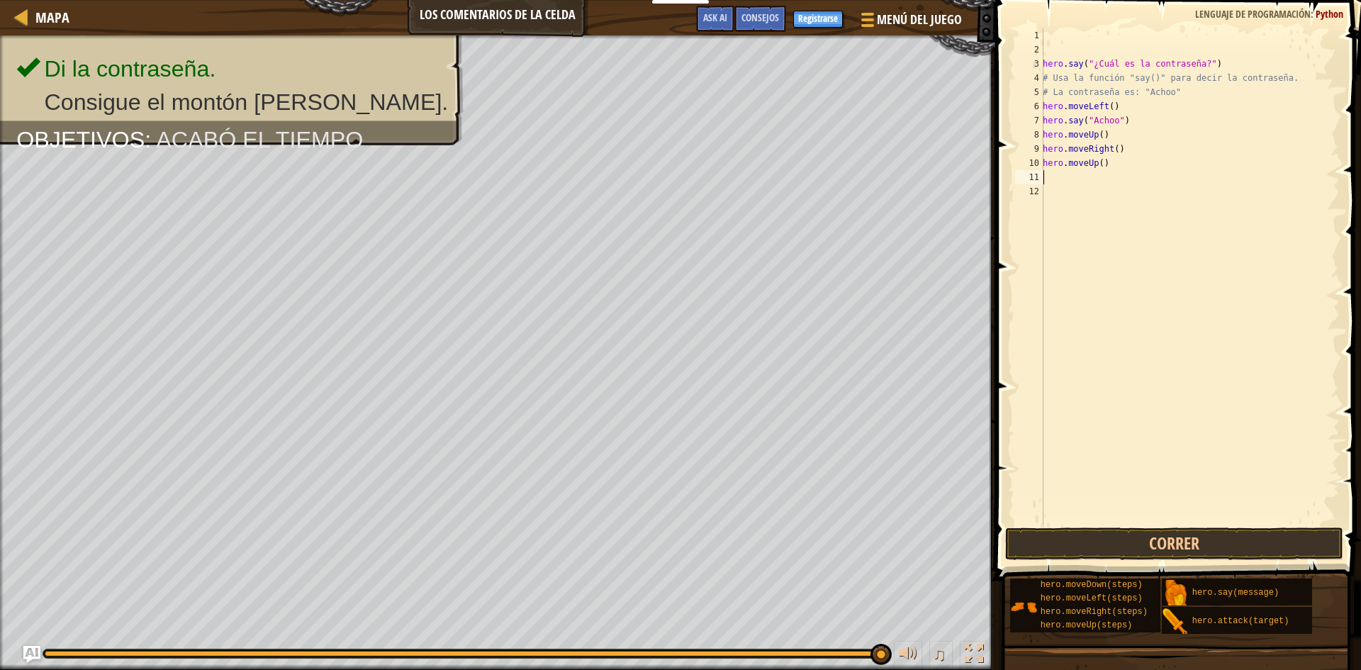
scroll to position [6, 0]
click at [1130, 544] on button "Correr" at bounding box center [1174, 543] width 338 height 33
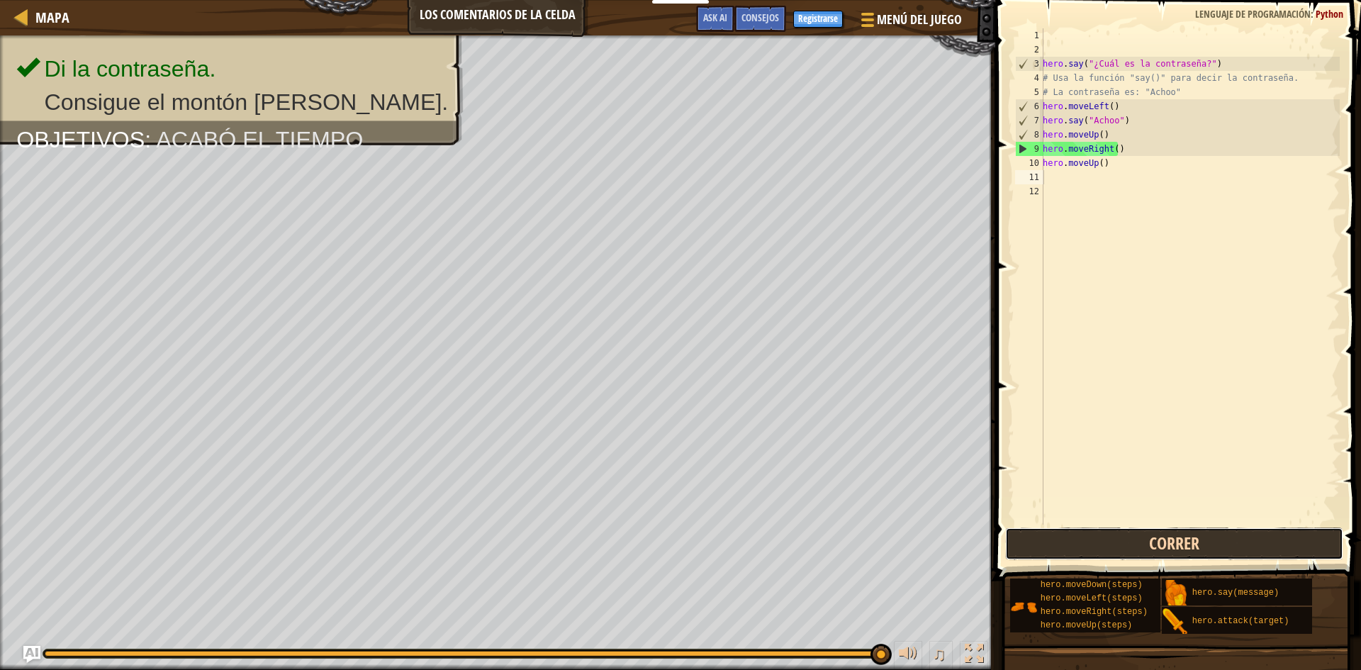
click at [1201, 547] on button "Correr" at bounding box center [1174, 543] width 338 height 33
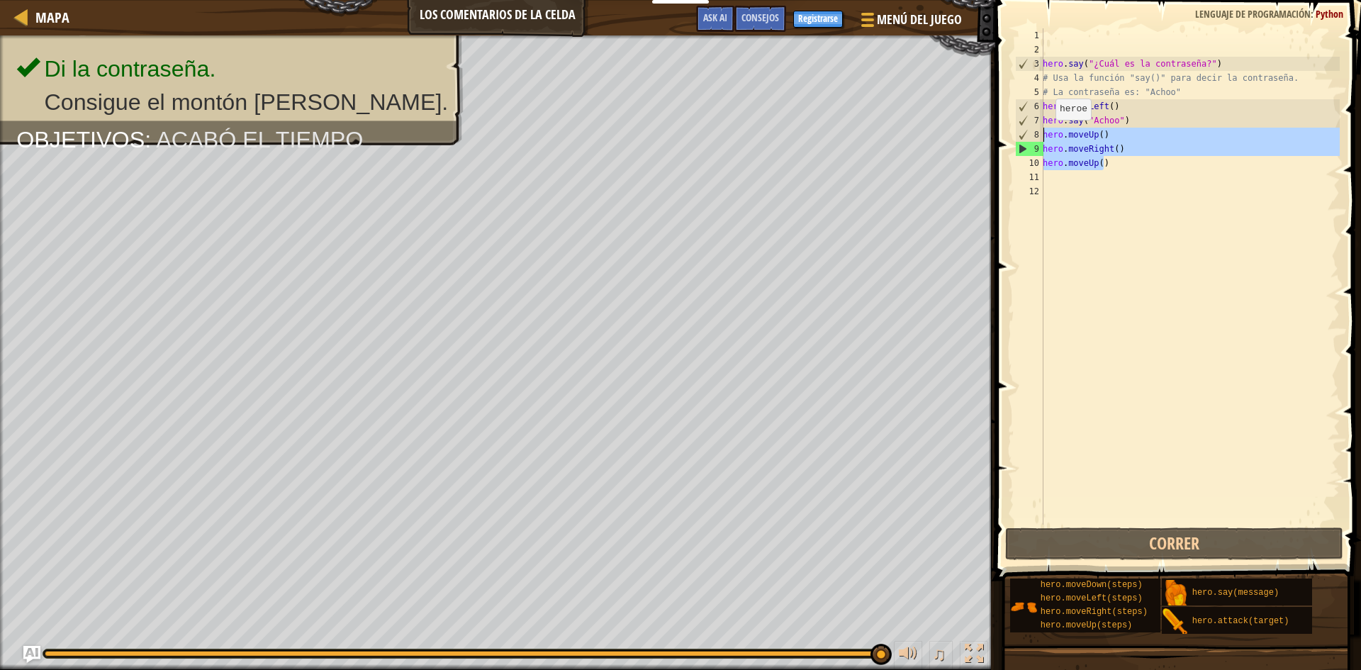
drag, startPoint x: 1119, startPoint y: 164, endPoint x: 1038, endPoint y: 128, distance: 89.2
click at [1038, 128] on div "1 2 3 4 5 6 7 8 9 10 11 12 hero . say ( "¿Cuál es la contraseña?" ) # Usa la fu…" at bounding box center [1175, 276] width 327 height 496
type textarea "hero.moveUp() hero.moveRight()"
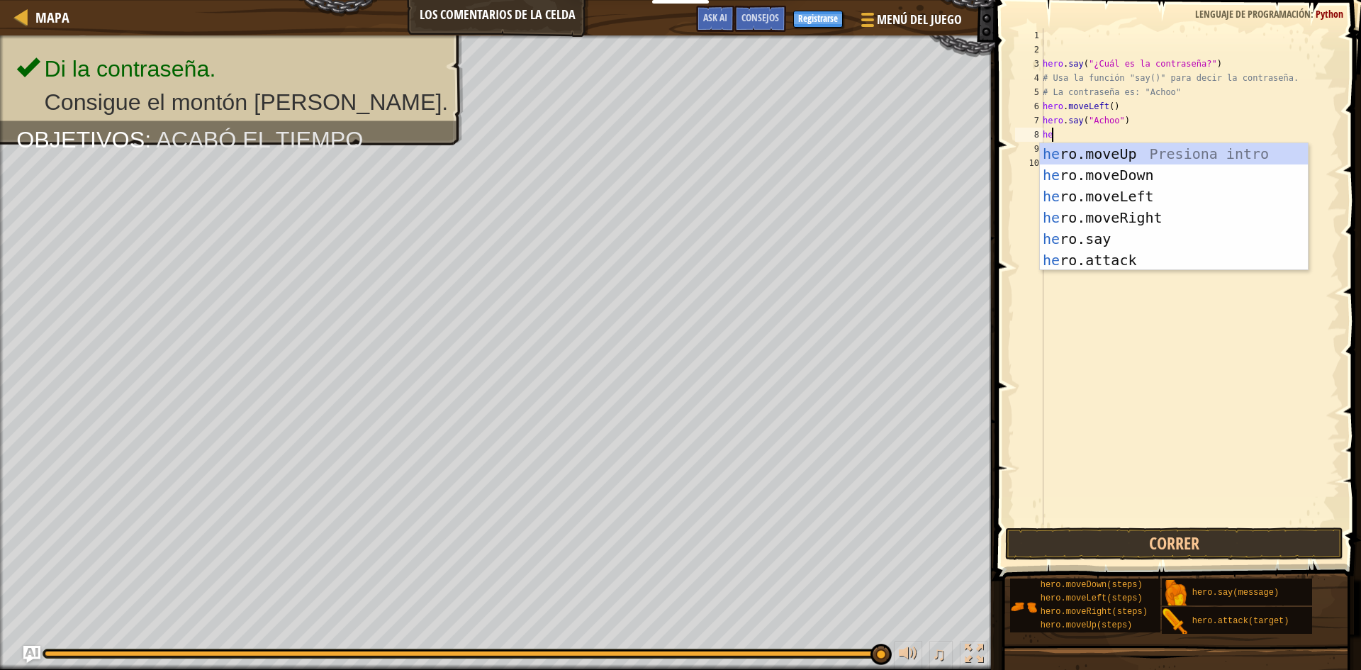
type textarea "her"
click at [1125, 223] on div "her o.moveUp Presiona intro her o.moveDown Presiona intro her o.moveLeft Presio…" at bounding box center [1174, 228] width 268 height 170
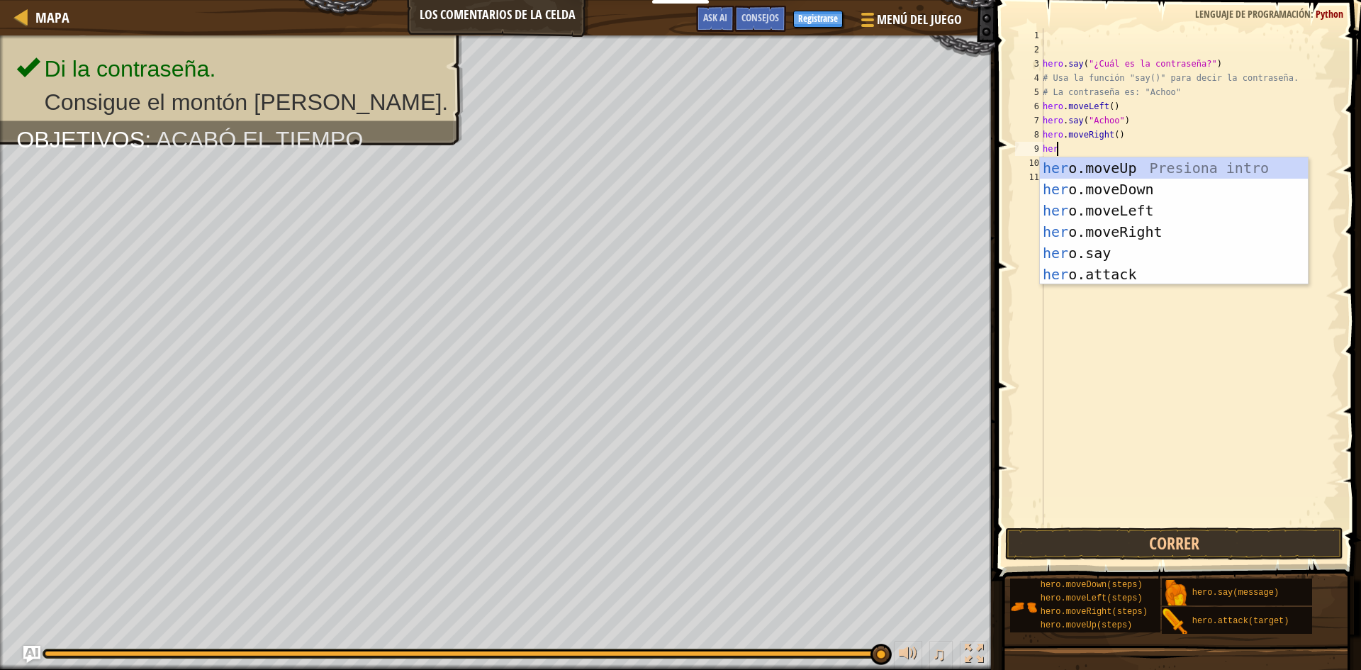
type textarea "hero"
click at [1130, 170] on div "hero .moveUp Presiona intro hero .moveDown Presiona intro hero .moveLeft Presio…" at bounding box center [1174, 242] width 268 height 170
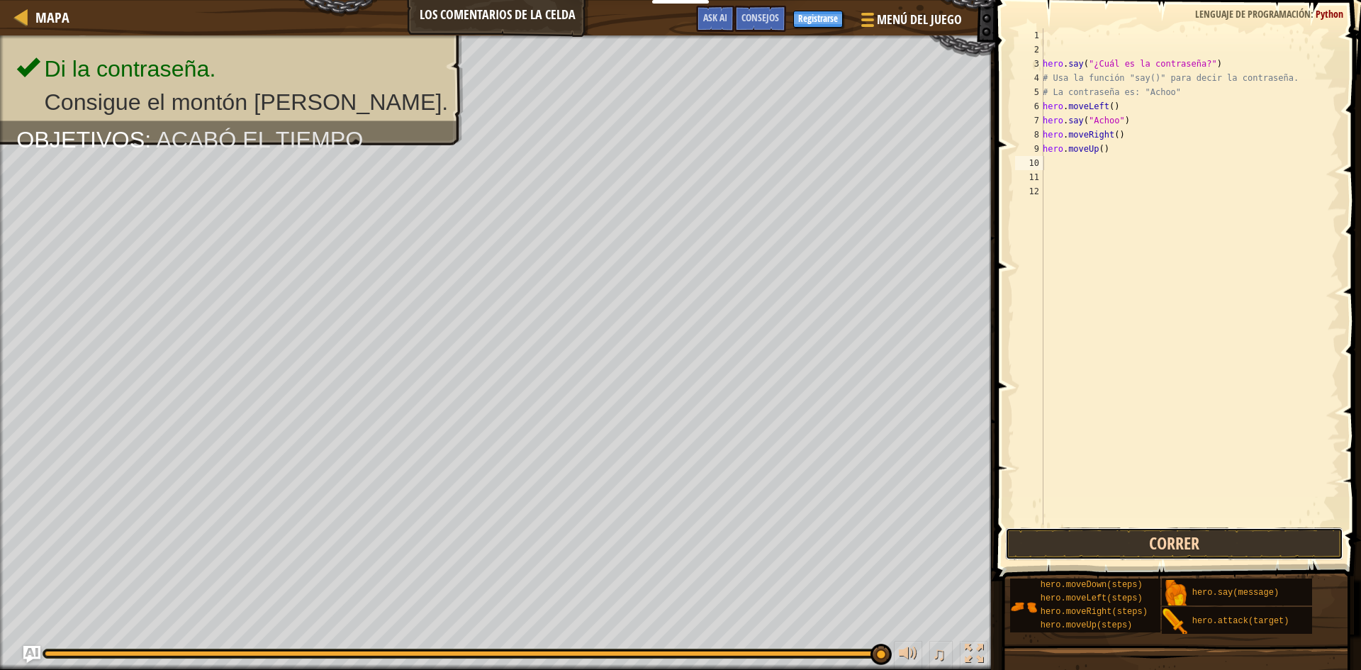
click at [1133, 545] on button "Correr" at bounding box center [1174, 543] width 338 height 33
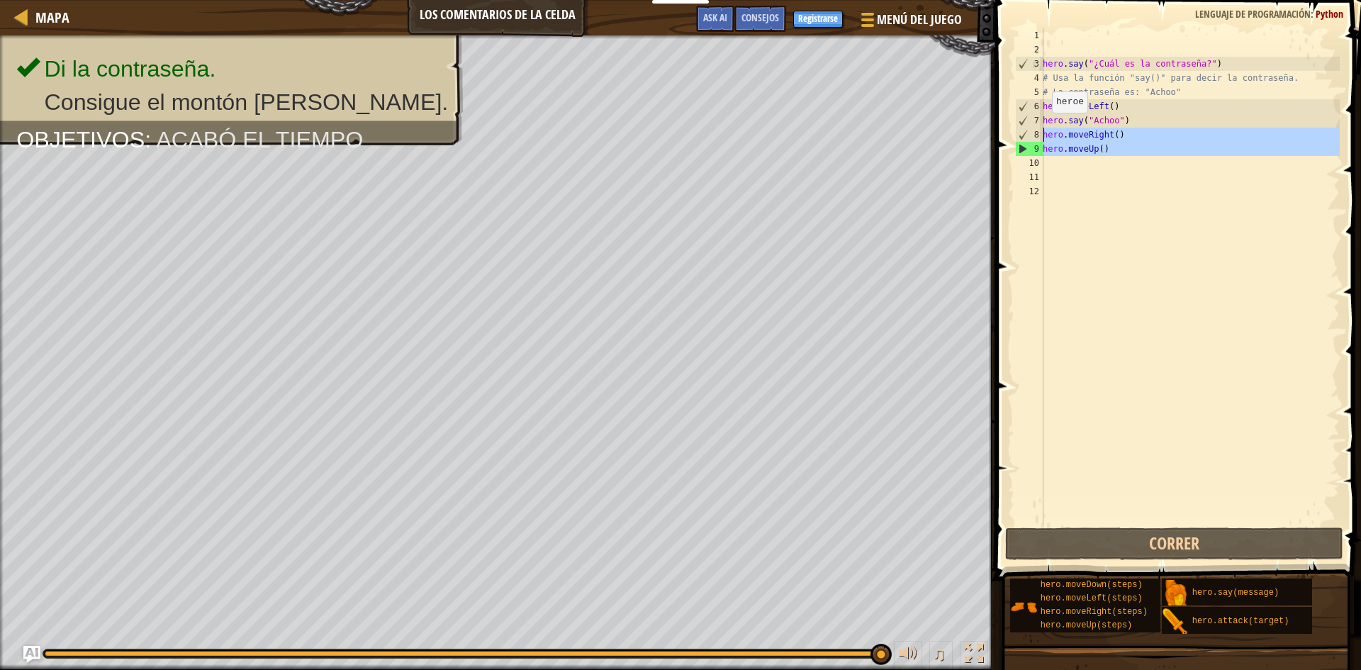
drag, startPoint x: 1113, startPoint y: 161, endPoint x: 1040, endPoint y: 131, distance: 78.8
click at [1040, 131] on div "1 2 3 4 5 6 7 8 9 10 11 12 hero . say ( "¿Cuál es la contraseña?" ) # Usa la fu…" at bounding box center [1175, 276] width 327 height 496
type textarea "hero.moveRight() hero.moveUp()"
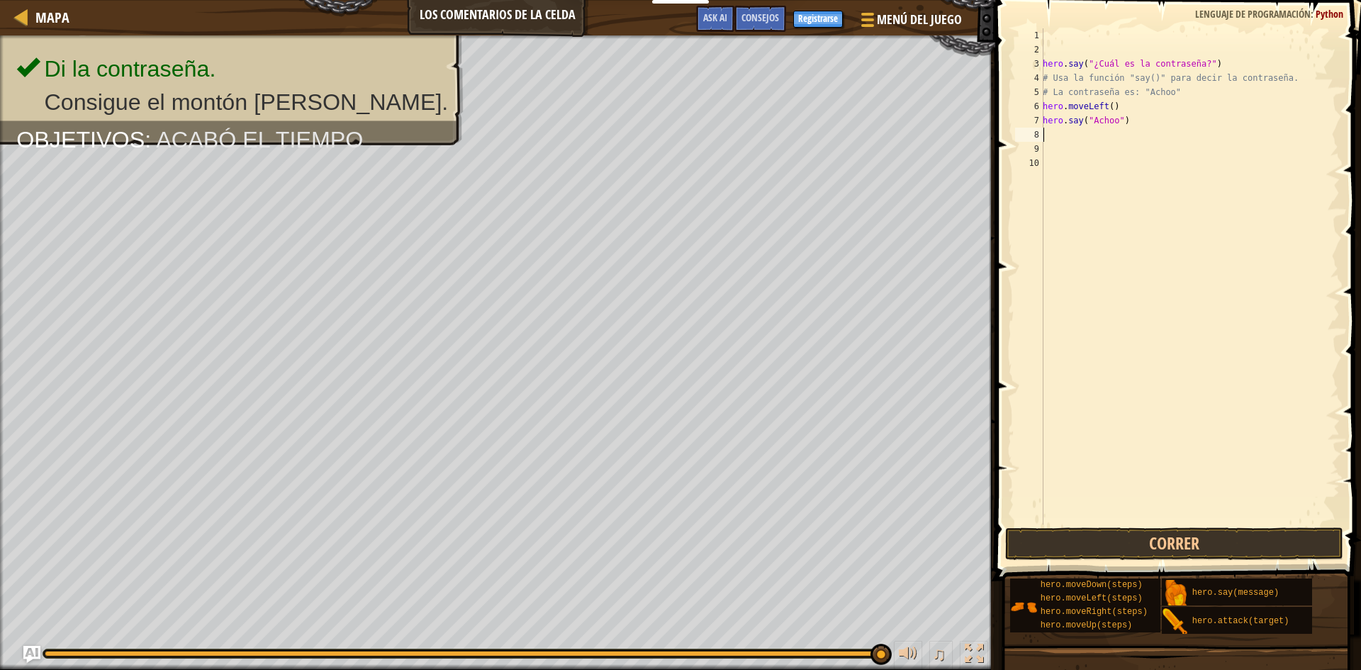
click at [1050, 133] on div "hero . say ( "¿Cuál es la contraseña?" ) # Usa la función "say()" para decir la…" at bounding box center [1190, 290] width 300 height 524
click at [1181, 542] on button "Correr" at bounding box center [1174, 543] width 338 height 33
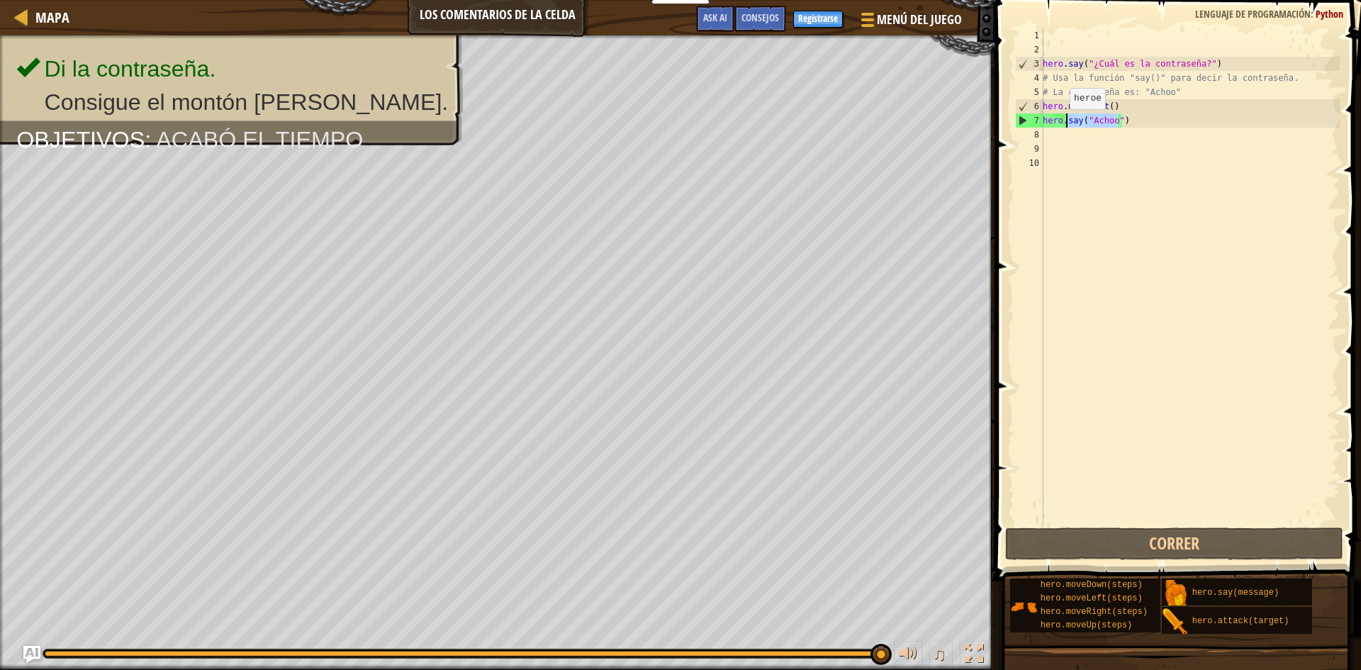
drag, startPoint x: 1118, startPoint y: 122, endPoint x: 1060, endPoint y: 123, distance: 57.4
click at [1060, 123] on div "hero . say ( "¿Cuál es la contraseña?" ) # Usa la función "say()" para decir la…" at bounding box center [1190, 290] width 300 height 524
drag, startPoint x: 1127, startPoint y: 116, endPoint x: 1041, endPoint y: 118, distance: 85.8
click at [1041, 118] on div "hero.say("Achoo") 1 2 3 4 5 6 7 8 9 10 hero . say ( "¿Cuál es la contraseña?" )…" at bounding box center [1175, 276] width 327 height 496
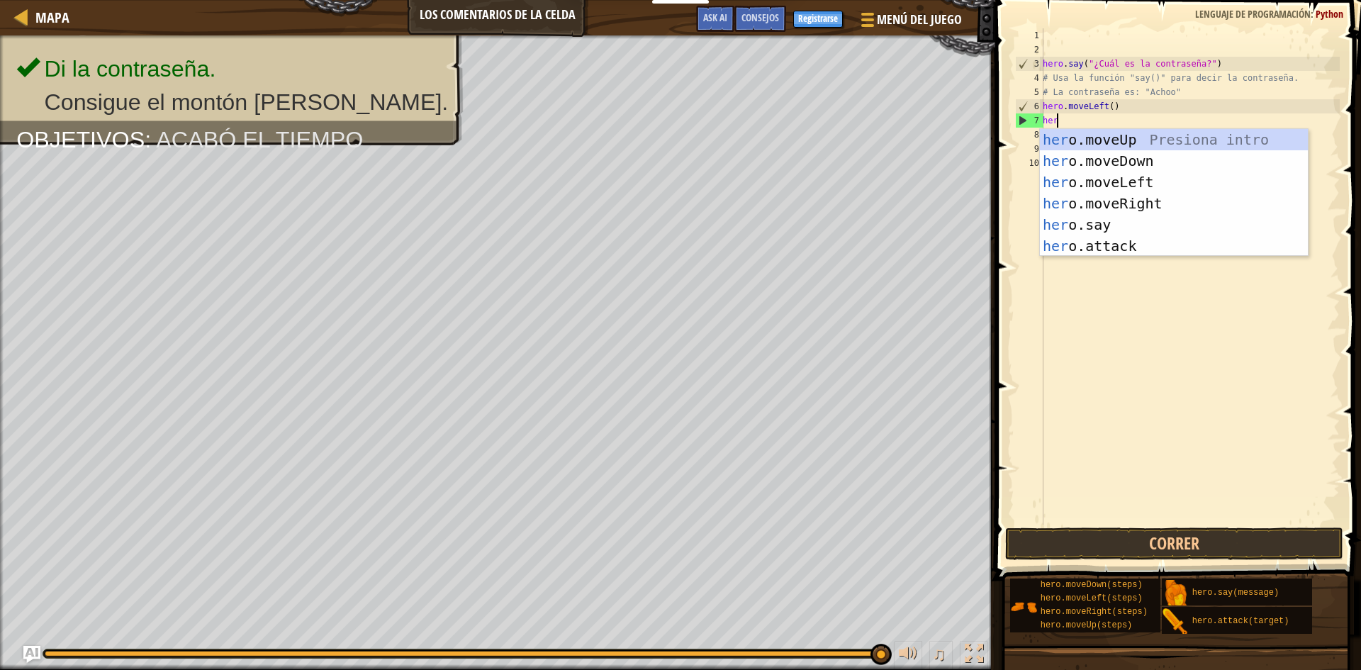
scroll to position [6, 1]
type textarea "hero"
click at [1052, 142] on div "hero .moveUp Presiona intro hero .moveDown Presiona intro hero .moveLeft Presio…" at bounding box center [1174, 214] width 268 height 170
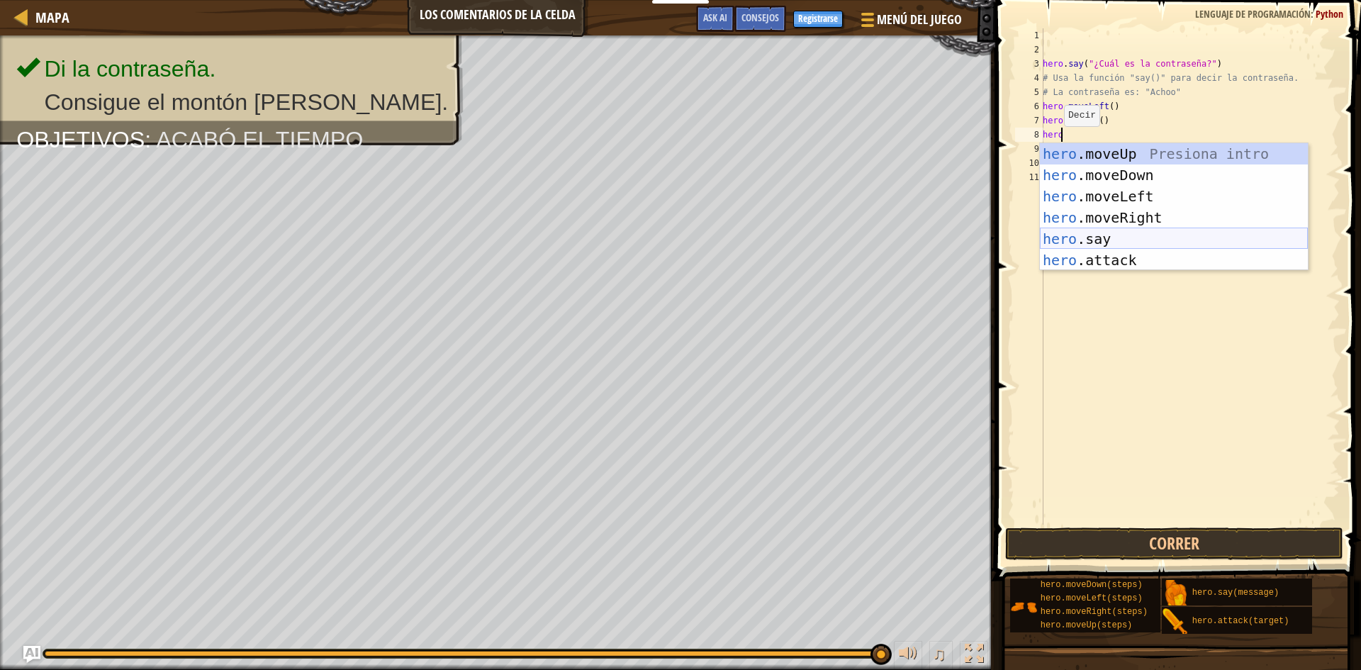
click at [1097, 240] on div "hero .moveUp Presiona intro hero .moveDown Presiona intro hero .moveLeft Presio…" at bounding box center [1174, 228] width 268 height 170
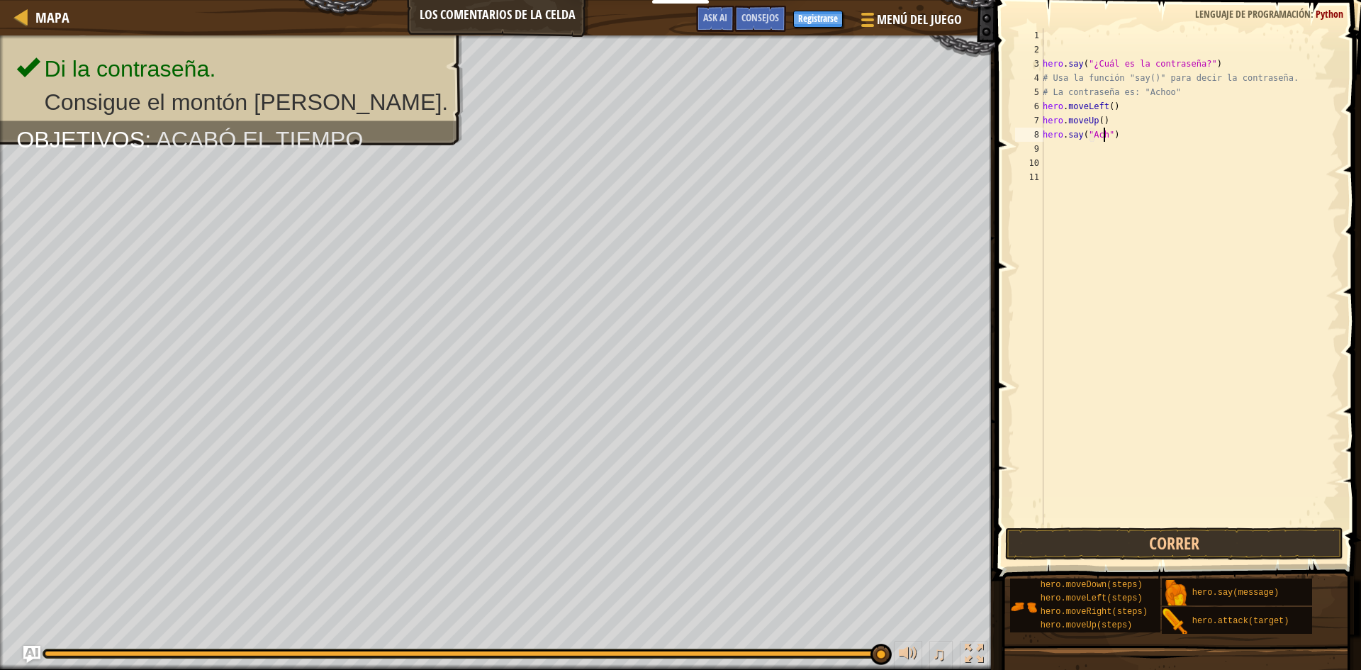
scroll to position [6, 6]
type textarea "hero.say("Achoo")"
click at [1145, 540] on button "Correr" at bounding box center [1174, 543] width 338 height 33
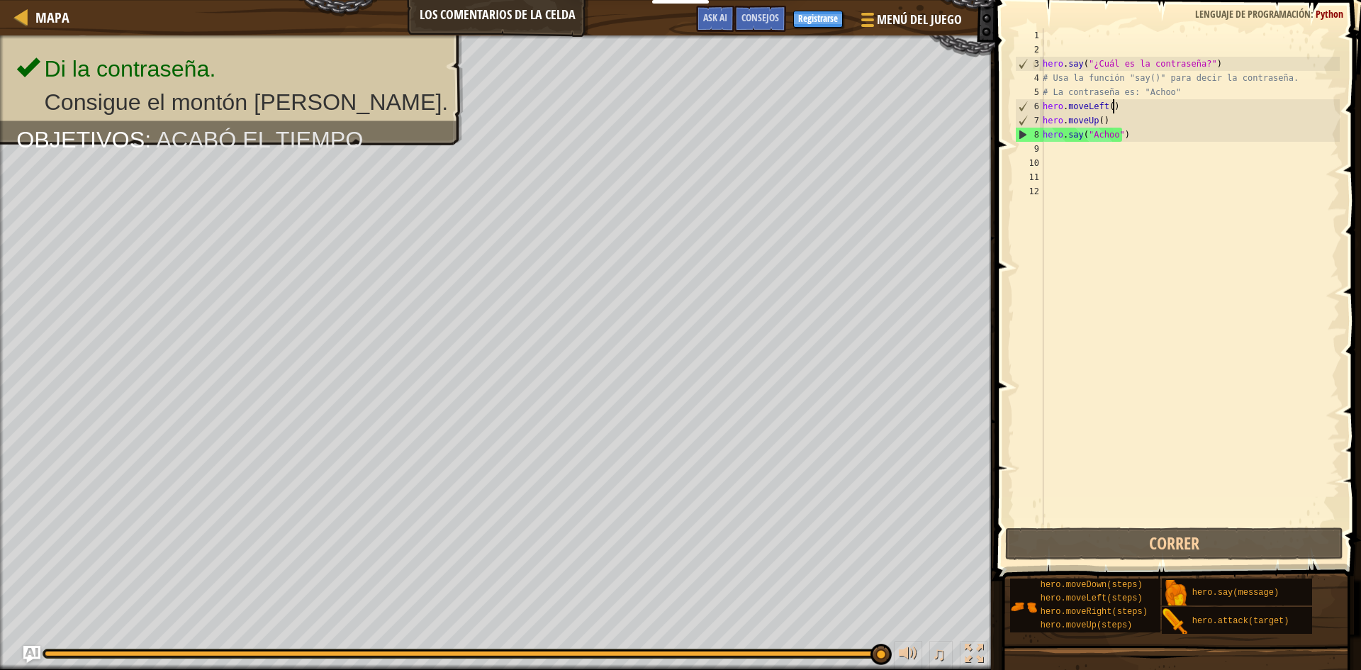
click at [1124, 108] on div "hero . say ( "¿Cuál es la contraseña?" ) # Usa la función "say()" para decir la…" at bounding box center [1190, 290] width 300 height 524
click at [1195, 97] on div "hero . say ( "¿Cuál es la contraseña?" ) # Usa la función "say()" para decir la…" at bounding box center [1190, 290] width 300 height 524
drag, startPoint x: 1123, startPoint y: 135, endPoint x: 1028, endPoint y: 140, distance: 95.1
click at [1028, 140] on div "# La contraseña es: "Achoo" 1 2 3 4 5 6 7 8 9 10 11 12 hero . say ( "¿Cuál es l…" at bounding box center [1175, 276] width 327 height 496
type textarea "hero.say("Achoo")"
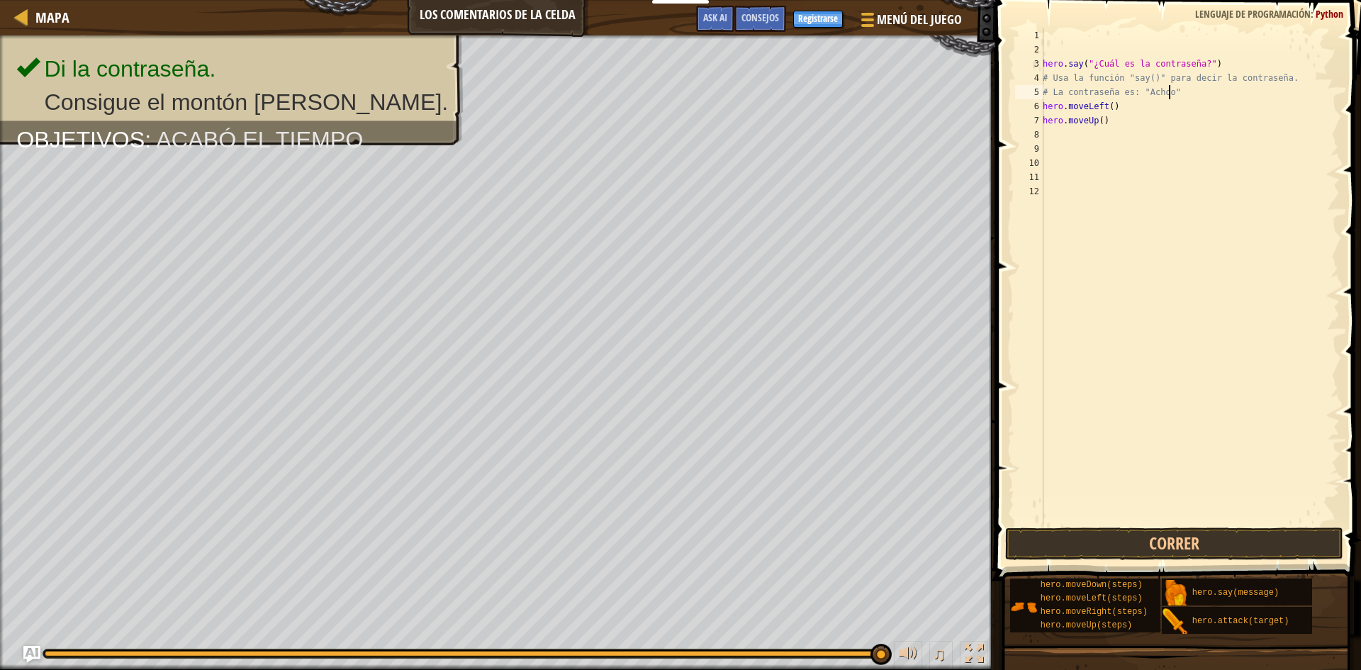
click at [1180, 93] on div "hero . say ( "¿Cuál es la contraseña?" ) # Usa la función "say()" para decir la…" at bounding box center [1190, 290] width 300 height 524
type textarea "# La contraseña es: "Achoo""
paste textarea "hero.say("Achoo")"
click at [1123, 132] on div "hero . say ( "¿Cuál es la contraseña?" ) # Usa la función "say()" para decir la…" at bounding box center [1190, 290] width 300 height 524
click at [1099, 135] on div "hero . say ( "¿Cuál es la contraseña?" ) # Usa la función "say()" para decir la…" at bounding box center [1190, 290] width 300 height 524
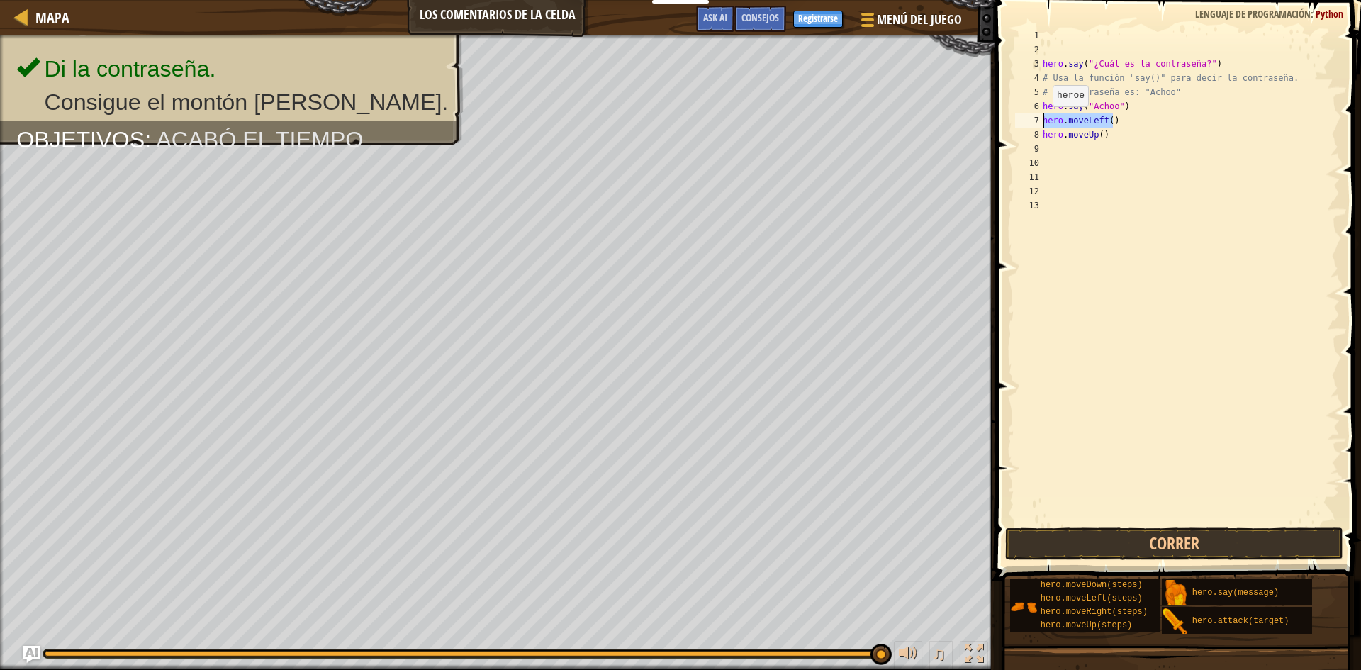
drag, startPoint x: 1125, startPoint y: 123, endPoint x: 1026, endPoint y: 120, distance: 98.5
click at [1026, 120] on div "hero.moveUp() 1 2 3 4 5 6 7 8 9 10 11 12 13 hero . say ( "¿Cuál es la contraseñ…" at bounding box center [1175, 276] width 327 height 496
type textarea "hero.moveLeft()"
click at [1097, 118] on div "hero . say ( "¿Cuál es la contraseña?" ) # Usa la función "say()" para decir la…" at bounding box center [1190, 290] width 300 height 524
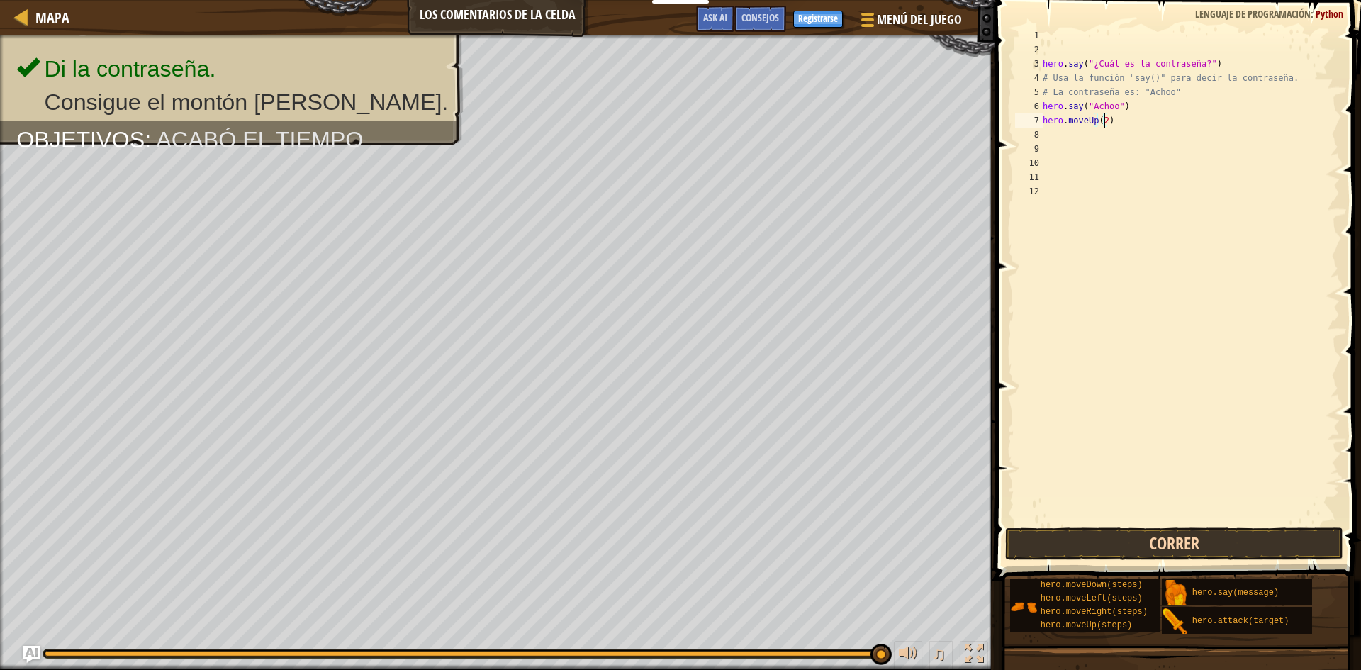
type textarea "hero.moveUp(2)"
click at [1201, 534] on button "Correr" at bounding box center [1174, 543] width 338 height 33
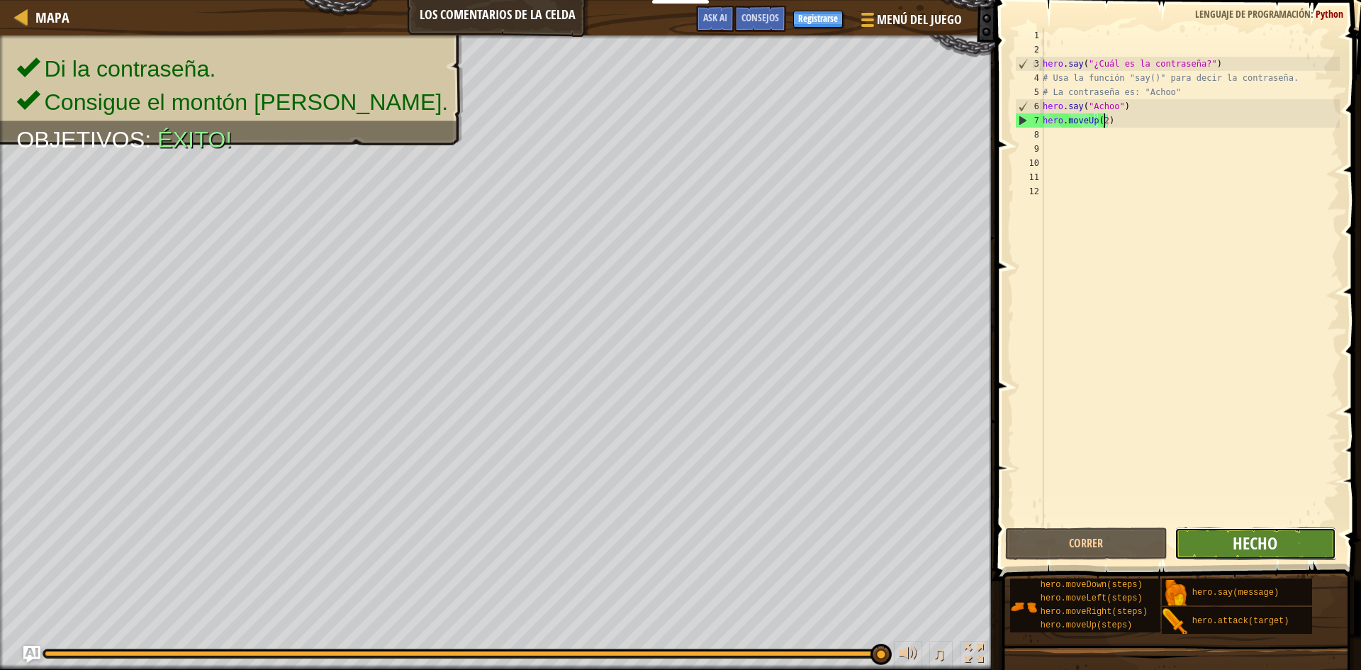
click at [1260, 542] on span "Hecho" at bounding box center [1254, 543] width 45 height 23
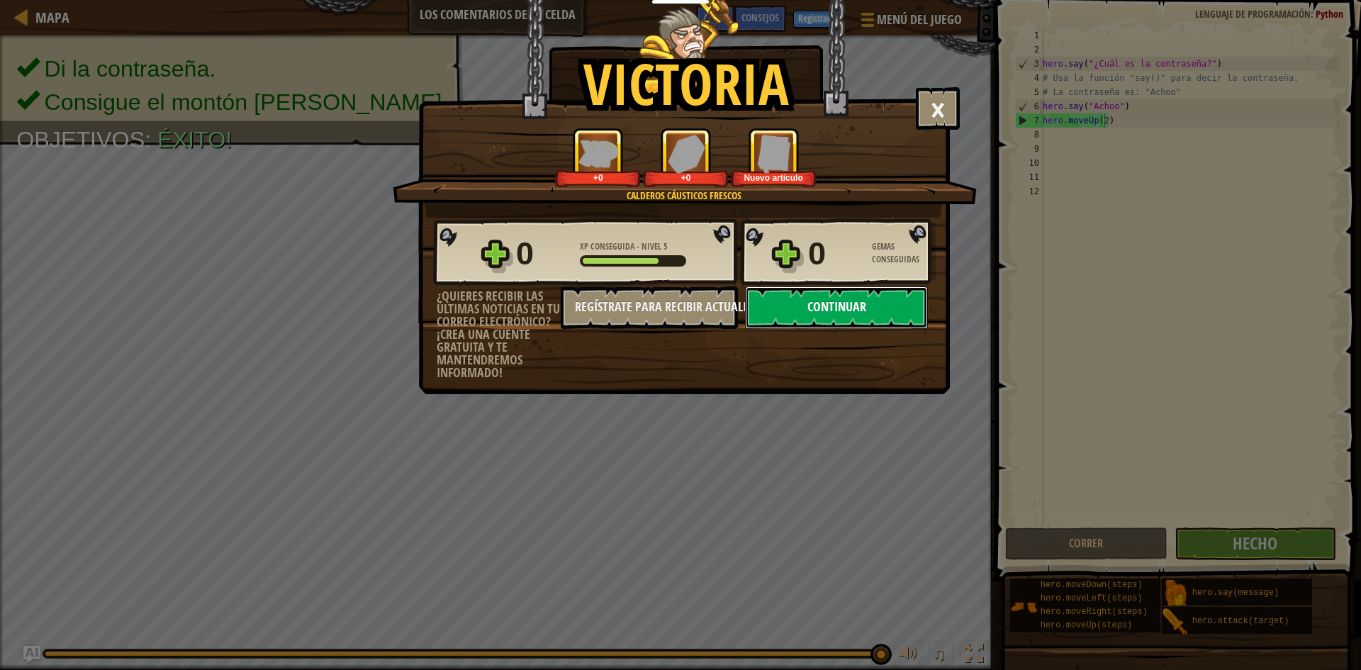
click at [838, 313] on button "Continuar" at bounding box center [836, 307] width 183 height 43
select select "es-ES"
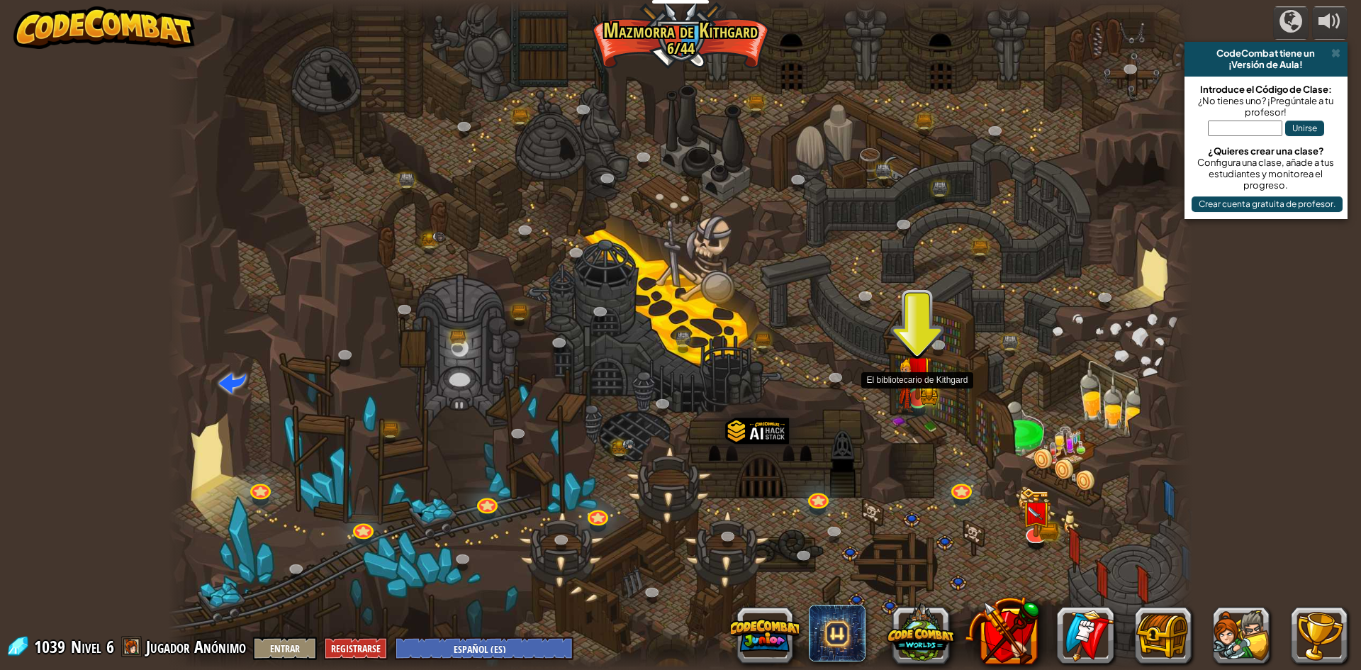
click at [911, 383] on img at bounding box center [906, 387] width 18 height 54
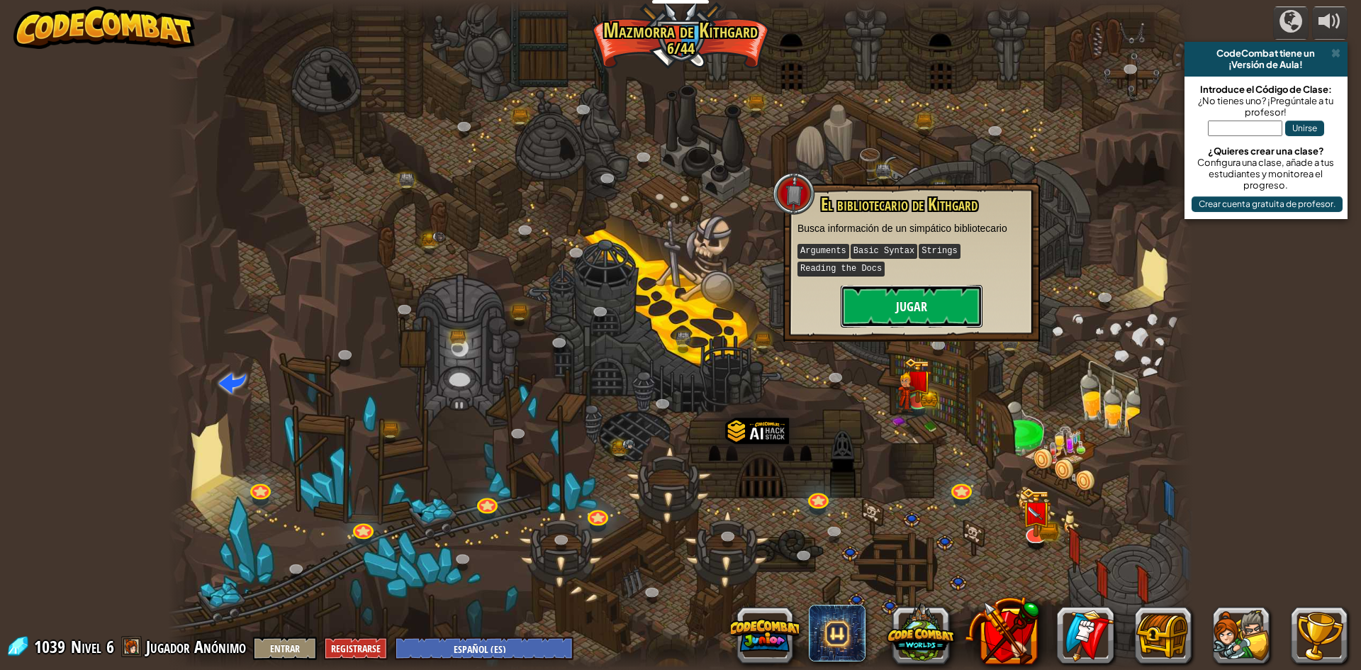
click at [915, 310] on button "Jugar" at bounding box center [912, 306] width 142 height 43
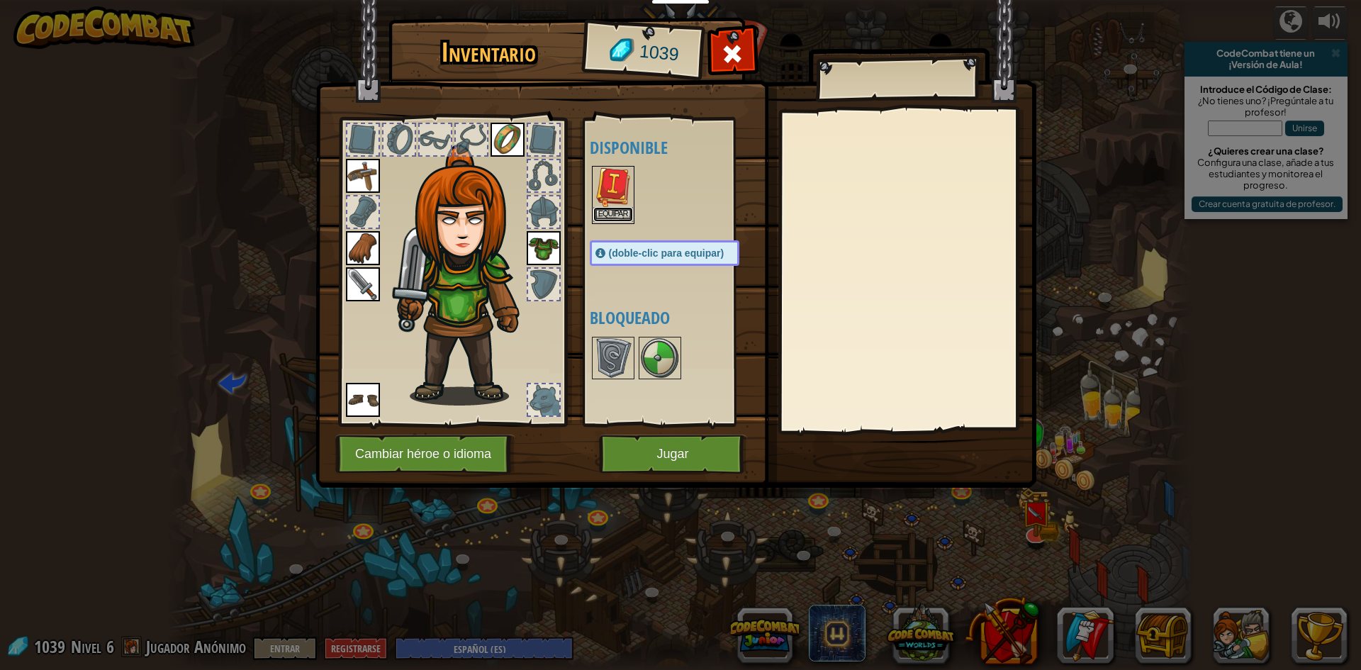
click at [622, 210] on button "Equipar" at bounding box center [613, 214] width 40 height 15
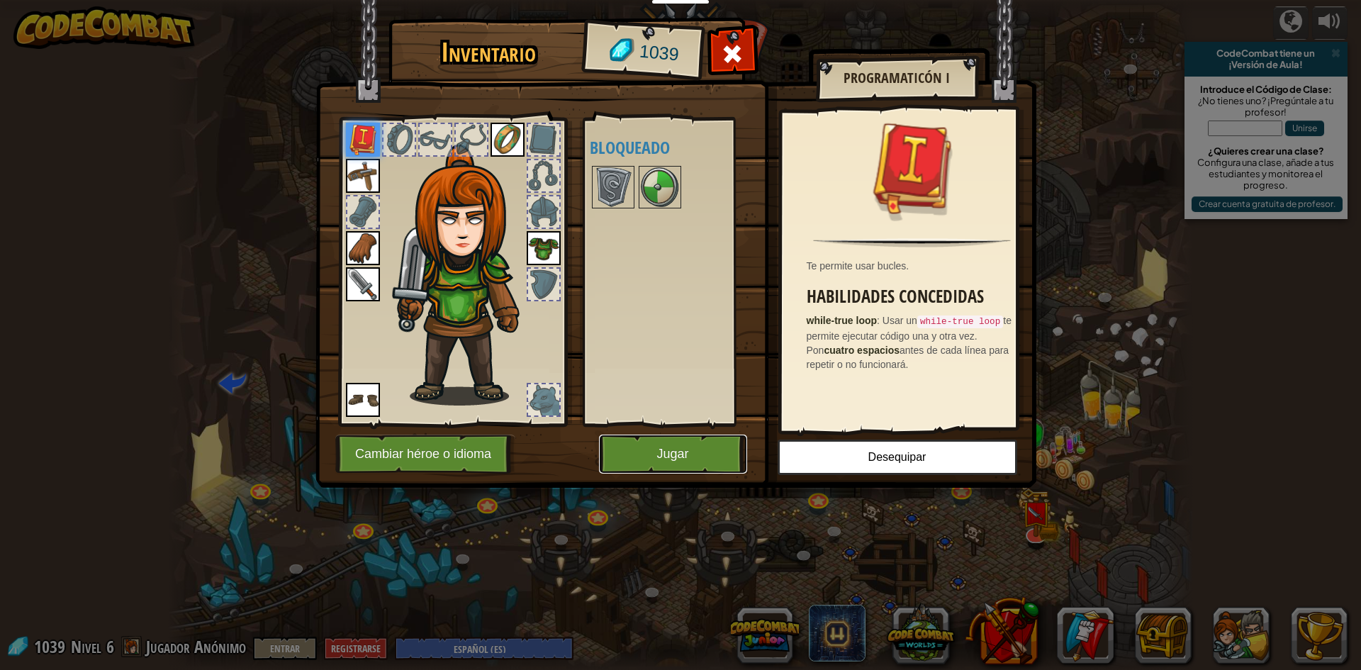
click at [690, 453] on button "Jugar" at bounding box center [673, 453] width 148 height 39
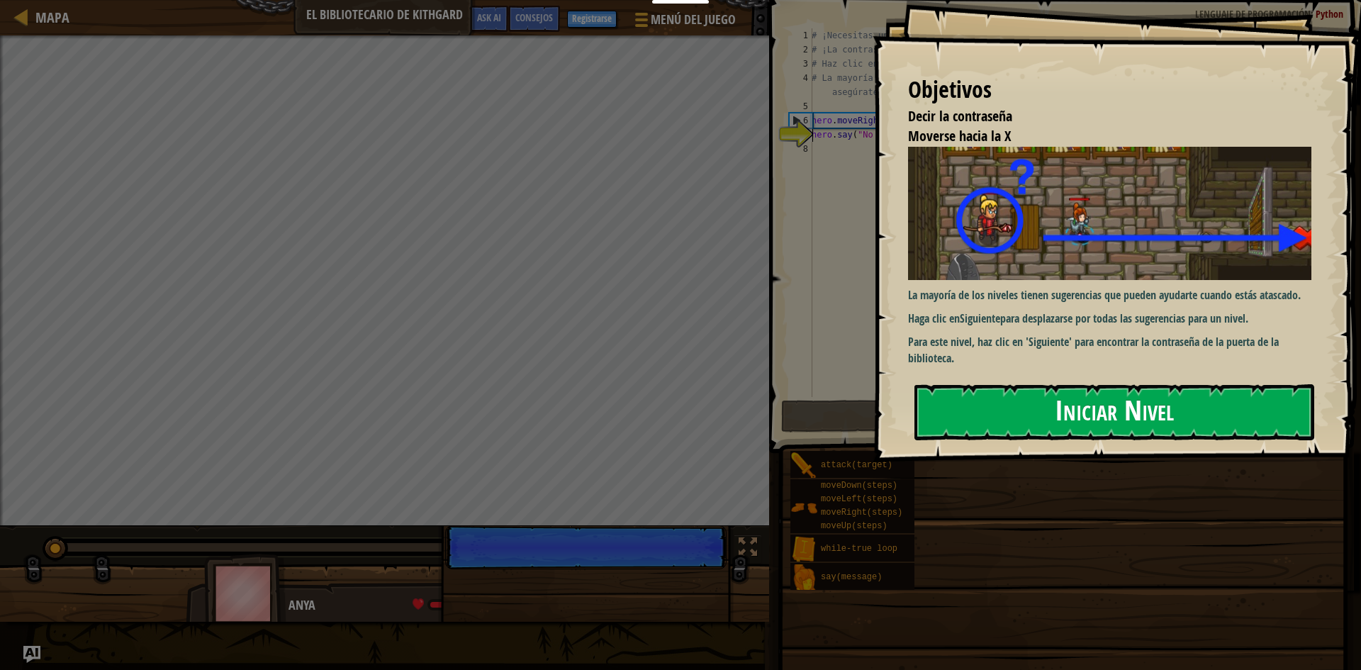
click at [1011, 399] on button "Iniciar Nivel" at bounding box center [1114, 412] width 400 height 56
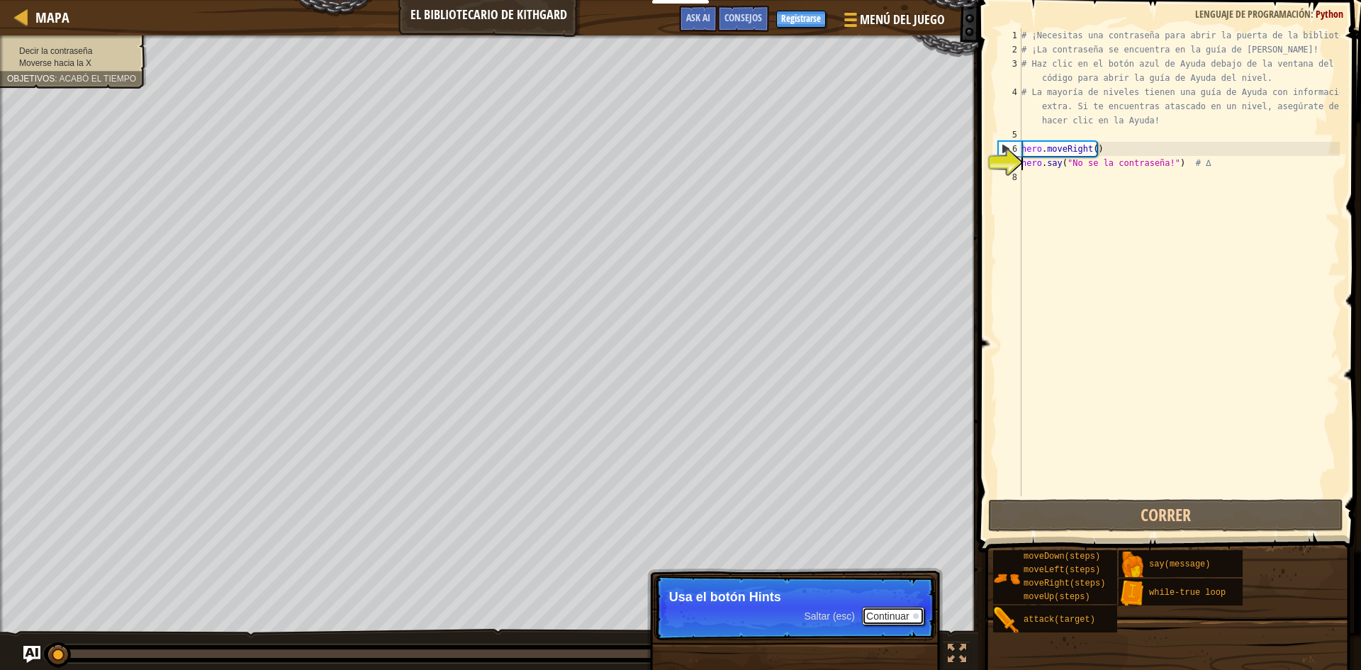
click at [892, 616] on button "Continuar" at bounding box center [893, 616] width 62 height 18
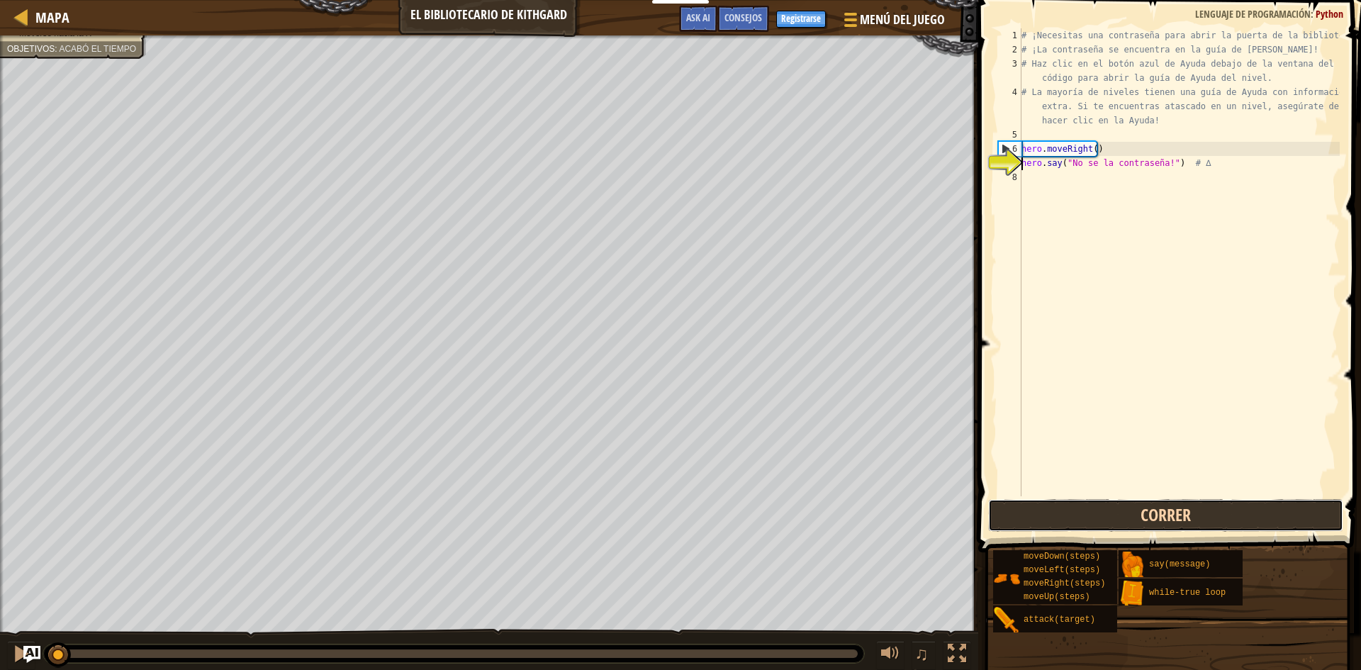
click at [1174, 513] on button "Correr" at bounding box center [1165, 515] width 355 height 33
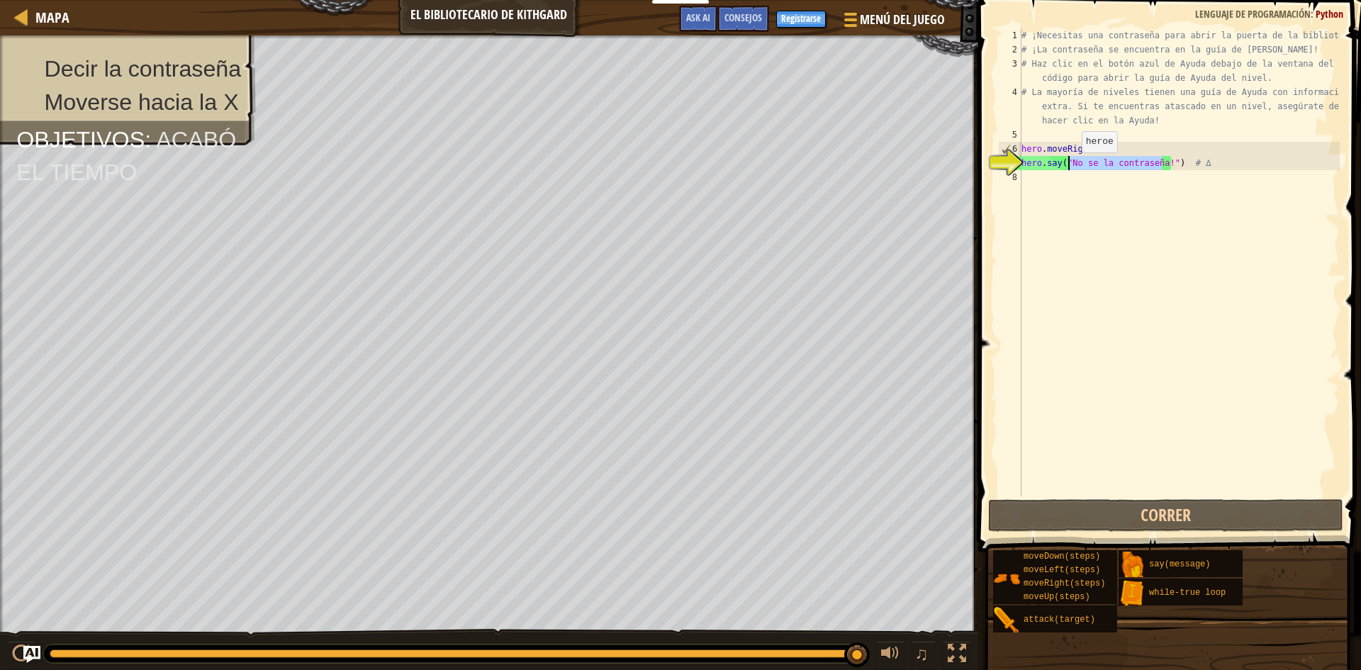
drag, startPoint x: 1160, startPoint y: 164, endPoint x: 1069, endPoint y: 167, distance: 90.8
click at [1069, 167] on div "# ¡Necesitas una contraseña para abrir la puerta de la biblioteca! # ¡La contra…" at bounding box center [1178, 276] width 321 height 496
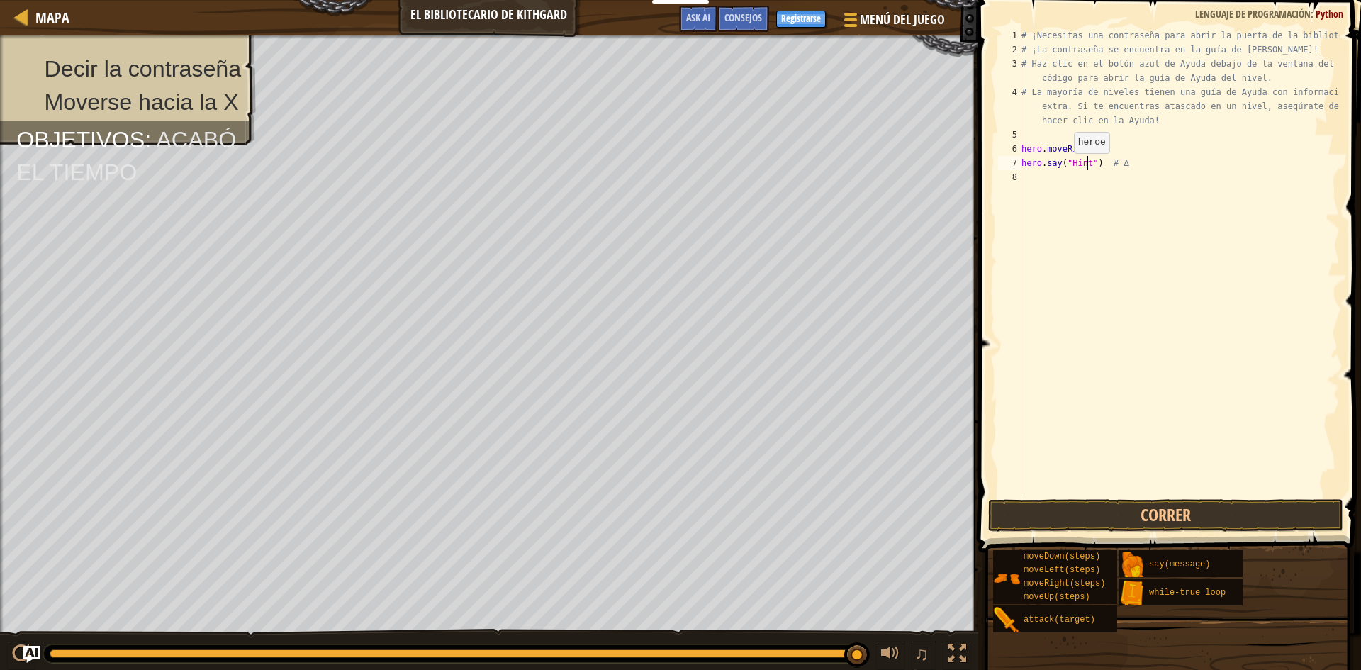
scroll to position [6, 6]
click at [1147, 519] on button "Correr" at bounding box center [1165, 515] width 355 height 33
click at [1116, 519] on button "Correr" at bounding box center [1165, 515] width 355 height 33
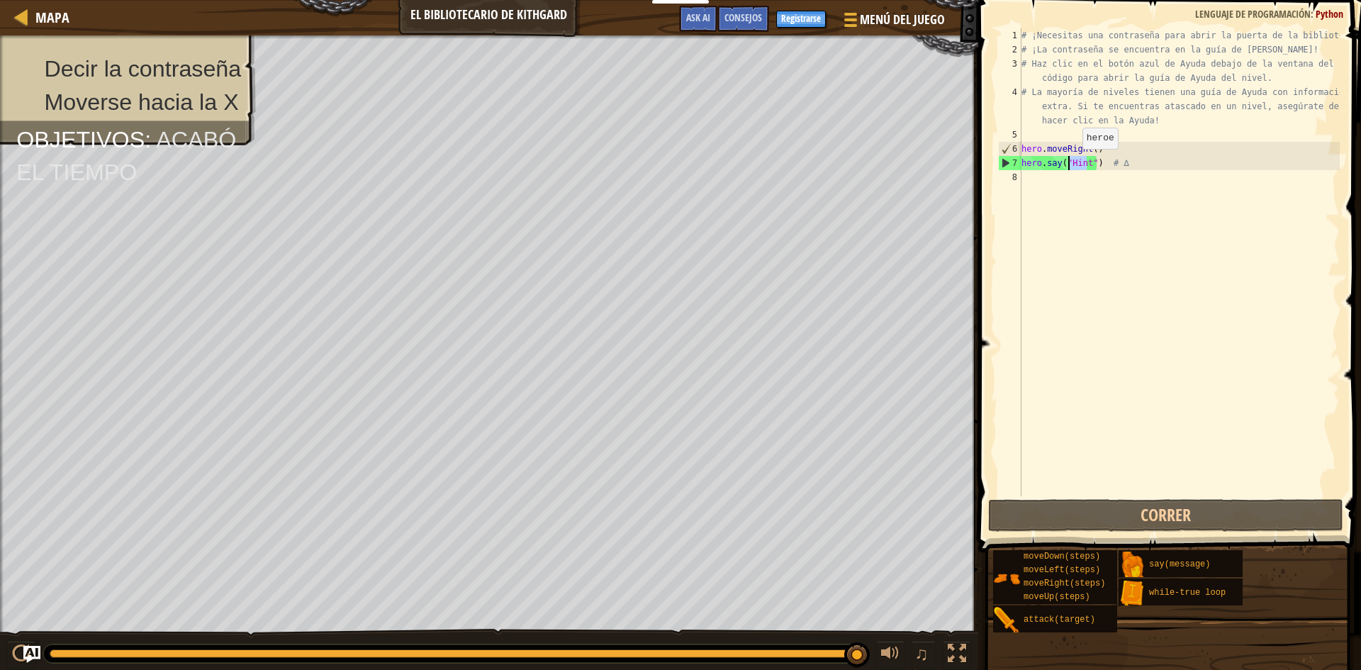
drag, startPoint x: 1086, startPoint y: 163, endPoint x: 1070, endPoint y: 163, distance: 15.6
click at [1070, 163] on div "# ¡Necesitas una contraseña para abrir la puerta de la biblioteca! # ¡La contra…" at bounding box center [1178, 276] width 321 height 496
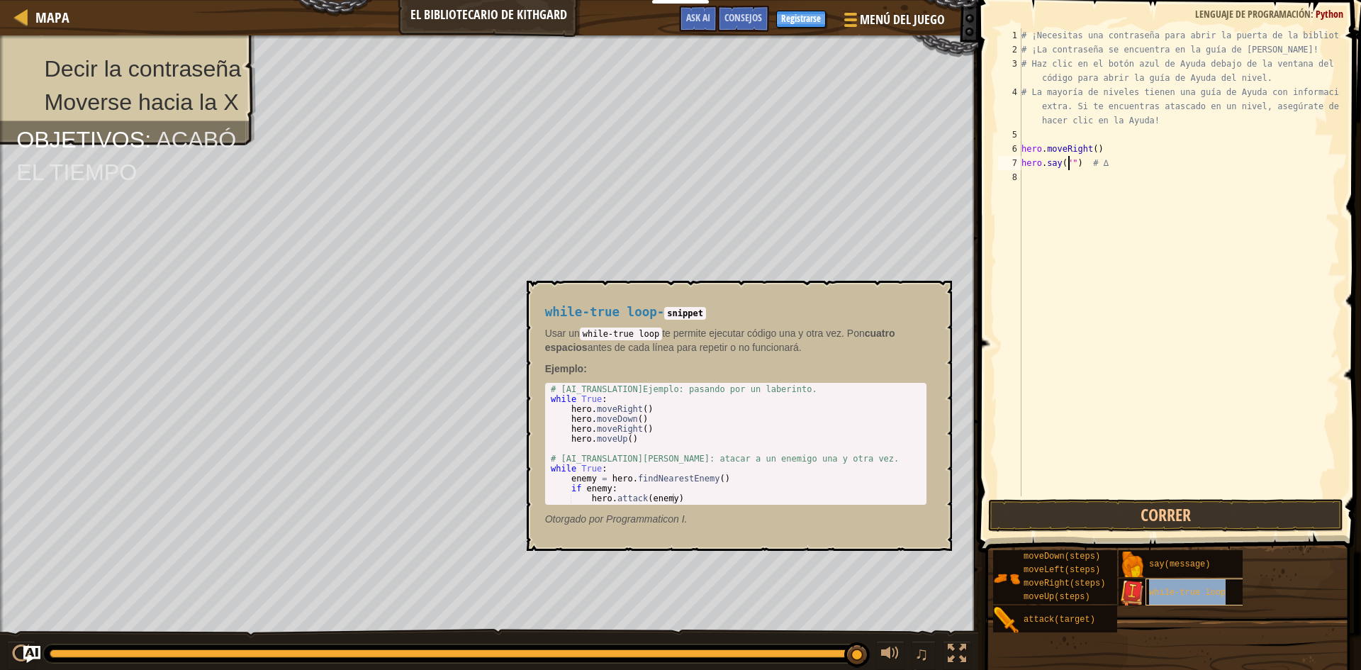
click at [1170, 586] on div "while-true loop" at bounding box center [1213, 591] width 136 height 27
click at [1135, 77] on div "# ¡Necesitas una contraseña para abrir la puerta de la biblioteca! # ¡La contra…" at bounding box center [1178, 276] width 321 height 496
click at [1167, 583] on div "while-true loop" at bounding box center [1213, 591] width 136 height 27
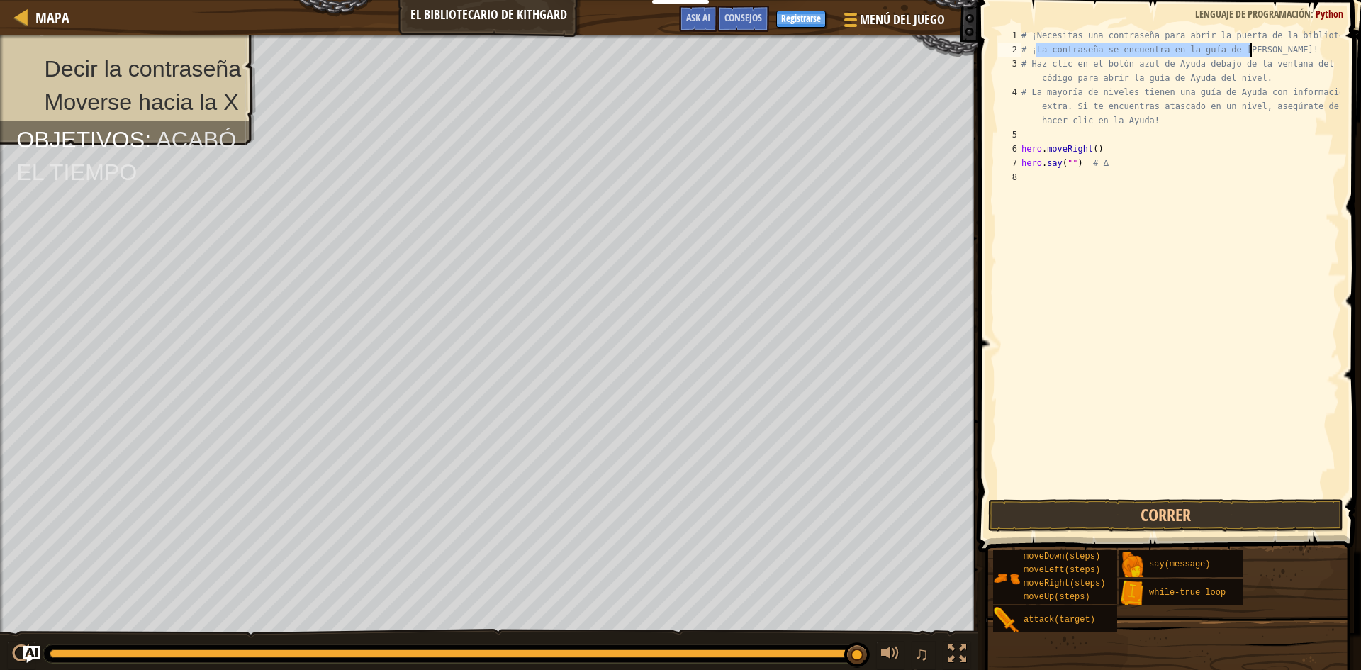
drag, startPoint x: 1034, startPoint y: 50, endPoint x: 1249, endPoint y: 43, distance: 214.8
click at [1249, 43] on div "# ¡Necesitas una contraseña para abrir la puerta de la biblioteca! # ¡La contra…" at bounding box center [1178, 276] width 321 height 496
click at [751, 23] on span "Consejos" at bounding box center [743, 17] width 38 height 13
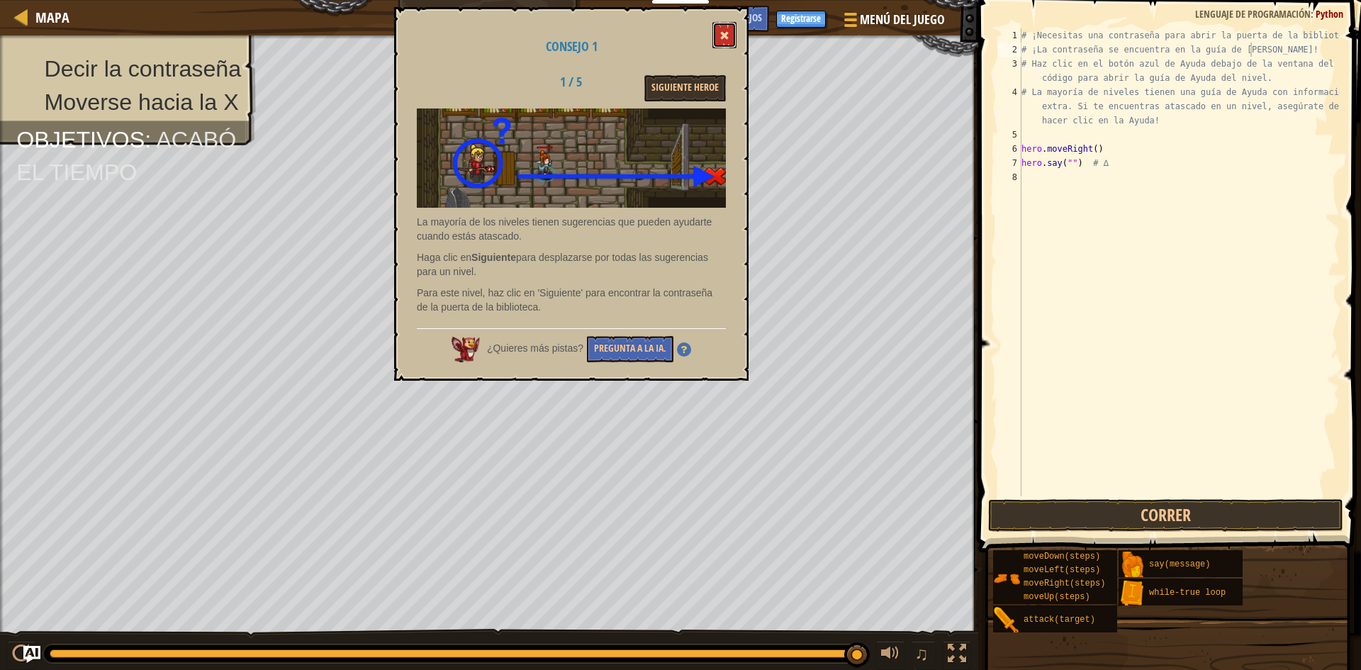
click at [726, 38] on span at bounding box center [724, 35] width 10 height 10
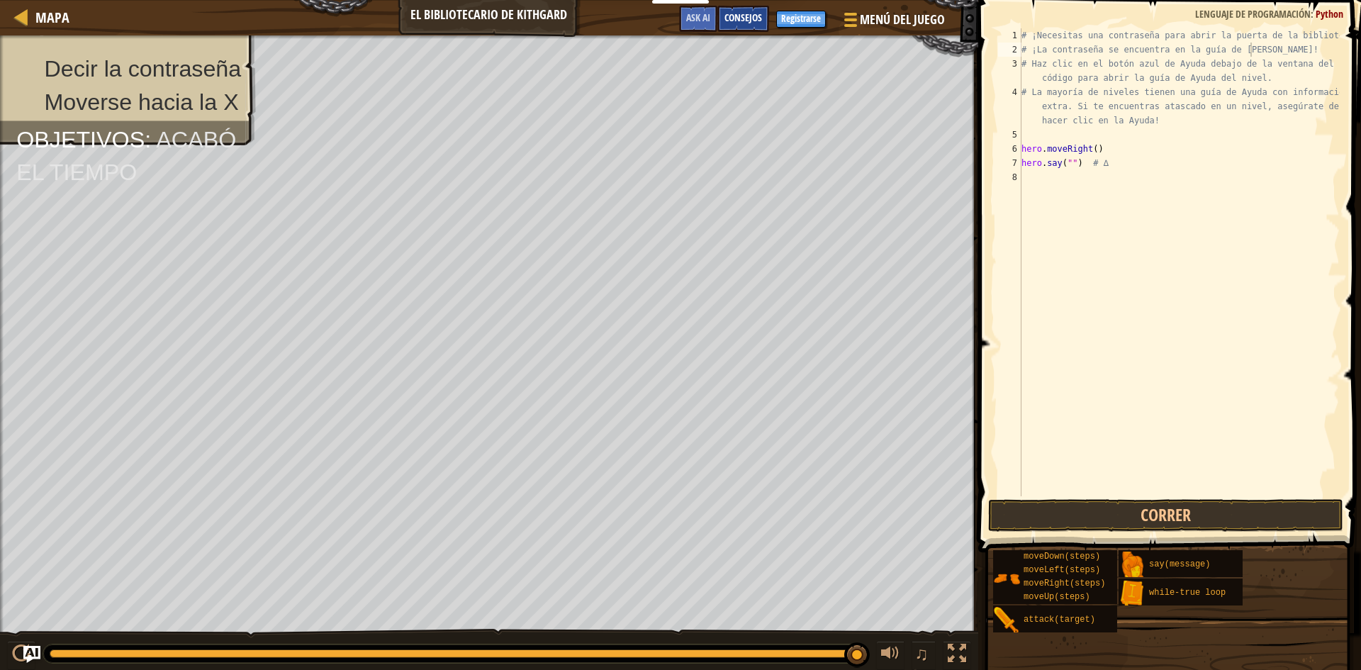
click at [744, 26] on div "Consejos" at bounding box center [743, 19] width 52 height 26
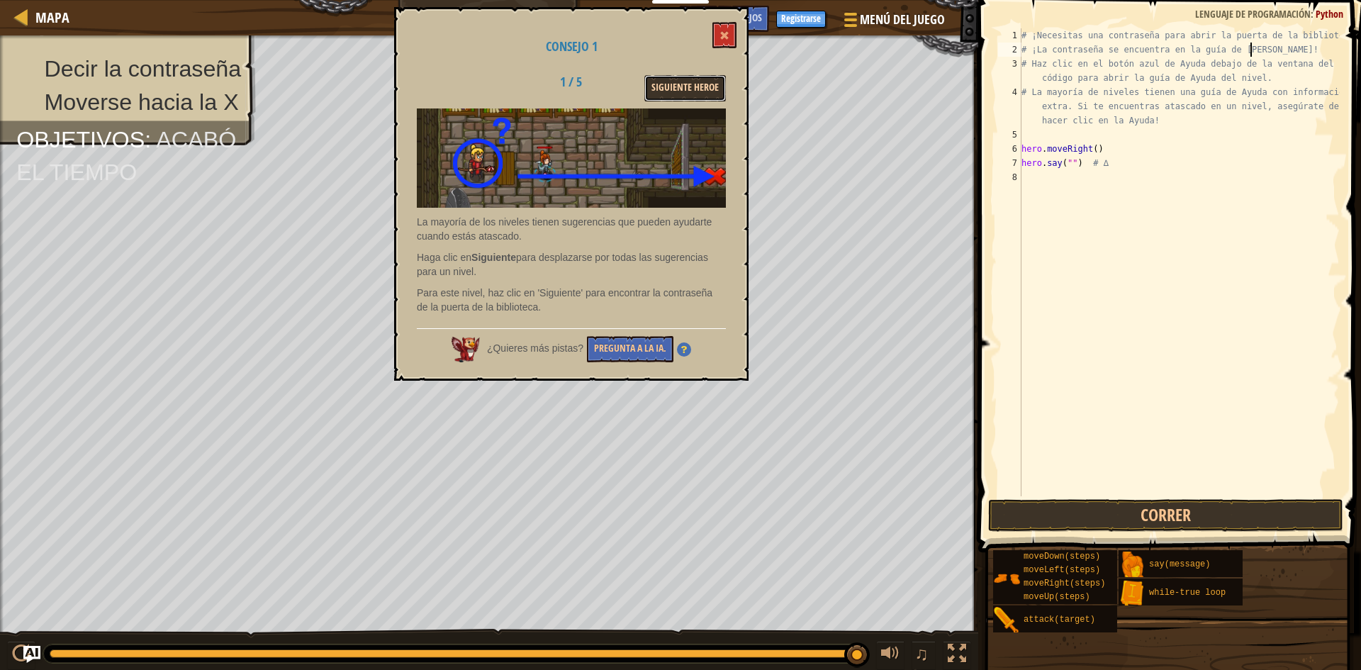
click at [703, 93] on button "Siguiente Heroe" at bounding box center [685, 88] width 82 height 26
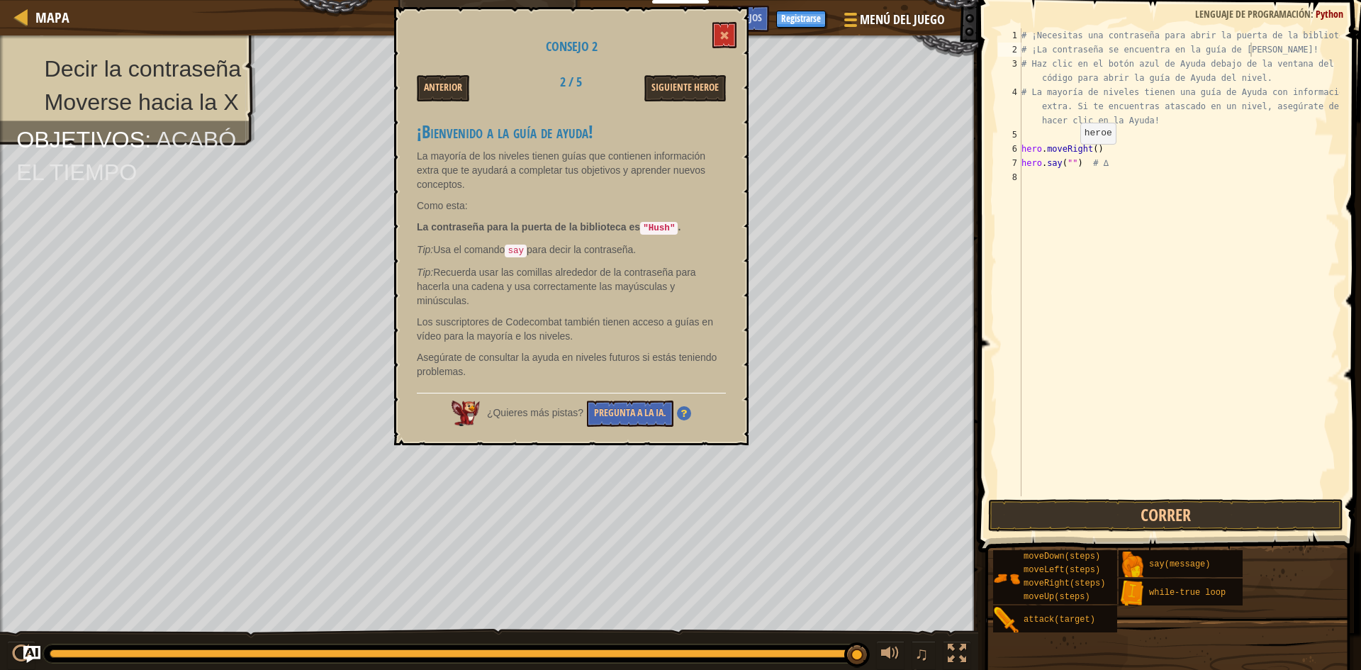
click at [1068, 158] on div "# ¡Necesitas una contraseña para abrir la puerta de la biblioteca! # ¡La contra…" at bounding box center [1178, 276] width 321 height 496
click at [717, 34] on button at bounding box center [724, 35] width 24 height 26
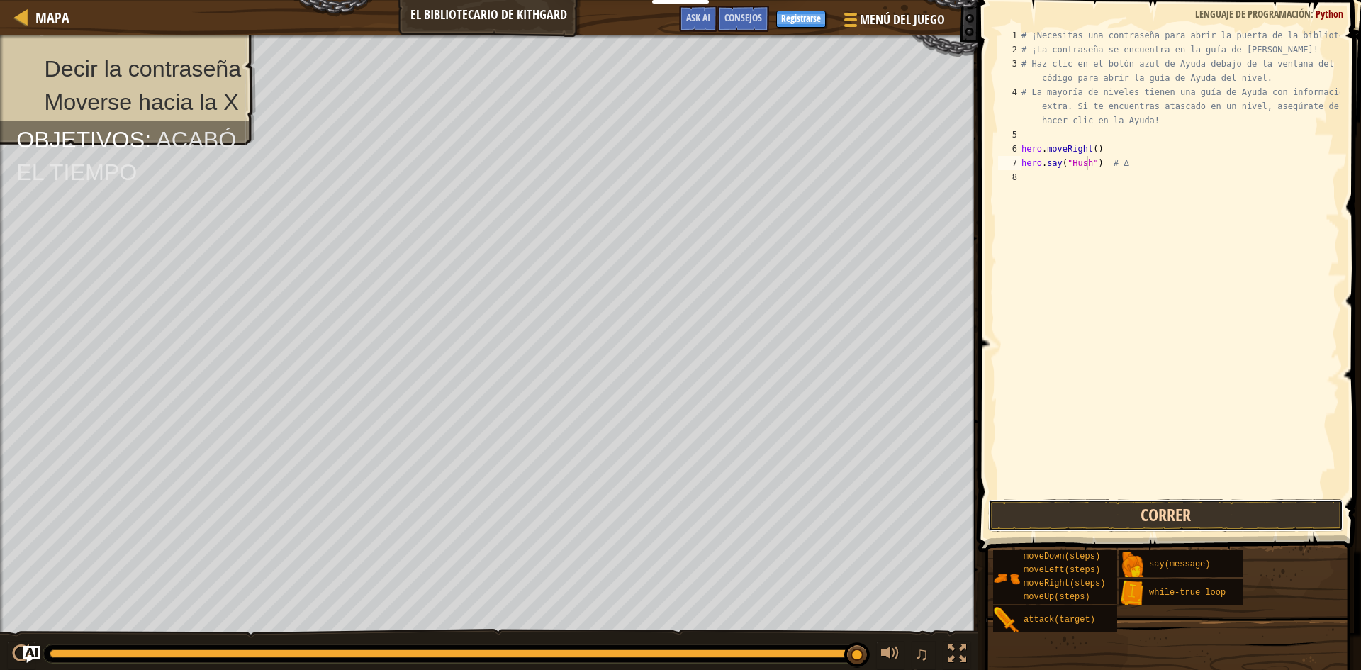
click at [1159, 515] on button "Correr" at bounding box center [1165, 515] width 355 height 33
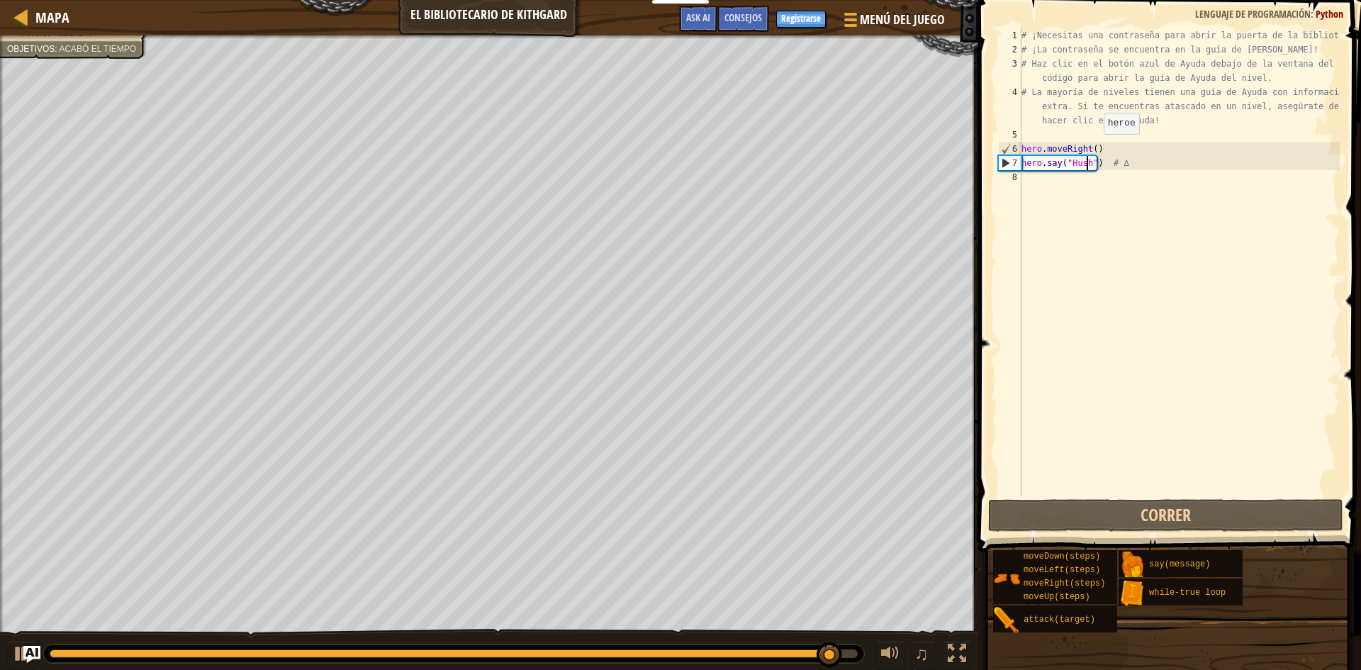
click at [1091, 148] on div "# ¡Necesitas una contraseña para abrir la puerta de la biblioteca! # ¡La contra…" at bounding box center [1178, 276] width 321 height 496
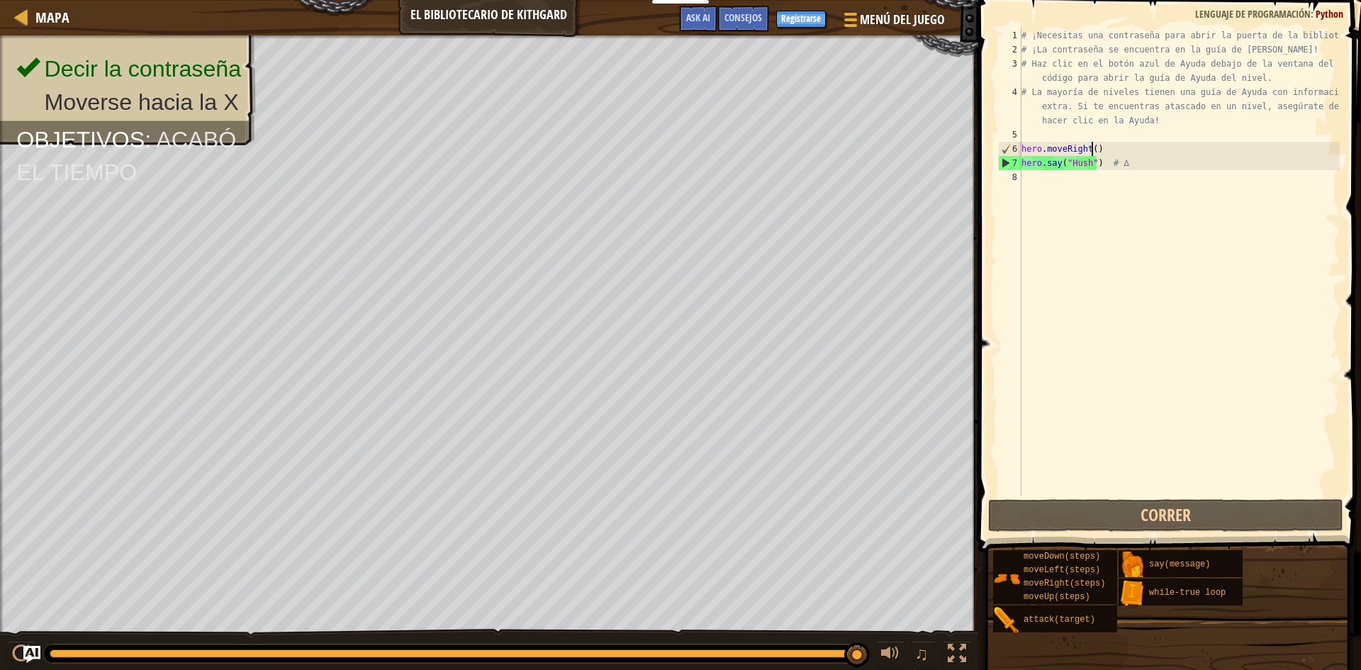
scroll to position [6, 6]
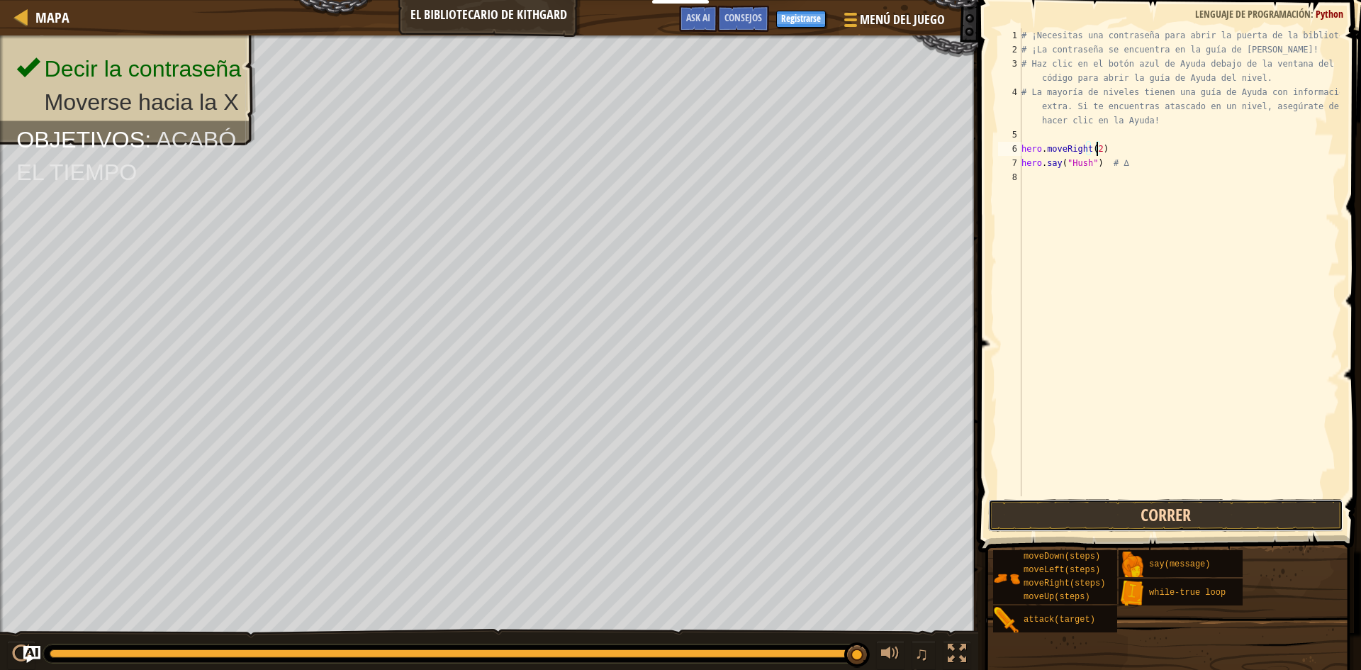
click at [1209, 514] on button "Correr" at bounding box center [1165, 515] width 355 height 33
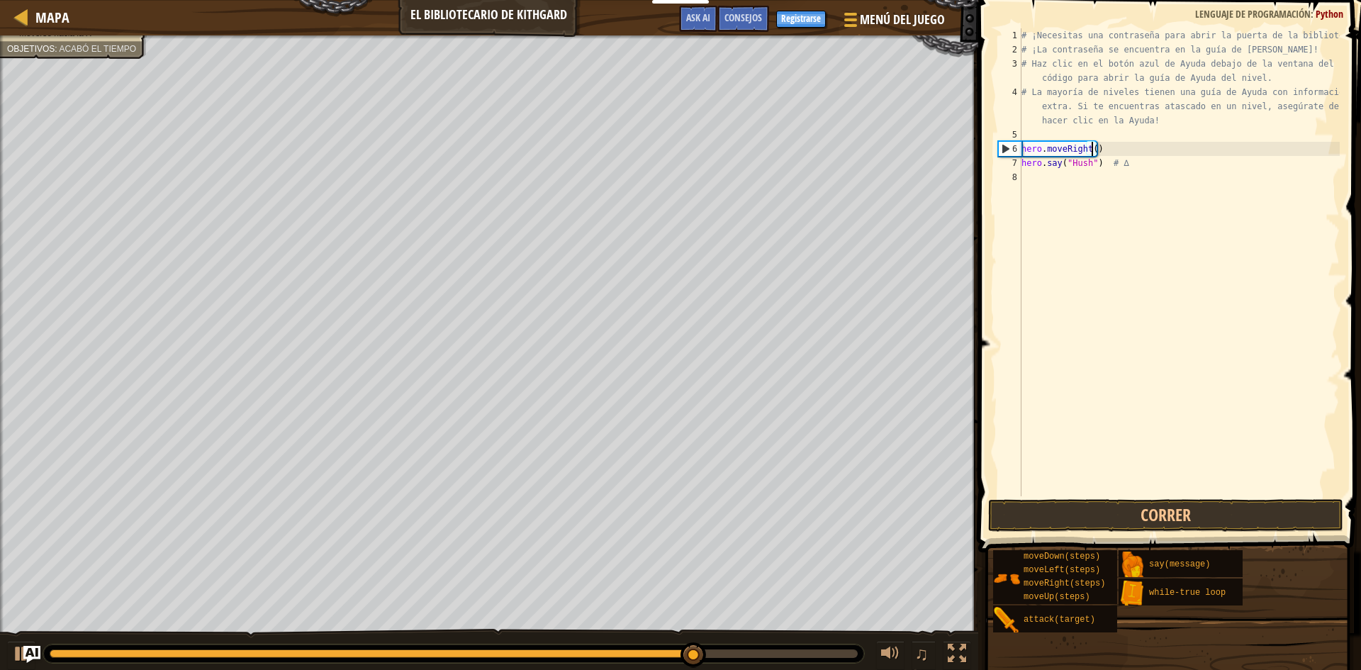
click at [1150, 164] on div "# ¡Necesitas una contraseña para abrir la puerta de la biblioteca! # ¡La contra…" at bounding box center [1178, 276] width 321 height 496
type textarea "hero.say("Hush") # ∆"
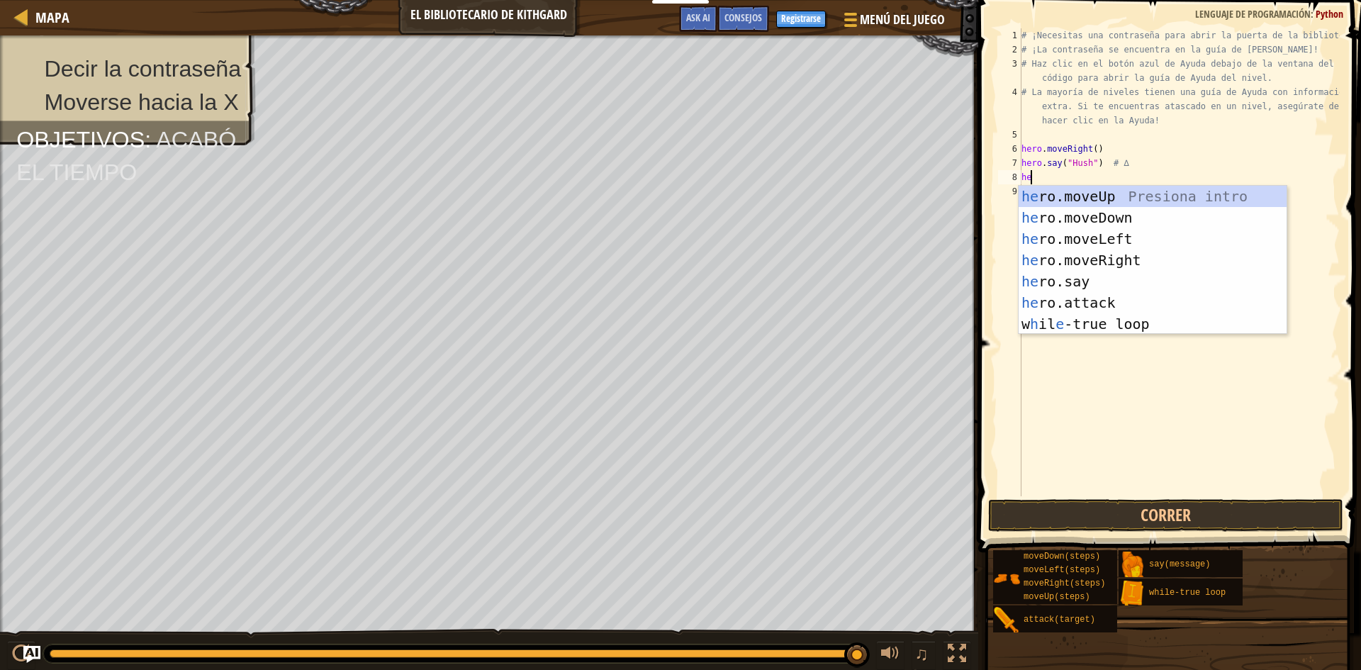
type textarea "her"
click at [1135, 258] on div "her o.moveUp Presiona intro her o.moveDown Presiona intro her o.moveLeft Presio…" at bounding box center [1152, 281] width 268 height 191
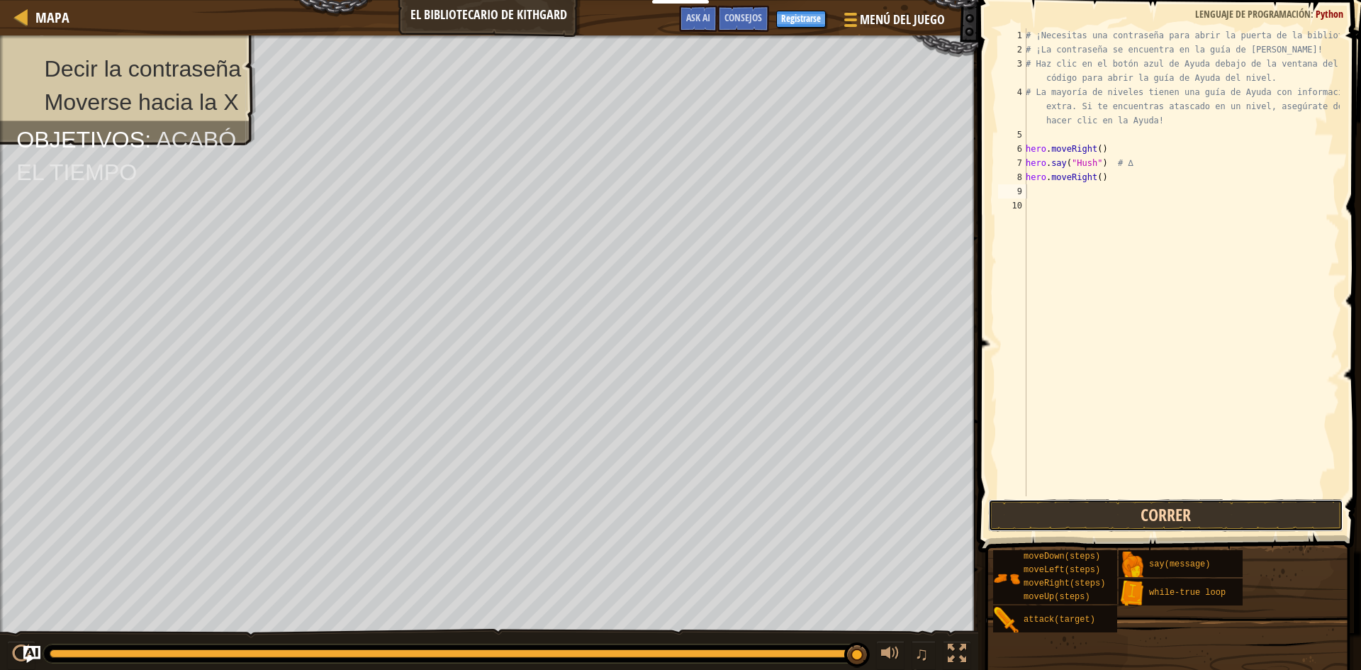
click at [1169, 522] on button "Correr" at bounding box center [1165, 515] width 355 height 33
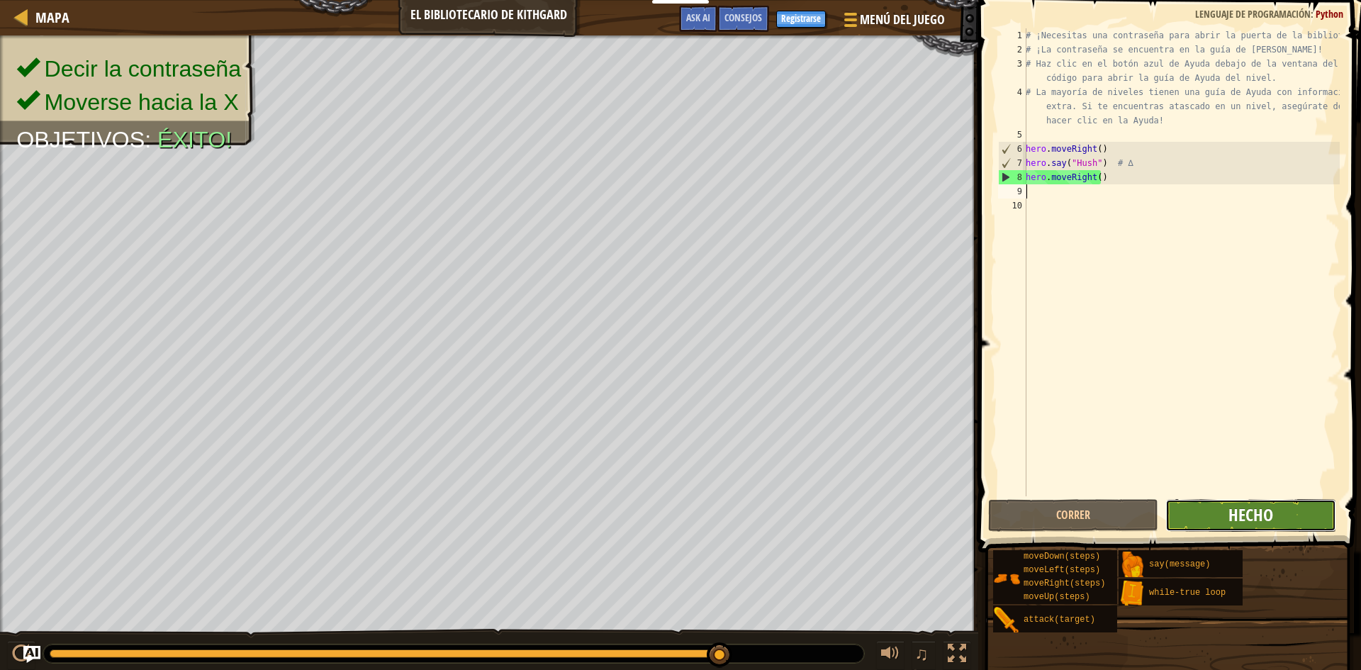
click at [1233, 509] on span "Hecho" at bounding box center [1250, 514] width 45 height 23
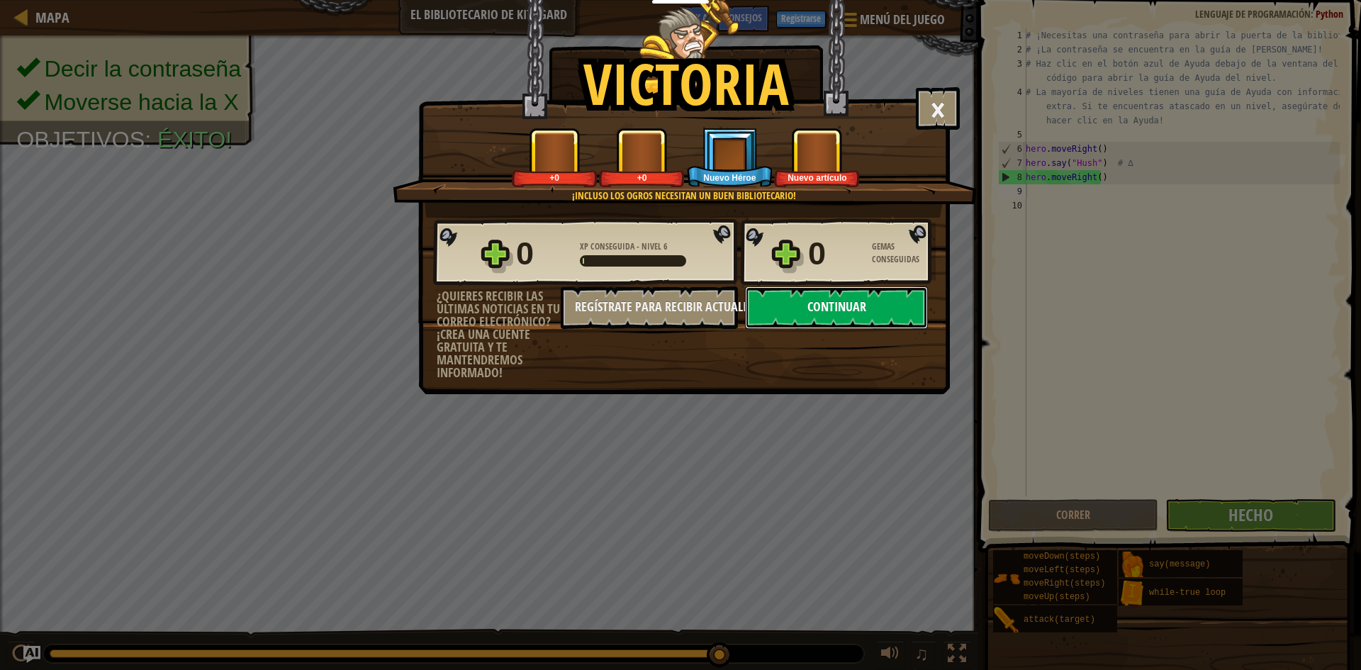
click at [844, 319] on button "Continuar" at bounding box center [836, 307] width 183 height 43
select select "es-ES"
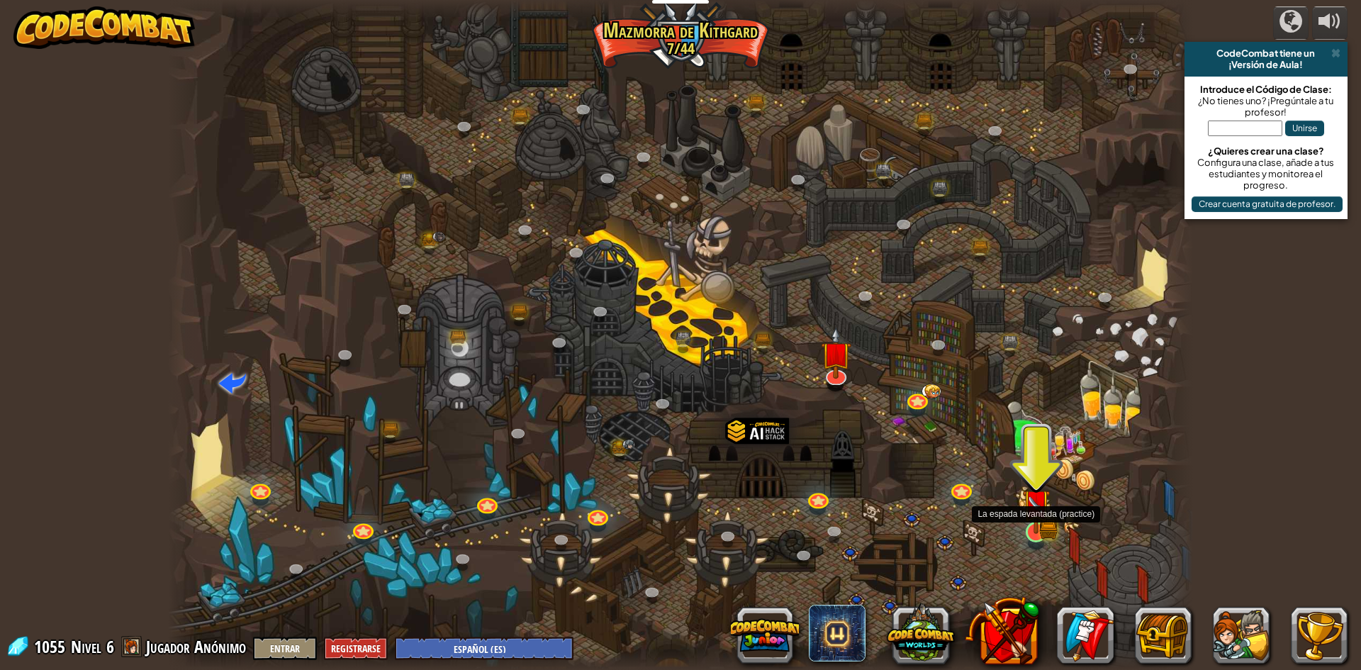
click at [1034, 524] on img at bounding box center [1036, 503] width 28 height 61
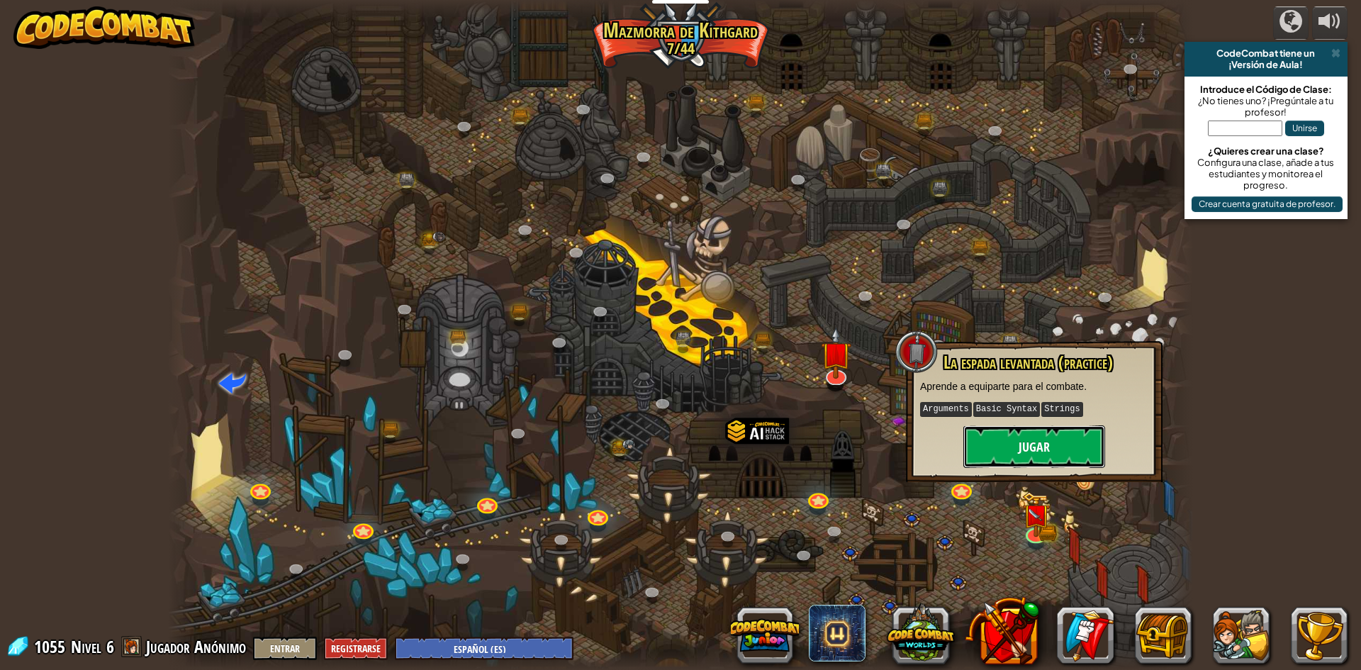
click at [999, 453] on button "Jugar" at bounding box center [1034, 446] width 142 height 43
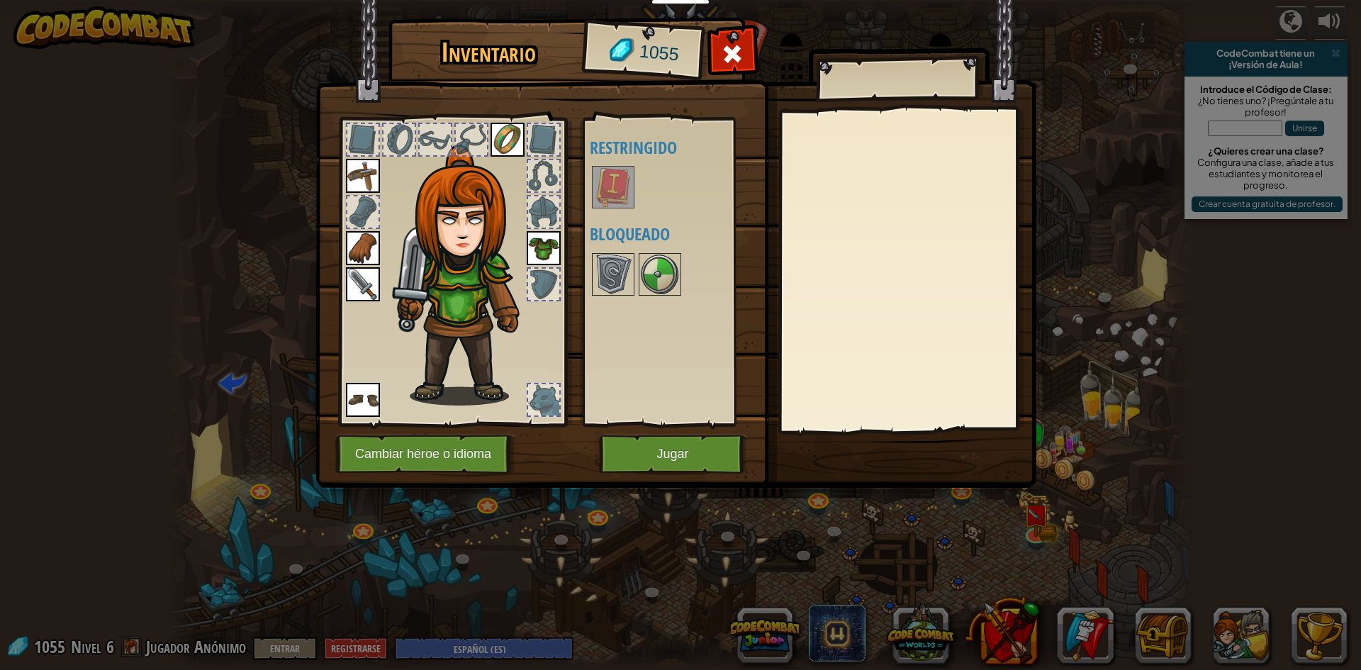
click at [623, 200] on img at bounding box center [613, 187] width 40 height 40
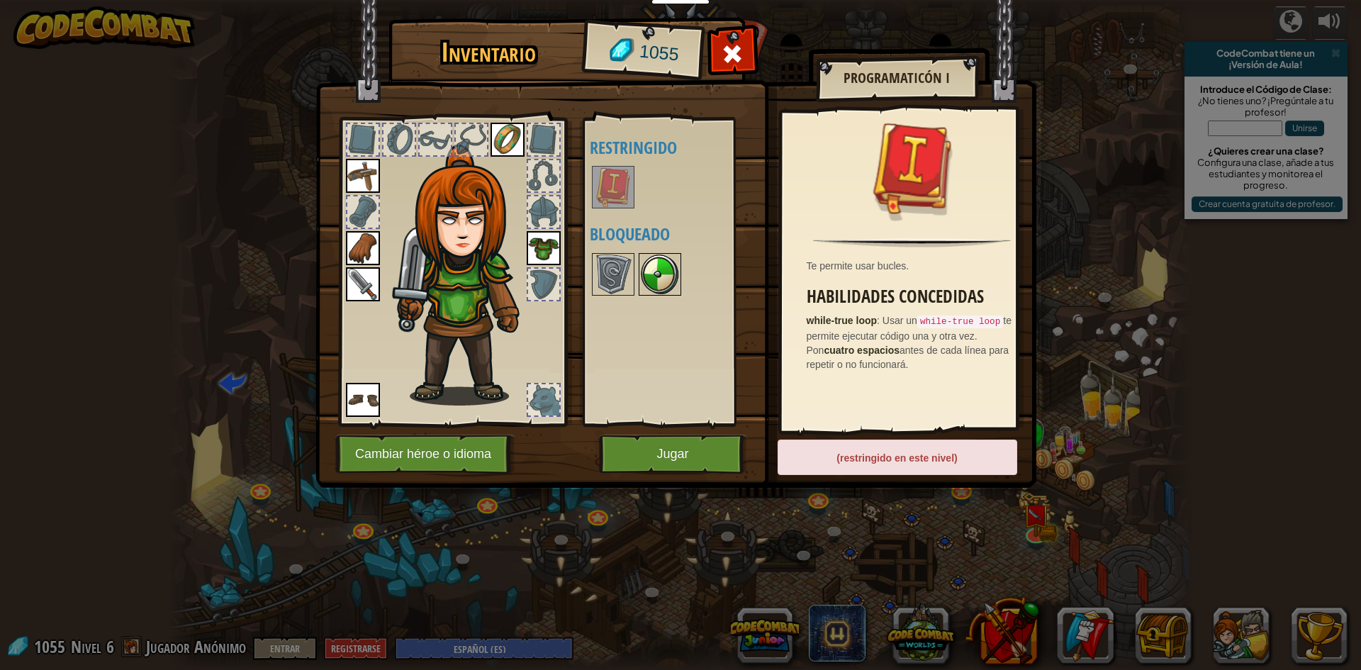
click at [656, 288] on img at bounding box center [660, 274] width 40 height 40
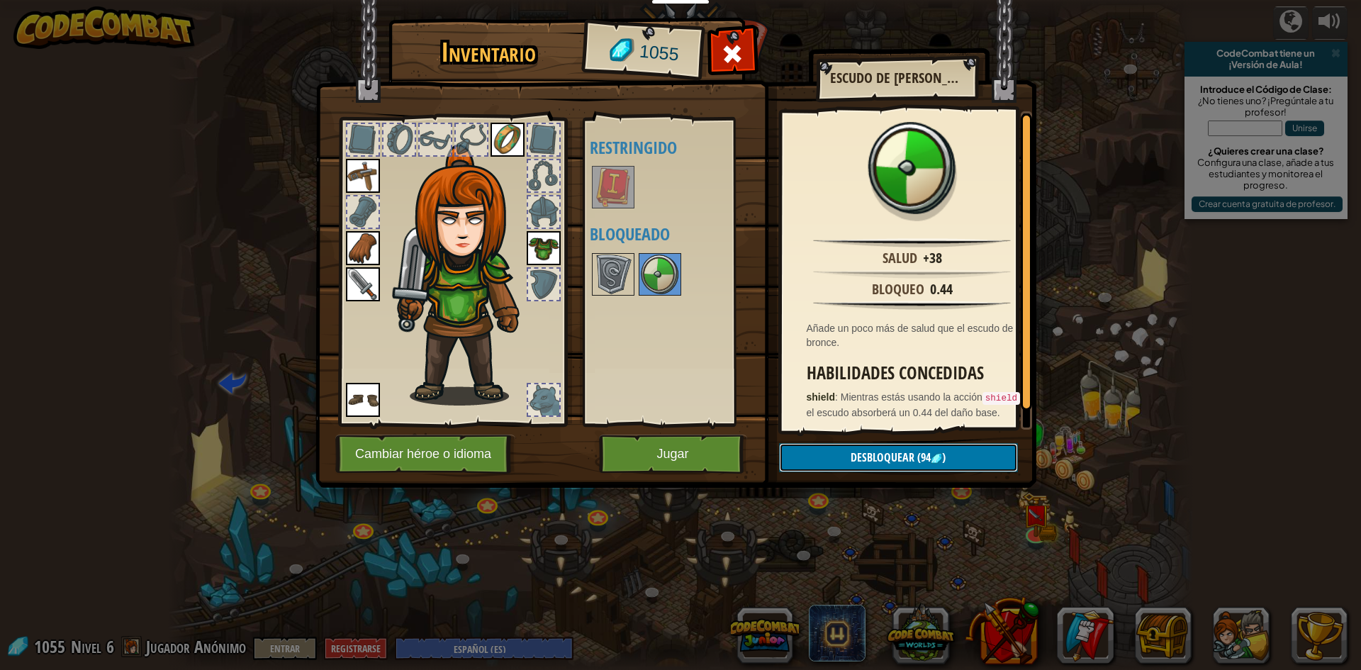
click at [925, 456] on span "(94" at bounding box center [922, 457] width 16 height 16
click at [902, 457] on button "Confirmar" at bounding box center [898, 457] width 239 height 29
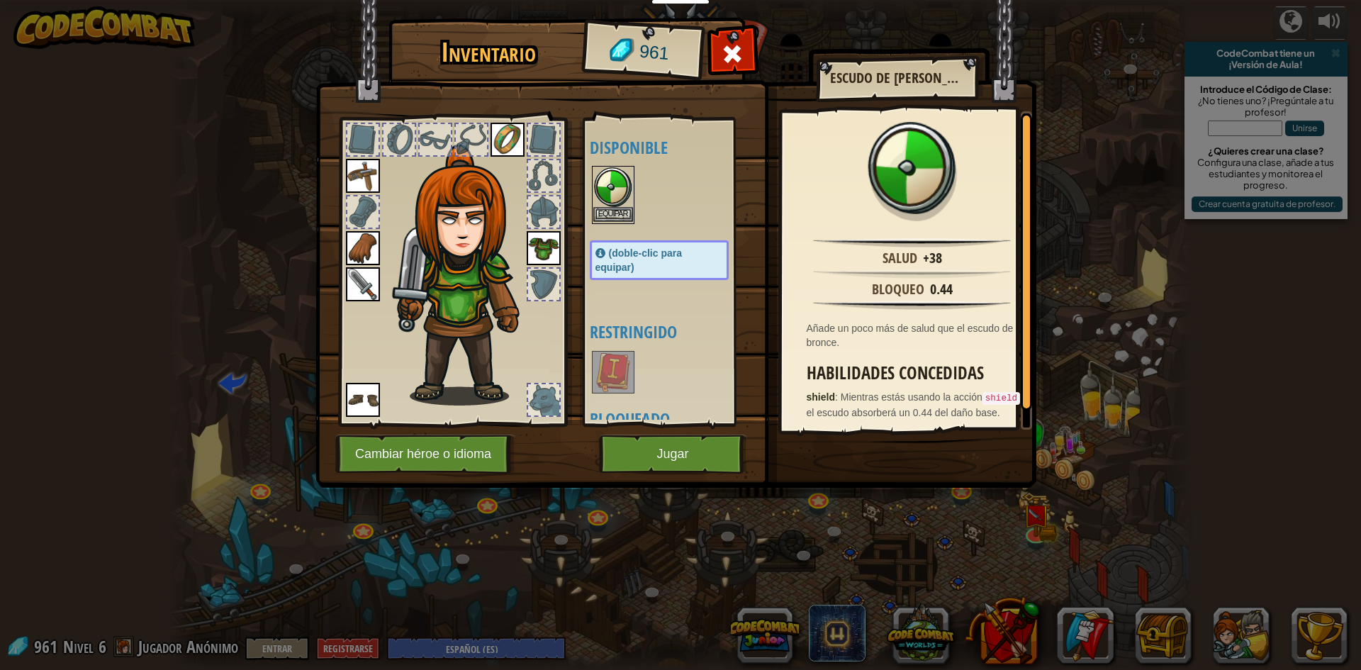
click at [618, 206] on img at bounding box center [613, 187] width 40 height 40
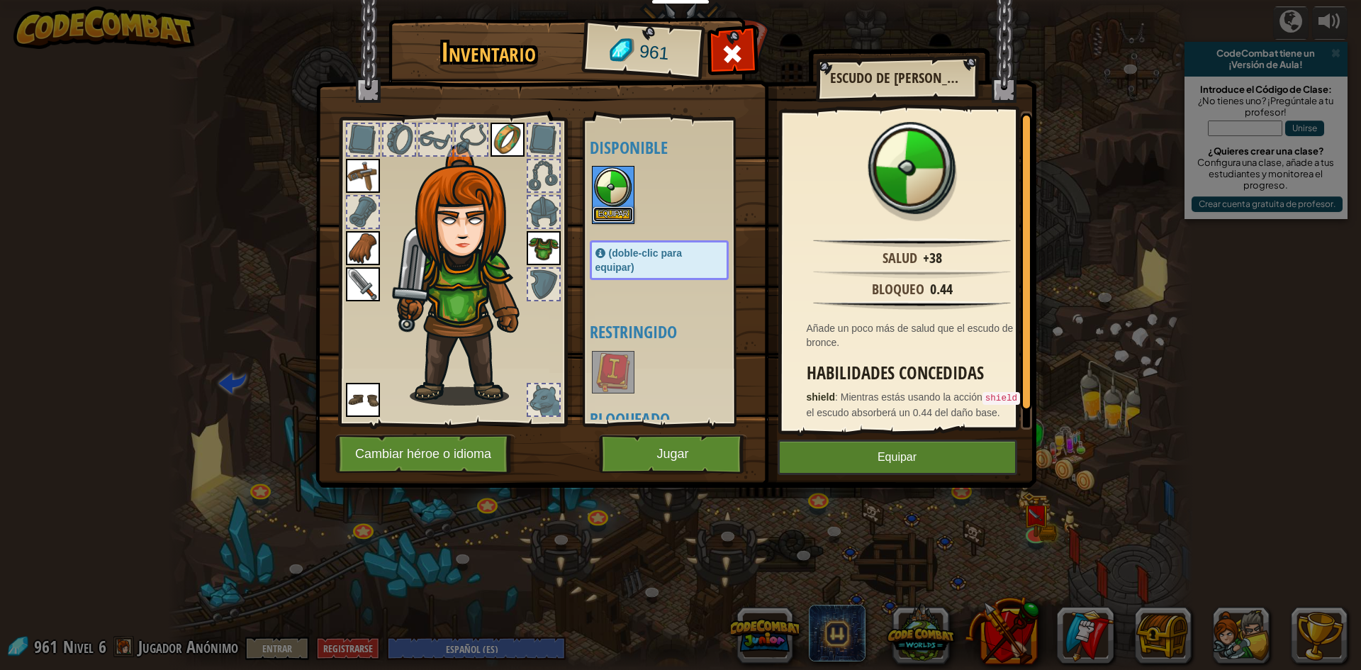
click at [622, 215] on button "Equipar" at bounding box center [613, 214] width 40 height 15
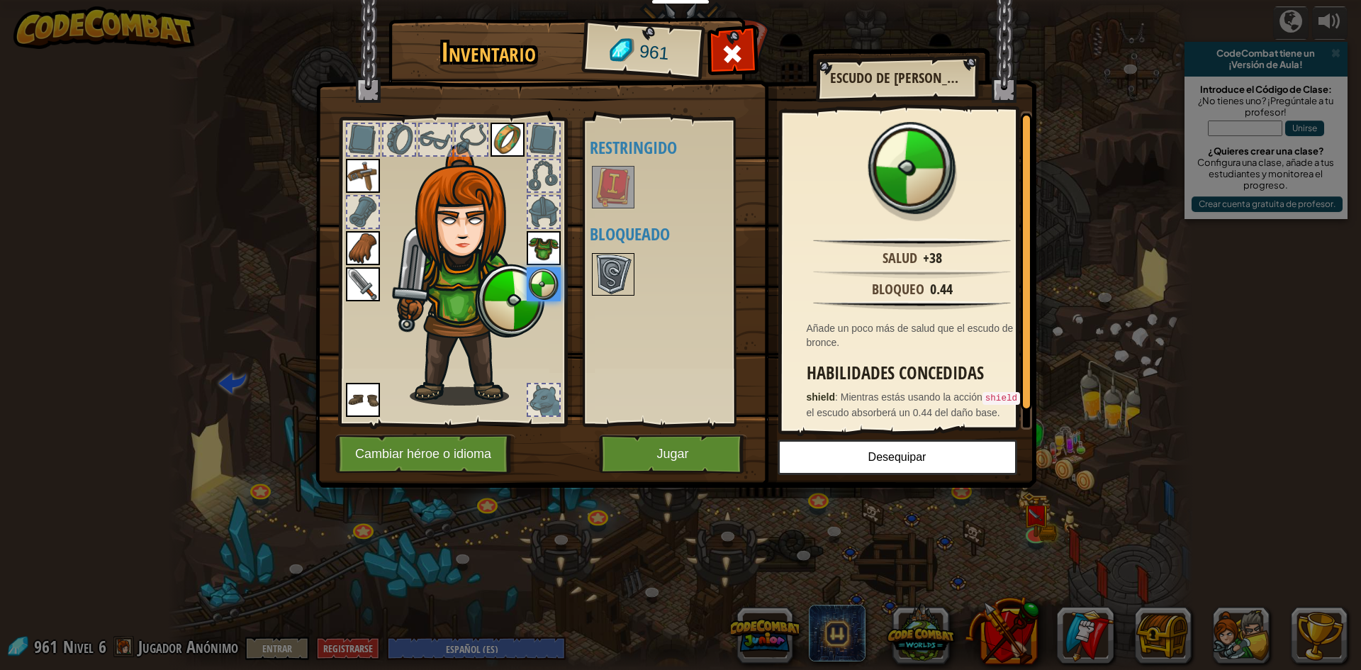
click at [617, 266] on img at bounding box center [613, 274] width 40 height 40
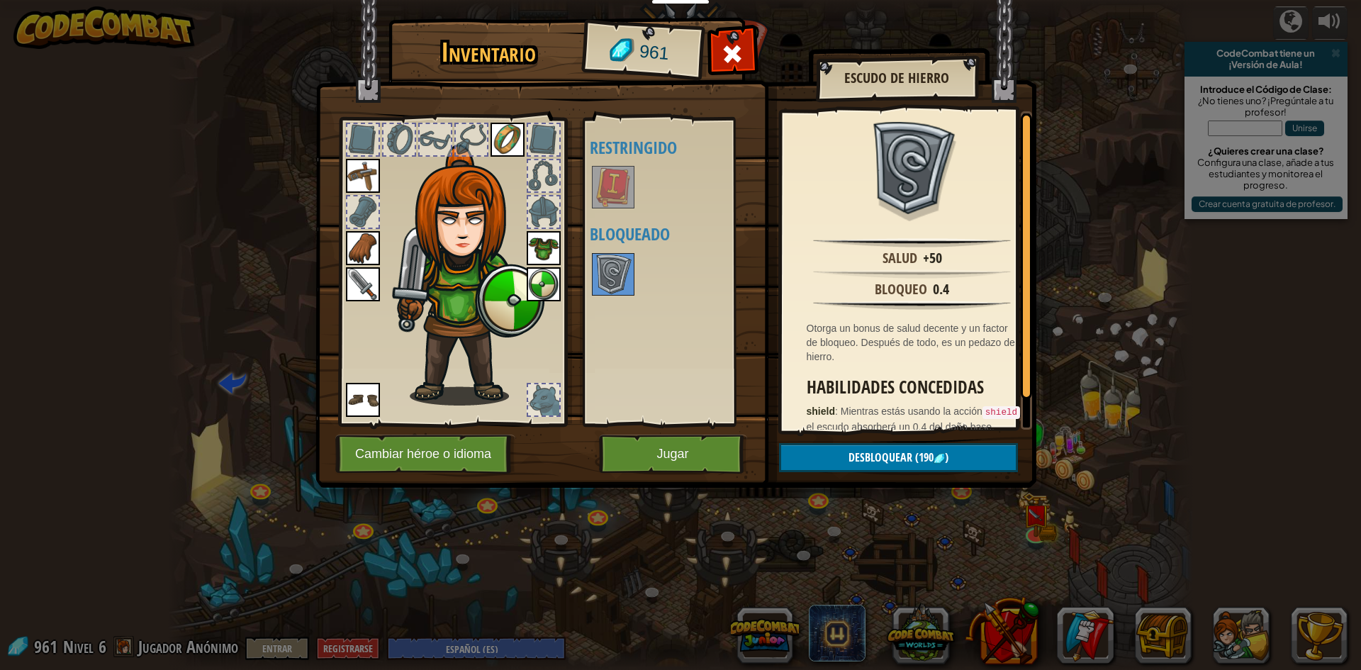
click at [597, 446] on img at bounding box center [675, 230] width 721 height 515
click at [634, 447] on button "Jugar" at bounding box center [673, 453] width 148 height 39
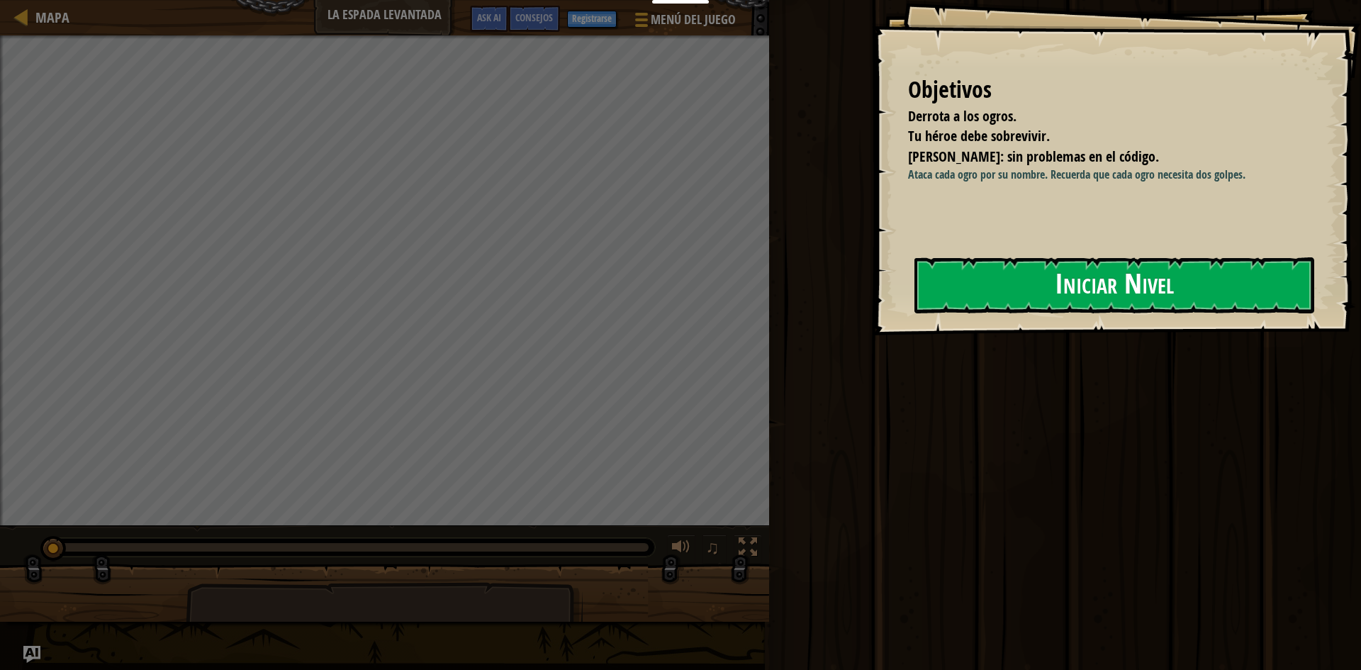
click at [1148, 279] on button "Iniciar Nivel" at bounding box center [1114, 285] width 400 height 56
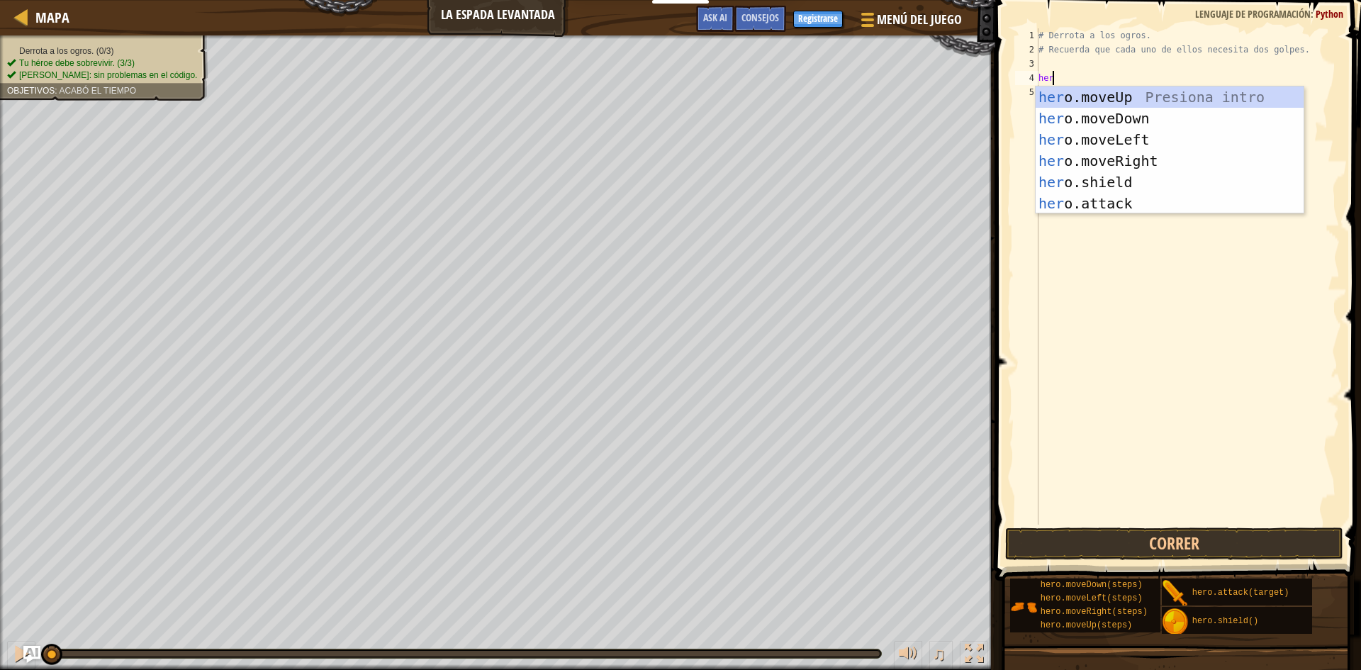
scroll to position [6, 1]
click at [1121, 204] on div "her o.moveUp Presiona intro her o.moveDown Presiona intro her o.moveLeft Presio…" at bounding box center [1169, 171] width 268 height 170
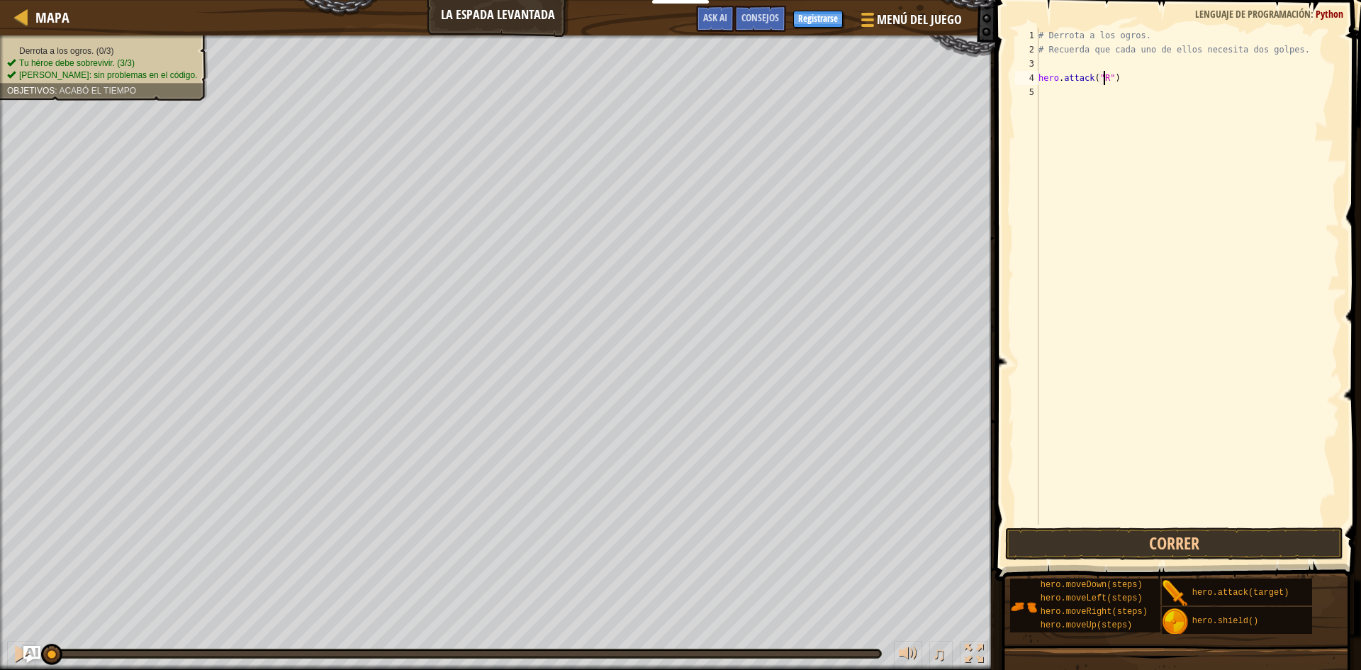
scroll to position [6, 6]
type textarea "hero.attack("Rig")"
drag, startPoint x: 1142, startPoint y: 79, endPoint x: 1032, endPoint y: 78, distance: 109.9
click at [1032, 78] on div "hero.attack("Rig") 1 2 3 4 5 # Derrota a los ogros. # Recuerda que cada uno de …" at bounding box center [1175, 276] width 327 height 496
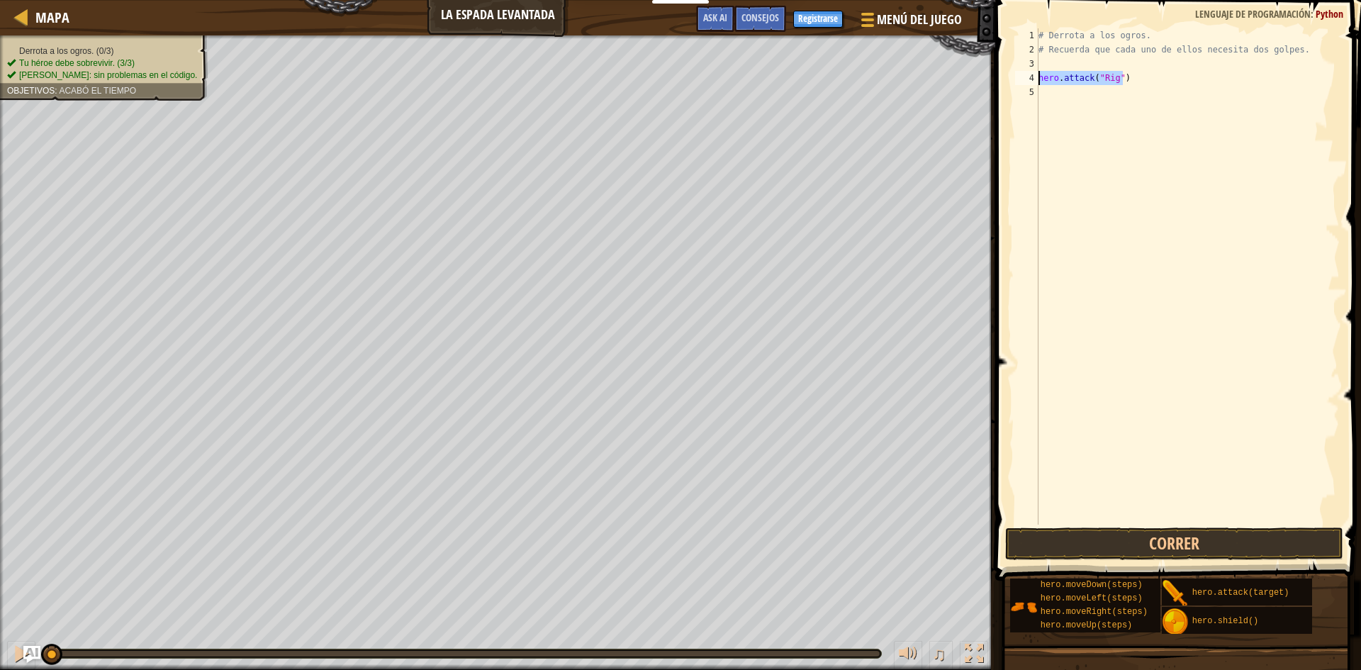
click at [1079, 89] on div "# Derrota a los ogros. # Recuerda que cada uno de ellos necesita dos golpes. he…" at bounding box center [1187, 290] width 304 height 524
type textarea "hero.attack("Rig")"
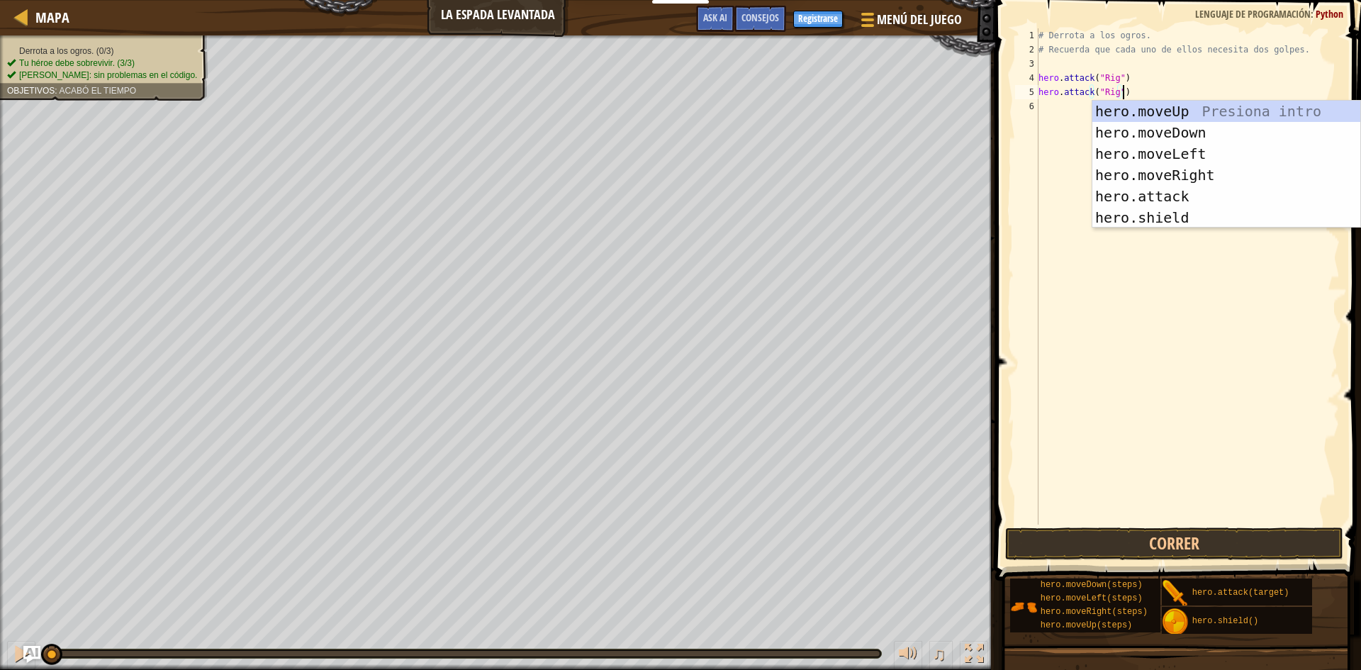
click at [1071, 105] on div "# Derrota a los ogros. # Recuerda que cada uno de ellos necesita dos golpes. he…" at bounding box center [1187, 290] width 304 height 524
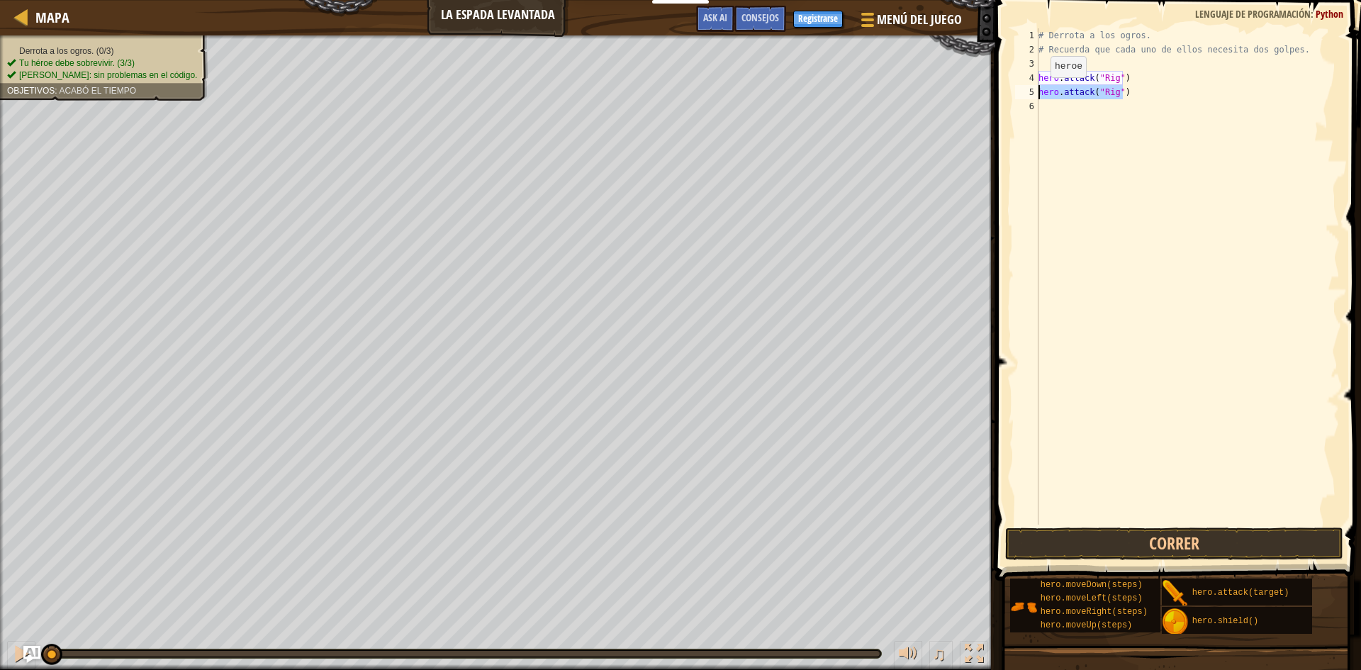
drag, startPoint x: 1135, startPoint y: 94, endPoint x: 1038, endPoint y: 91, distance: 97.1
click at [1038, 91] on div "1 2 3 4 5 6 # Derrota a los ogros. # Recuerda que cada uno de ellos necesita do…" at bounding box center [1175, 276] width 327 height 496
type textarea "hero.attack("Rig")"
click at [1052, 113] on div "# Derrota a los ogros. # Recuerda que cada uno de ellos necesita dos golpes. he…" at bounding box center [1187, 290] width 304 height 524
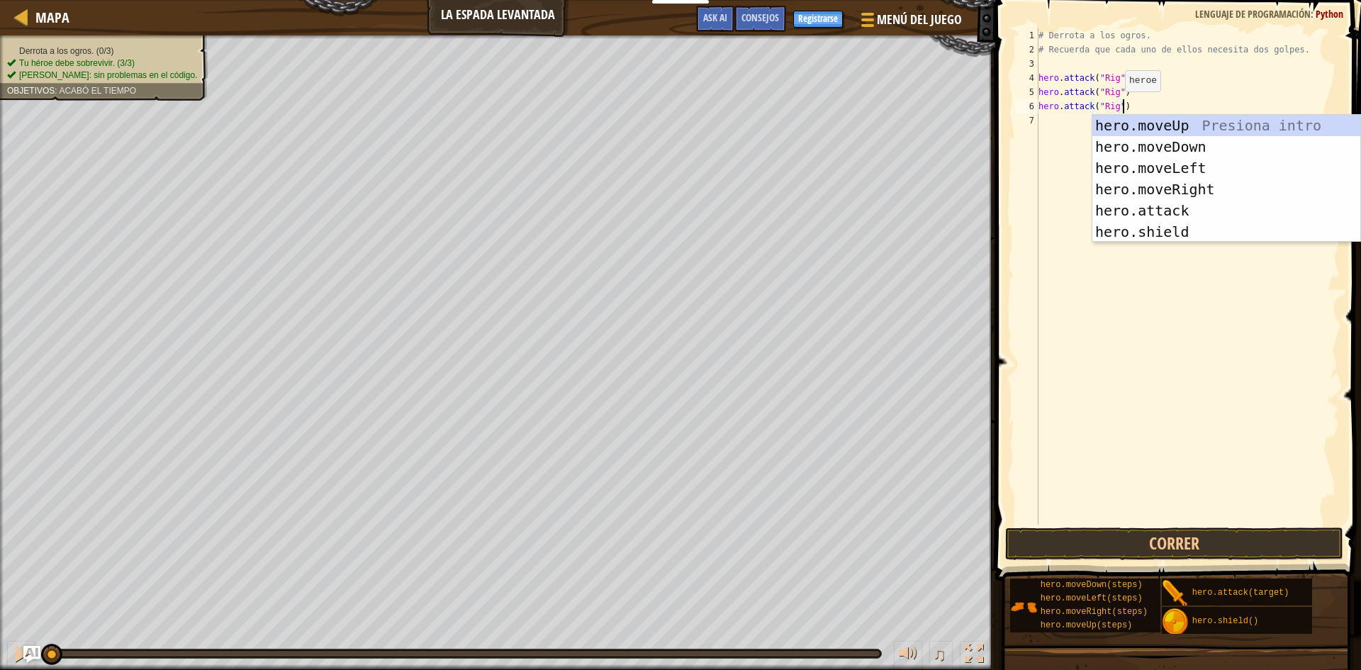
click at [1113, 106] on div "# Derrota a los ogros. # Recuerda que cada uno de ellos necesita dos golpes. he…" at bounding box center [1187, 290] width 304 height 524
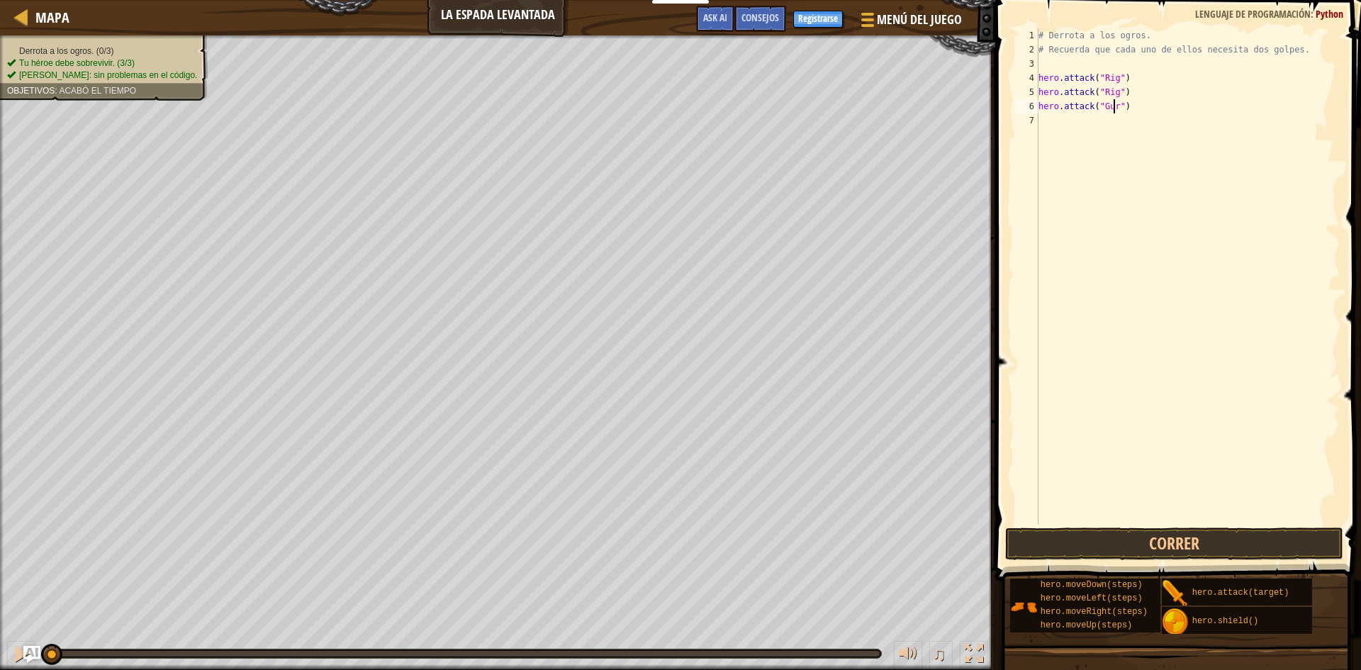
scroll to position [6, 6]
type textarea "hero.attack("Gurt")"
drag, startPoint x: 1134, startPoint y: 106, endPoint x: 1040, endPoint y: 104, distance: 94.3
click at [1040, 104] on div "# Derrota a los ogros. # Recuerda que cada uno de ellos necesita dos golpes. he…" at bounding box center [1187, 290] width 304 height 524
click at [1058, 125] on div "# Derrota a los ogros. # Recuerda que cada uno de ellos necesita dos golpes. he…" at bounding box center [1187, 290] width 304 height 524
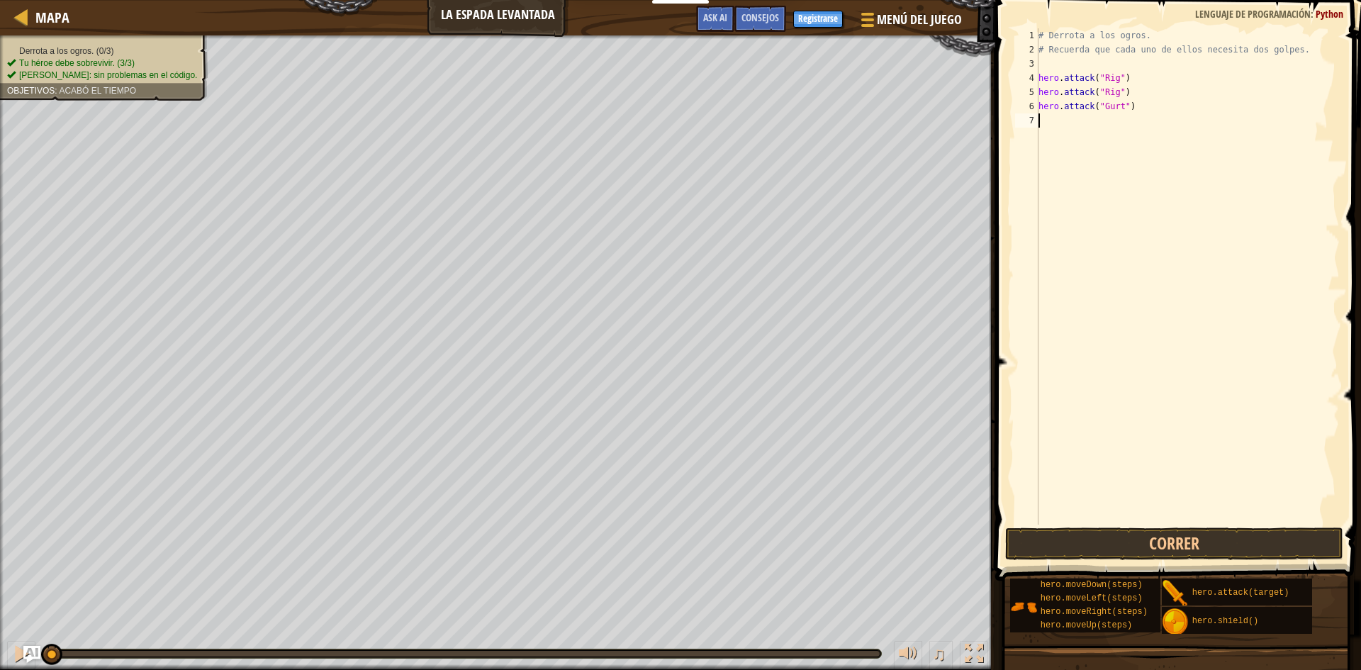
scroll to position [6, 0]
type textarea "hero.attack("Gurt")"
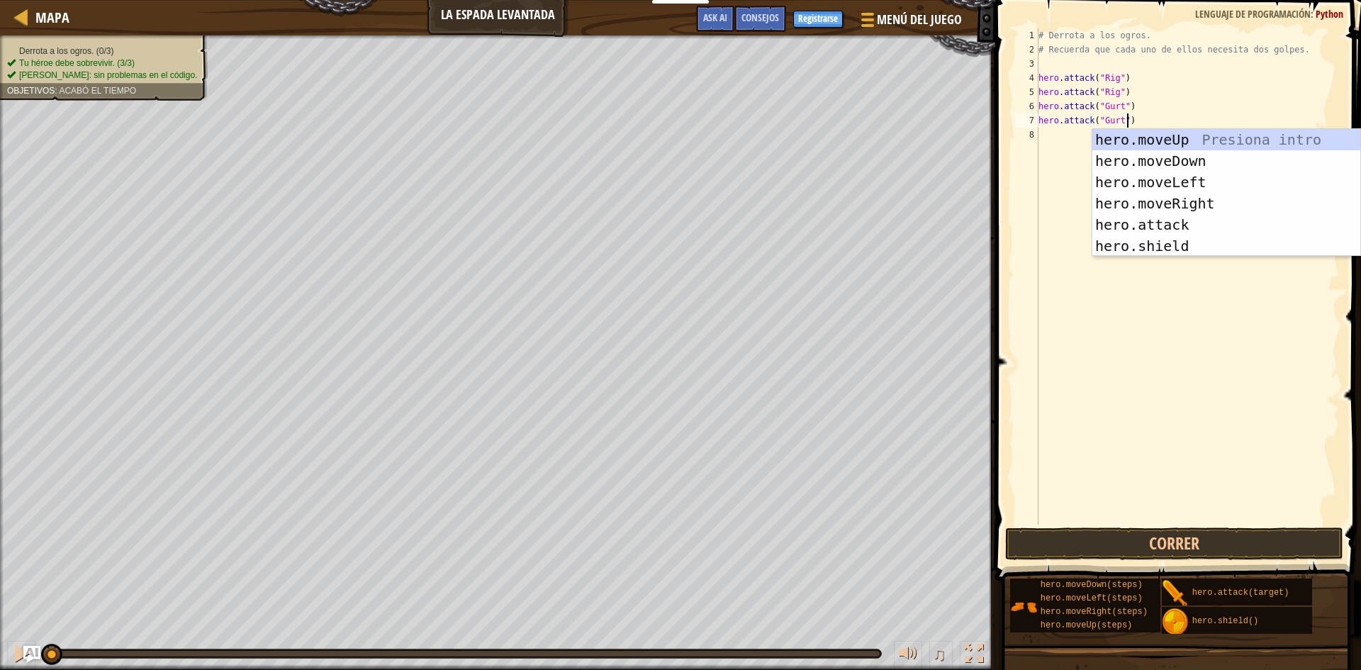
click at [1067, 139] on div "# Derrota a los ogros. # Recuerda que cada uno de ellos necesita dos golpes. he…" at bounding box center [1187, 290] width 304 height 524
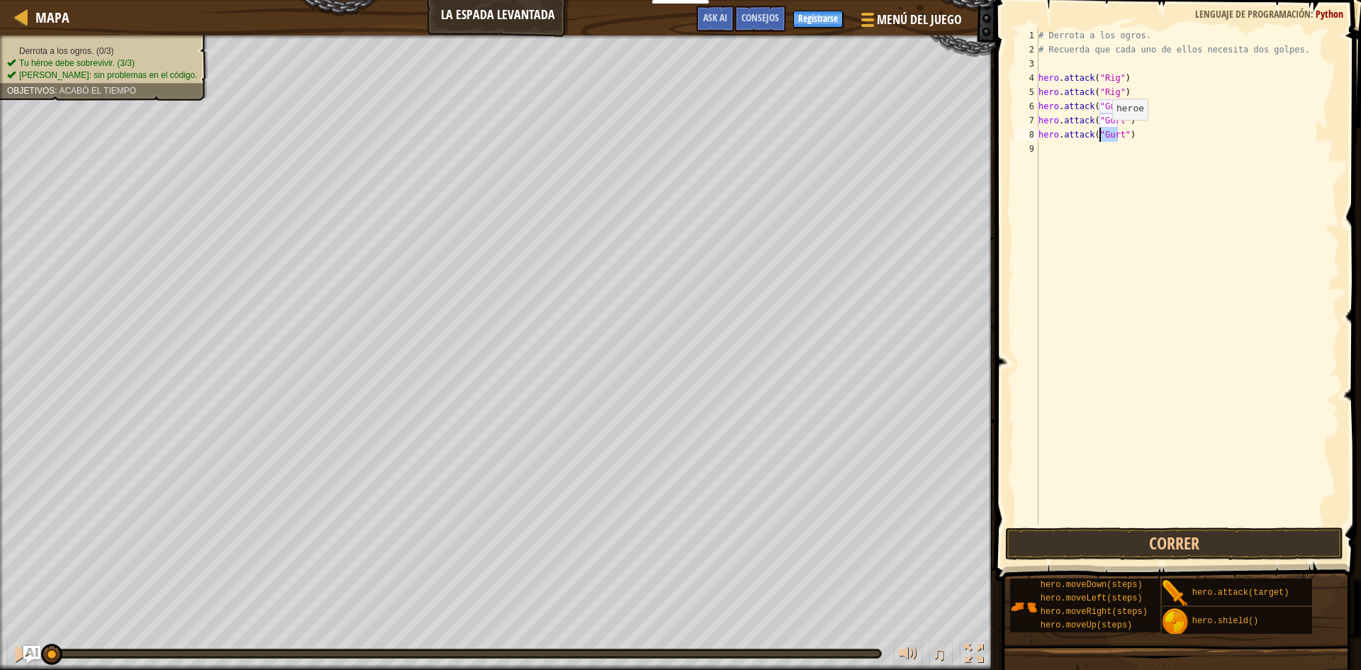
drag, startPoint x: 1117, startPoint y: 134, endPoint x: 1100, endPoint y: 134, distance: 17.0
click at [1100, 134] on div "# Derrota a los ogros. # Recuerda que cada uno de ellos necesita dos golpes. he…" at bounding box center [1187, 290] width 304 height 524
type textarea "hero.attack("Ack")"
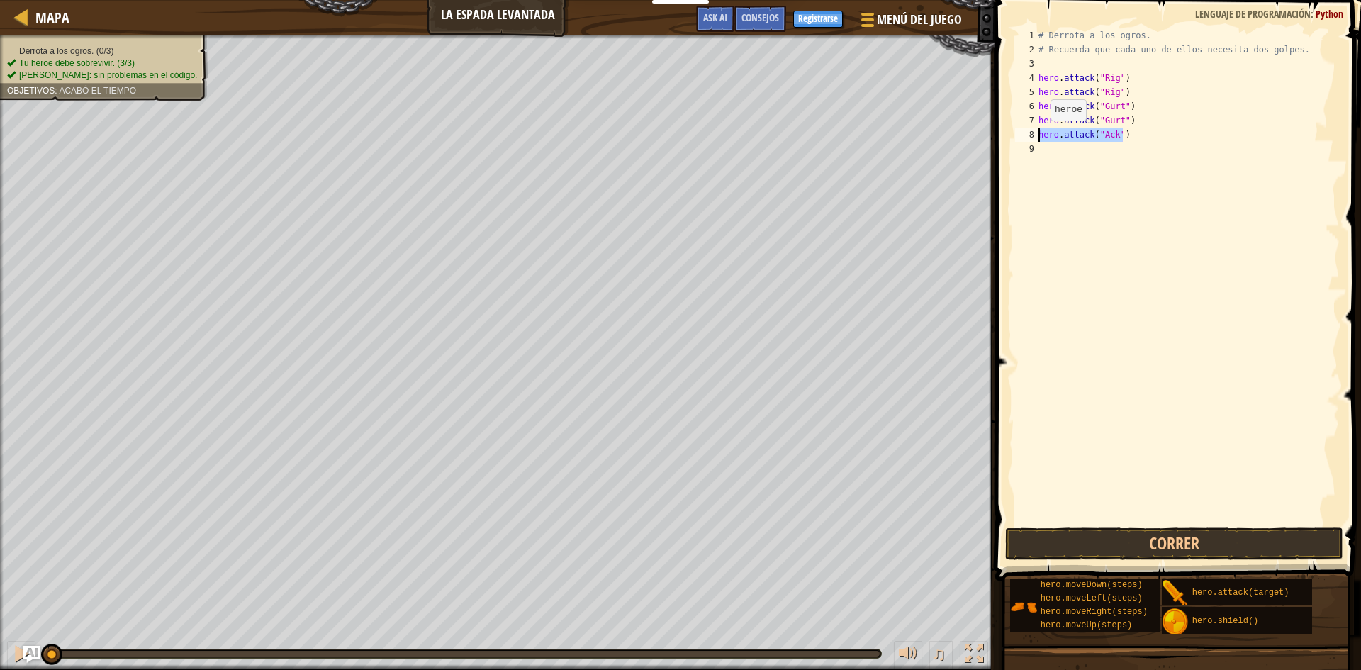
drag, startPoint x: 1125, startPoint y: 129, endPoint x: 1038, endPoint y: 135, distance: 87.4
click at [1038, 135] on div "# Derrota a los ogros. # Recuerda que cada uno de ellos necesita dos golpes. he…" at bounding box center [1187, 290] width 304 height 524
click at [1094, 150] on div "# Derrota a los ogros. # Recuerda que cada uno de ellos necesita dos golpes. he…" at bounding box center [1187, 290] width 304 height 524
type textarea "hero.attack("Ack")"
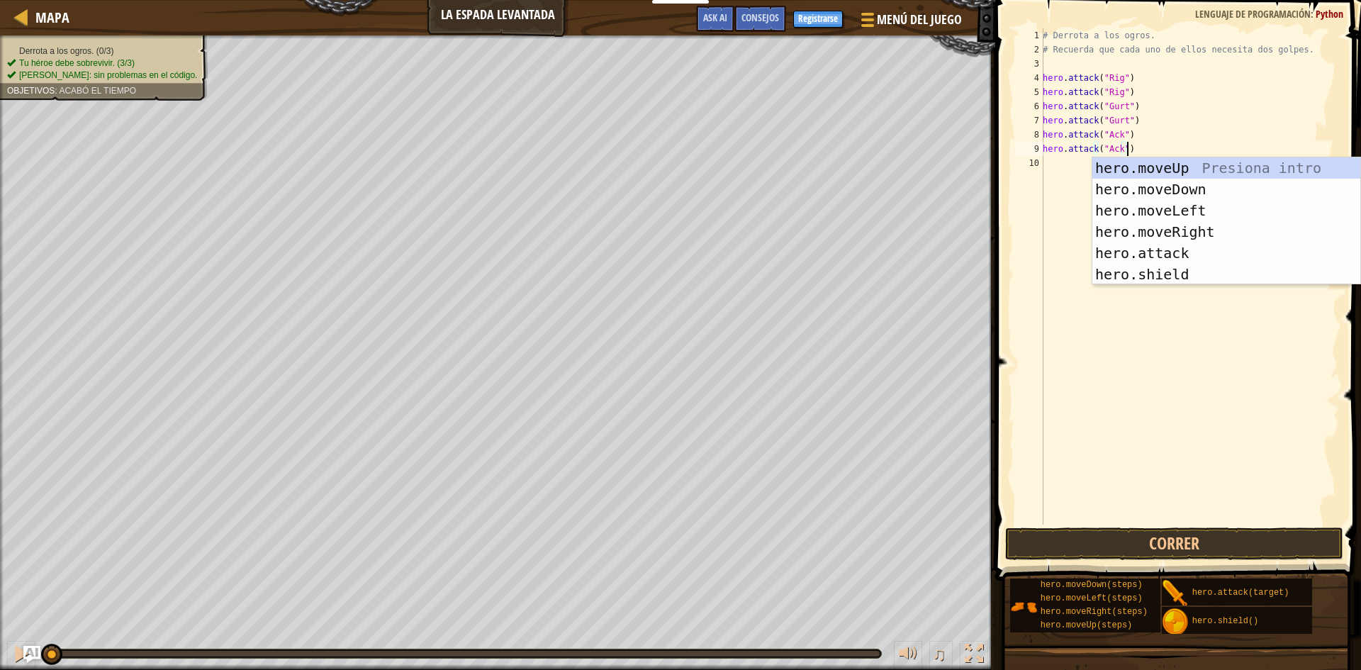
click at [1140, 308] on div "# Derrota a los ogros. # Recuerda que cada uno de ellos necesita dos golpes. he…" at bounding box center [1190, 290] width 300 height 524
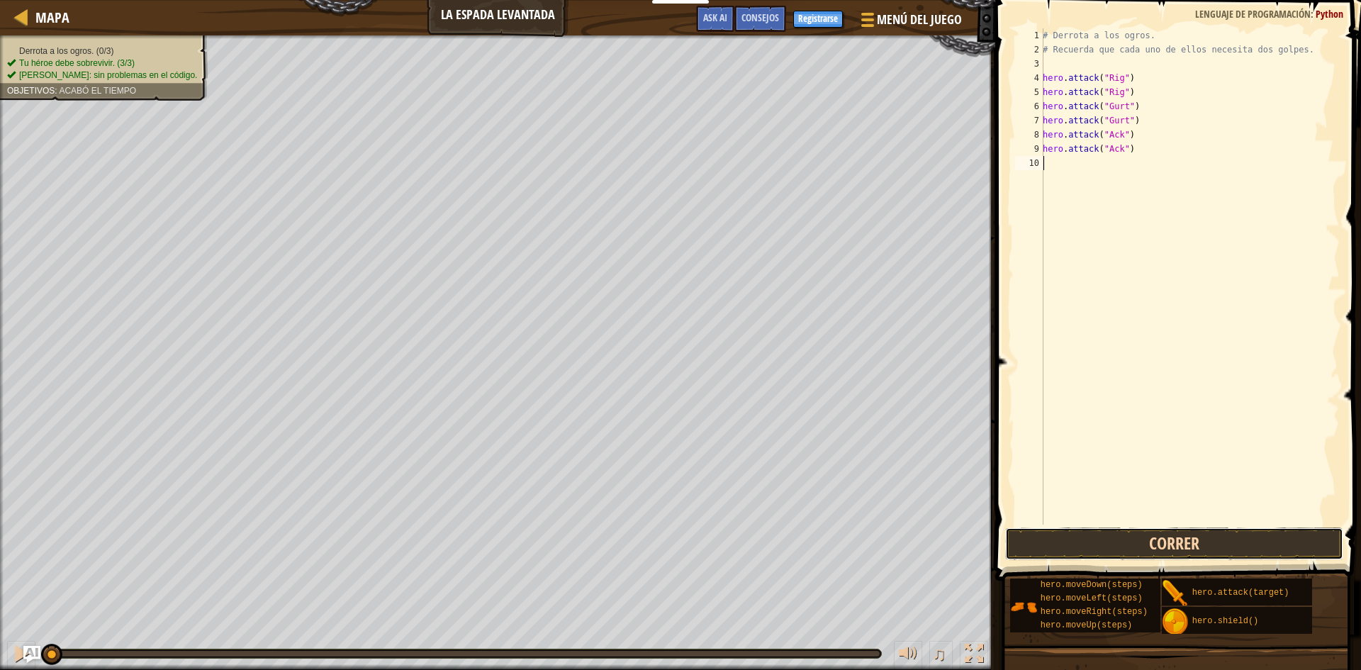
click at [1235, 544] on button "Correr" at bounding box center [1174, 543] width 338 height 33
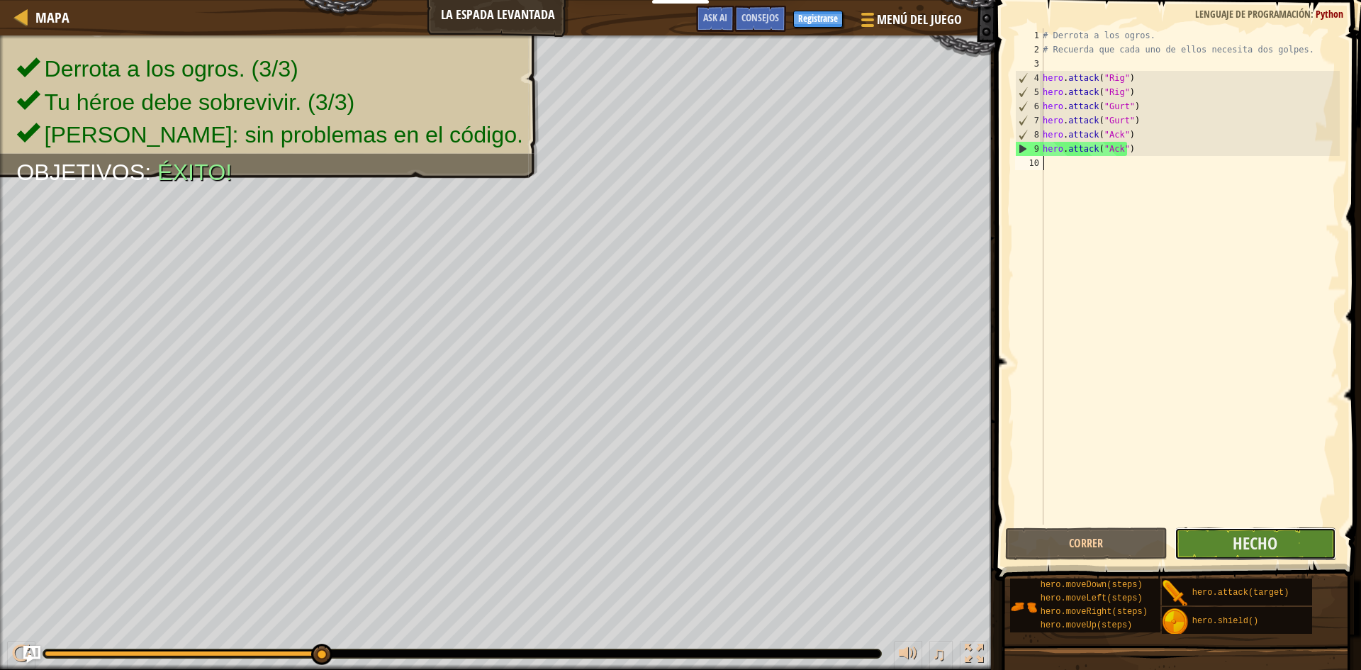
click at [1215, 545] on button "Hecho" at bounding box center [1255, 543] width 162 height 33
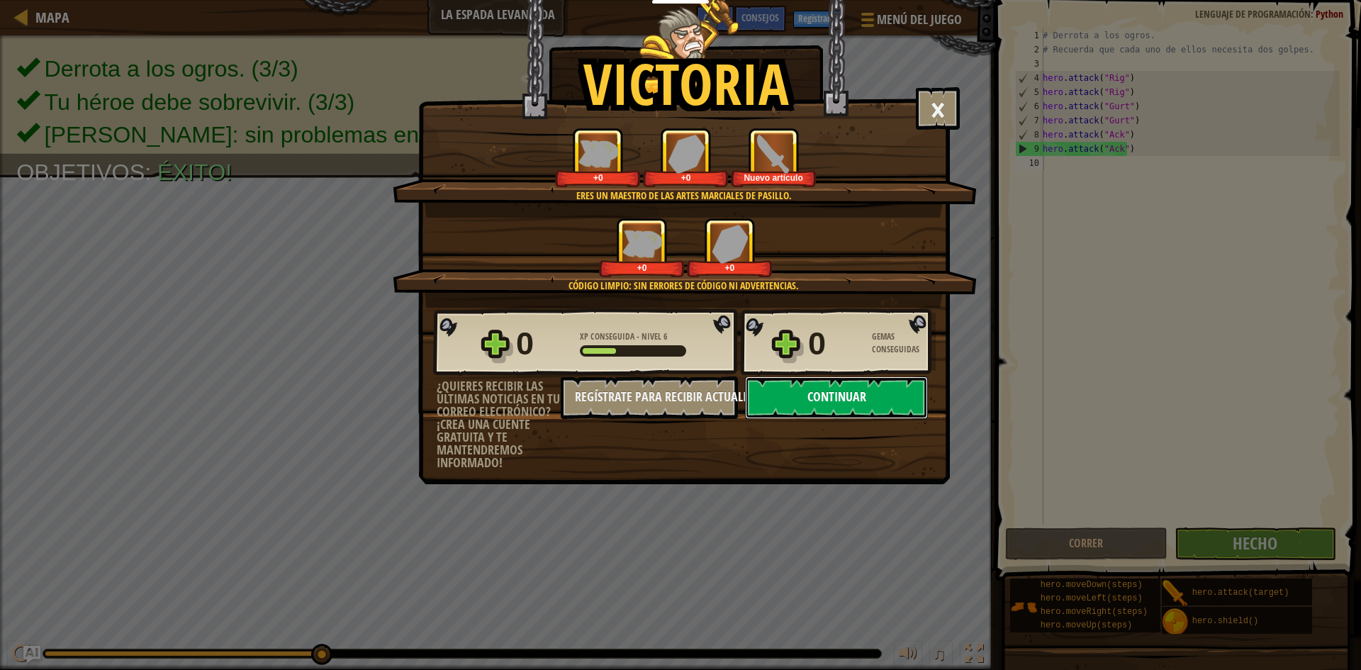
click at [872, 400] on button "Continuar" at bounding box center [836, 397] width 183 height 43
select select "es-ES"
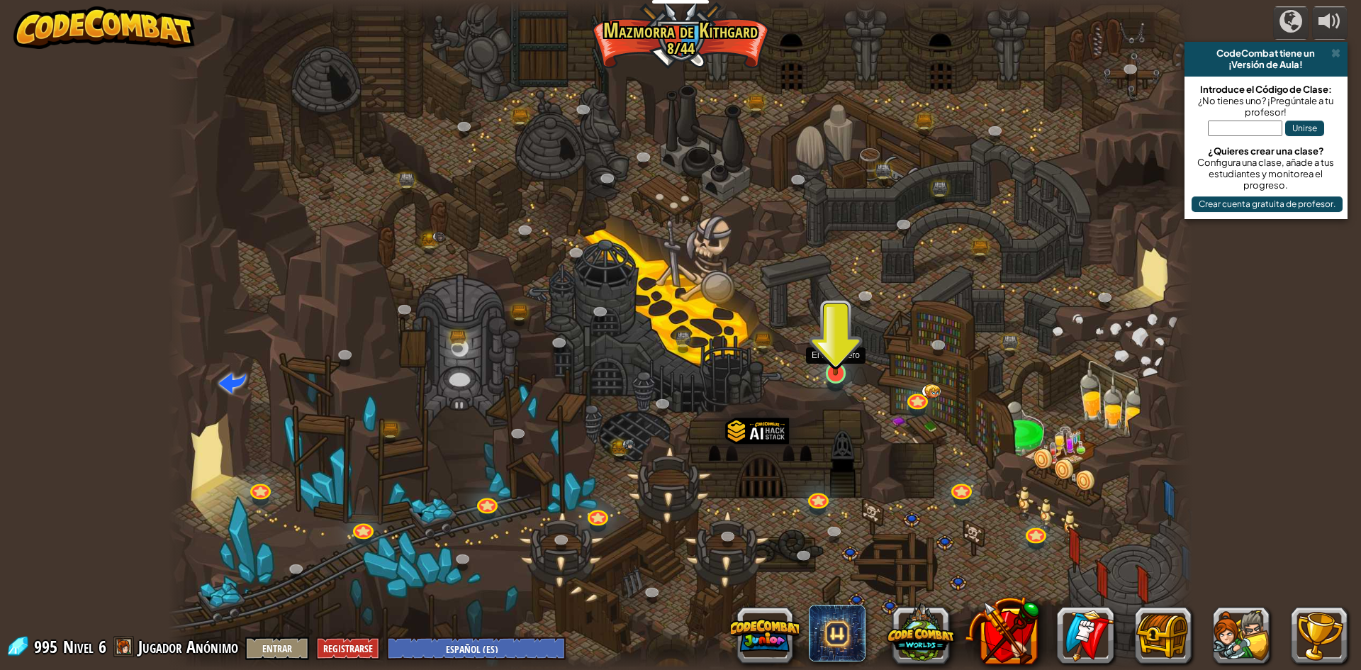
click at [835, 373] on img at bounding box center [836, 343] width 28 height 63
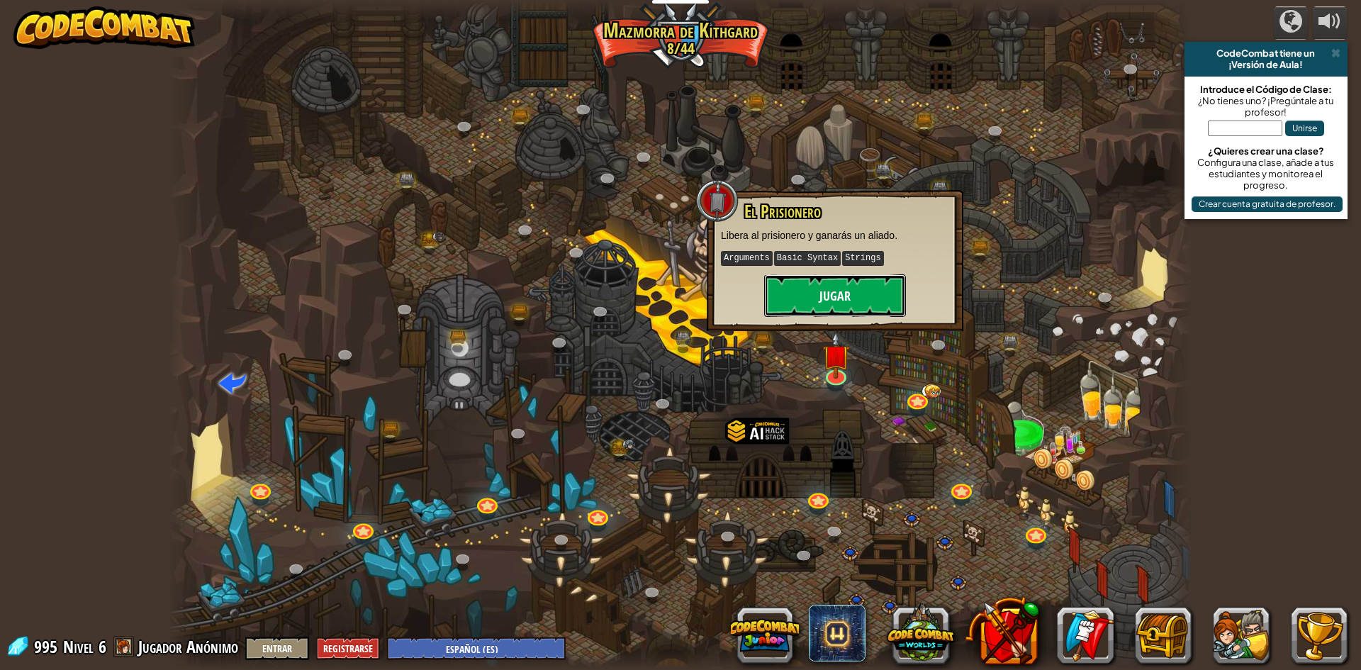
click at [833, 299] on button "Jugar" at bounding box center [835, 295] width 142 height 43
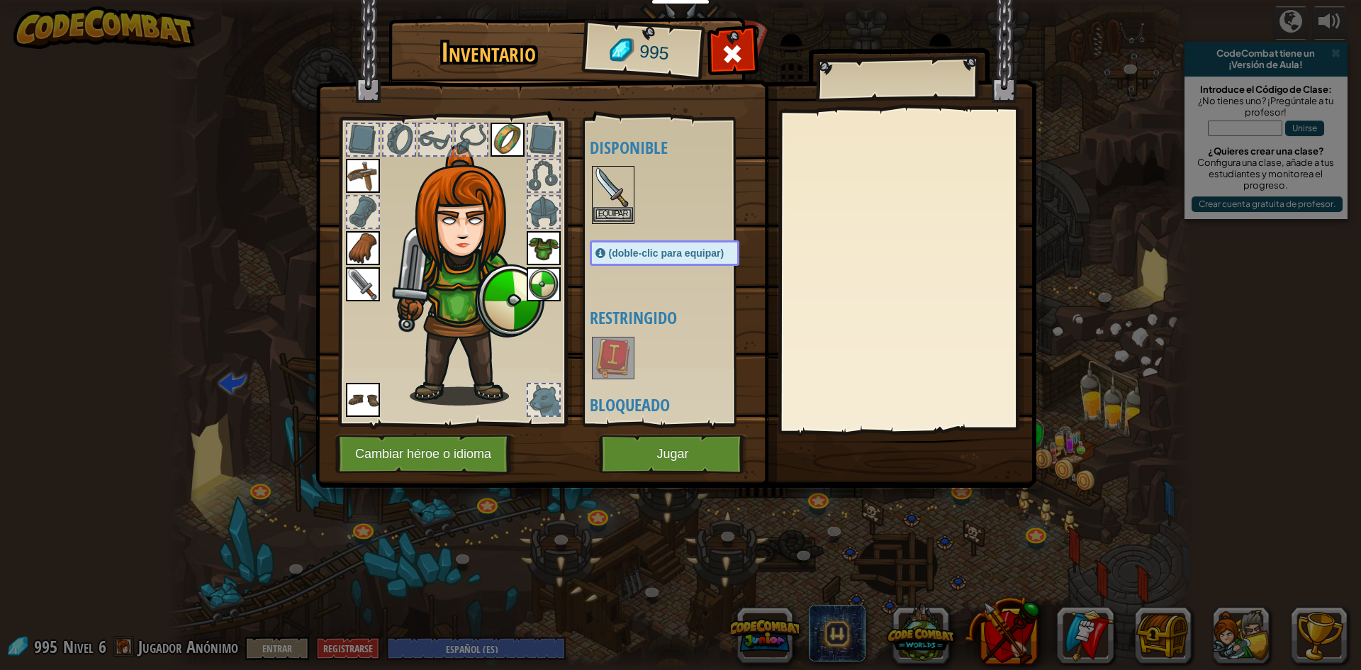
click at [601, 206] on img at bounding box center [613, 187] width 40 height 40
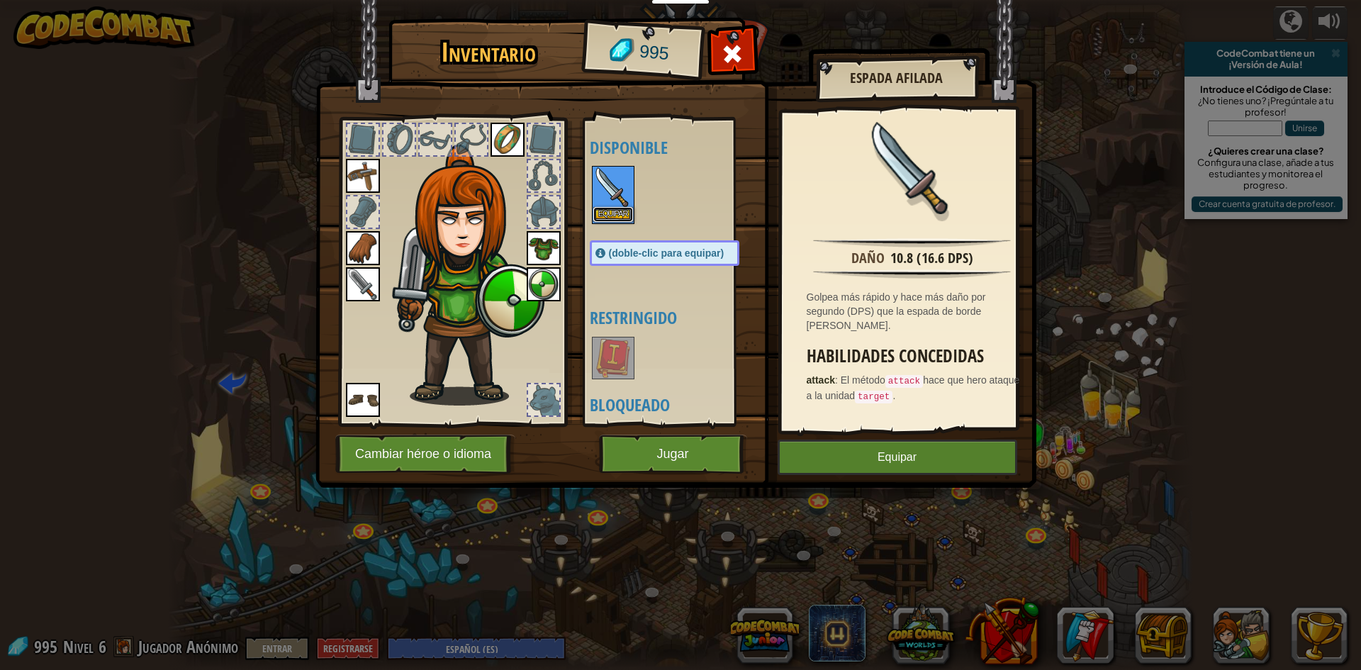
click at [617, 213] on button "Equipar" at bounding box center [613, 214] width 40 height 15
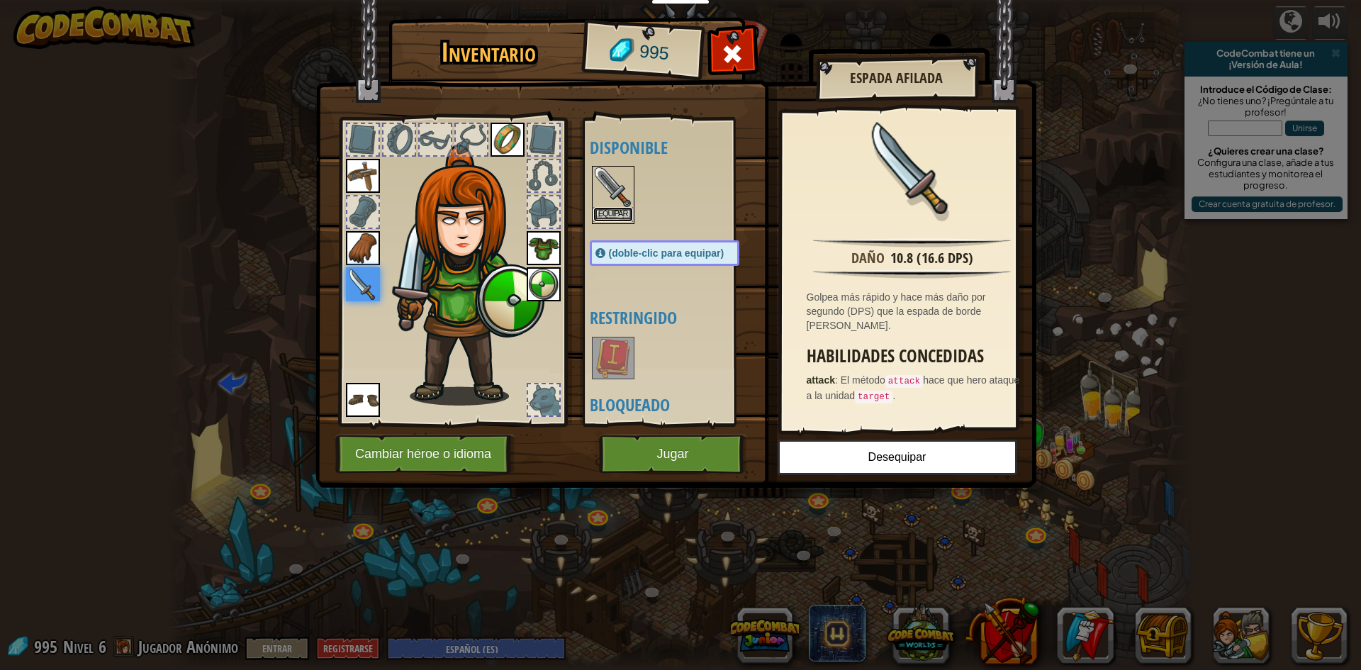
click at [616, 210] on button "Equipar" at bounding box center [613, 214] width 40 height 15
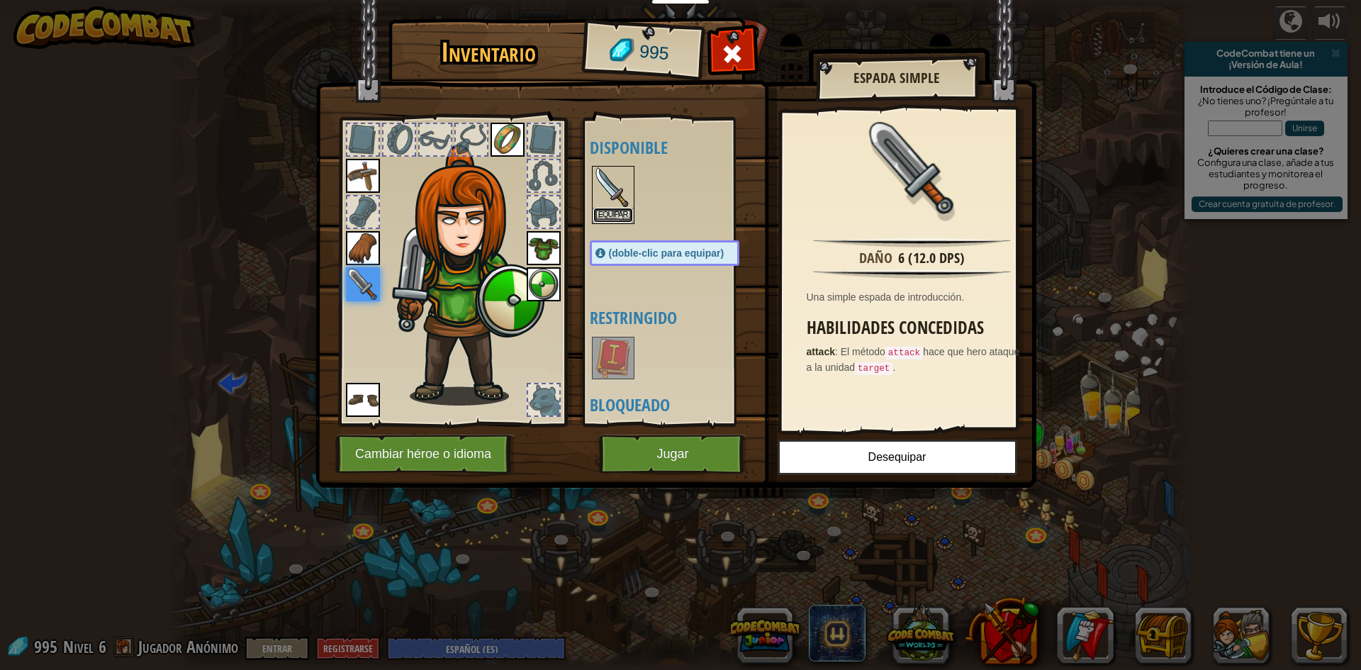
click at [616, 210] on button "Equipar" at bounding box center [613, 215] width 40 height 15
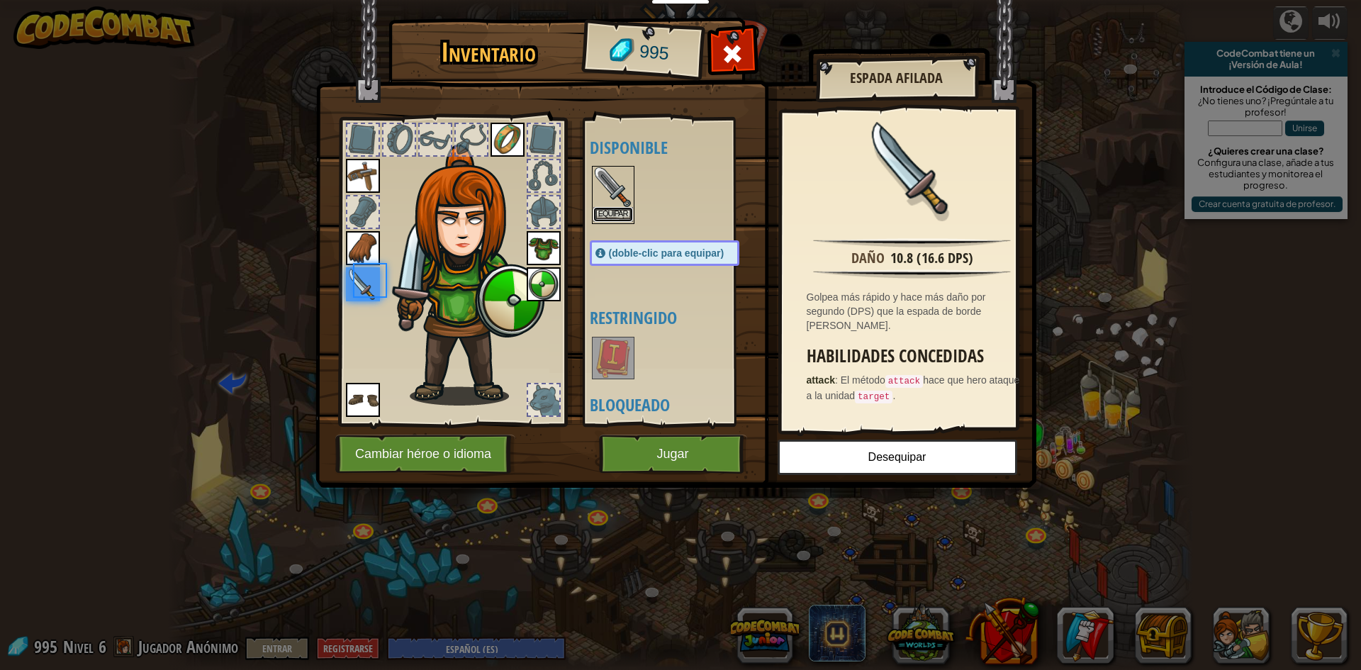
click at [616, 210] on button "Equipar" at bounding box center [613, 214] width 40 height 15
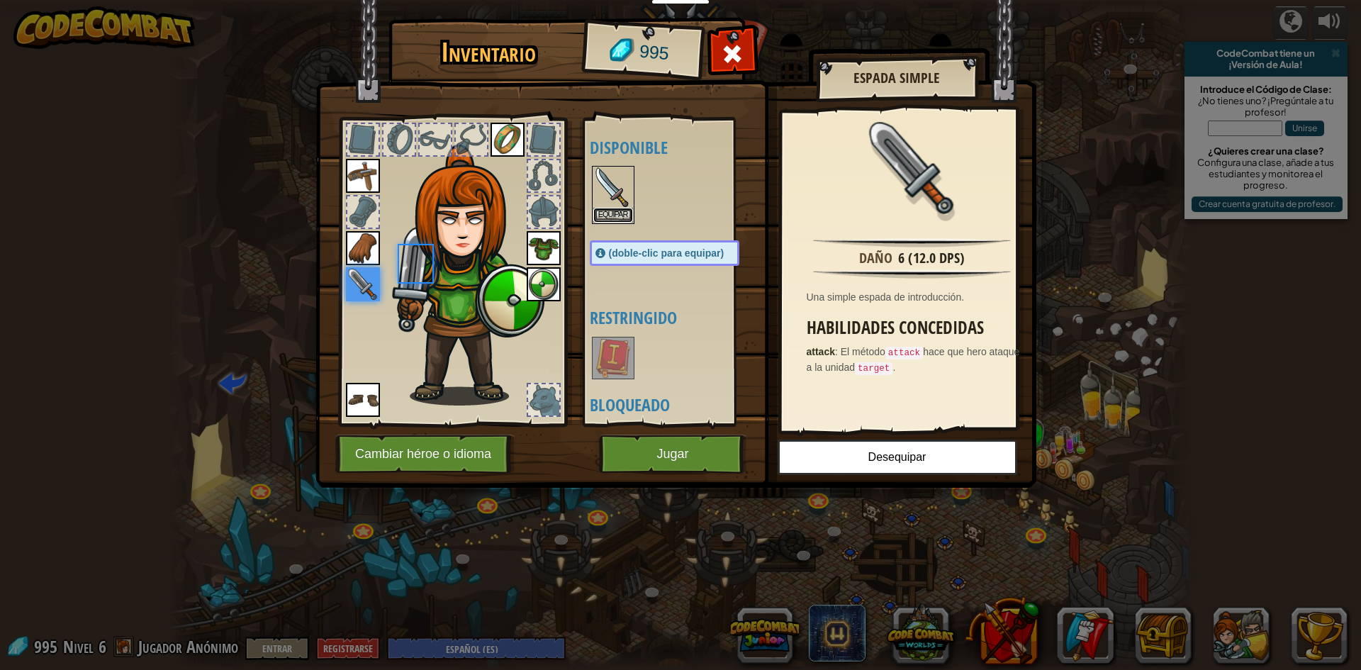
click at [616, 210] on button "Equipar" at bounding box center [613, 215] width 40 height 15
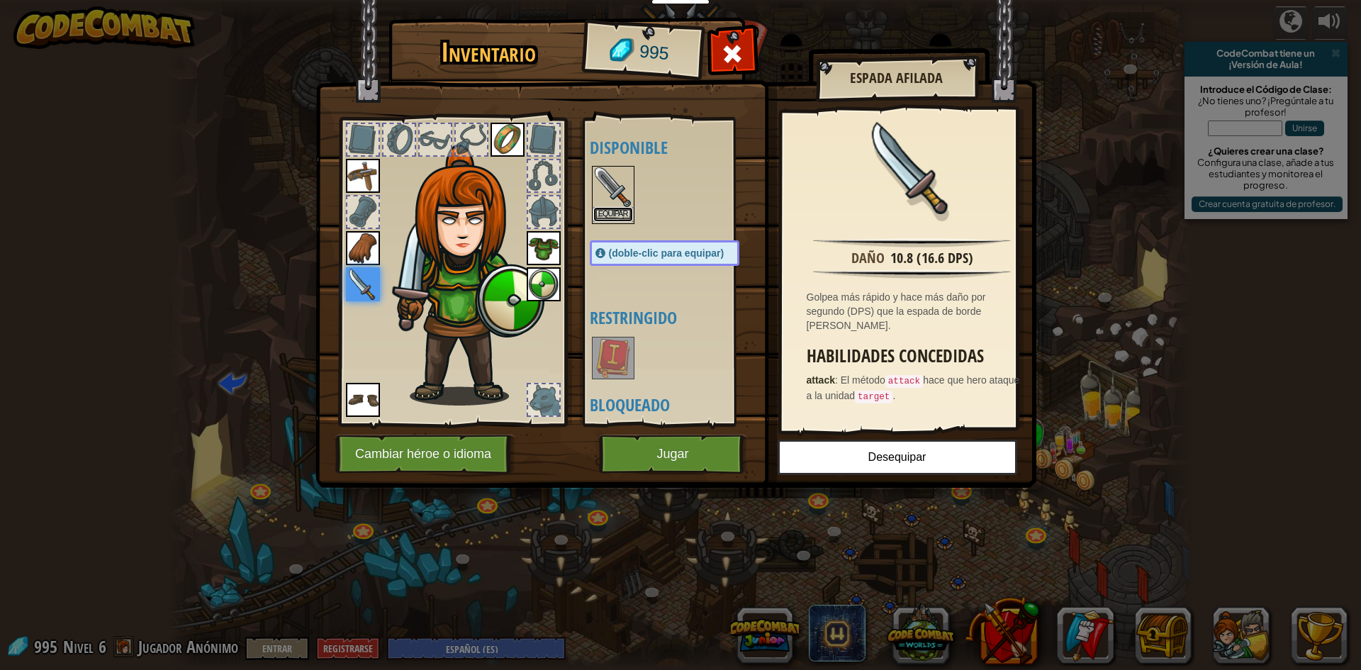
click at [616, 210] on button "Equipar" at bounding box center [613, 214] width 40 height 15
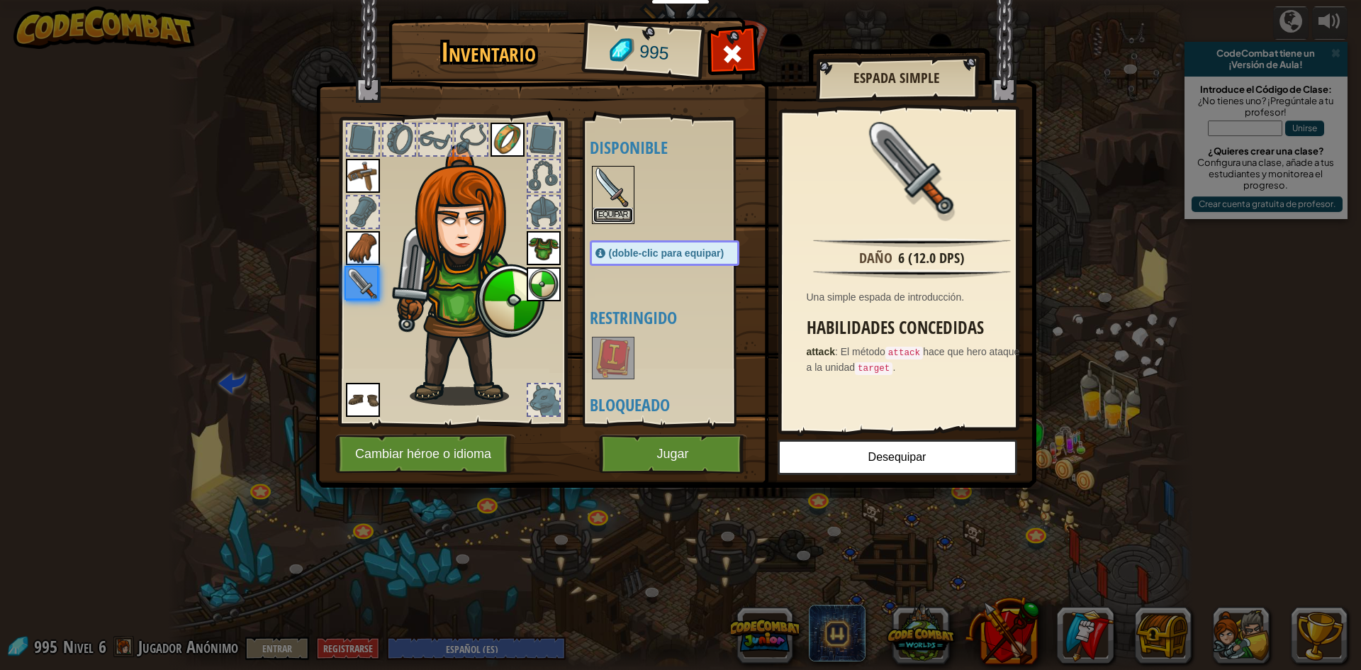
click at [616, 210] on button "Equipar" at bounding box center [613, 215] width 40 height 15
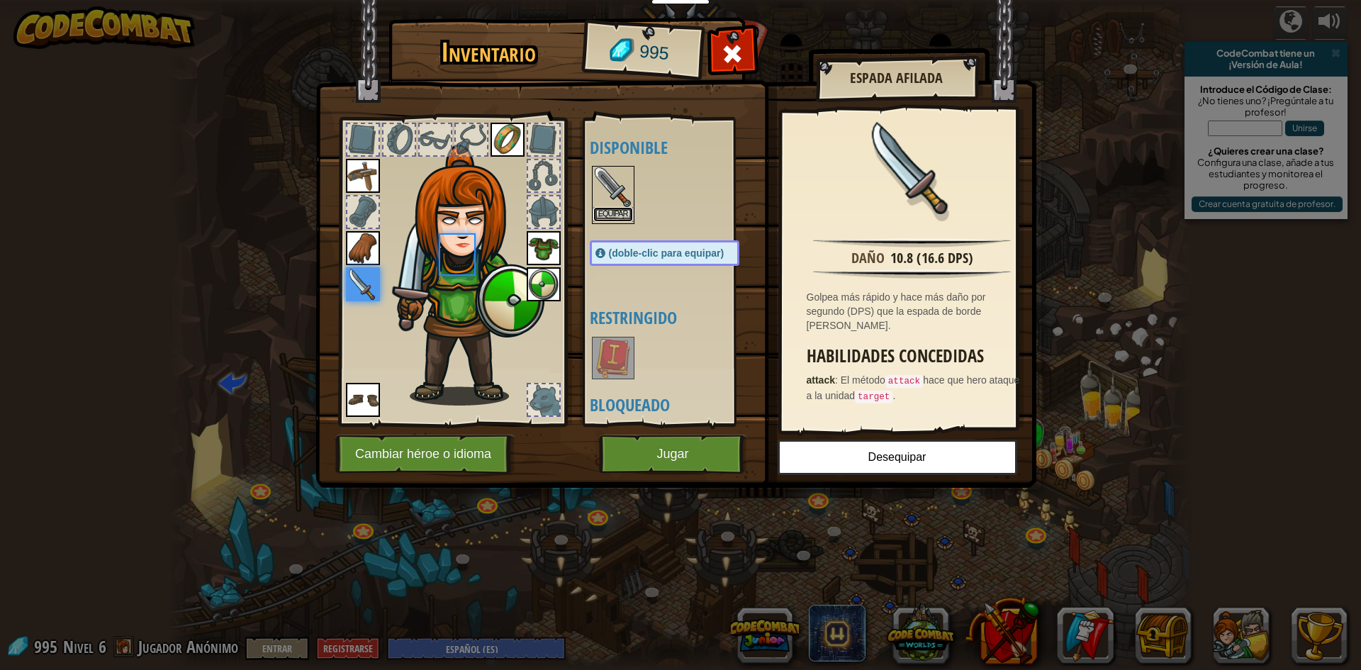
click at [616, 210] on button "Equipar" at bounding box center [613, 214] width 40 height 15
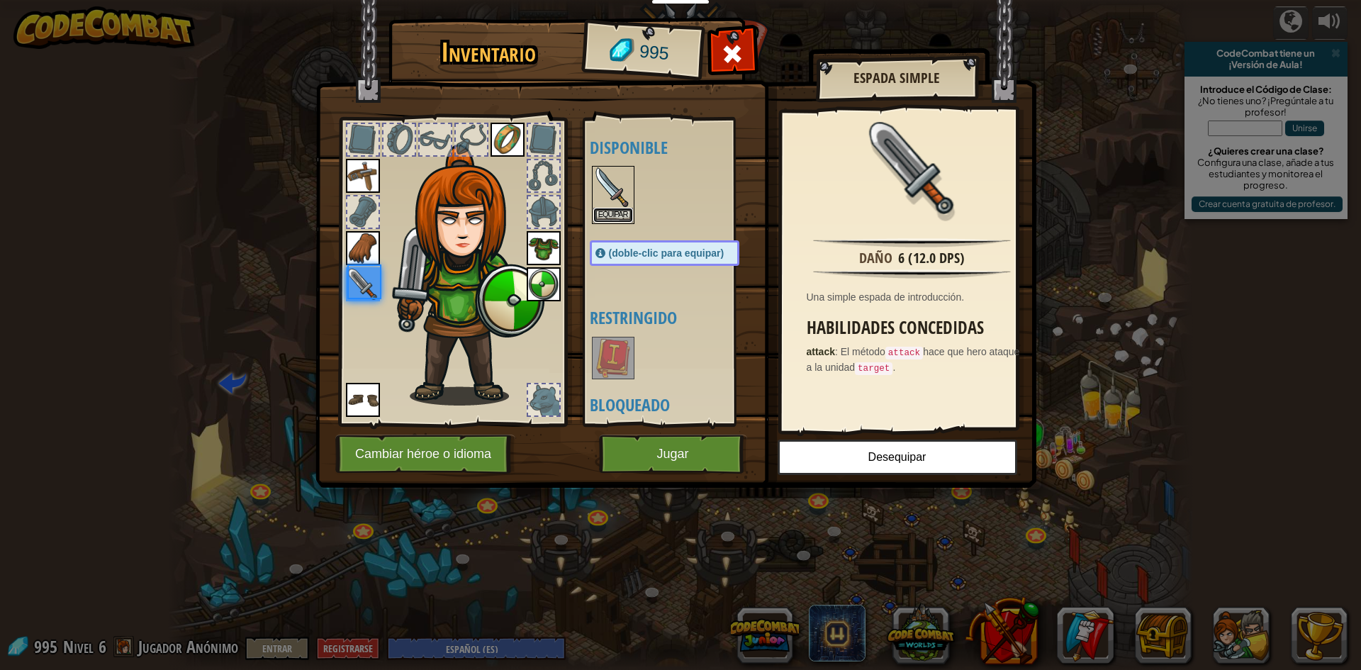
click at [616, 210] on button "Equipar" at bounding box center [613, 215] width 40 height 15
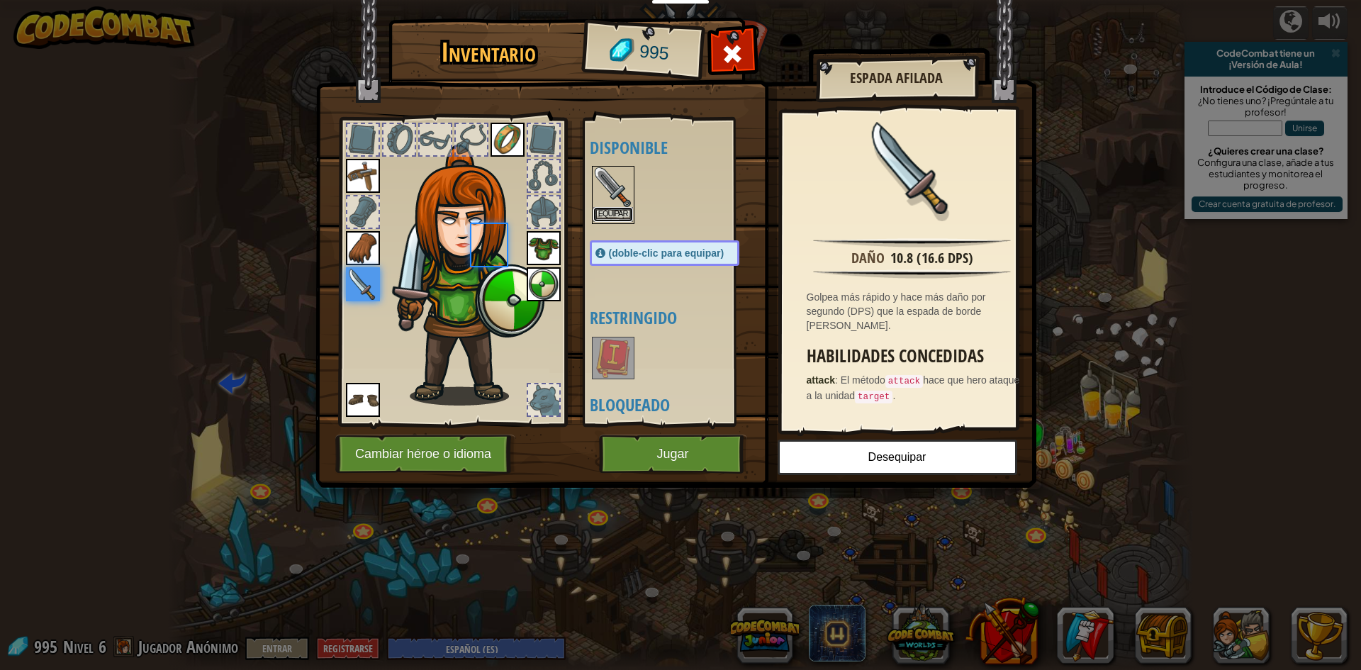
click at [616, 210] on button "Equipar" at bounding box center [613, 214] width 40 height 15
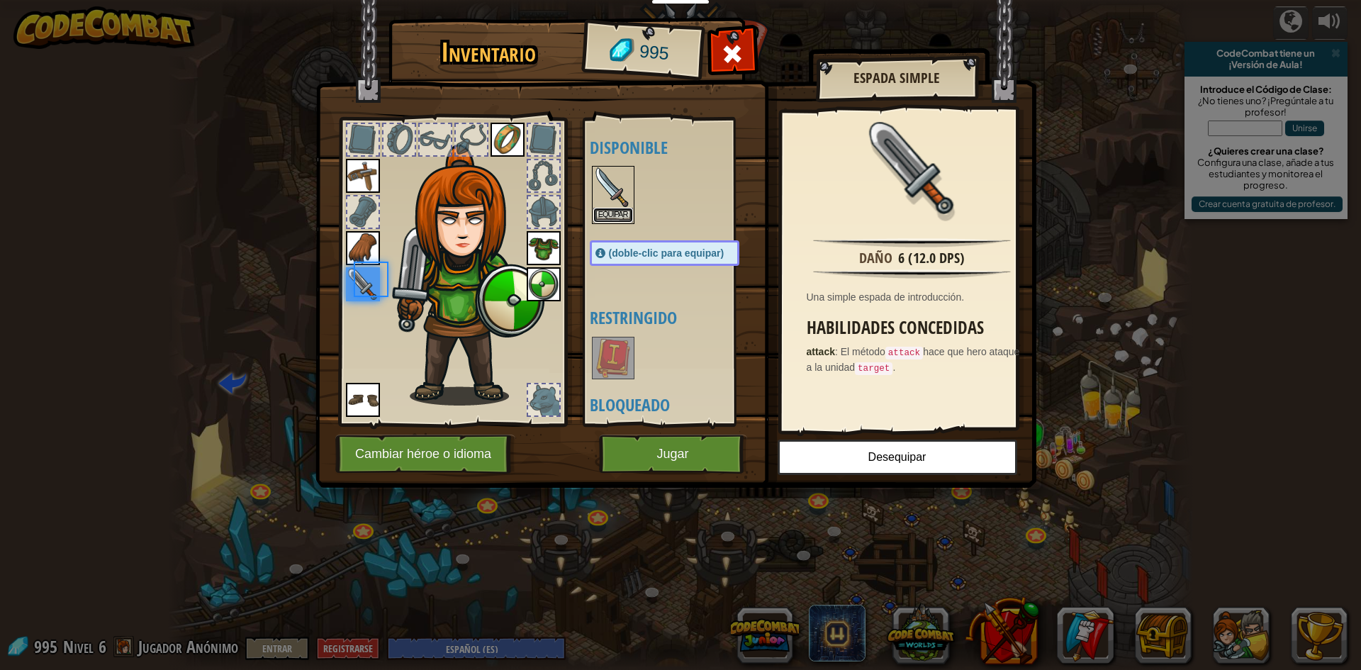
click at [616, 210] on button "Equipar" at bounding box center [613, 215] width 40 height 15
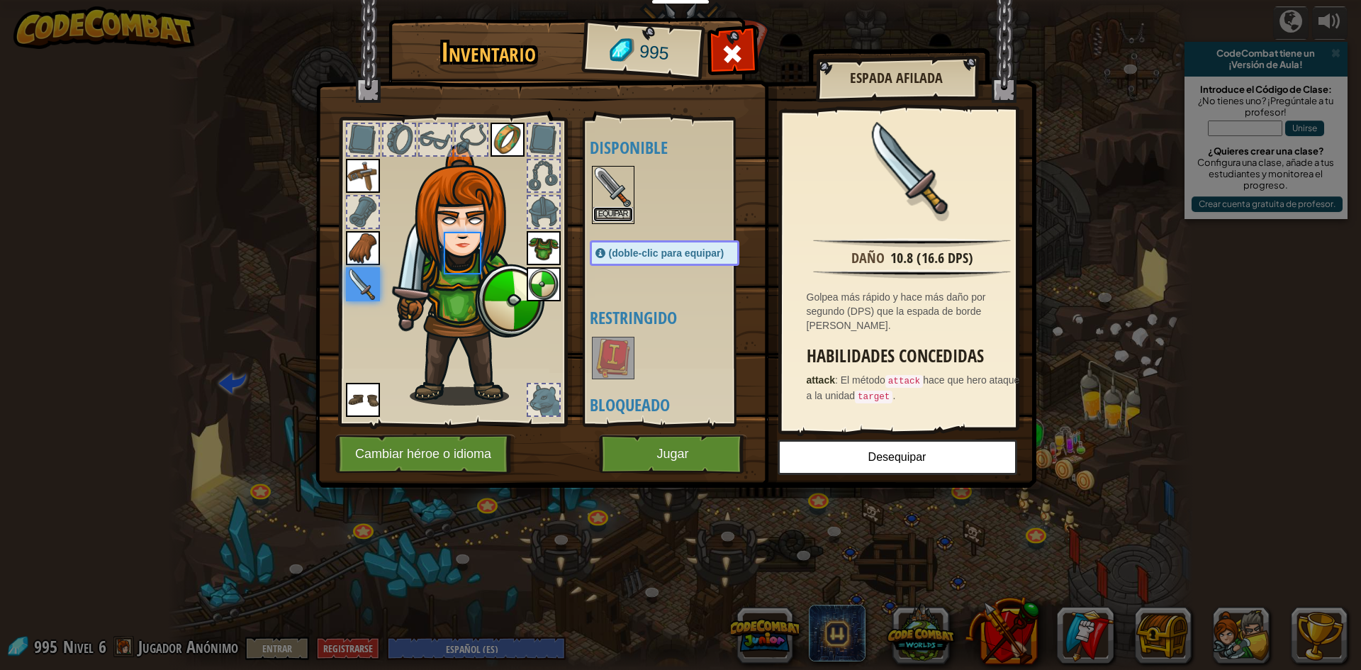
click at [616, 210] on button "Equipar" at bounding box center [613, 214] width 40 height 15
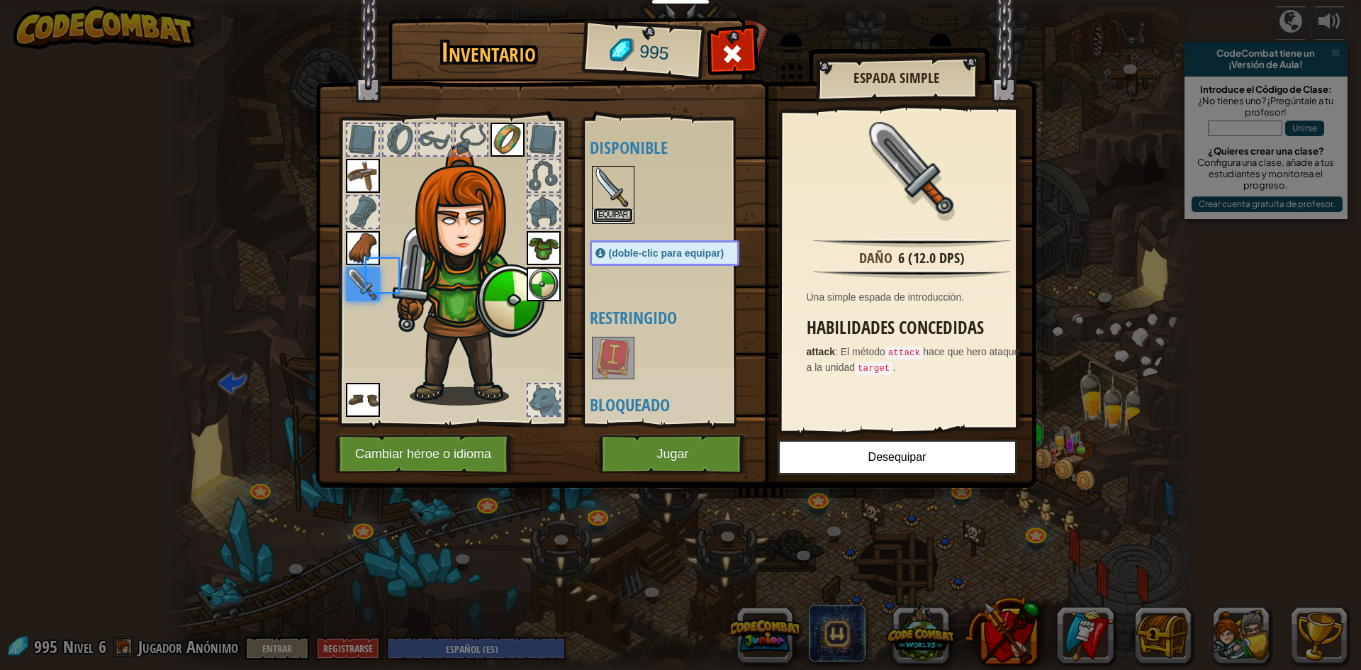
click at [616, 210] on button "Equipar" at bounding box center [613, 215] width 40 height 15
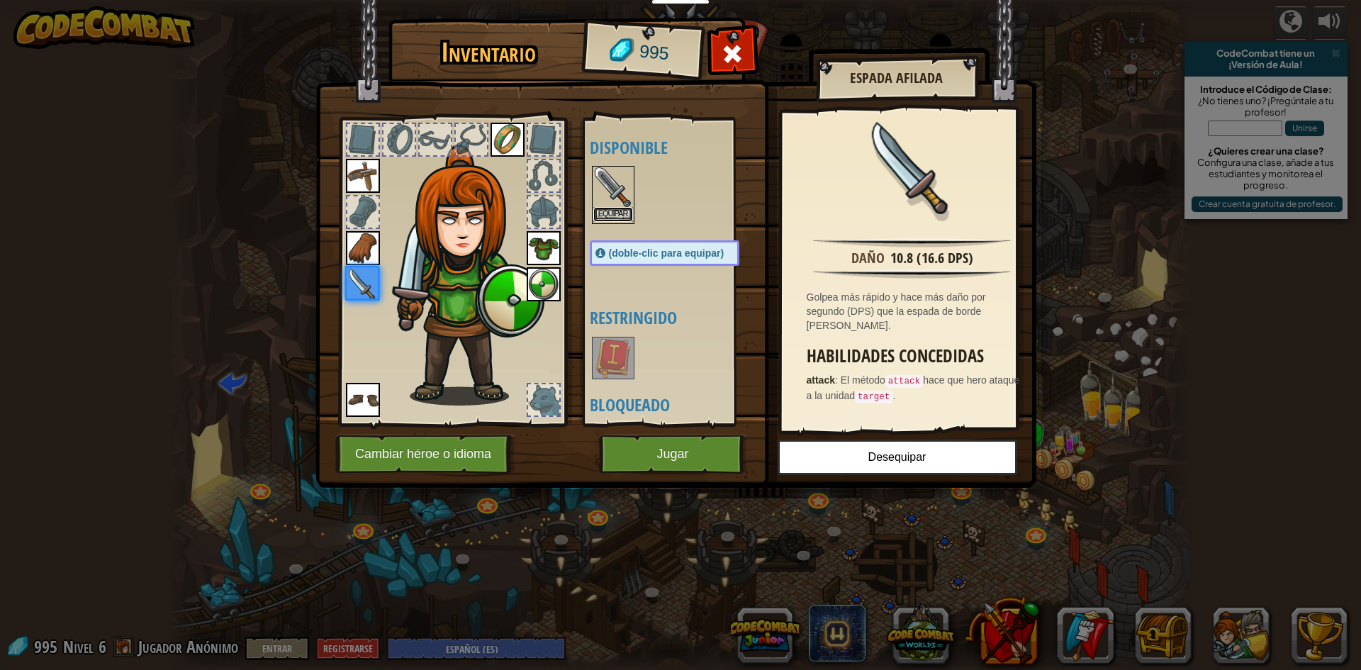
click at [616, 210] on button "Equipar" at bounding box center [613, 214] width 40 height 15
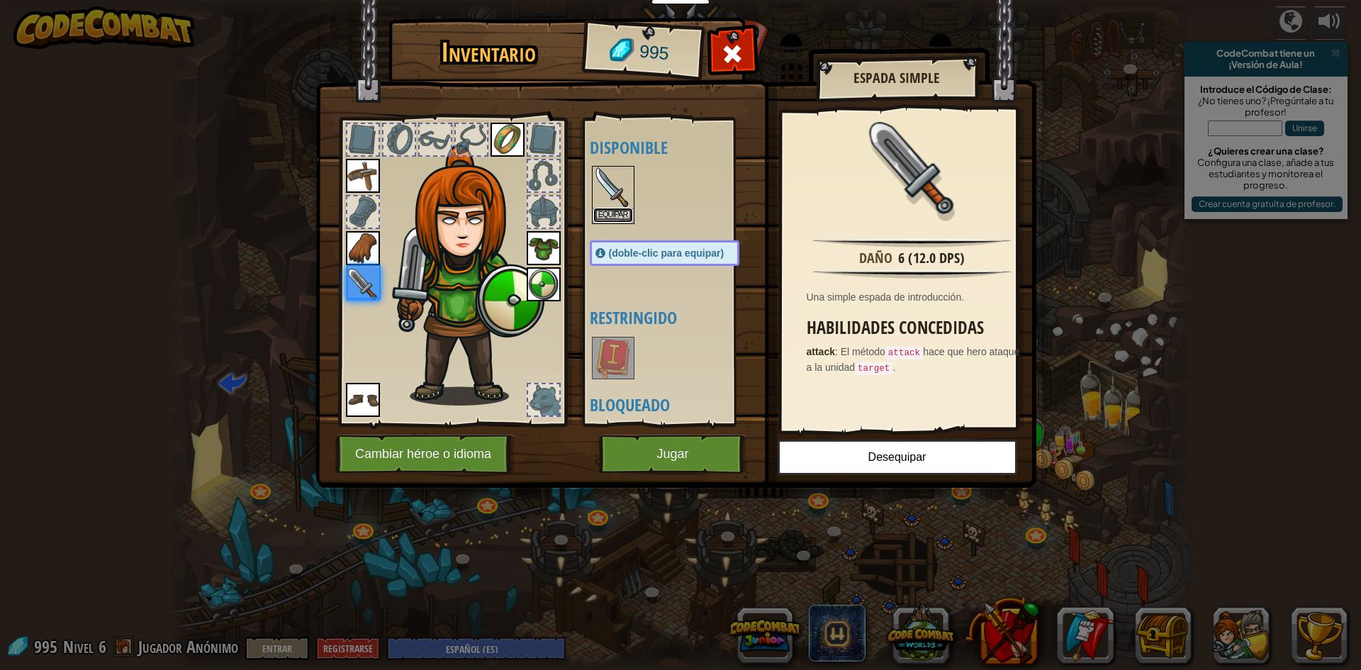
click at [616, 210] on button "Equipar" at bounding box center [613, 215] width 40 height 15
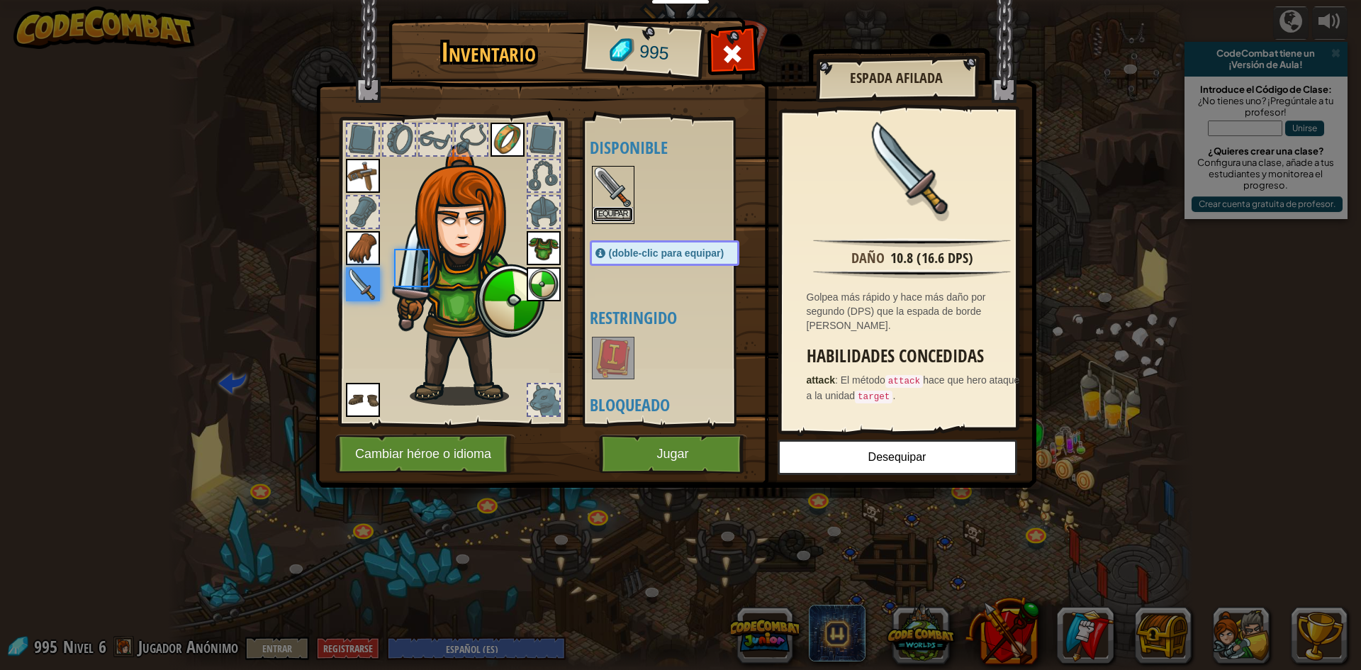
click at [616, 210] on button "Equipar" at bounding box center [613, 214] width 40 height 15
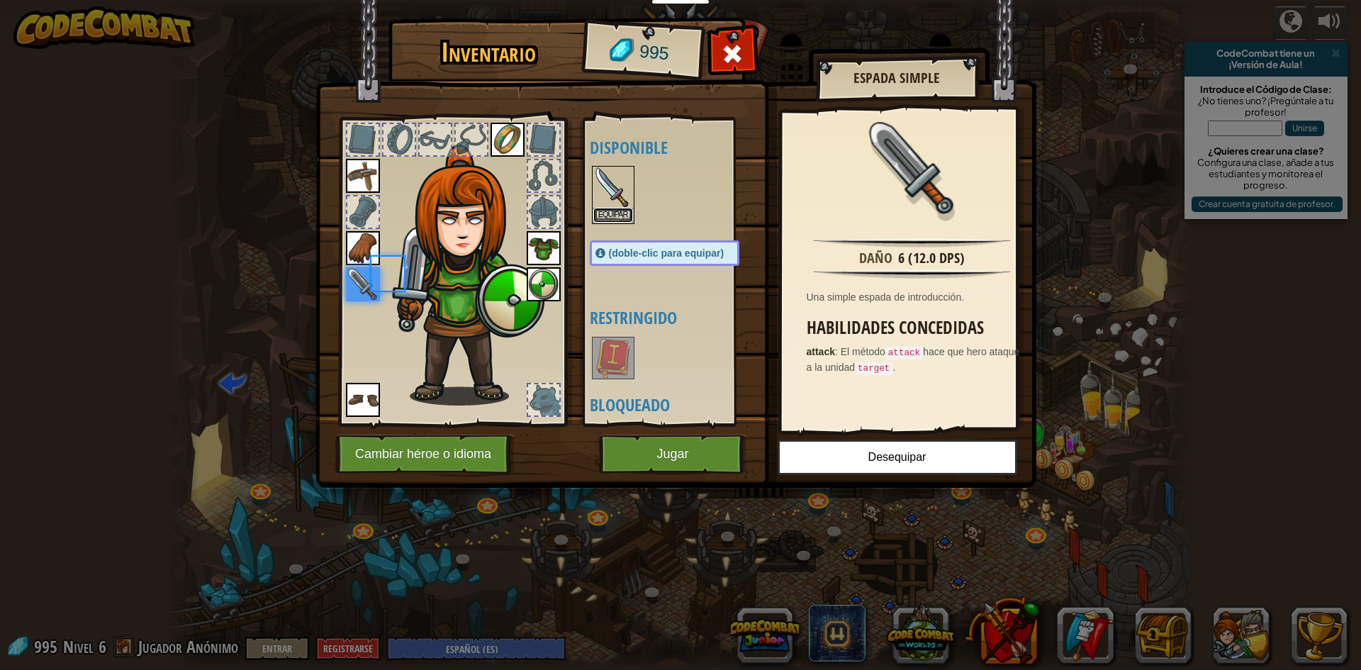
click at [616, 210] on button "Equipar" at bounding box center [613, 215] width 40 height 15
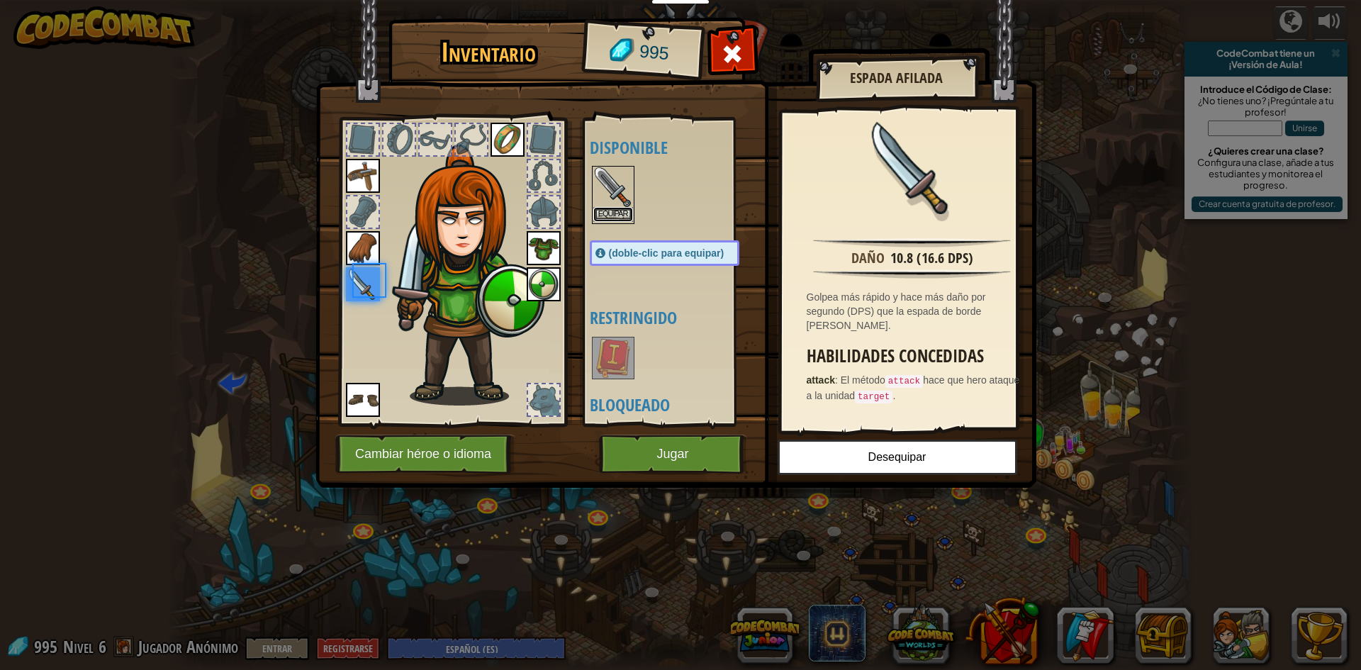
click at [616, 210] on button "Equipar" at bounding box center [613, 214] width 40 height 15
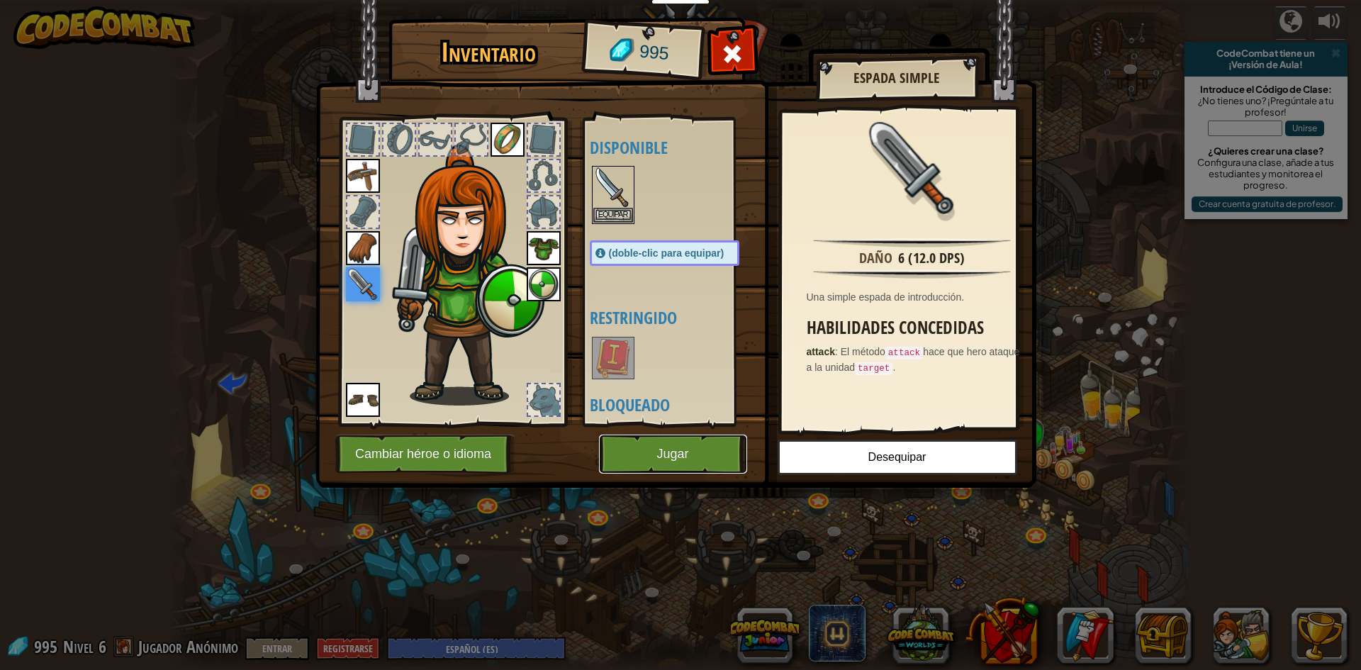
click at [675, 447] on button "Jugar" at bounding box center [673, 453] width 148 height 39
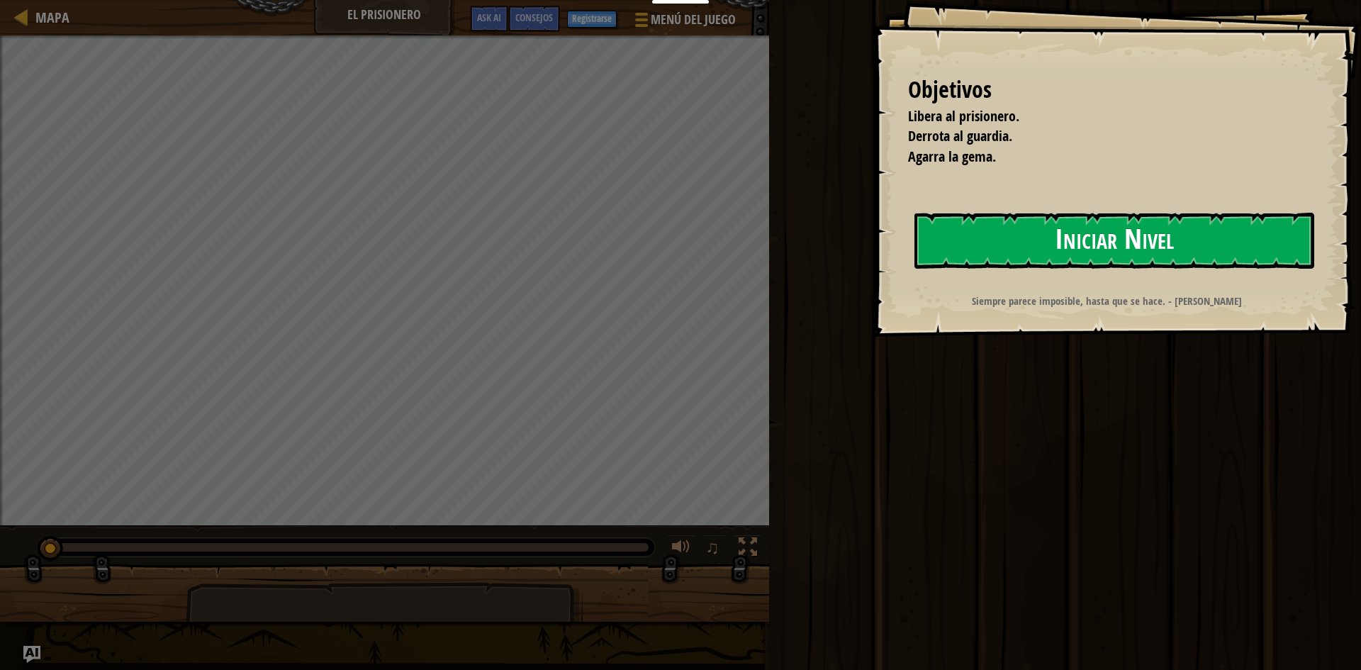
click at [1038, 247] on button "Iniciar Nivel" at bounding box center [1114, 241] width 400 height 56
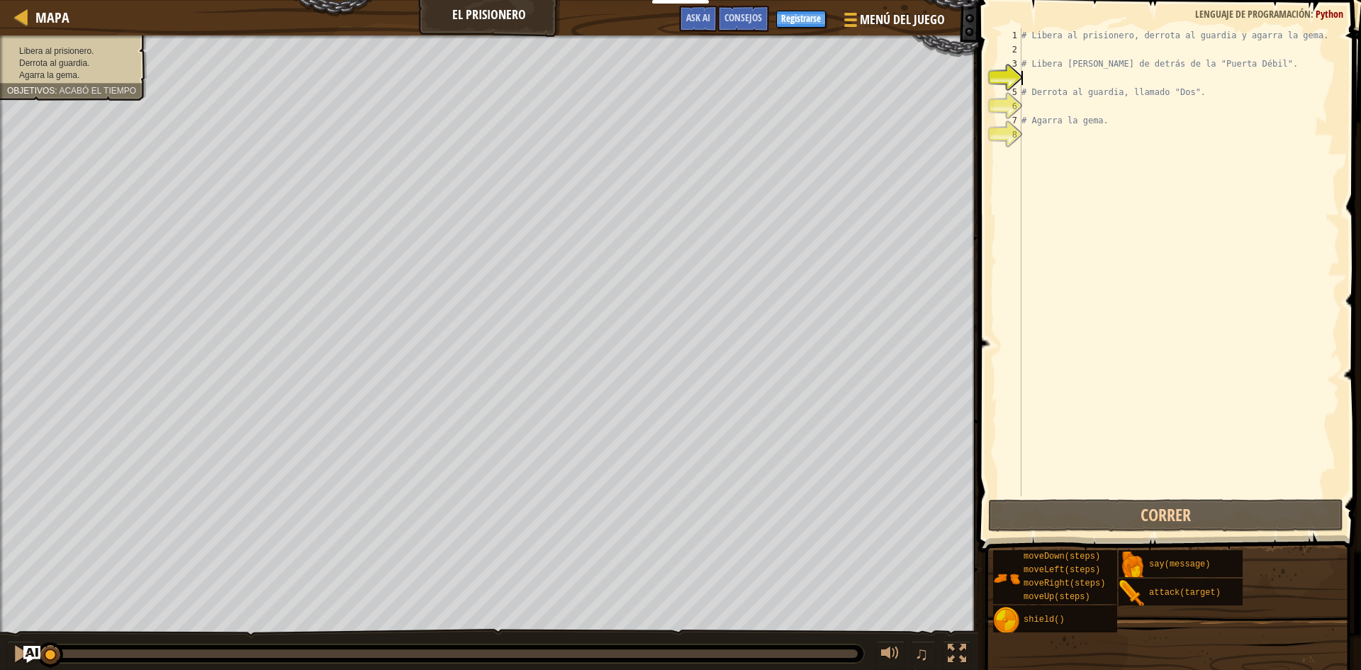
click at [1043, 77] on div "# Libera al prisionero, derrota al guardia y agarra la gema. # Libera [PERSON_N…" at bounding box center [1178, 276] width 321 height 496
type textarea "he"
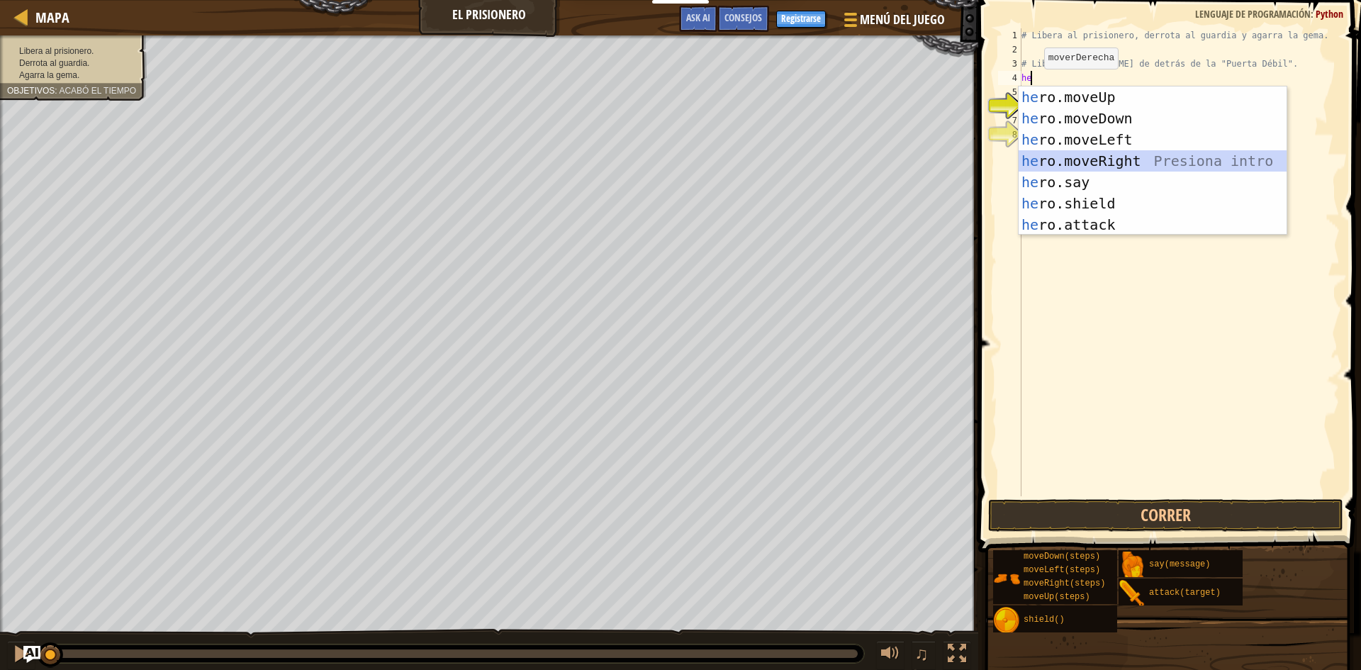
click at [1086, 154] on div "he ro.moveUp Presiona intro he ro.moveDown Presiona intro he ro.moveLeft Presio…" at bounding box center [1152, 181] width 268 height 191
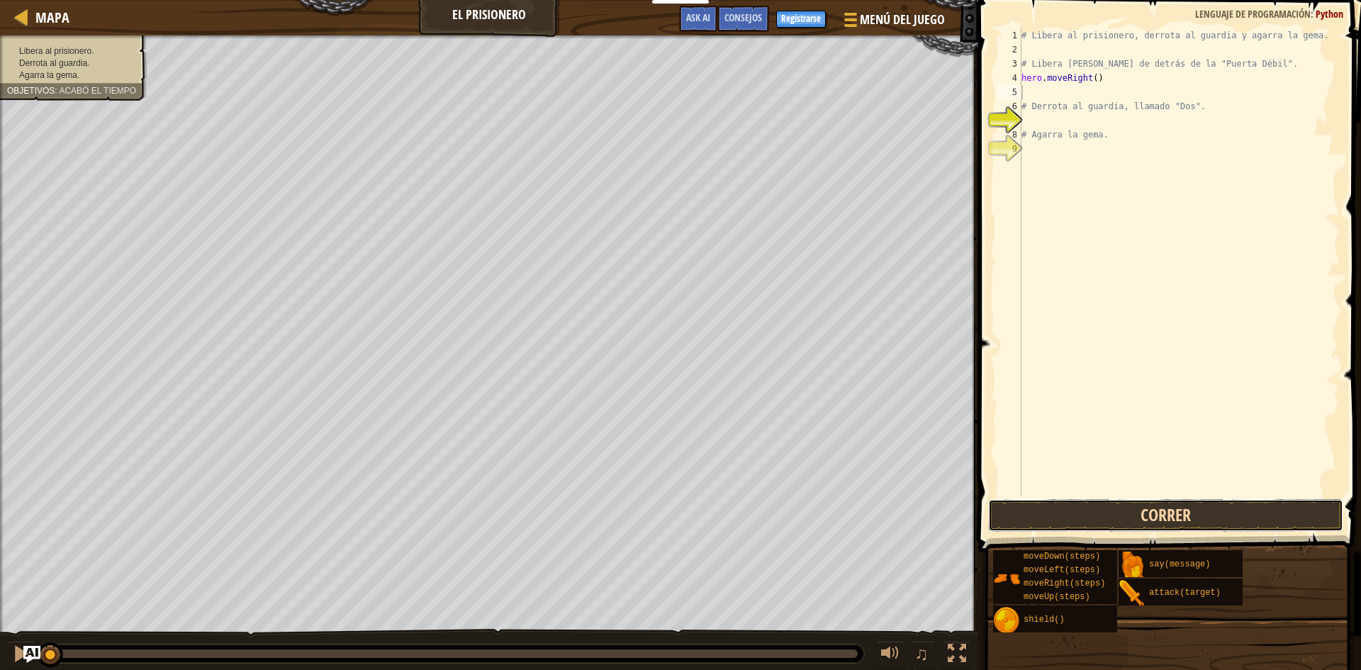
click at [1192, 506] on button "Correr" at bounding box center [1165, 515] width 355 height 33
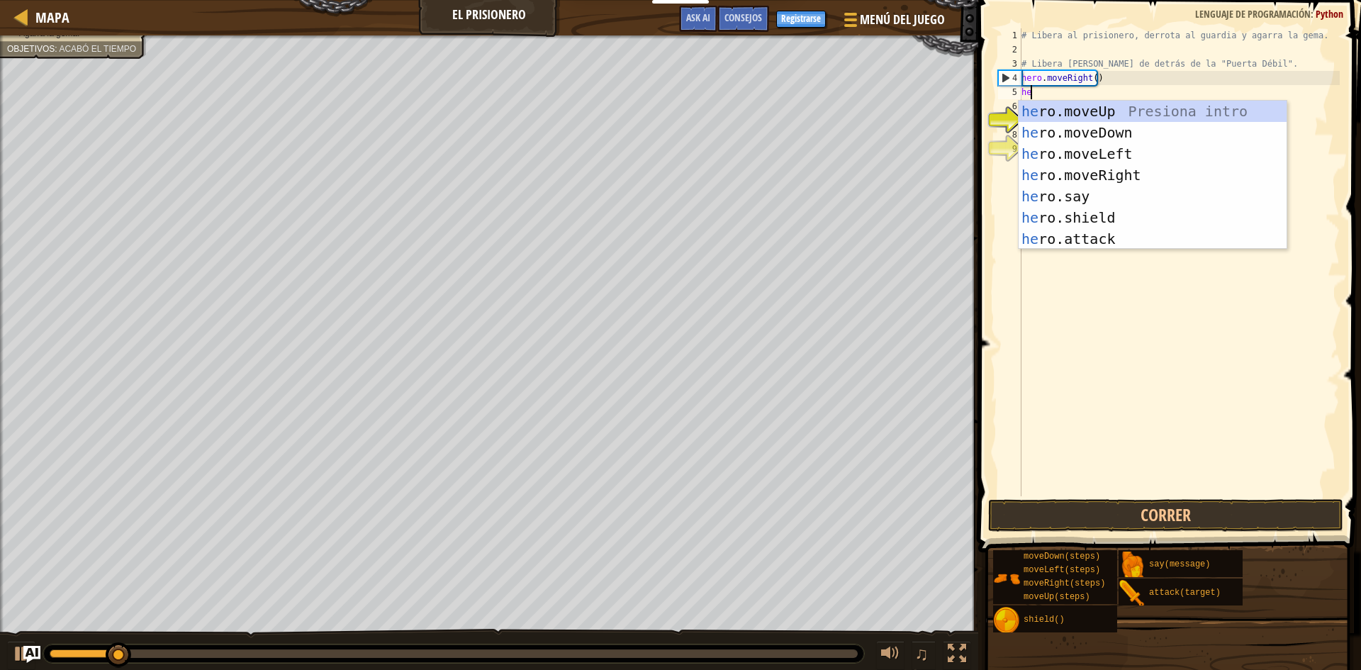
type textarea "her"
click at [1088, 127] on div "her o.moveUp Presiona intro her o.moveDown Presiona intro her o.moveLeft Presio…" at bounding box center [1152, 196] width 268 height 191
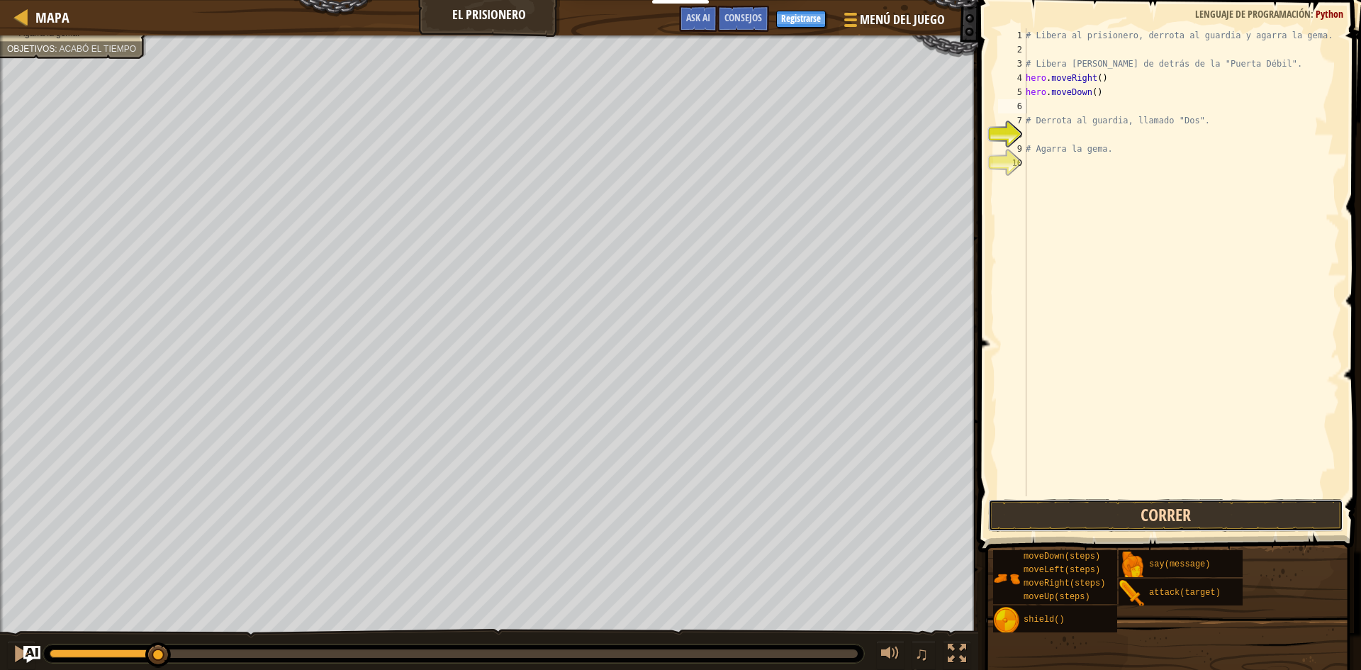
click at [1176, 508] on button "Correr" at bounding box center [1165, 515] width 355 height 33
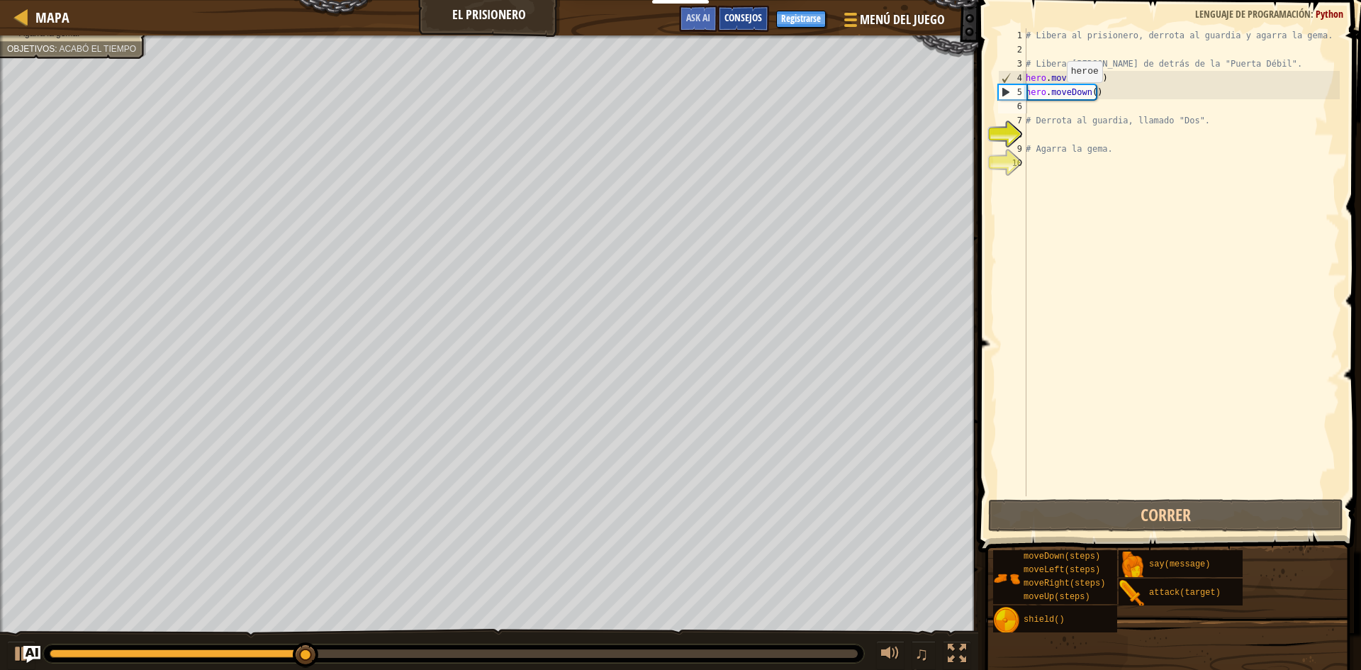
click at [730, 22] on span "Consejos" at bounding box center [743, 17] width 38 height 13
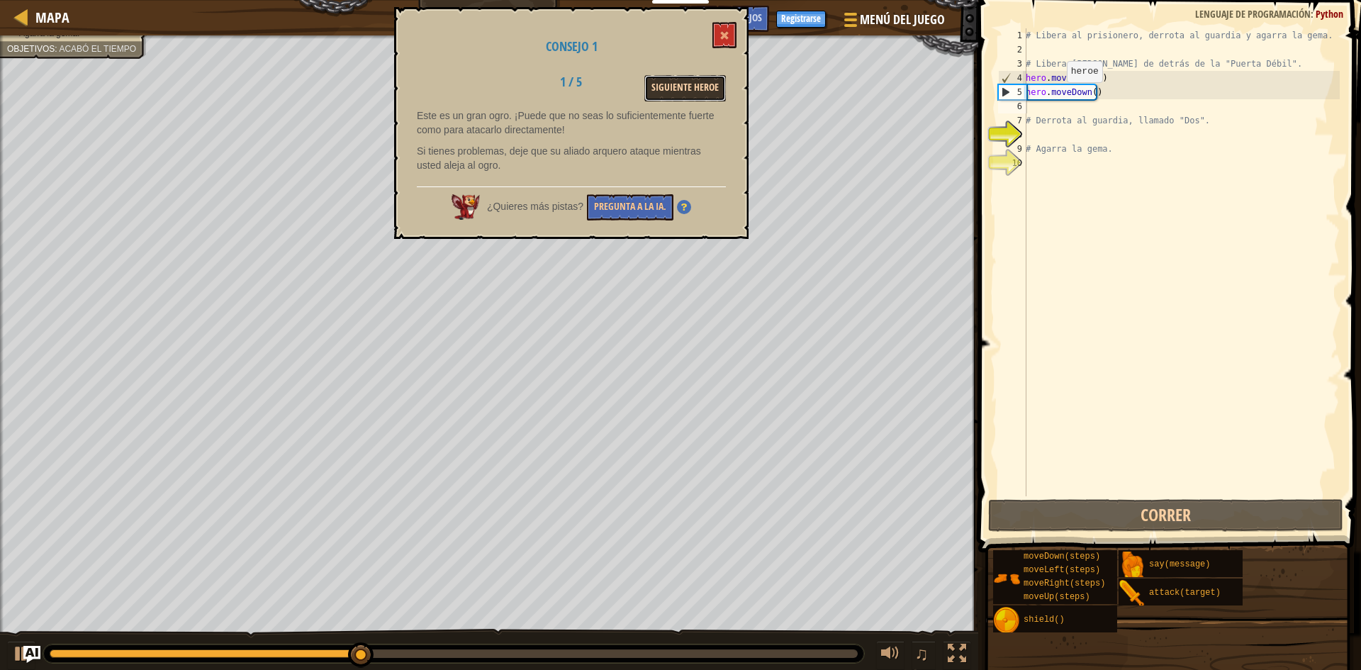
click at [699, 86] on button "Siguiente Heroe" at bounding box center [685, 88] width 82 height 26
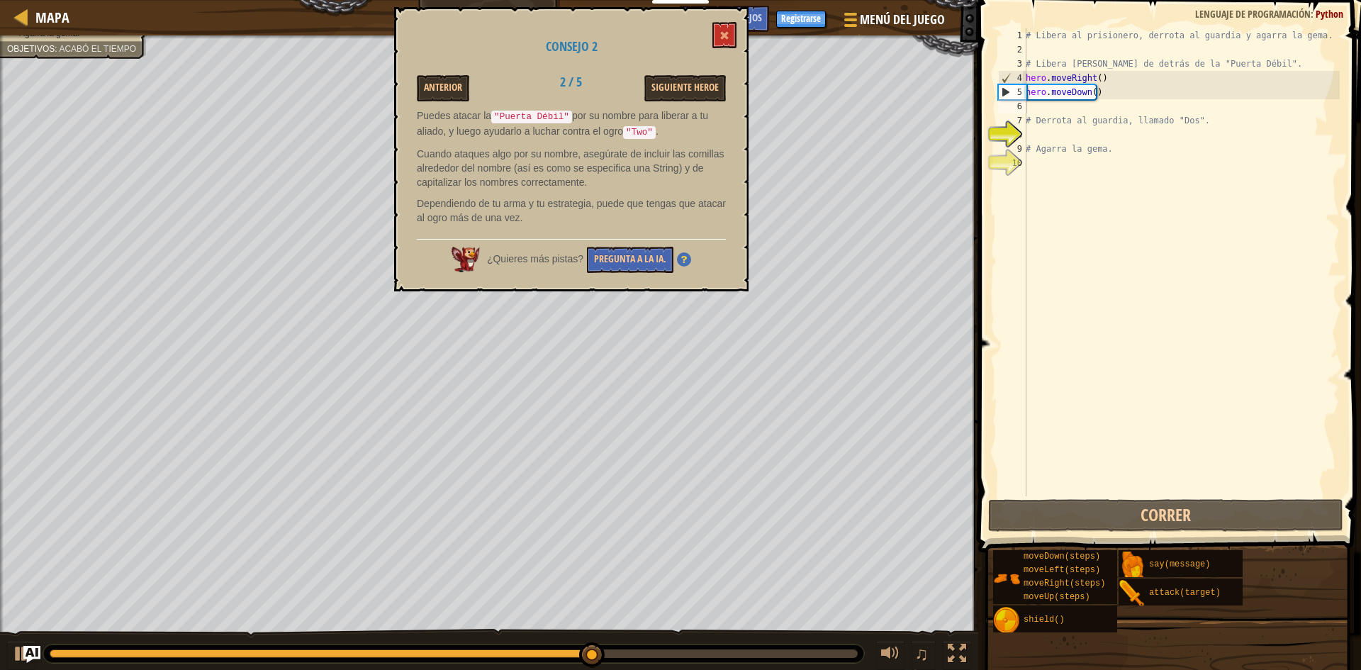
click at [1126, 99] on div "# Libera al prisionero, derrota al guardia y agarra la gema. # Libera [PERSON_N…" at bounding box center [1181, 276] width 317 height 496
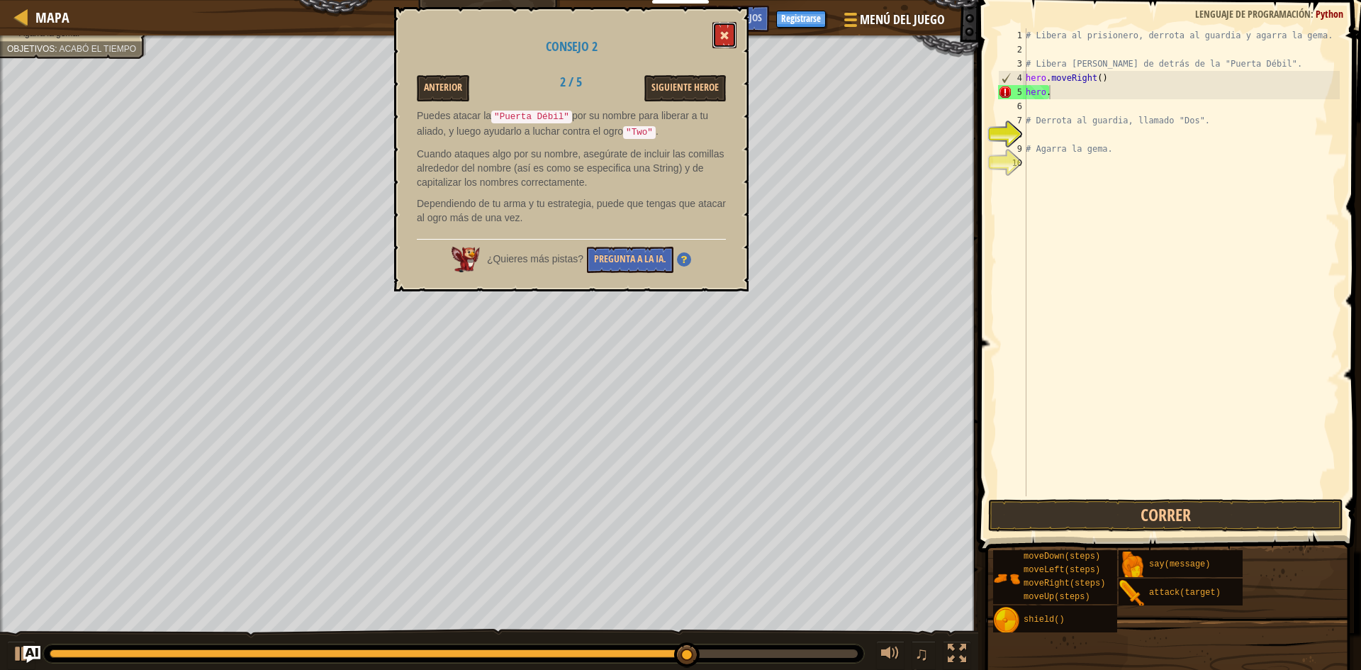
click at [716, 28] on button at bounding box center [724, 35] width 24 height 26
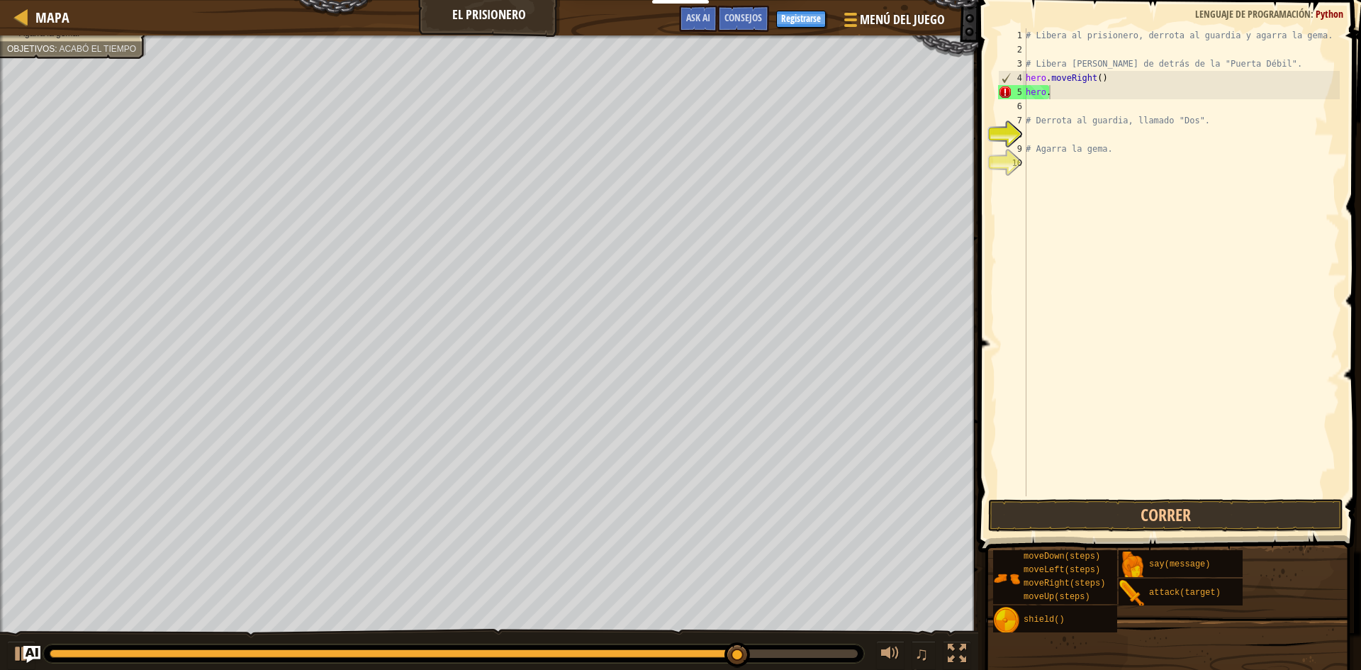
click at [1076, 99] on div "# Libera al prisionero, derrota al guardia y agarra la gema. # Libera [PERSON_N…" at bounding box center [1181, 276] width 317 height 496
click at [1094, 113] on div "[DOMAIN_NAME] t a ck Presiona intro" at bounding box center [1157, 133] width 268 height 64
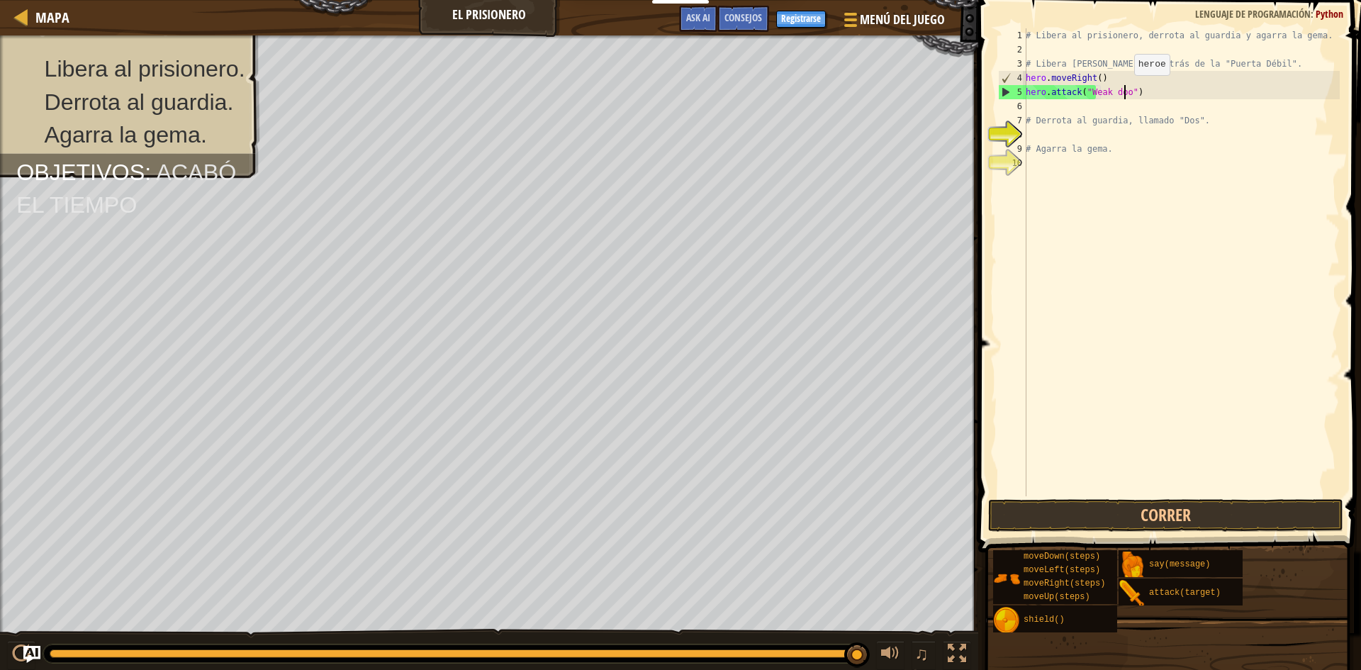
scroll to position [6, 9]
click at [1135, 509] on button "Correr" at bounding box center [1165, 515] width 355 height 33
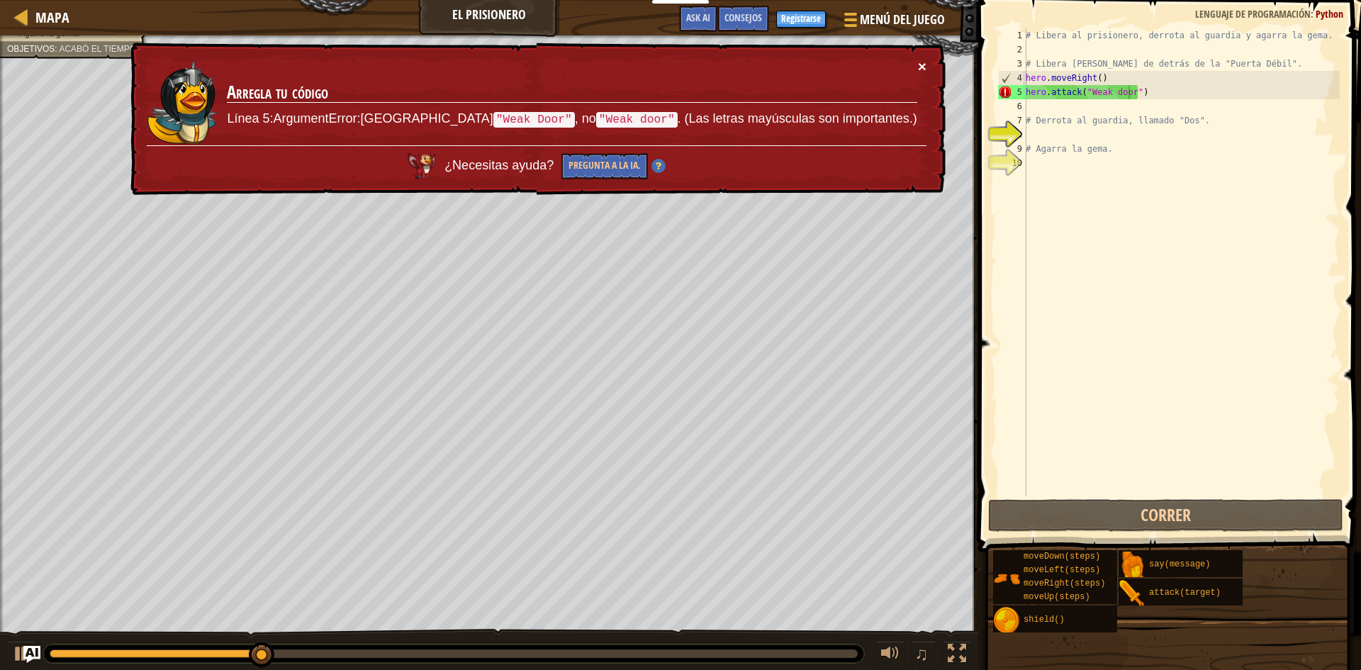
click at [924, 67] on button "×" at bounding box center [922, 66] width 9 height 15
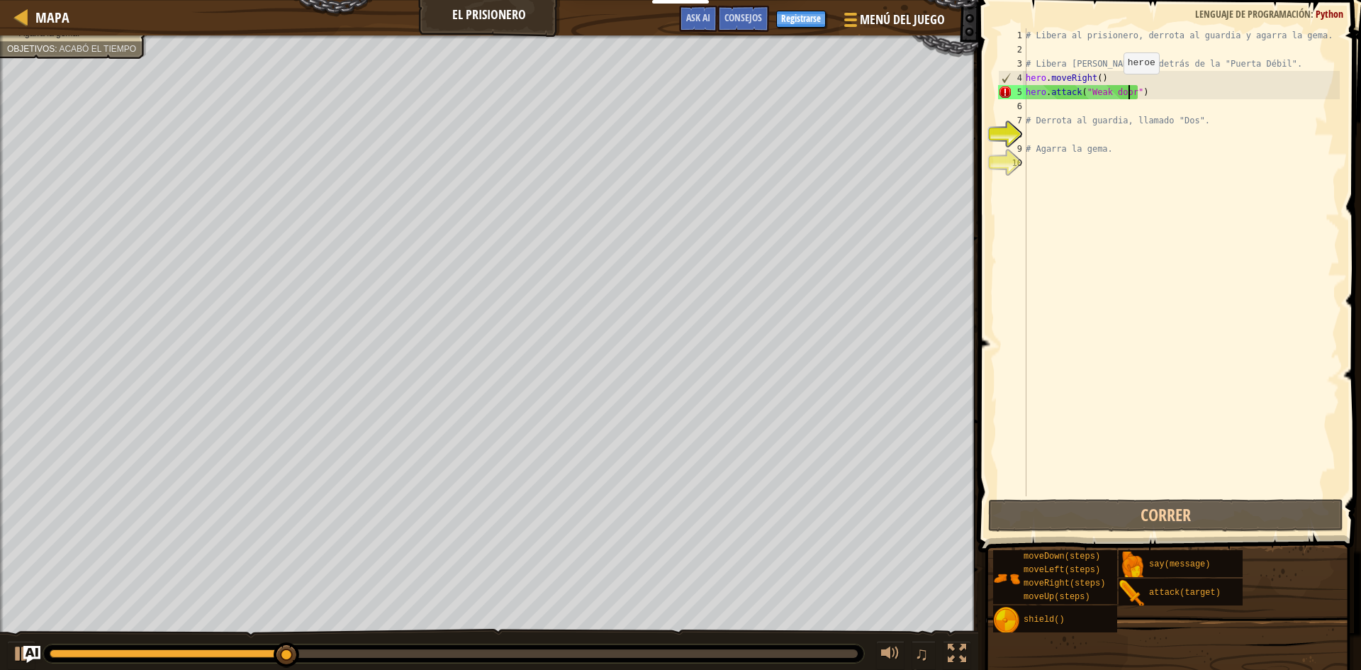
click at [1116, 88] on div "# Libera al prisionero, derrota al guardia y agarra la gema. # Libera [PERSON_N…" at bounding box center [1181, 276] width 317 height 496
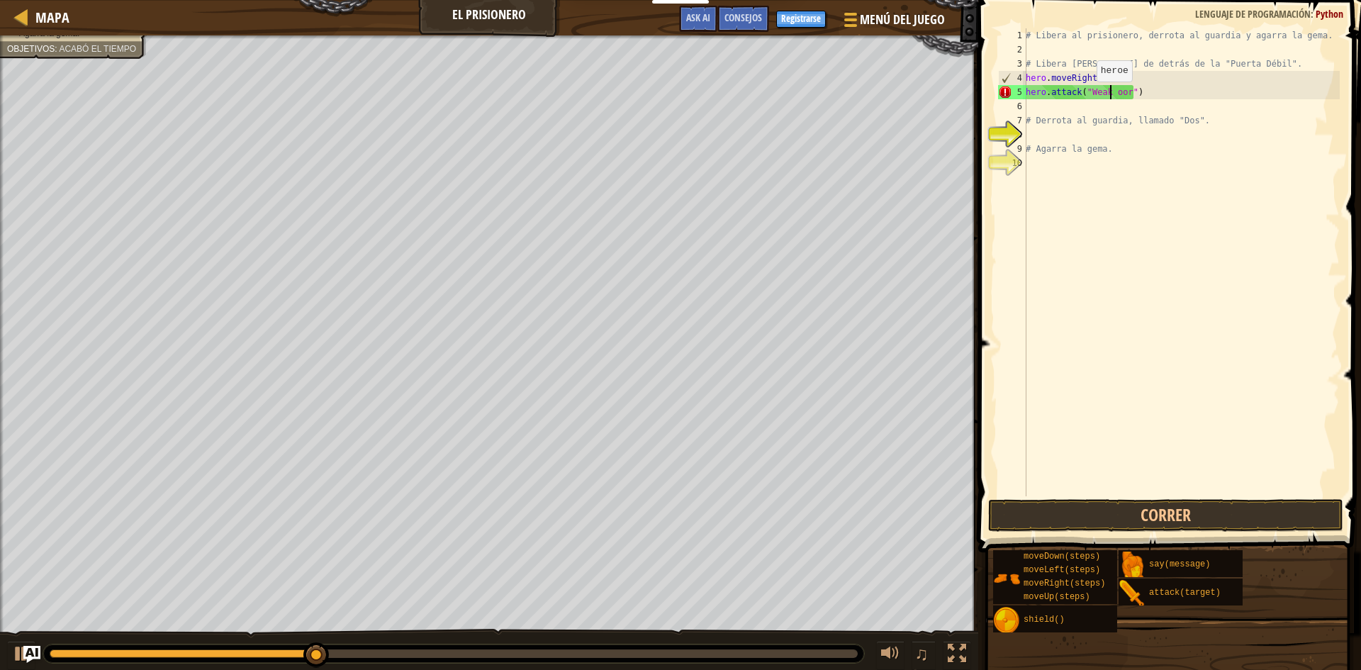
type textarea "hero.attack("Weak Door")"
click at [1100, 178] on div "# Libera al prisionero, derrota al guardia y agarra la gema. # Libera [PERSON_N…" at bounding box center [1181, 276] width 317 height 496
click at [1211, 515] on button "Correr" at bounding box center [1165, 515] width 355 height 33
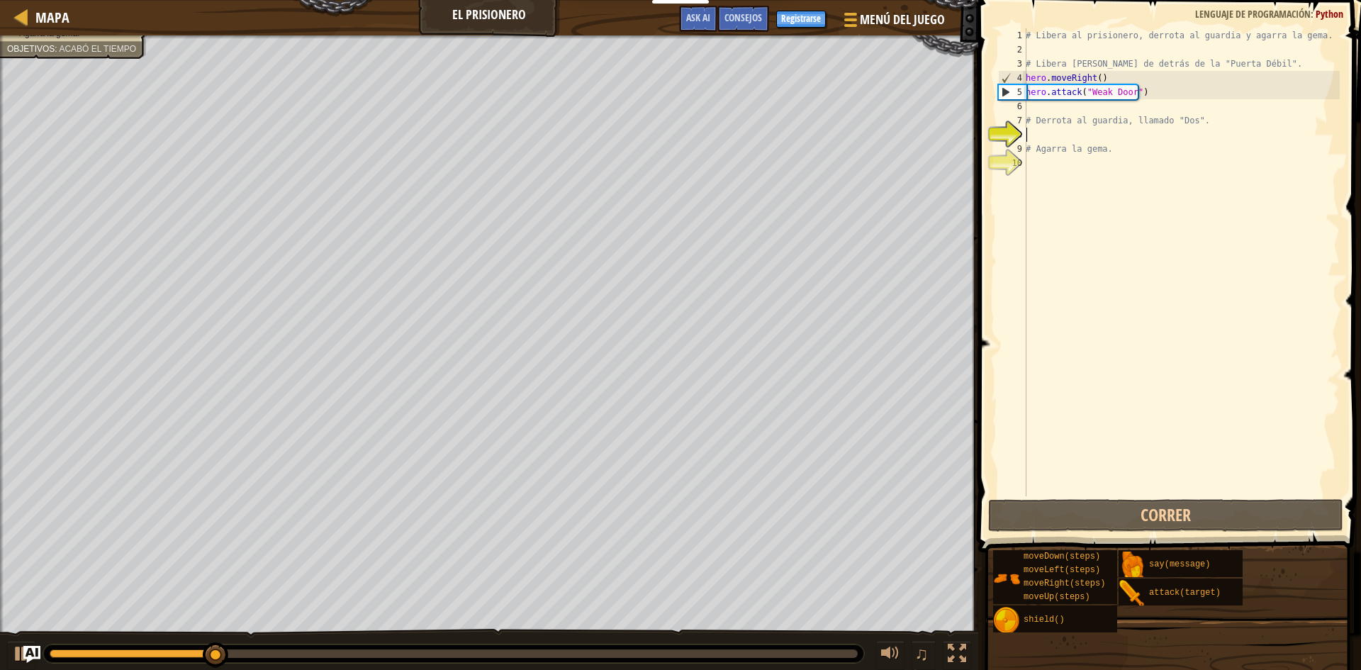
click at [1097, 137] on div "# Libera al prisionero, derrota al guardia y agarra la gema. # Libera [PERSON_N…" at bounding box center [1181, 276] width 317 height 496
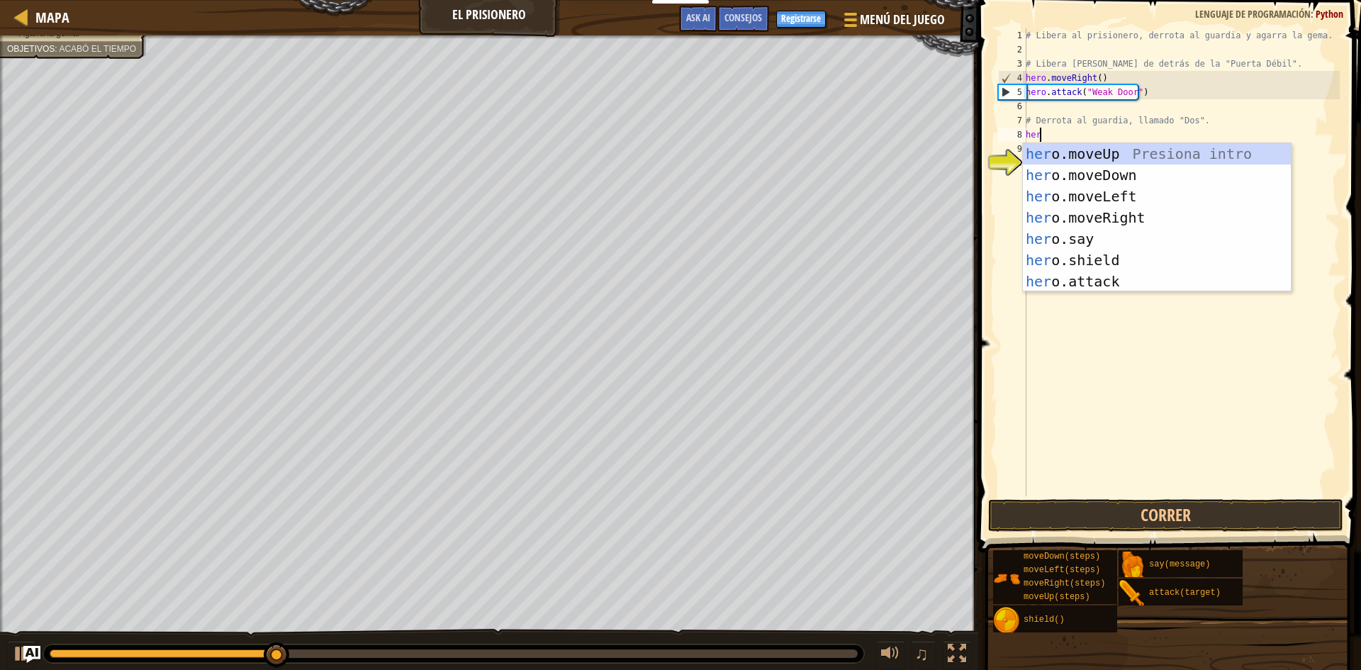
type textarea "hero"
click at [1113, 208] on div "hero .moveUp Presiona intro hero .moveDown Presiona intro hero .moveLeft Presio…" at bounding box center [1157, 238] width 268 height 191
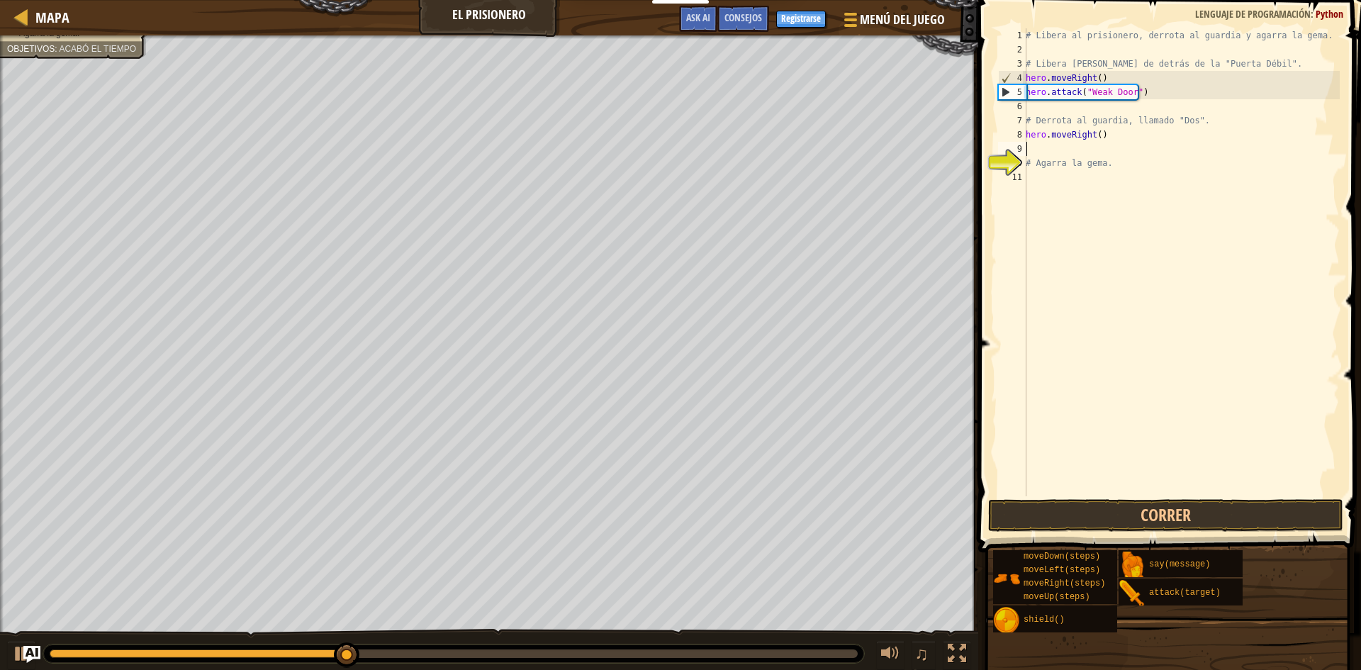
scroll to position [6, 0]
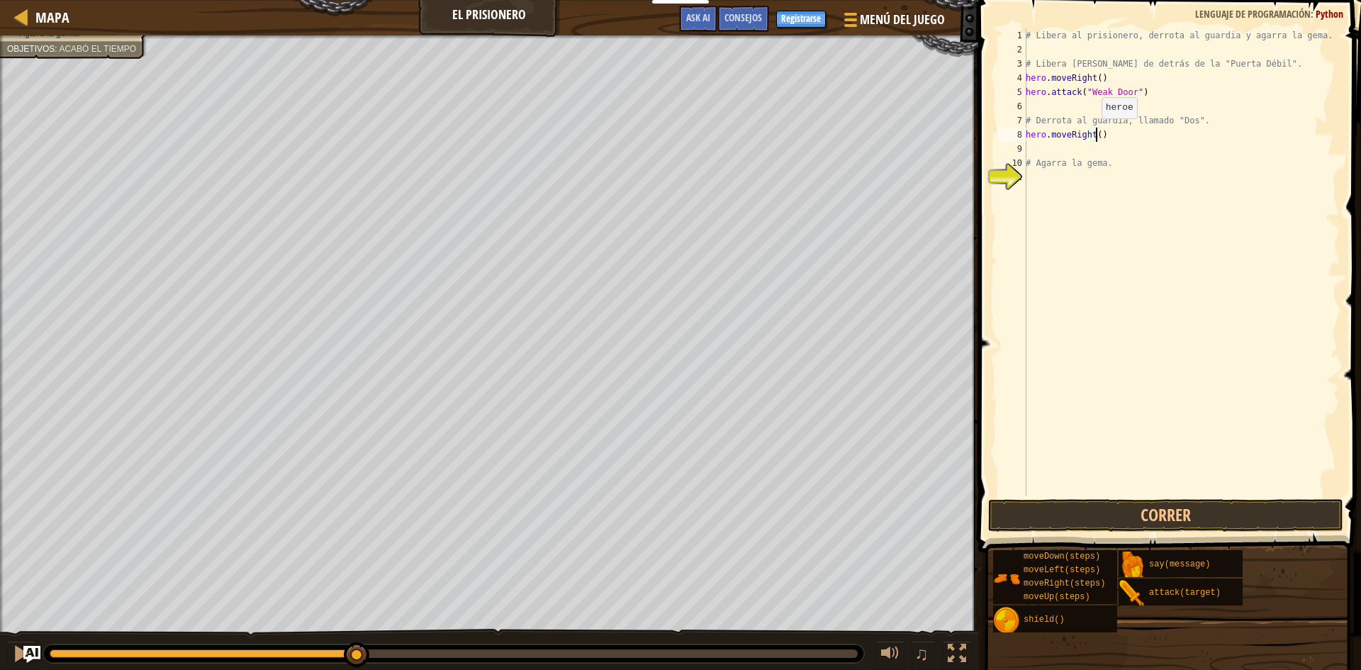
click at [1094, 133] on div "# Libera al prisionero, derrota al guardia y agarra la gema. # Libera [PERSON_N…" at bounding box center [1181, 276] width 317 height 496
type textarea "hero.moveRight(2)"
click at [1211, 511] on button "Correr" at bounding box center [1165, 515] width 355 height 33
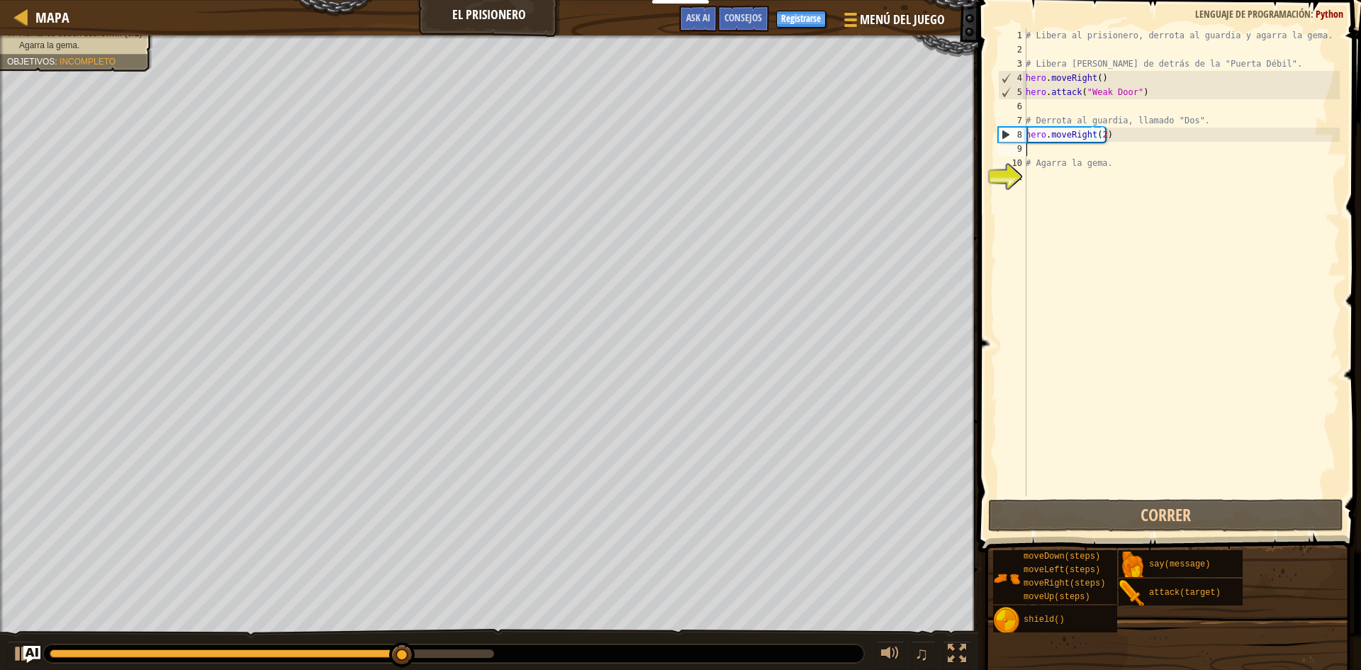
click at [1074, 148] on div "# Libera al prisionero, derrota al guardia y agarra la gema. # Libera [PERSON_N…" at bounding box center [1181, 276] width 317 height 496
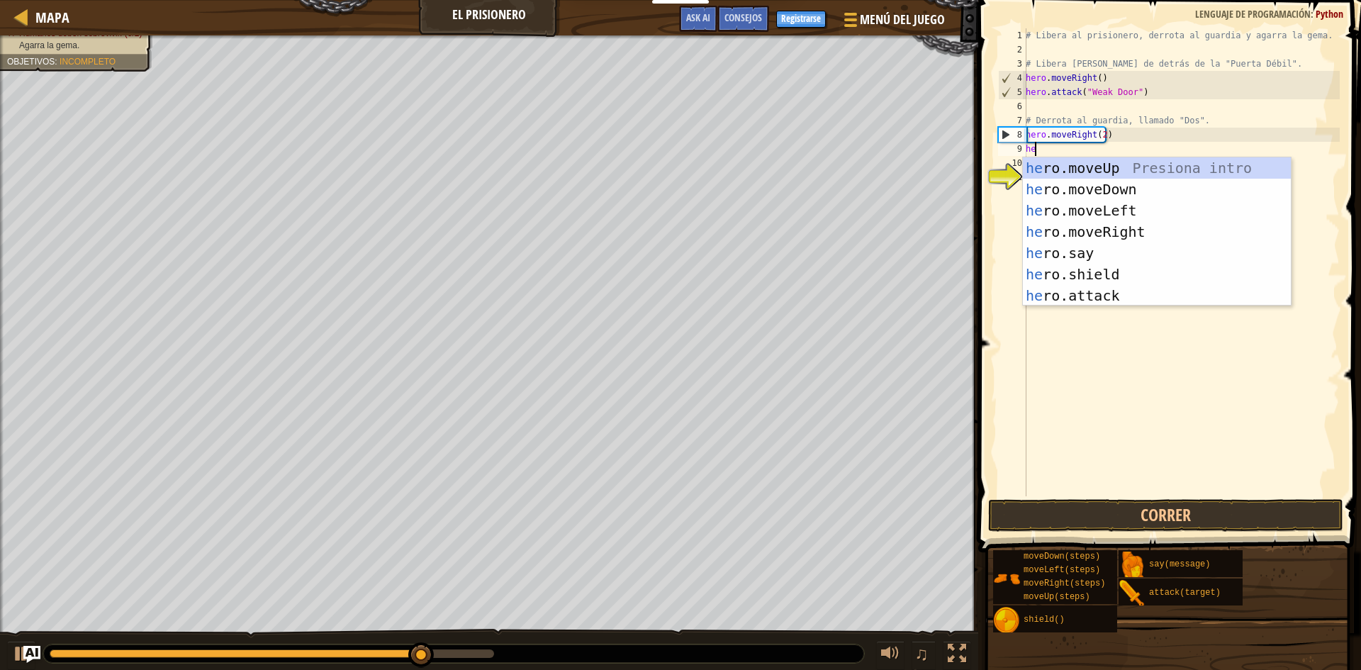
scroll to position [6, 1]
click at [1097, 298] on div "hero .moveUp Presiona intro hero .moveDown Presiona intro hero .moveLeft Presio…" at bounding box center [1157, 252] width 268 height 191
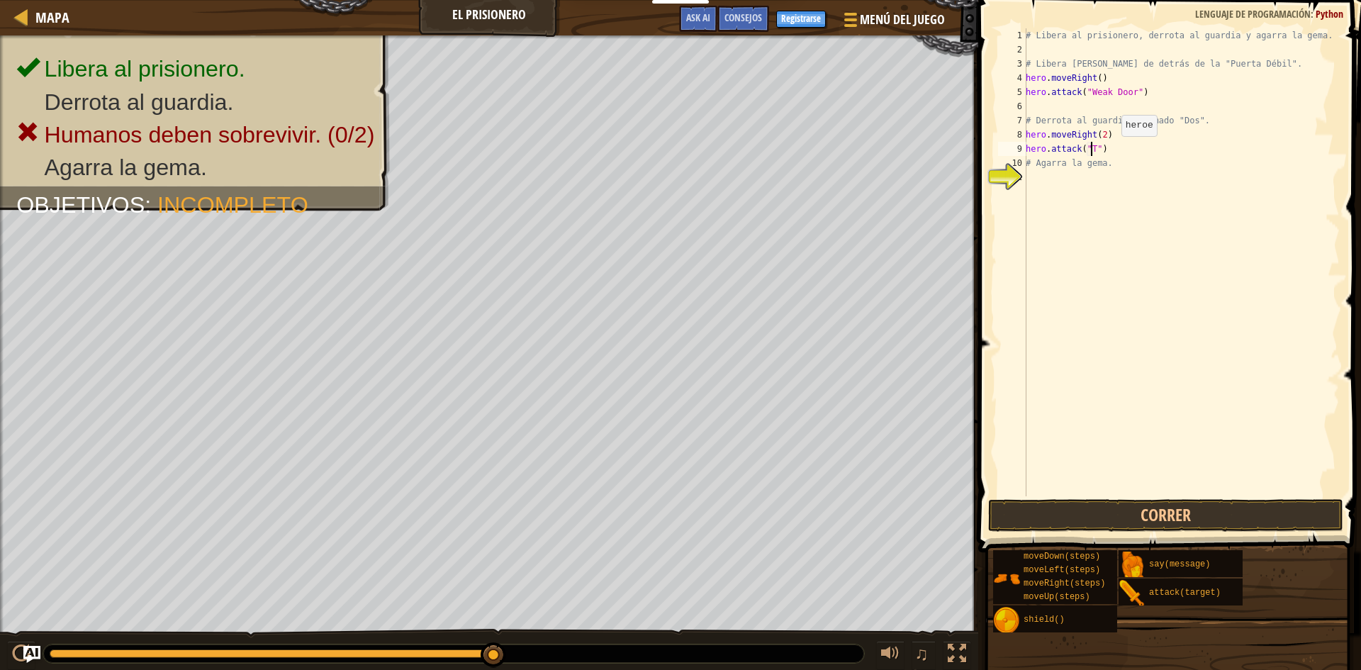
scroll to position [6, 6]
type textarea "hero.attack("Two")"
click at [1060, 179] on div "# Libera al prisionero, derrota al guardia y agarra la gema. # Libera [PERSON_N…" at bounding box center [1181, 276] width 317 height 496
type textarea "g"
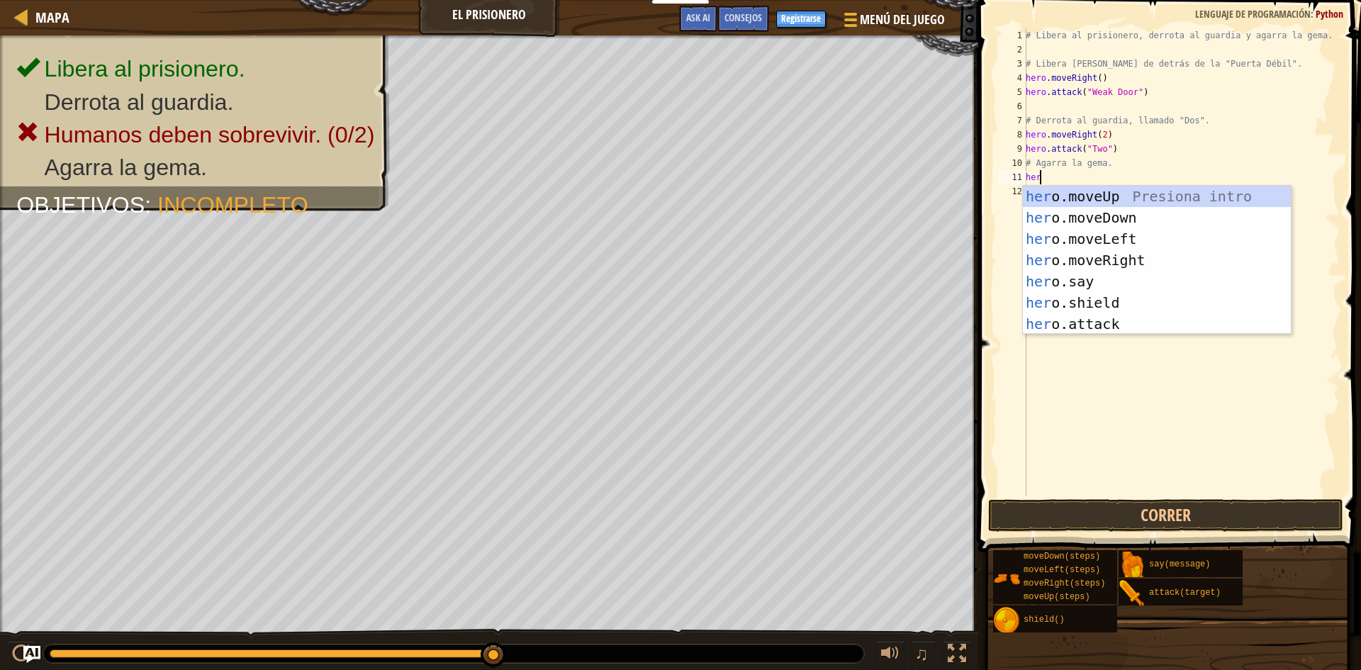
type textarea "hero"
click at [1081, 210] on div "hero .moveUp Presiona intro hero .moveDown Presiona intro hero .moveLeft Presio…" at bounding box center [1157, 281] width 268 height 191
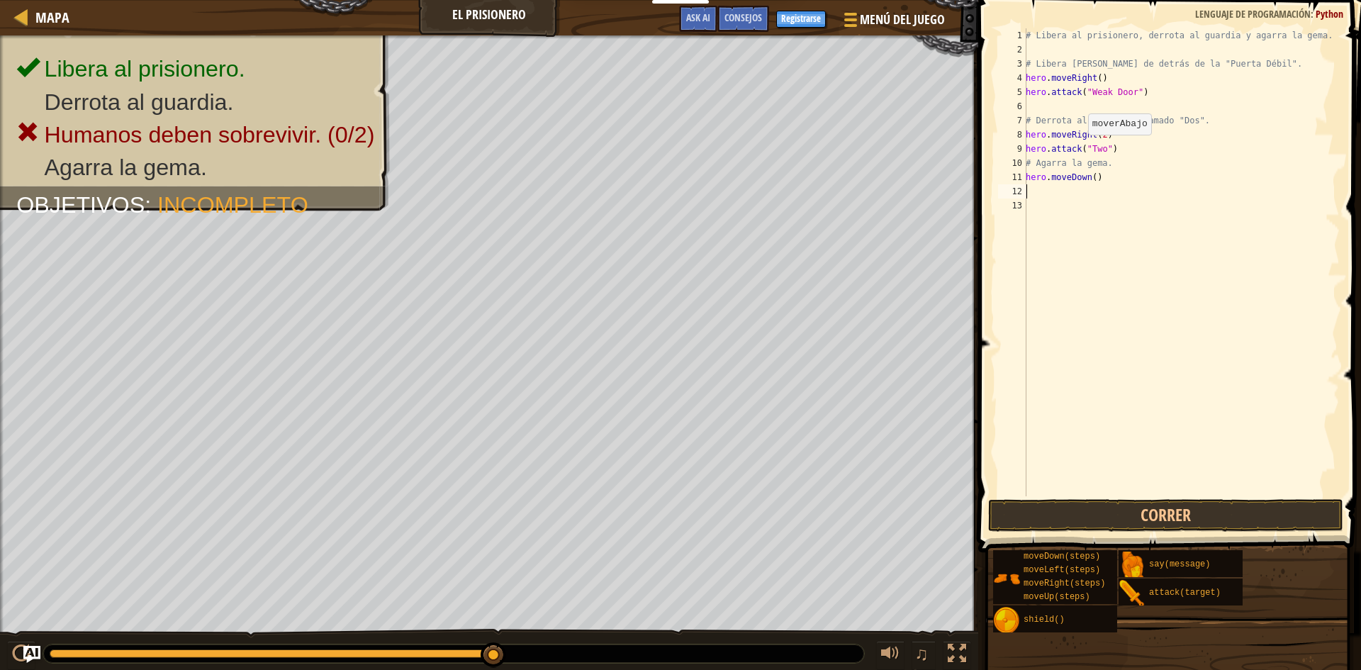
scroll to position [6, 0]
click at [1090, 174] on div "# Libera al prisionero, derrota al guardia y agarra la gema. # Libera [PERSON_N…" at bounding box center [1181, 276] width 317 height 496
type textarea "hero.moveDown(3)"
click at [1062, 196] on div "# Libera al prisionero, derrota al guardia y agarra la gema. # Libera [PERSON_N…" at bounding box center [1181, 276] width 317 height 496
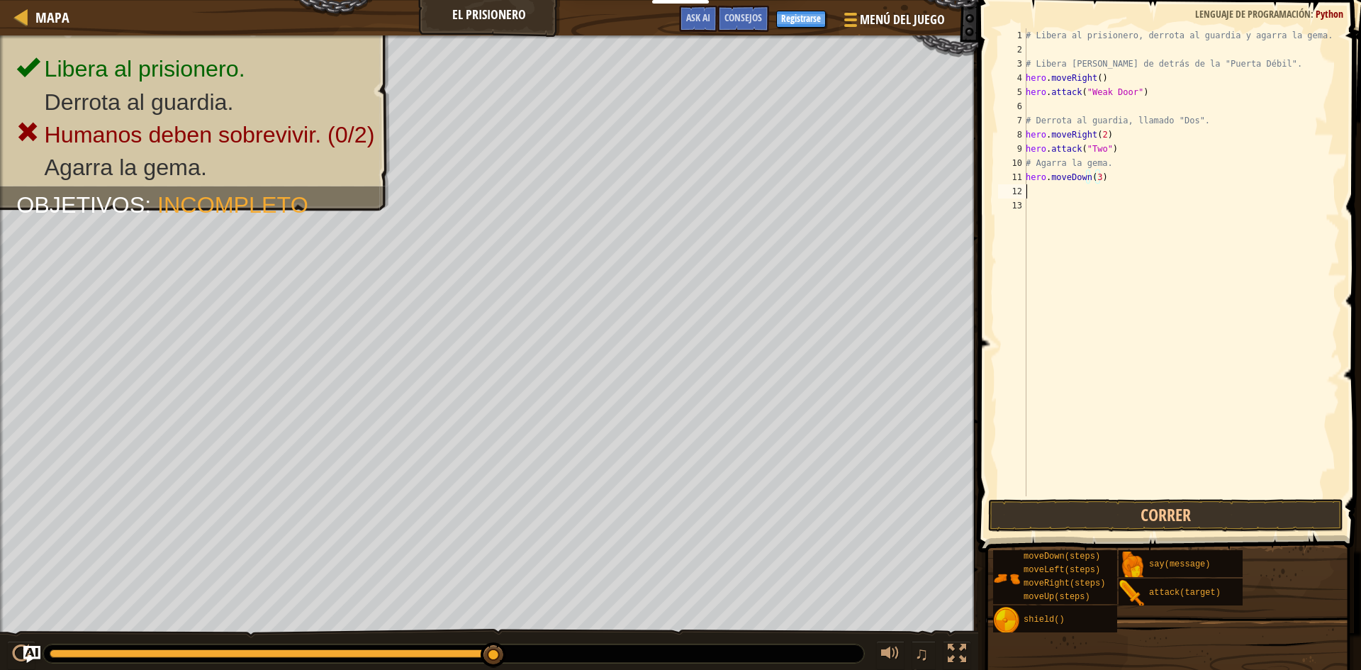
scroll to position [6, 0]
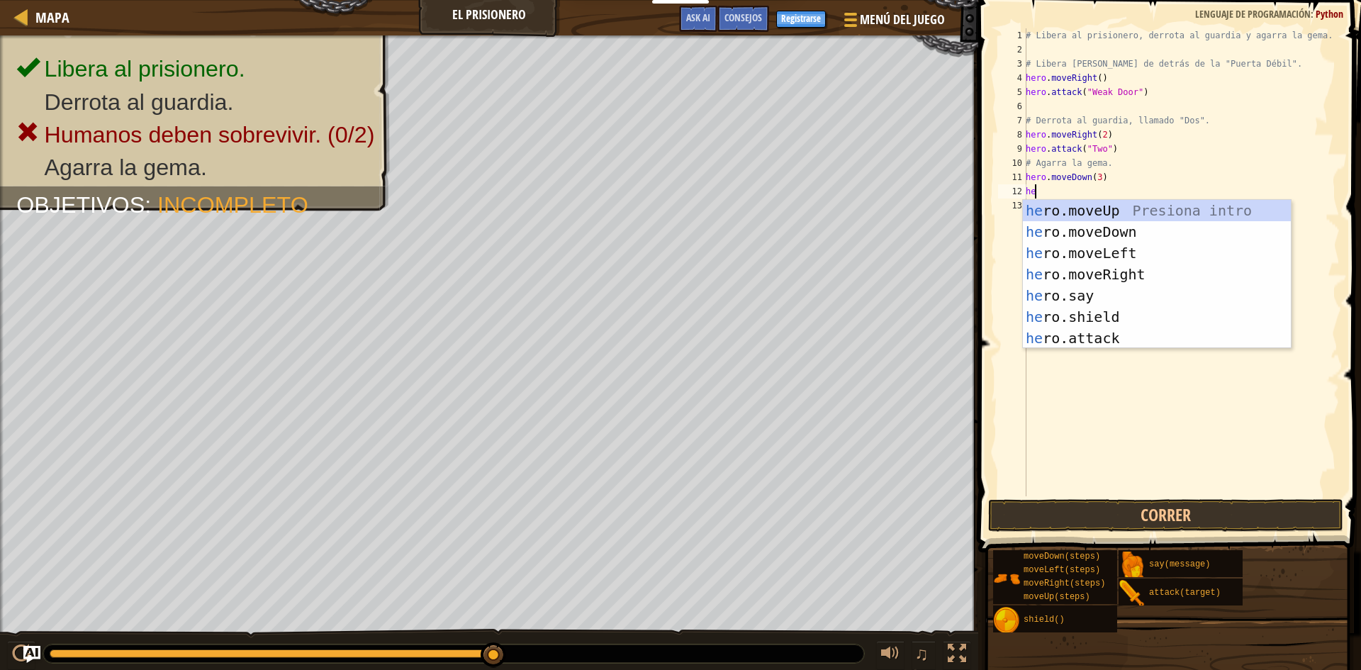
type textarea "hero"
click at [1073, 272] on div "hero .moveUp Presiona intro hero .moveDown Presiona intro hero .moveLeft Presio…" at bounding box center [1157, 295] width 268 height 191
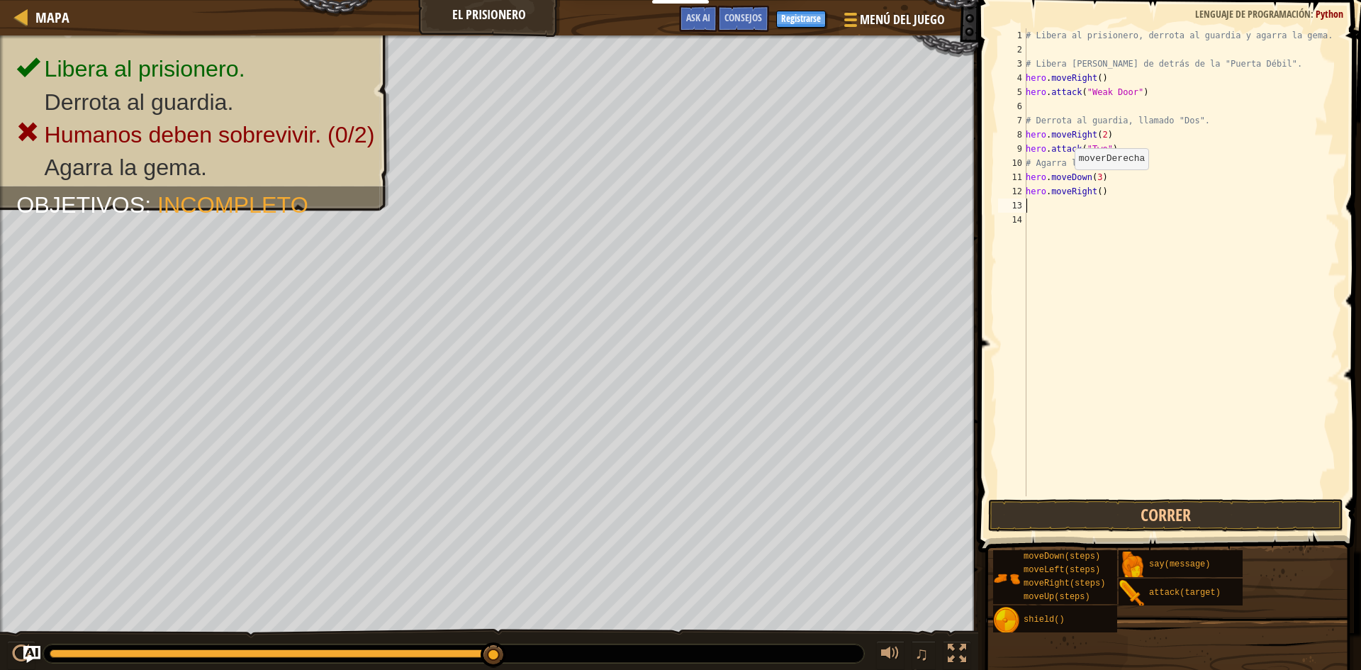
scroll to position [6, 0]
click at [1142, 513] on button "Correr" at bounding box center [1165, 515] width 355 height 33
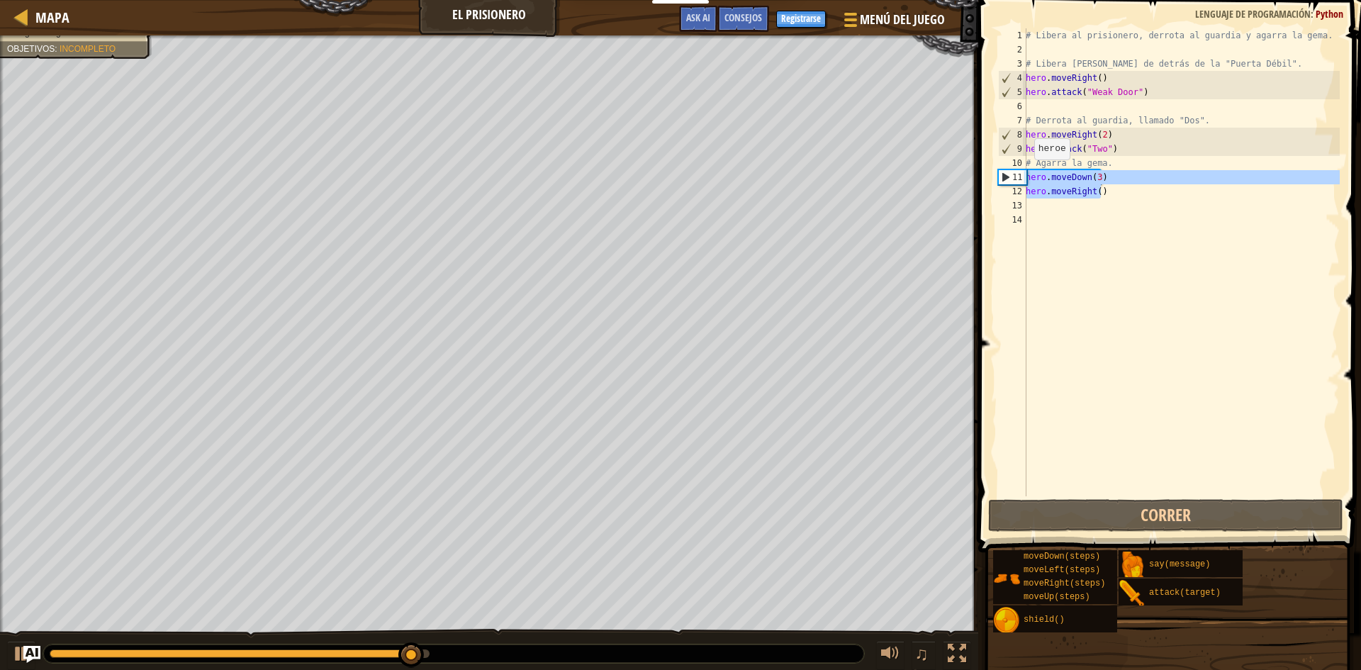
drag, startPoint x: 1110, startPoint y: 187, endPoint x: 1020, endPoint y: 174, distance: 90.9
click at [1020, 174] on div "1 2 3 4 5 6 7 8 9 10 11 12 13 14 # Libera al prisionero, derrota al guardia y a…" at bounding box center [1167, 262] width 344 height 468
type textarea "hero.moveDown(3) hero.moveRight()"
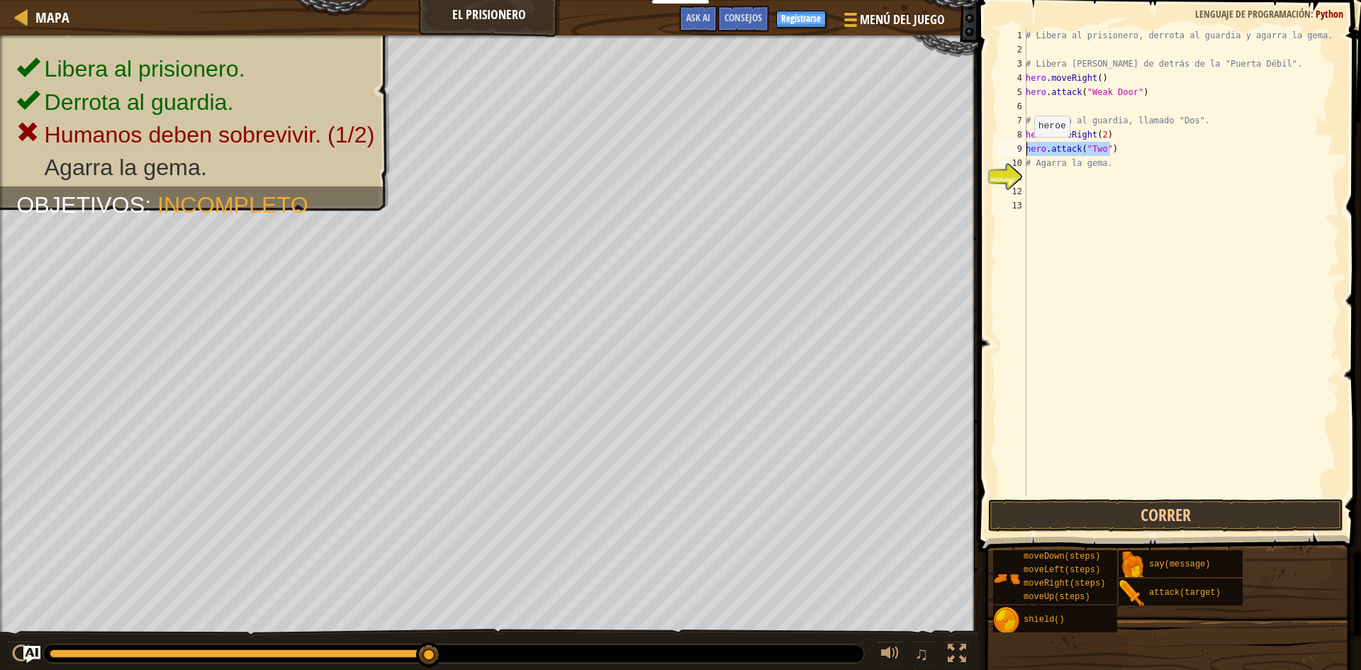
drag, startPoint x: 1116, startPoint y: 150, endPoint x: 1026, endPoint y: 151, distance: 89.3
click at [1026, 151] on div "# Libera al prisionero, derrota al guardia y agarra la gema. # Libera [PERSON_N…" at bounding box center [1181, 276] width 317 height 496
click at [1126, 159] on div "# Libera al prisionero, derrota al guardia y agarra la gema. # Libera [PERSON_N…" at bounding box center [1181, 276] width 317 height 496
click at [1123, 152] on div "# Libera al prisionero, derrota al guardia y agarra la gema. # Libera [PERSON_N…" at bounding box center [1181, 276] width 317 height 496
type textarea "hero.attack("Two")"
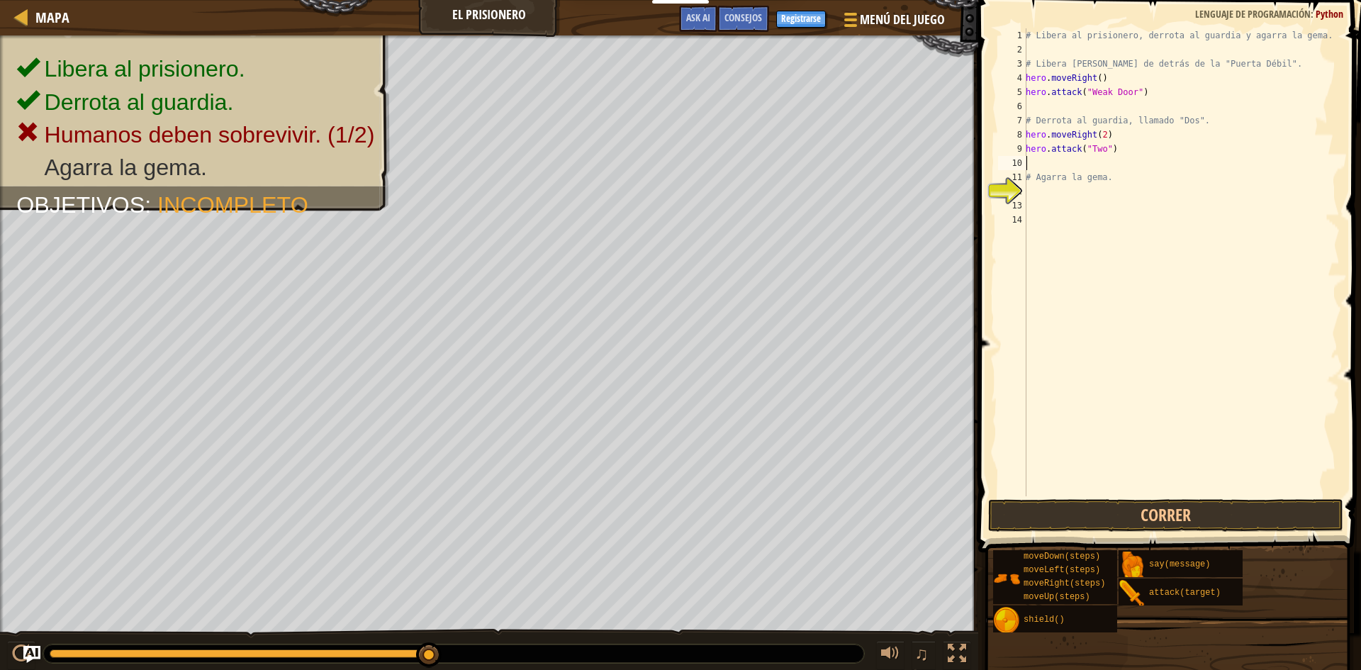
paste textarea "hero.attack("Two")"
type textarea "hero.attack("Two")"
click at [1150, 519] on button "Correr" at bounding box center [1165, 515] width 355 height 33
paste textarea "hero.attack("Two")"
type textarea "hero.attack("Two")"
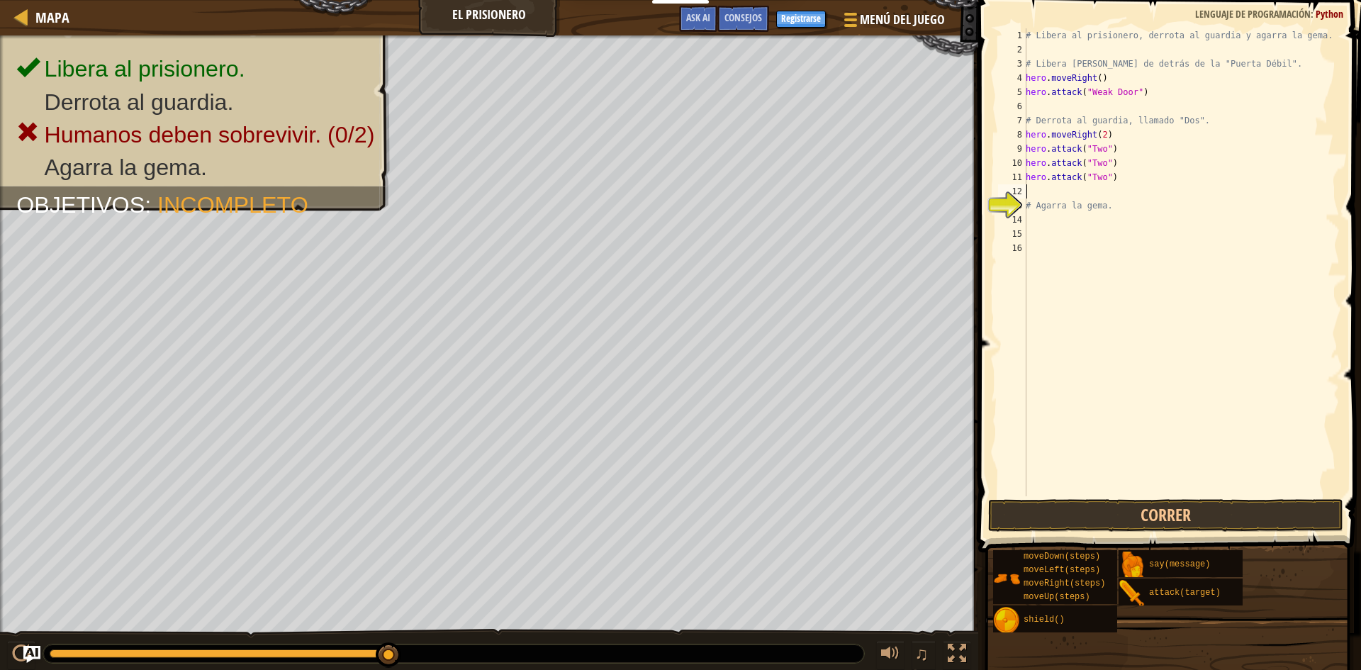
paste textarea "hero.attack("Two")"
type textarea "hero.attack("Two")"
click at [1128, 523] on button "Correr" at bounding box center [1165, 515] width 355 height 33
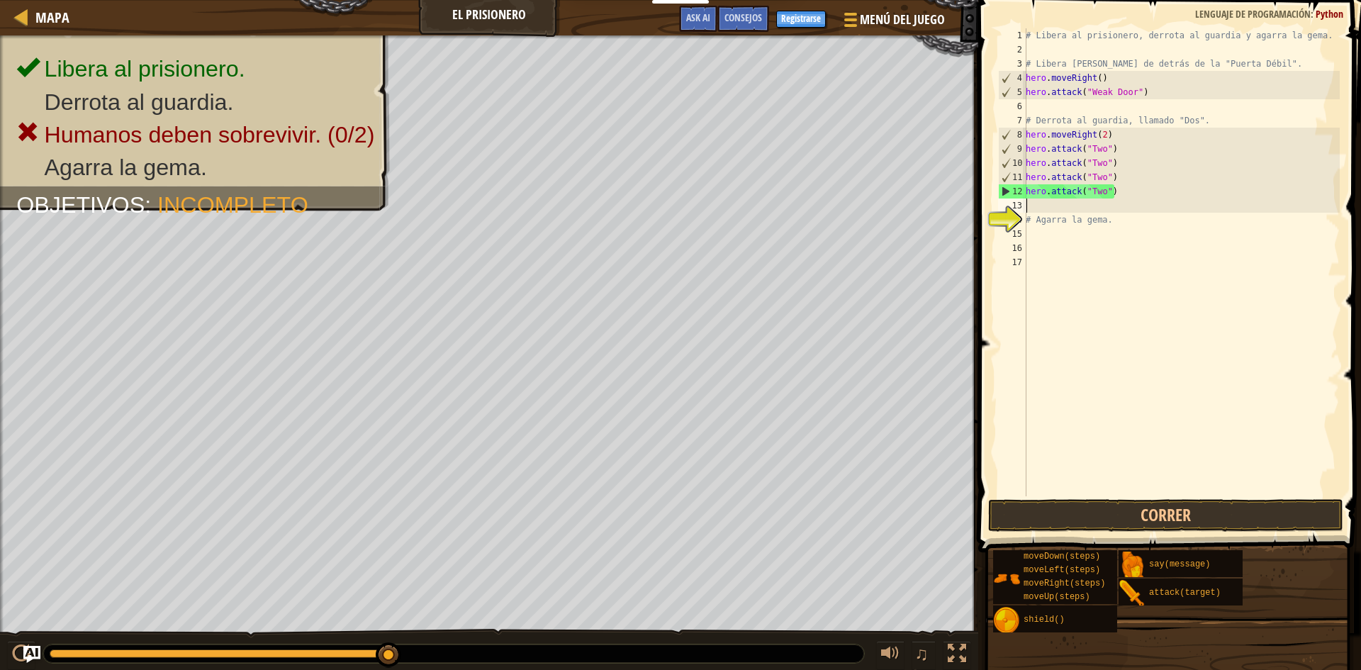
paste textarea "hero.attack("Two")"
type textarea "hero.attack("Two")"
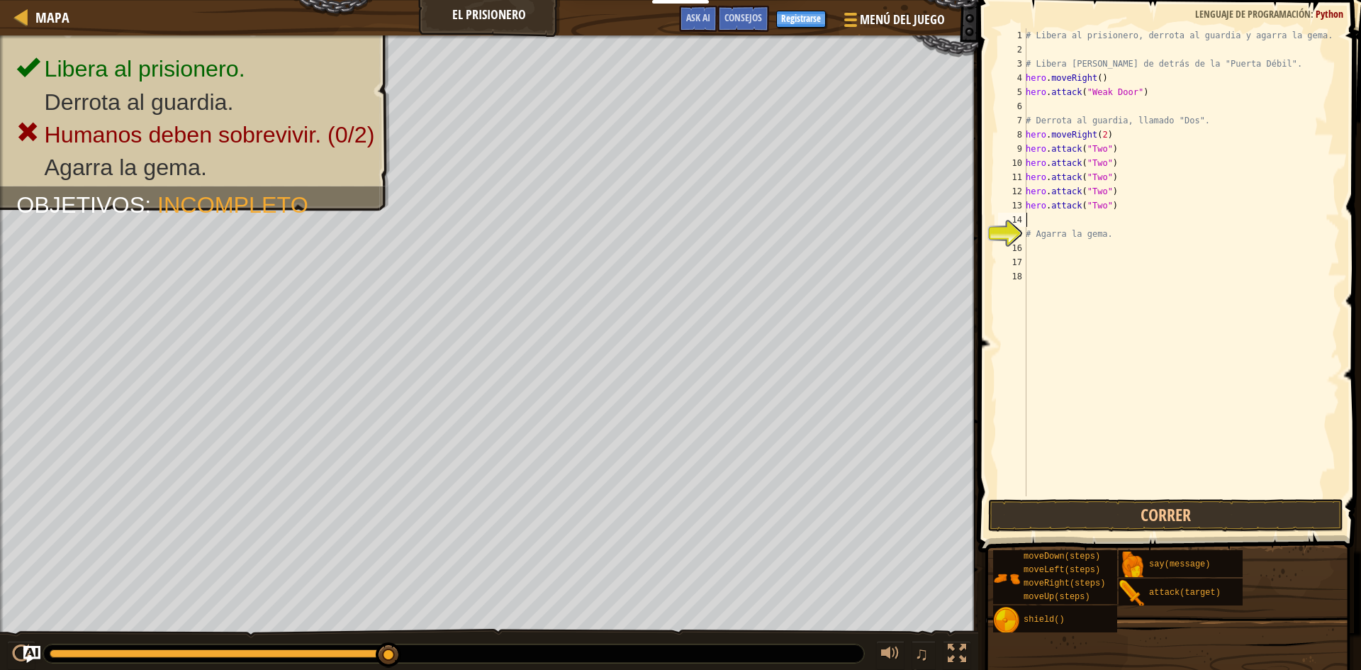
paste textarea "hero.attack("Two")"
type textarea "hero.attack("Two")"
click at [1172, 515] on button "Correr" at bounding box center [1165, 515] width 355 height 33
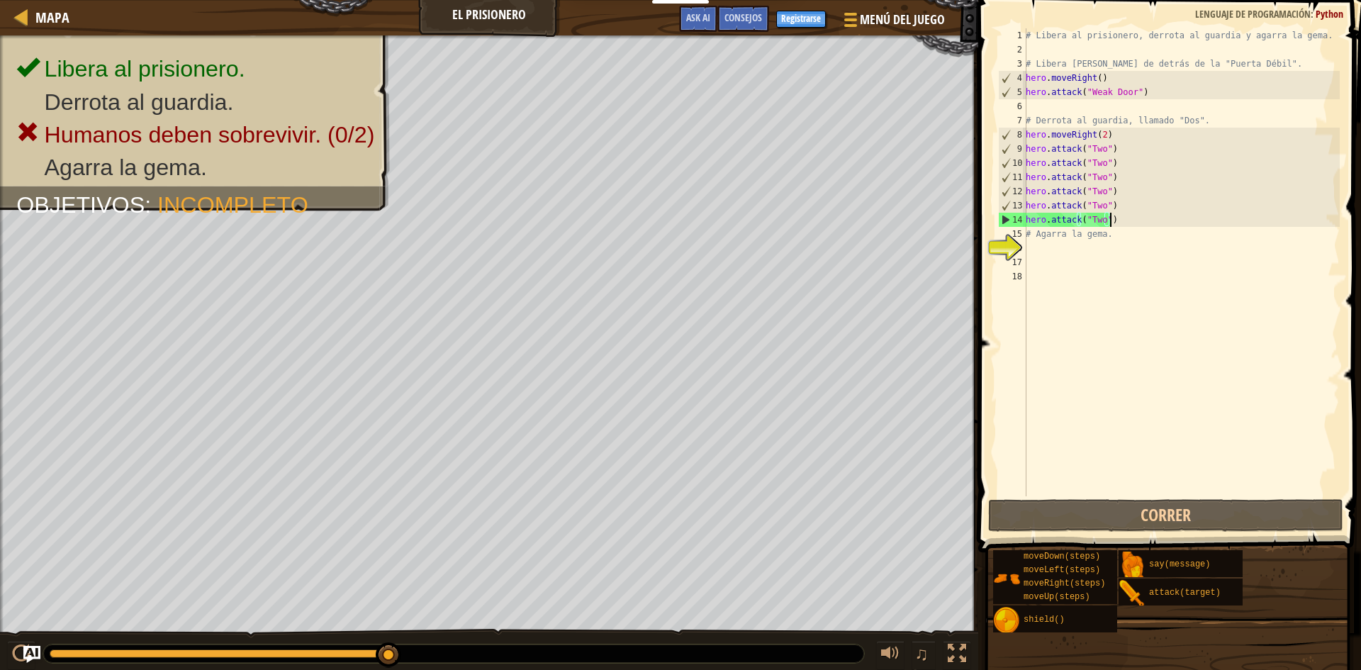
click at [1166, 252] on div "# Libera al prisionero, derrota al guardia y agarra la gema. # Libera [PERSON_N…" at bounding box center [1181, 276] width 317 height 496
click at [1097, 133] on div "# Libera al prisionero, derrota al guardia y agarra la gema. # Libera [PERSON_N…" at bounding box center [1181, 276] width 317 height 496
click at [1100, 133] on div "# Libera al prisionero, derrota al guardia y agarra la gema. # Libera [PERSON_N…" at bounding box center [1181, 276] width 317 height 496
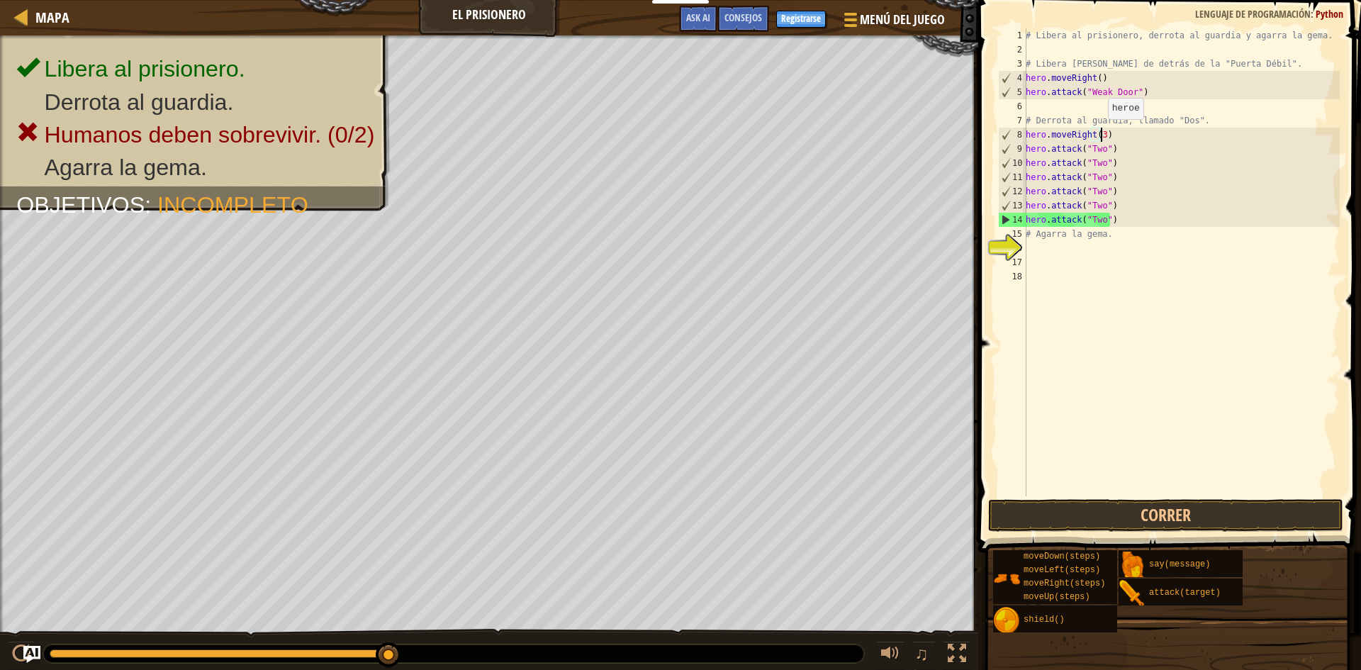
scroll to position [6, 6]
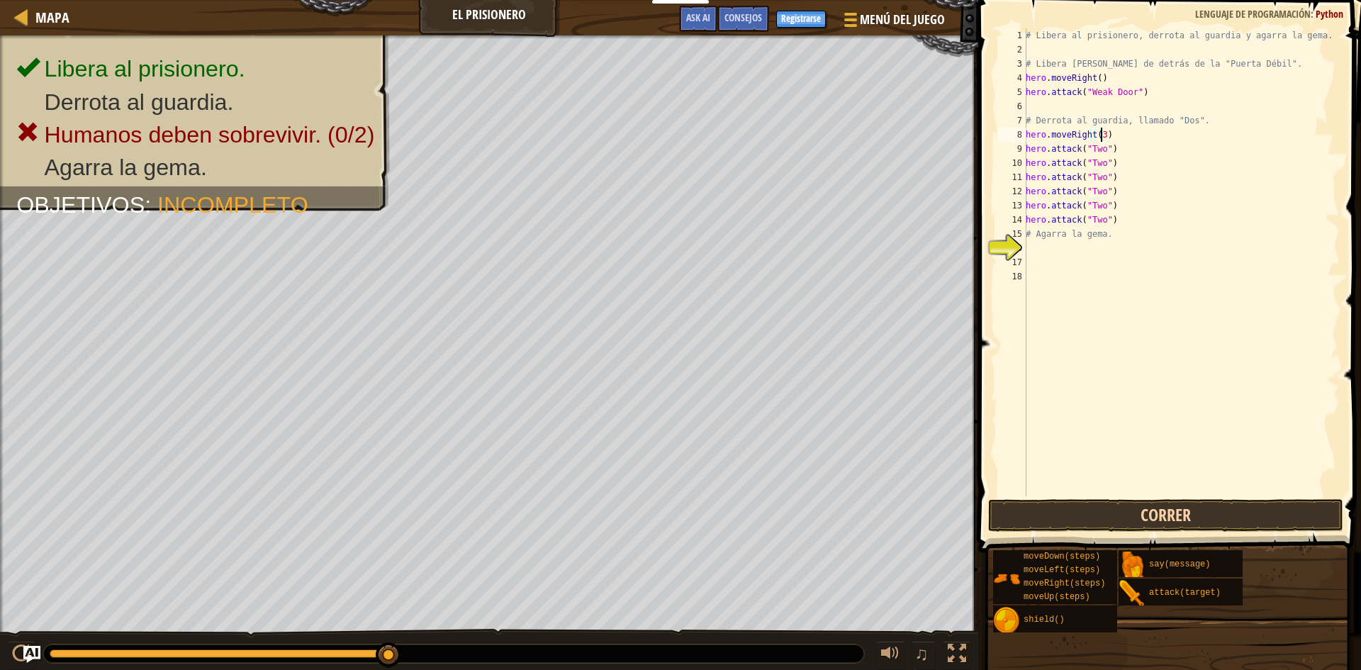
type textarea "hero.moveRight(3)"
click at [1113, 519] on button "Correr" at bounding box center [1165, 515] width 355 height 33
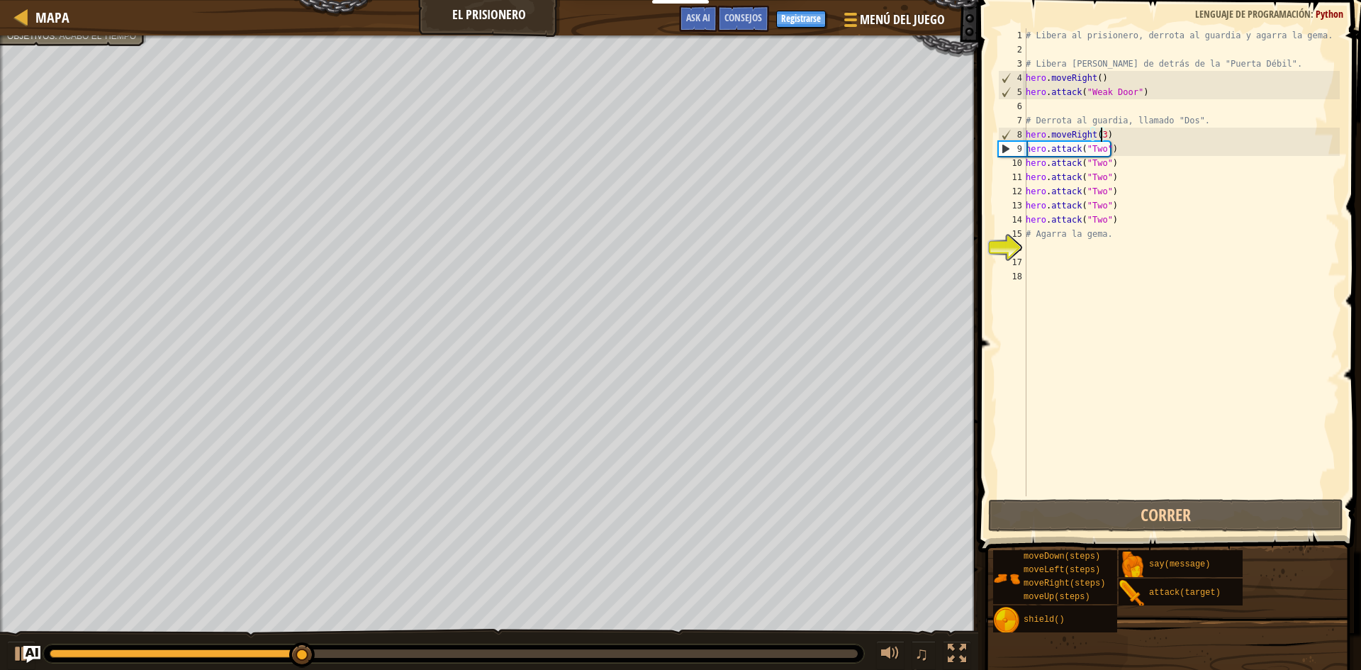
click at [1116, 133] on div "# Libera al prisionero, derrota al guardia y agarra la gema. # Libera [PERSON_N…" at bounding box center [1181, 276] width 317 height 496
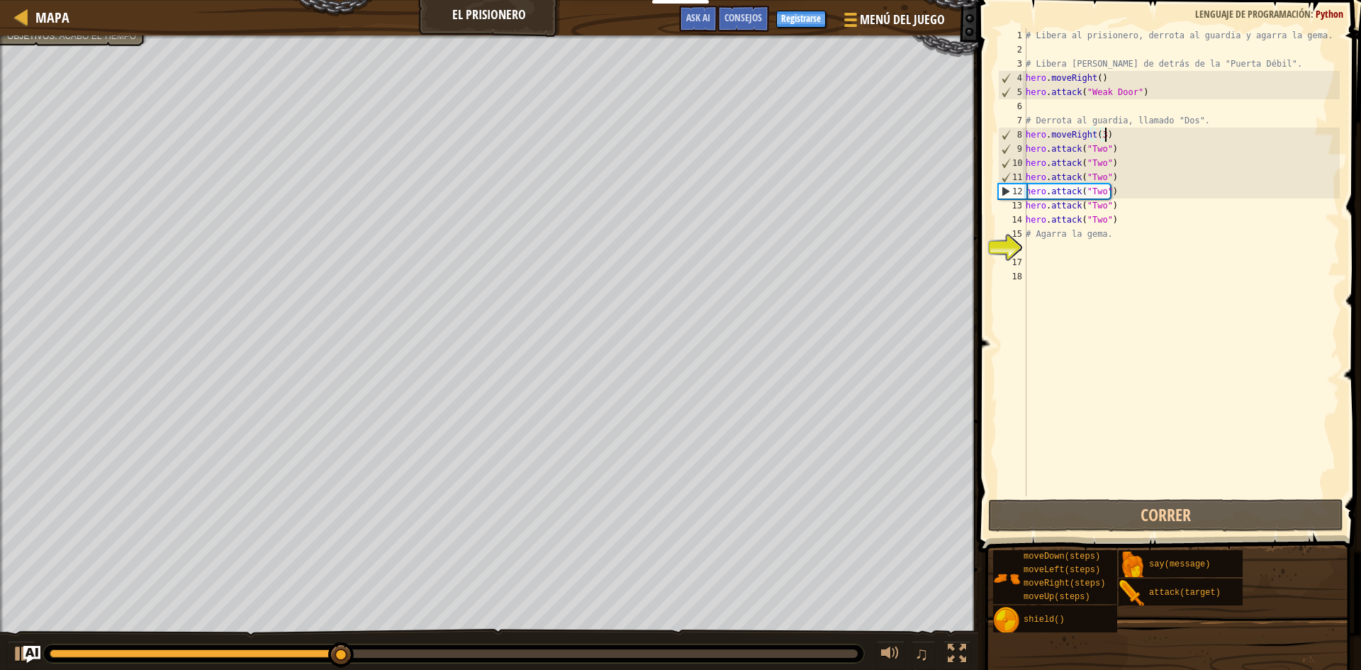
scroll to position [6, 0]
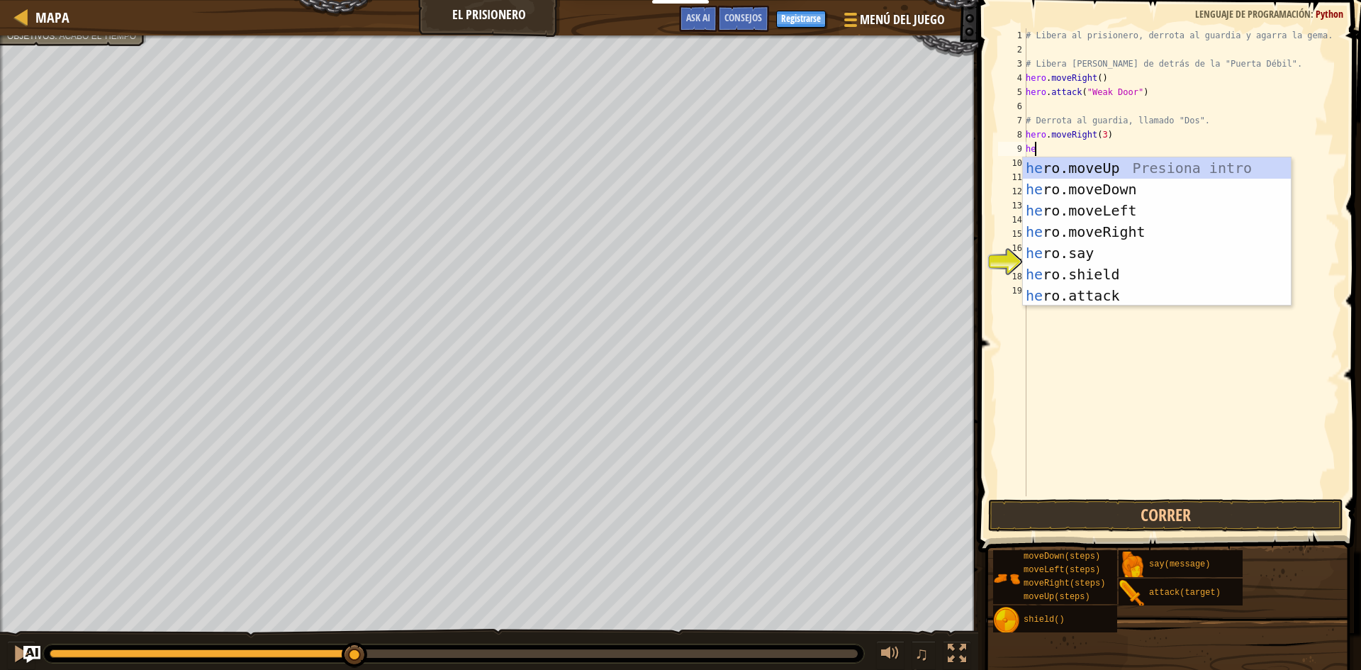
type textarea "hero"
click at [1128, 188] on div "hero .moveUp Presiona intro hero .moveDown Presiona intro hero .moveLeft Presio…" at bounding box center [1157, 252] width 268 height 191
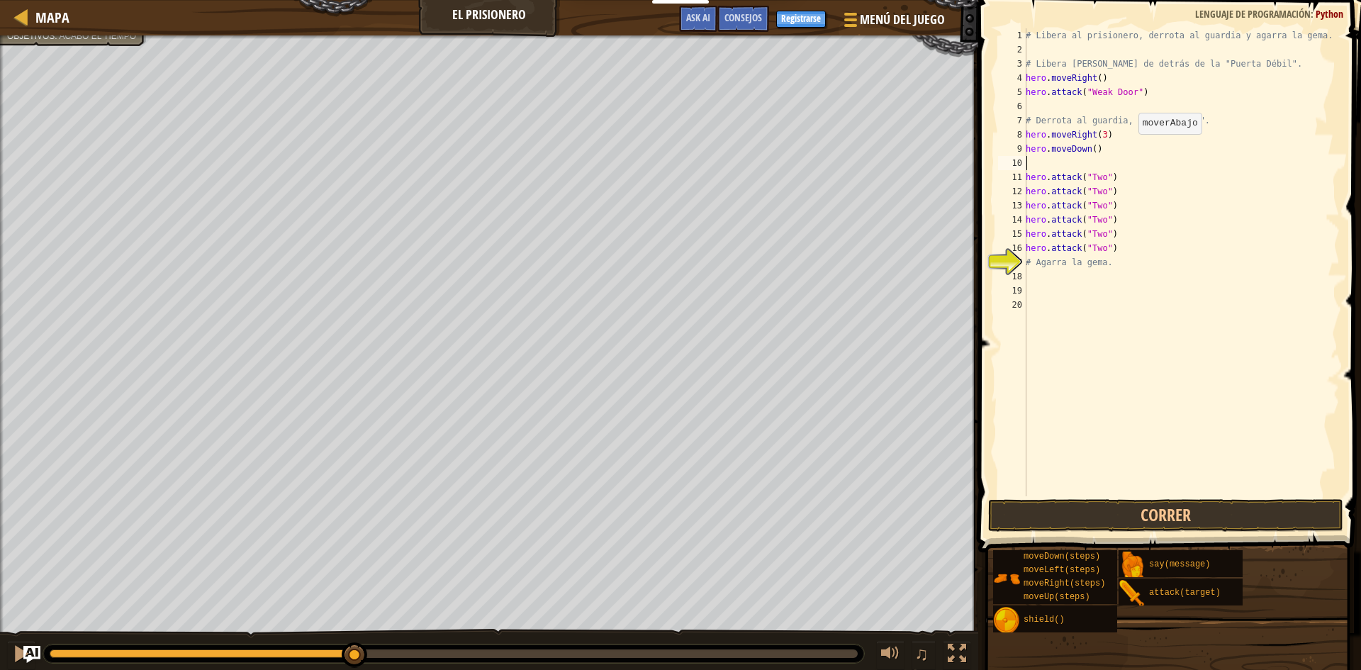
scroll to position [6, 0]
click at [1089, 147] on div "# Libera al prisionero, derrota al guardia y agarra la gema. # Libera [PERSON_N…" at bounding box center [1181, 276] width 317 height 496
type textarea "hero.moveDown(3)"
click at [1031, 164] on div "# Libera al prisionero, derrota al guardia y agarra la gema. # Libera [PERSON_N…" at bounding box center [1181, 276] width 317 height 496
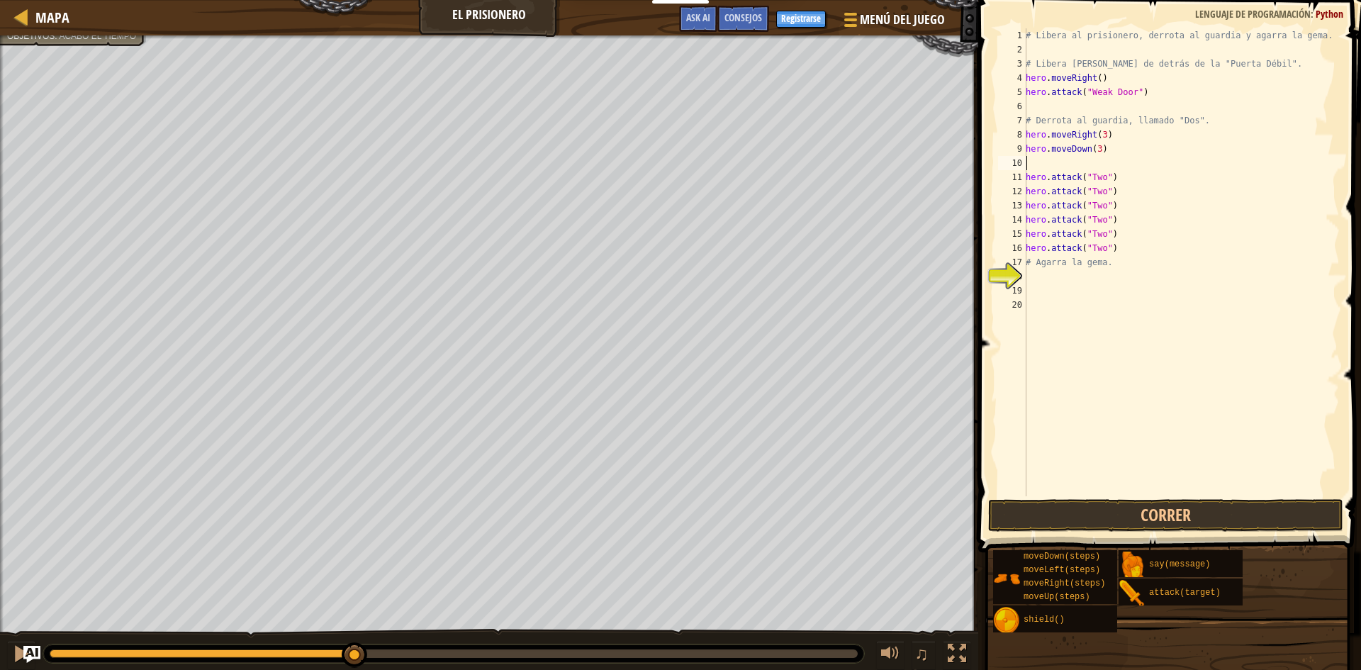
scroll to position [6, 0]
click at [1218, 523] on button "Correr" at bounding box center [1165, 515] width 355 height 33
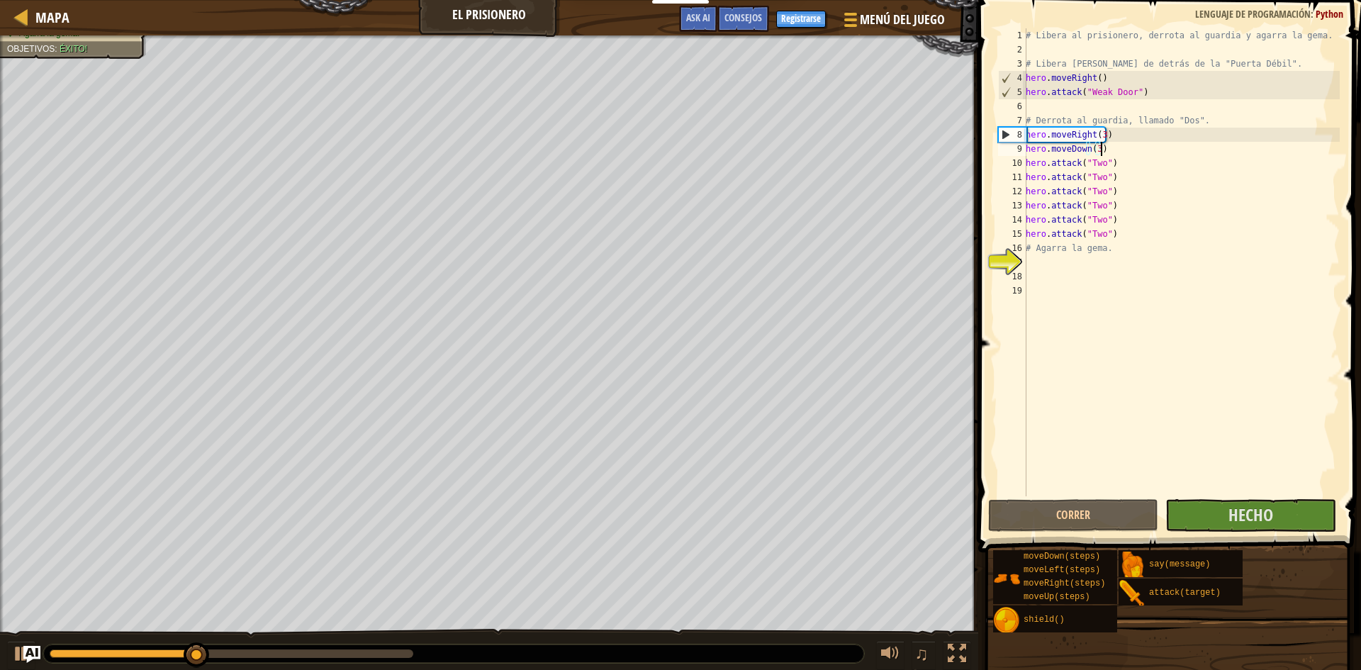
click at [1135, 225] on div "# Libera al prisionero, derrota al guardia y agarra la gema. # Libera [PERSON_N…" at bounding box center [1181, 276] width 317 height 496
type textarea "hero.attack("Two")"
click at [1128, 236] on div "# Libera al prisionero, derrota al guardia y agarra la gema. # Libera [PERSON_N…" at bounding box center [1181, 276] width 317 height 496
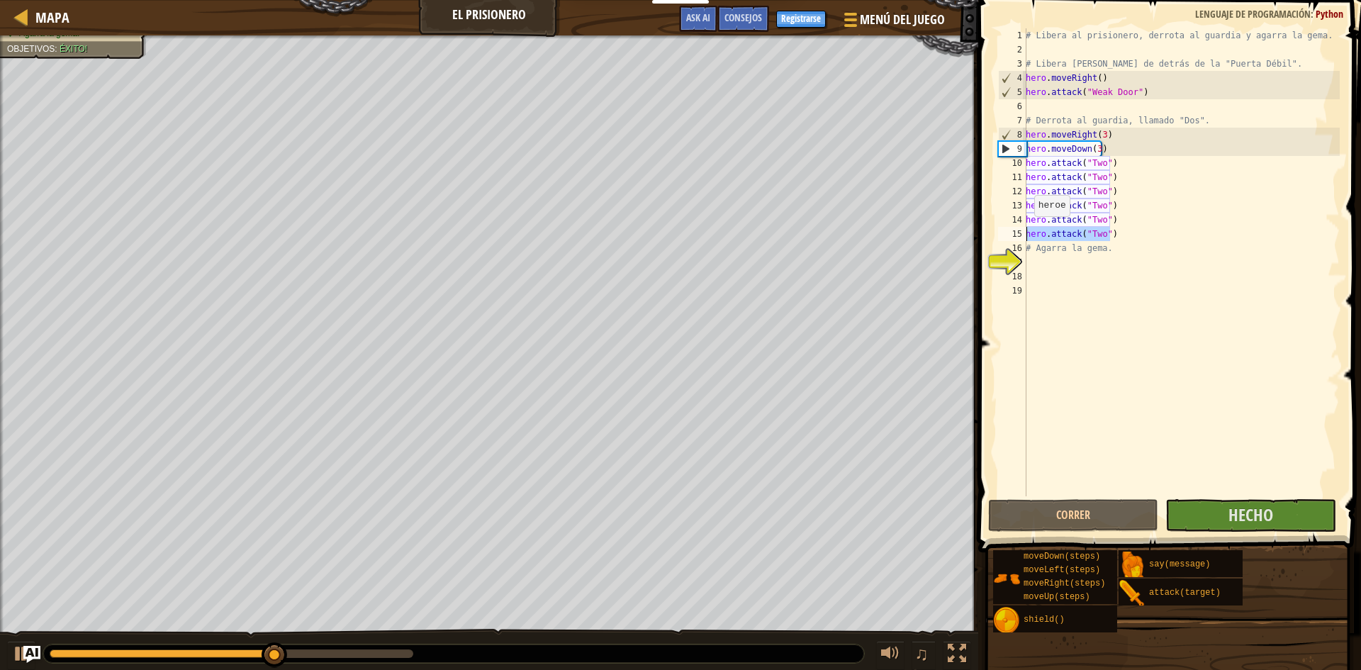
drag, startPoint x: 1112, startPoint y: 235, endPoint x: 1026, endPoint y: 231, distance: 86.6
click at [1026, 231] on div "hero.attack("Two") 1 2 3 4 5 6 7 8 9 10 11 12 13 14 15 16 17 18 19 # Libera al …" at bounding box center [1167, 262] width 344 height 468
click at [1142, 240] on div "# Libera al prisionero, derrota al guardia y agarra la gema. # Libera [PERSON_N…" at bounding box center [1181, 262] width 317 height 468
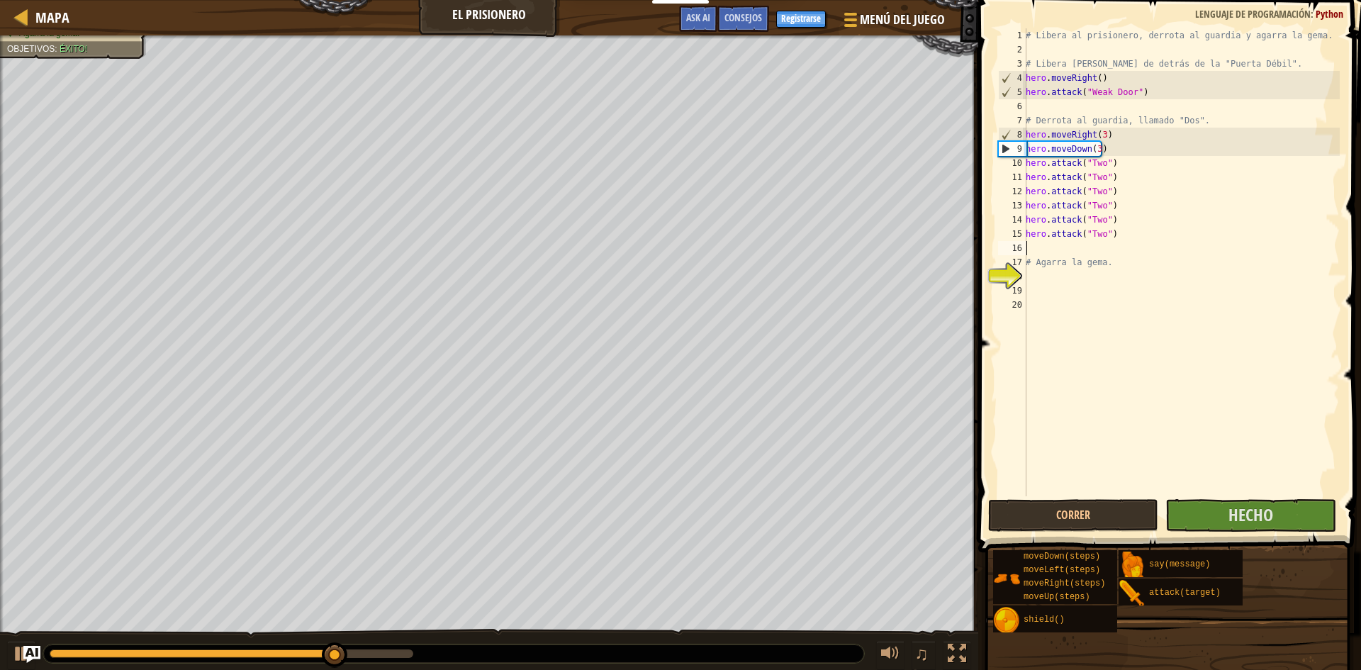
paste textarea "hero.attack("Two")"
type textarea "hero.attack("Two")"
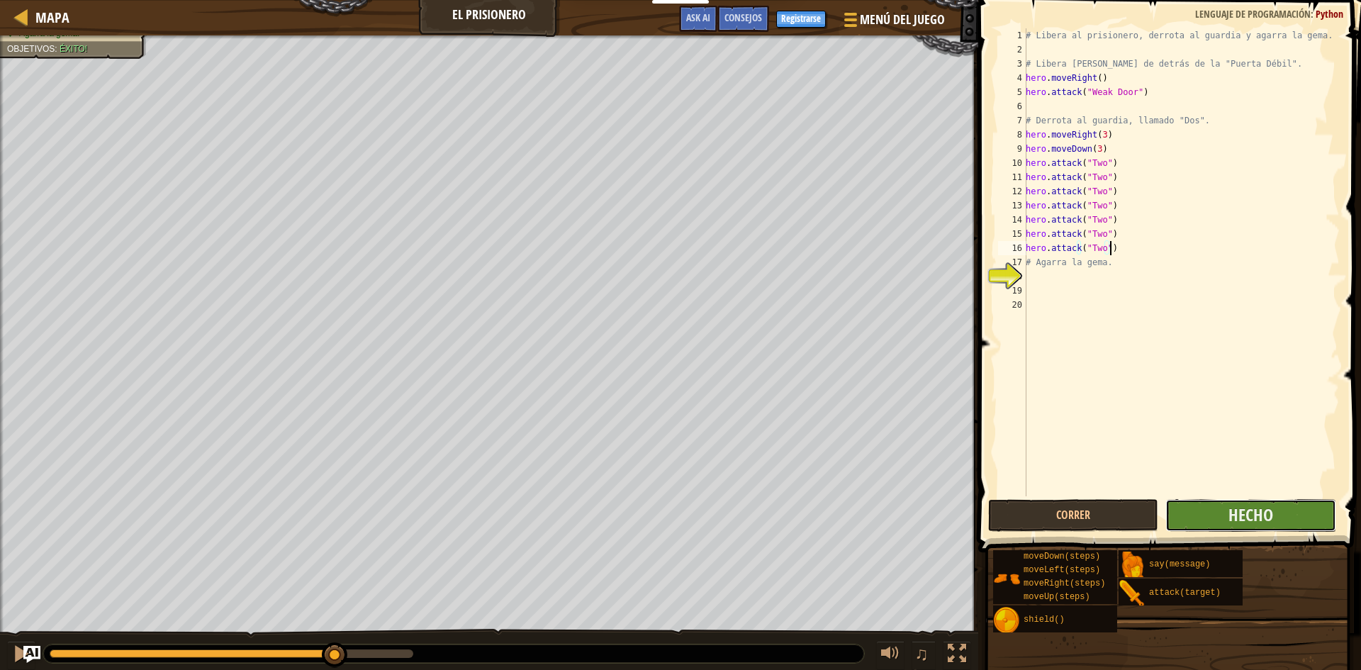
click at [1203, 519] on button "Hecho" at bounding box center [1250, 515] width 170 height 33
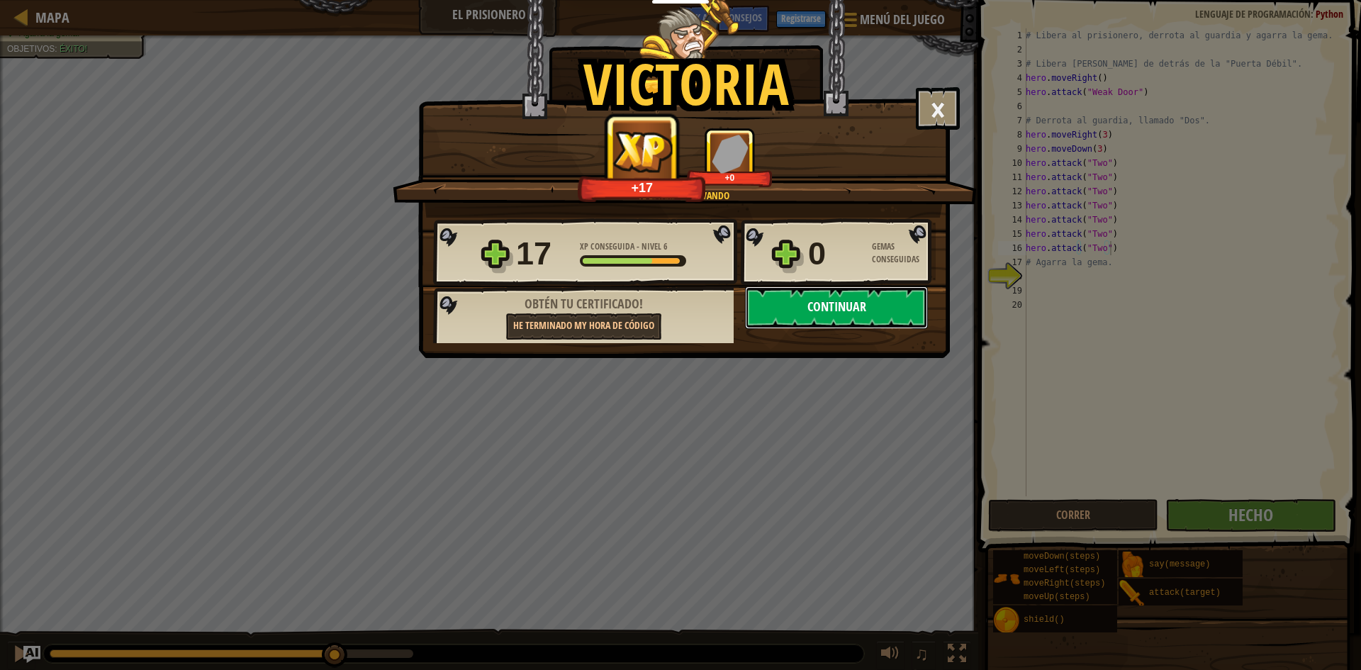
click at [798, 304] on button "Continuar" at bounding box center [836, 307] width 183 height 43
select select "es-ES"
